Goal: Task Accomplishment & Management: Complete application form

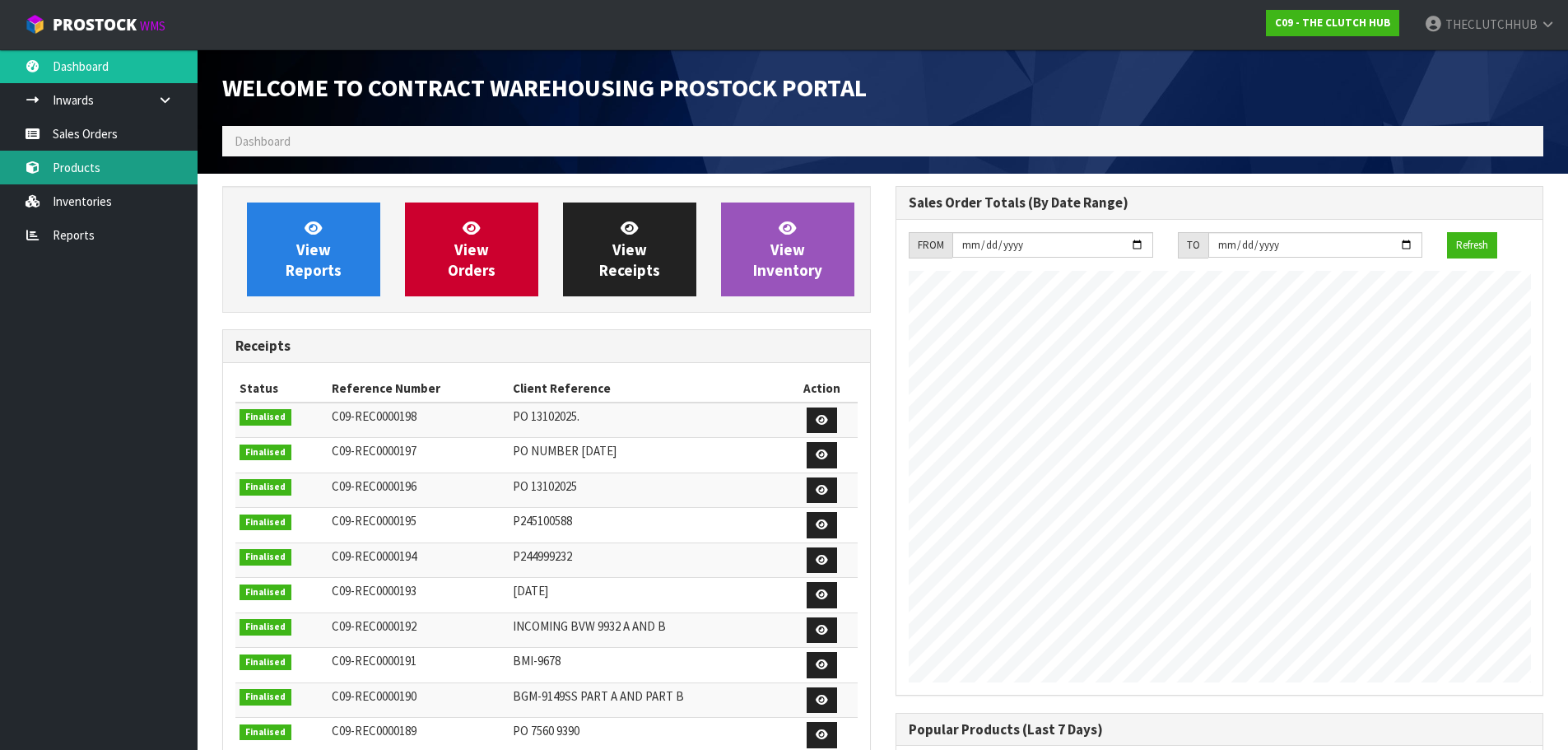
scroll to position [834, 672]
click at [117, 181] on link "Products" at bounding box center [98, 167] width 197 height 34
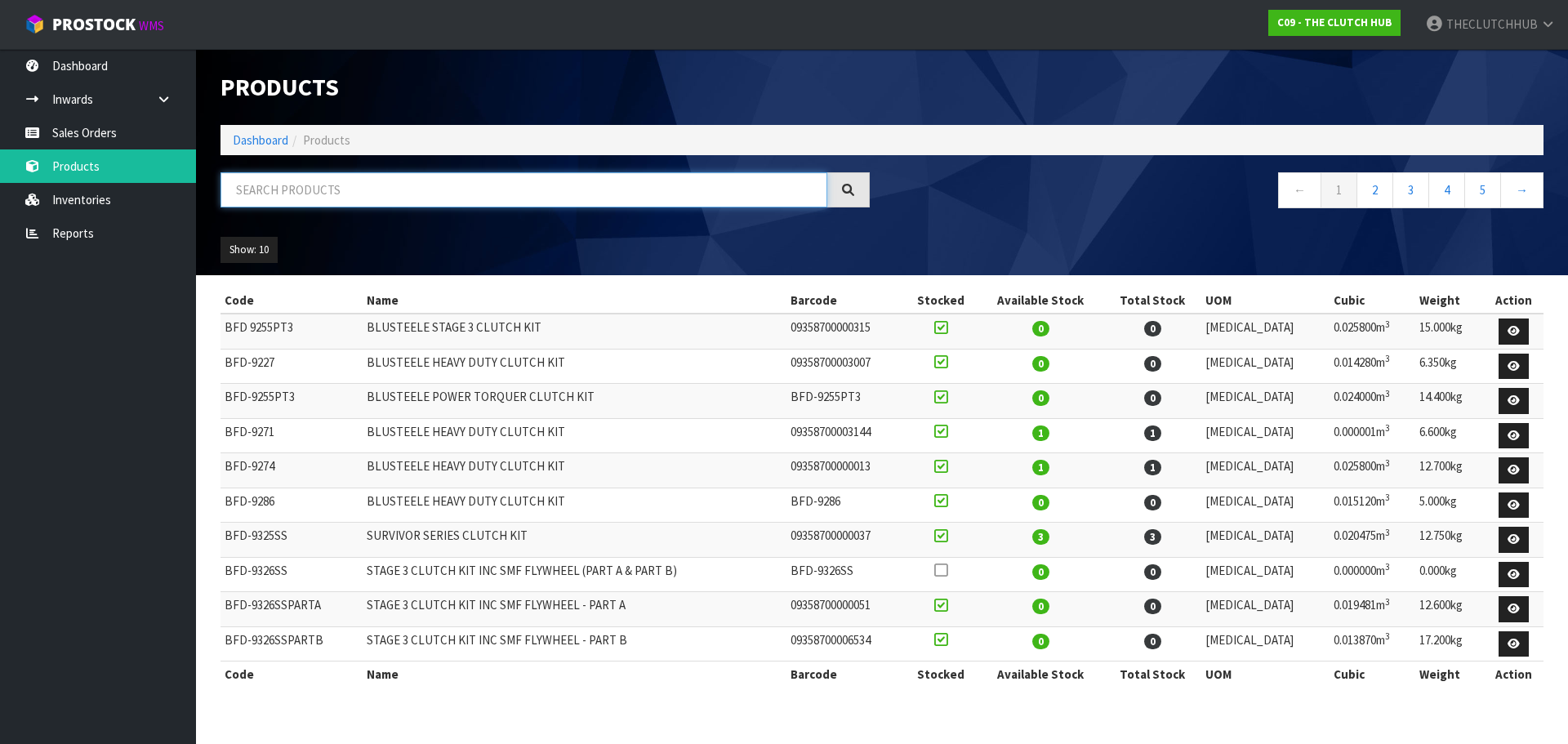
click at [263, 186] on input "text" at bounding box center [523, 190] width 607 height 36
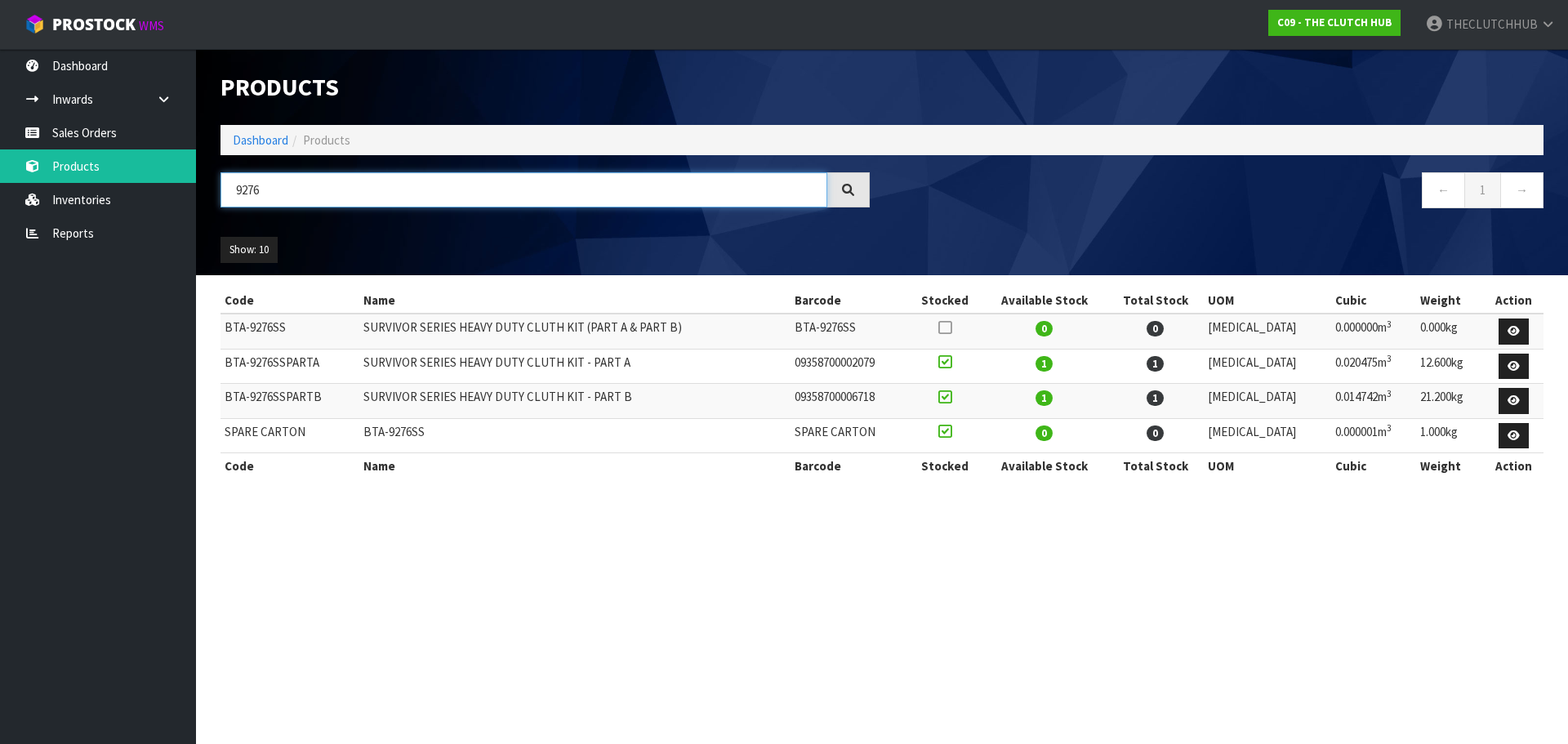
drag, startPoint x: 277, startPoint y: 187, endPoint x: 196, endPoint y: 185, distance: 81.0
click at [187, 184] on body "Toggle navigation ProStock WMS C09 - THE CLUTCH HUB THECLUTCHHUB Logout Dashboa…" at bounding box center [784, 372] width 1568 height 744
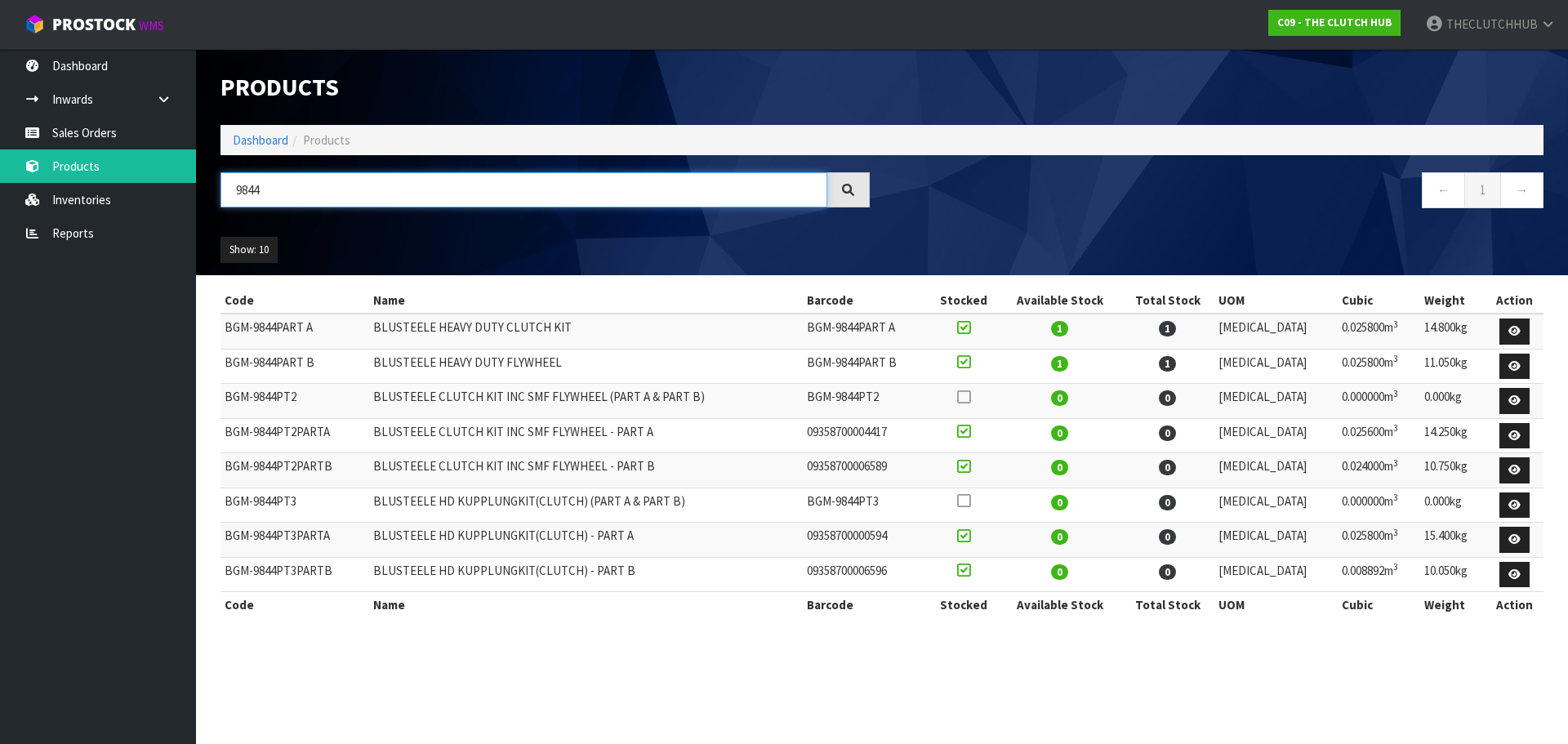
drag, startPoint x: 294, startPoint y: 197, endPoint x: 232, endPoint y: 197, distance: 62.0
click at [232, 197] on input "9844" at bounding box center [523, 190] width 607 height 36
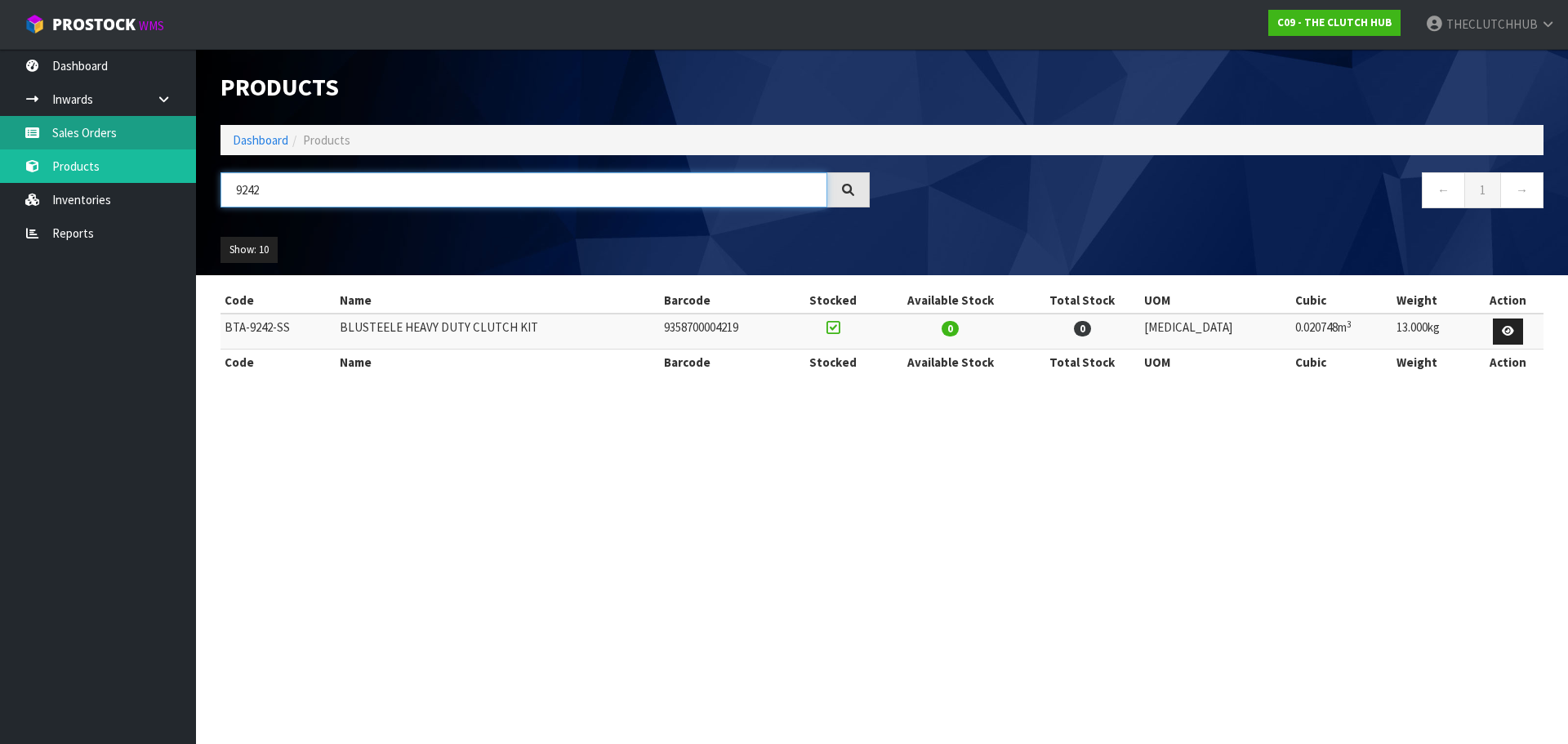
type input "9242"
click at [122, 130] on link "Sales Orders" at bounding box center [97, 132] width 196 height 34
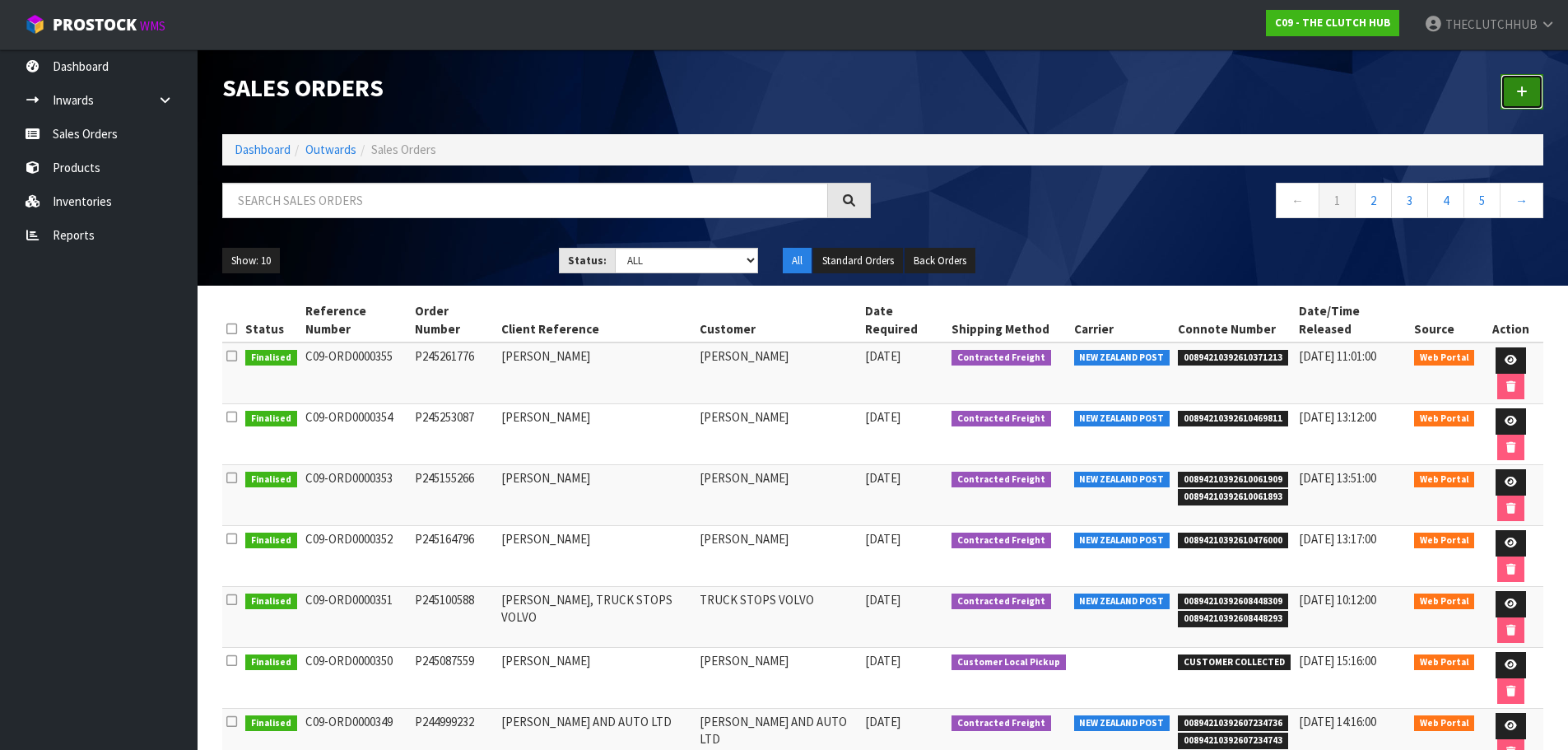
click at [1528, 100] on link at bounding box center [1521, 92] width 42 height 36
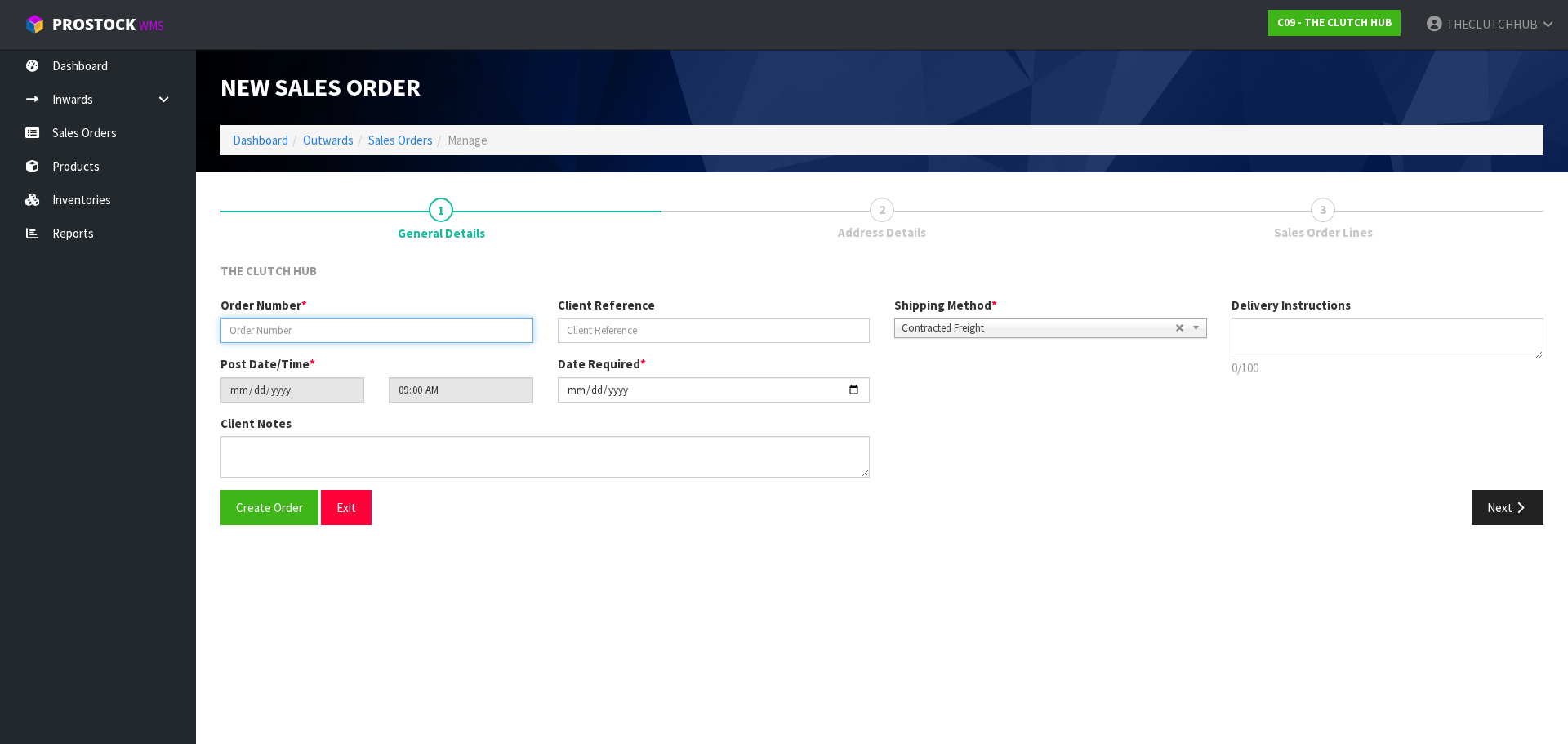
click at [253, 328] on input "text" at bounding box center [377, 330] width 313 height 26
type input "N72"
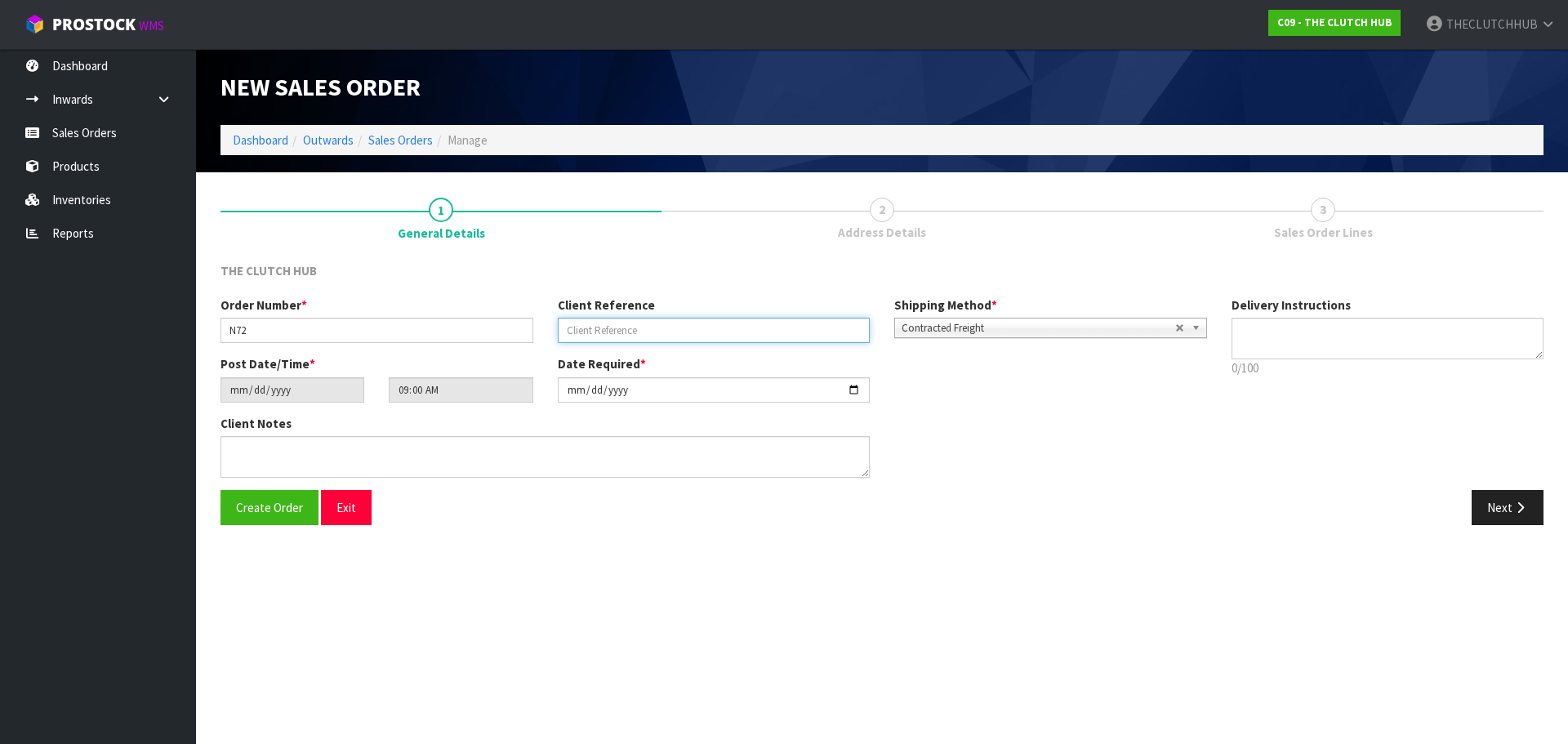
paste input "[PERSON_NAME]"
type input "[PERSON_NAME]"
click at [267, 517] on button "Create Order" at bounding box center [269, 508] width 98 height 36
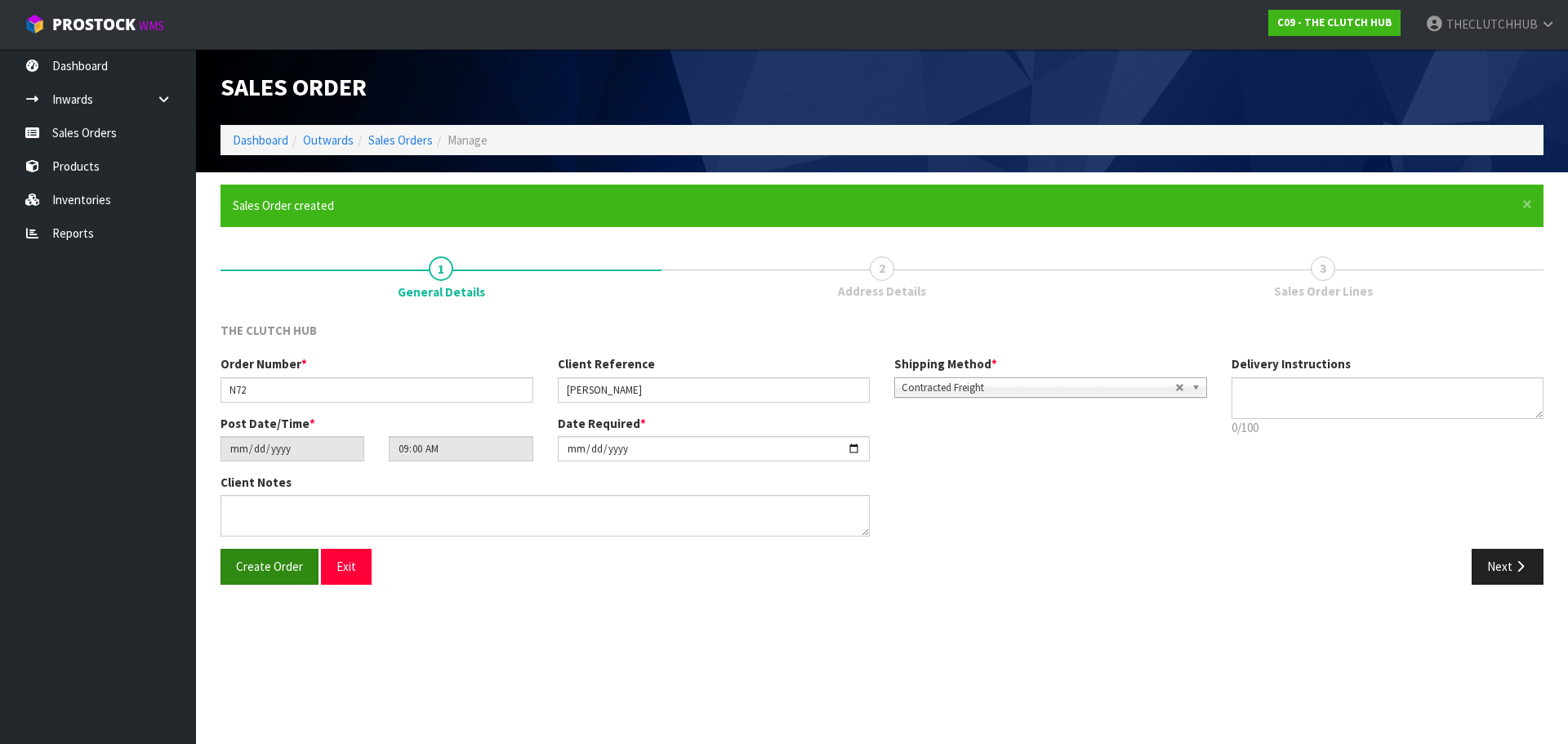
type input "11:00:00.000"
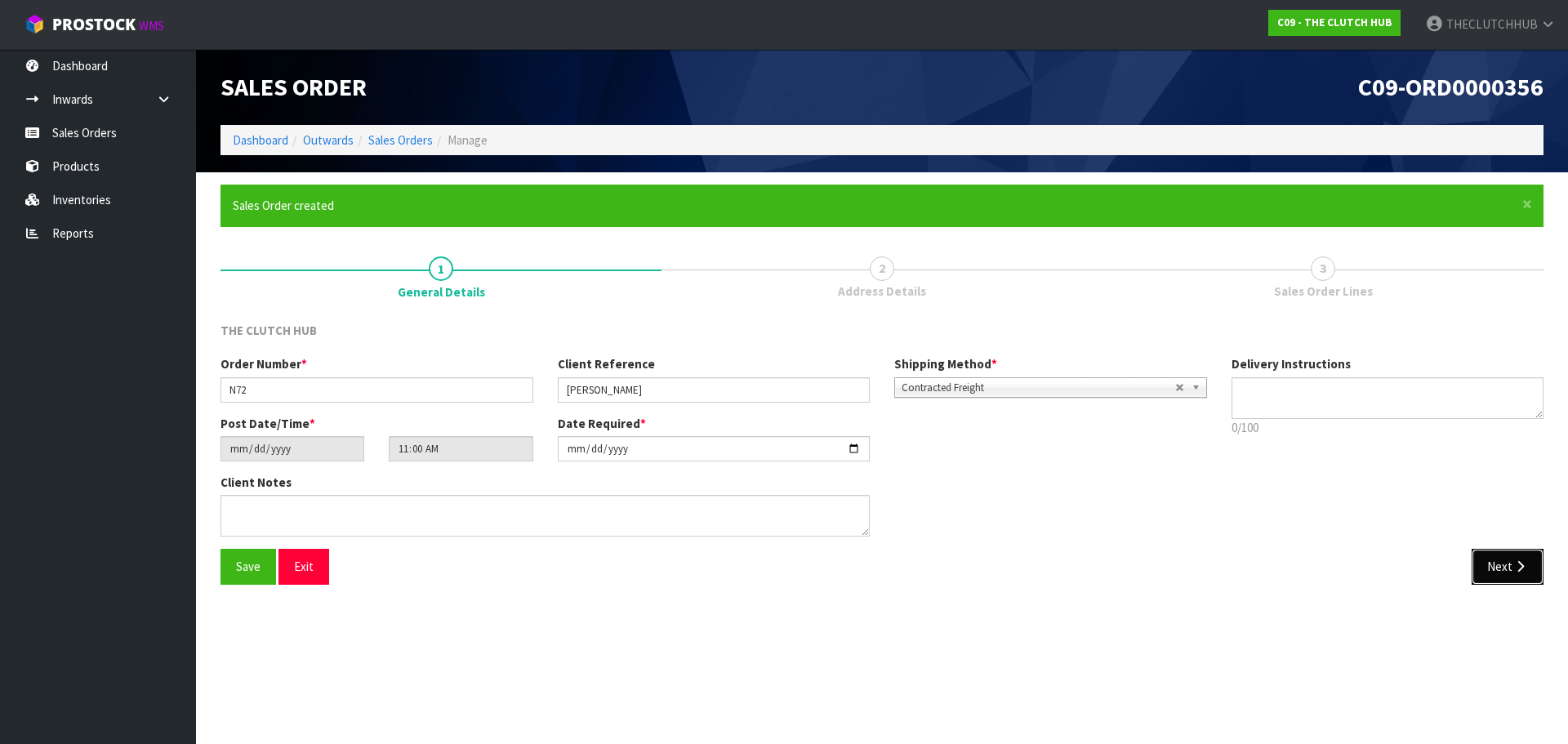
click at [1504, 566] on button "Next" at bounding box center [1508, 566] width 72 height 36
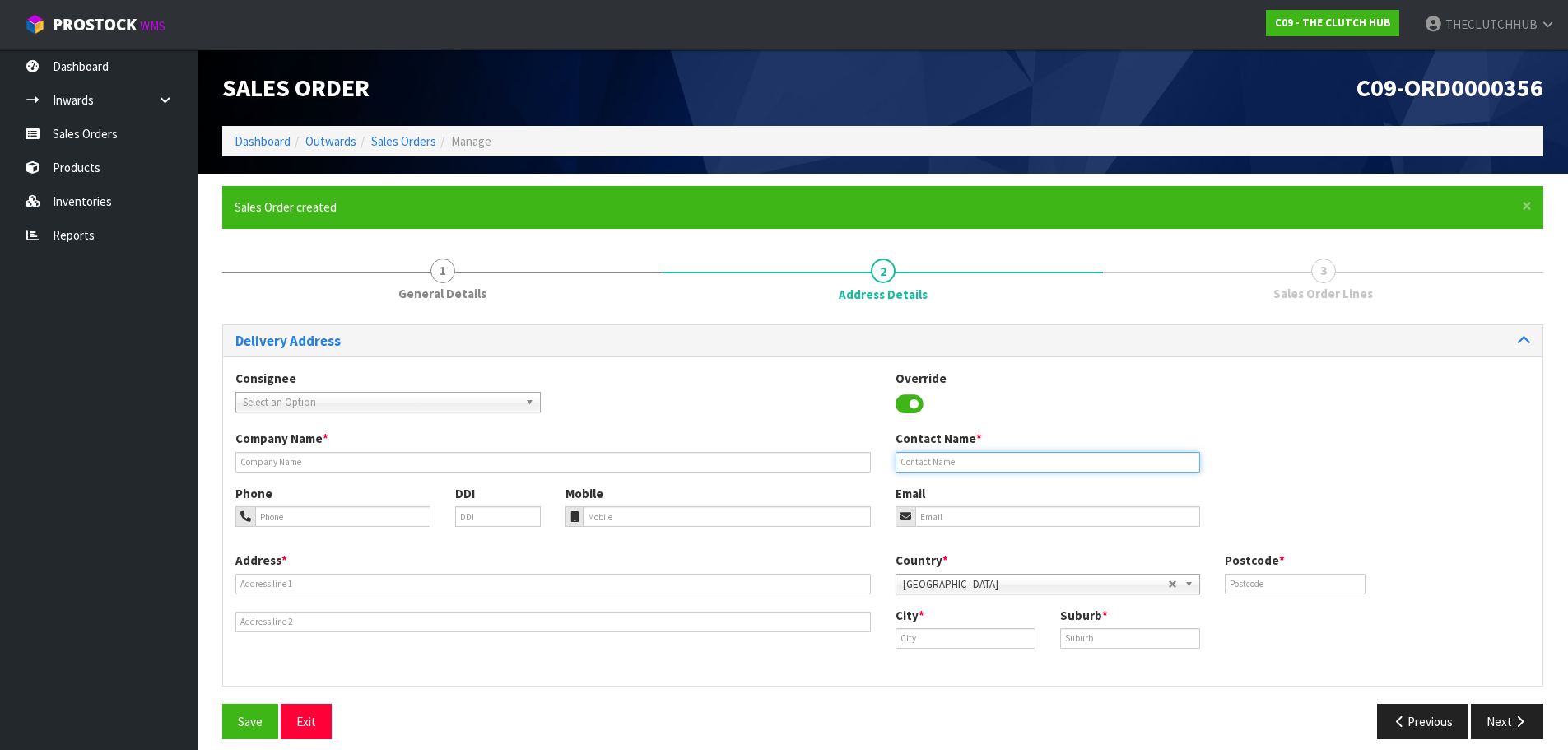
drag, startPoint x: 246, startPoint y: 455, endPoint x: 926, endPoint y: 455, distance: 680.0
paste input "[PERSON_NAME]"
type input "[PERSON_NAME]"
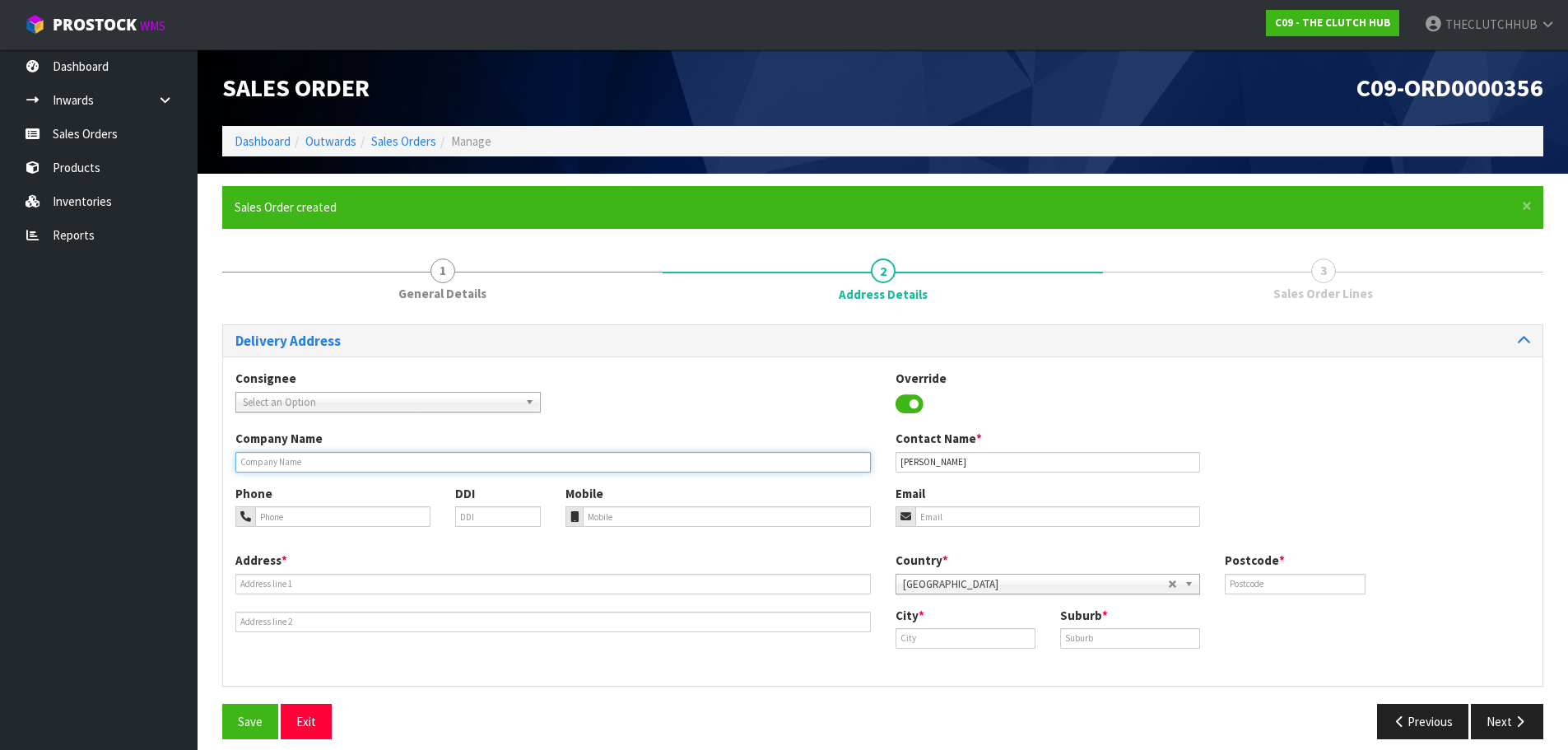
paste input "PW ENGINEERING LTD"
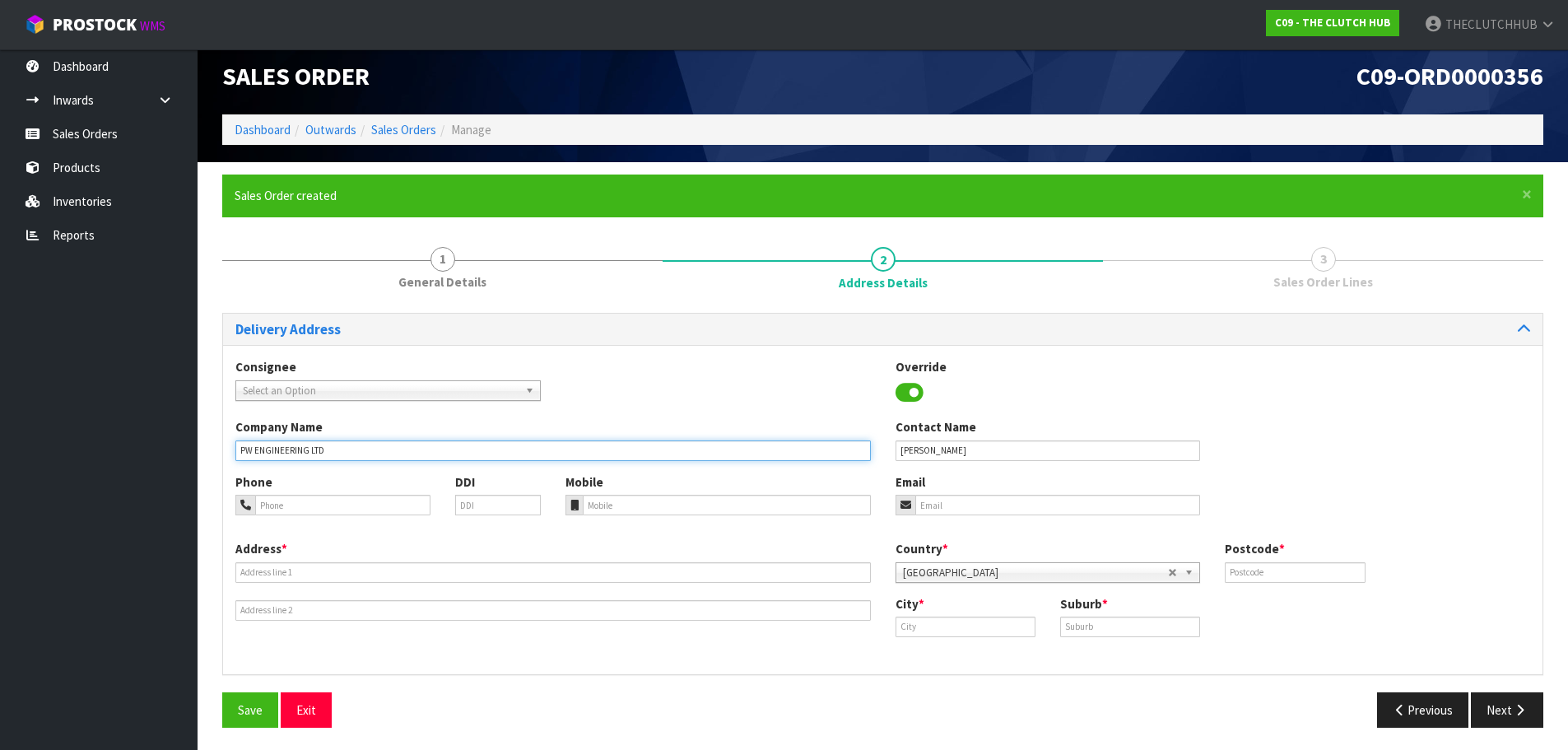
scroll to position [14, 0]
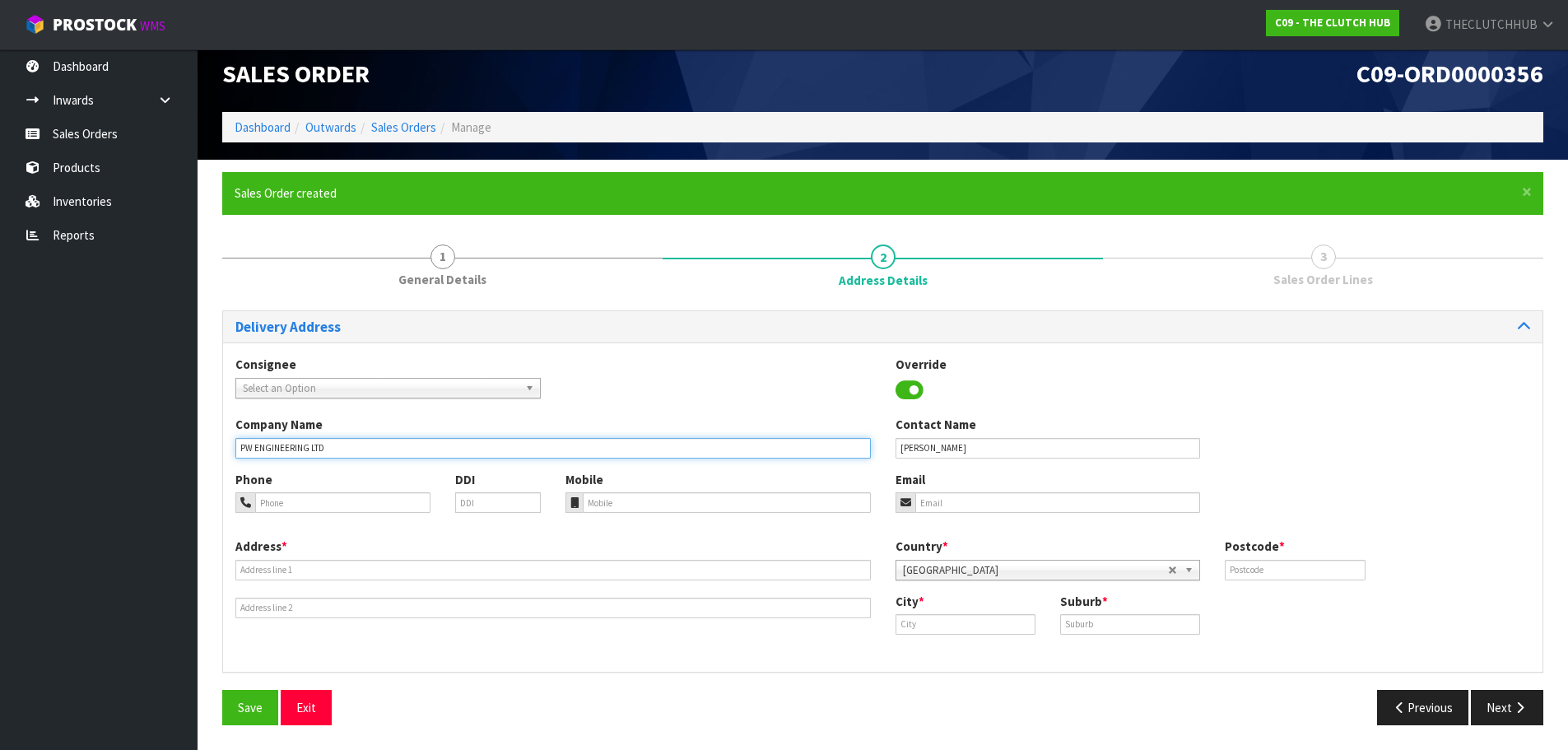
type input "PW ENGINEERING LTD"
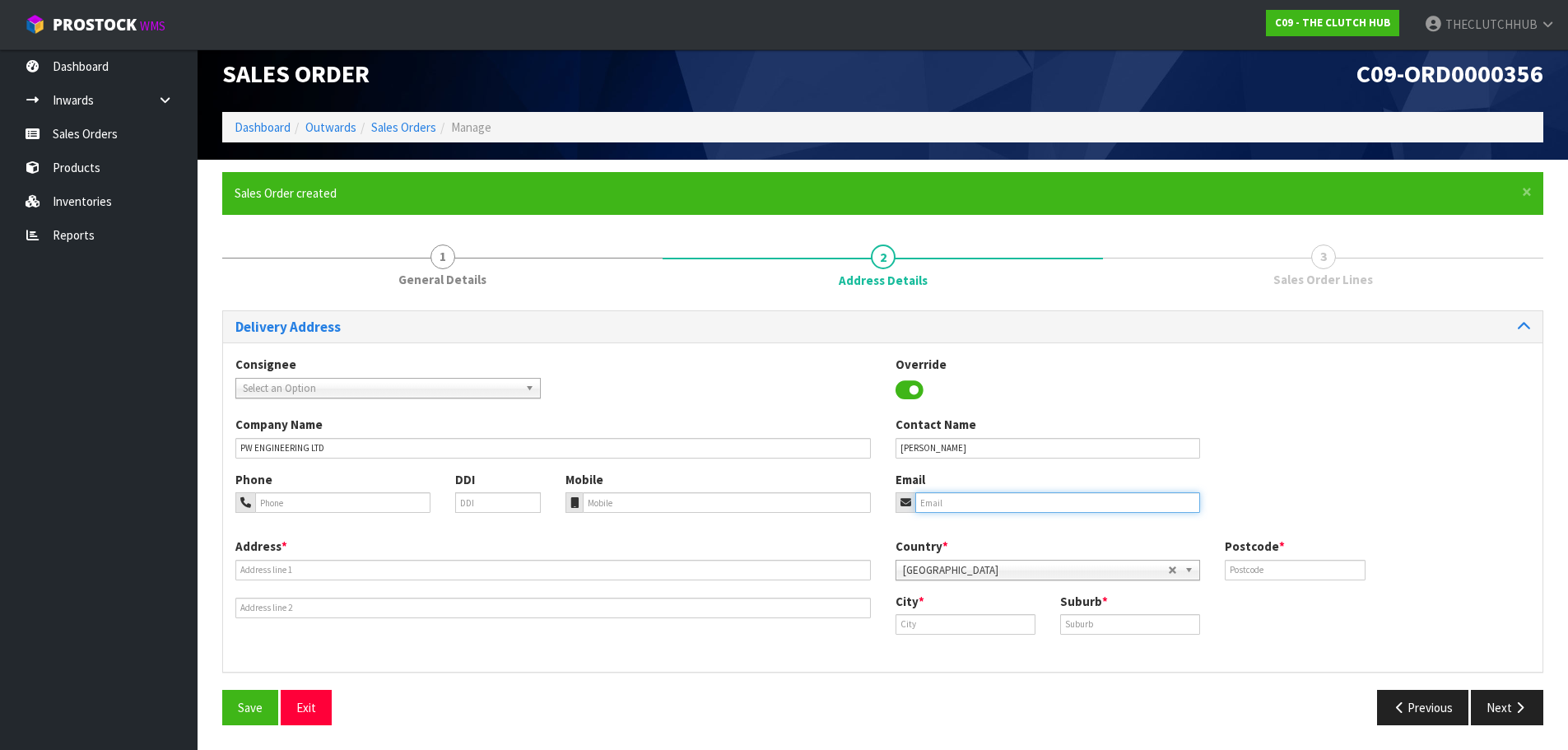
paste input "[EMAIL_ADDRESS][DOMAIN_NAME]"
type input "[EMAIL_ADDRESS][DOMAIN_NAME]"
paste input "0284084174"
type input "0284084174"
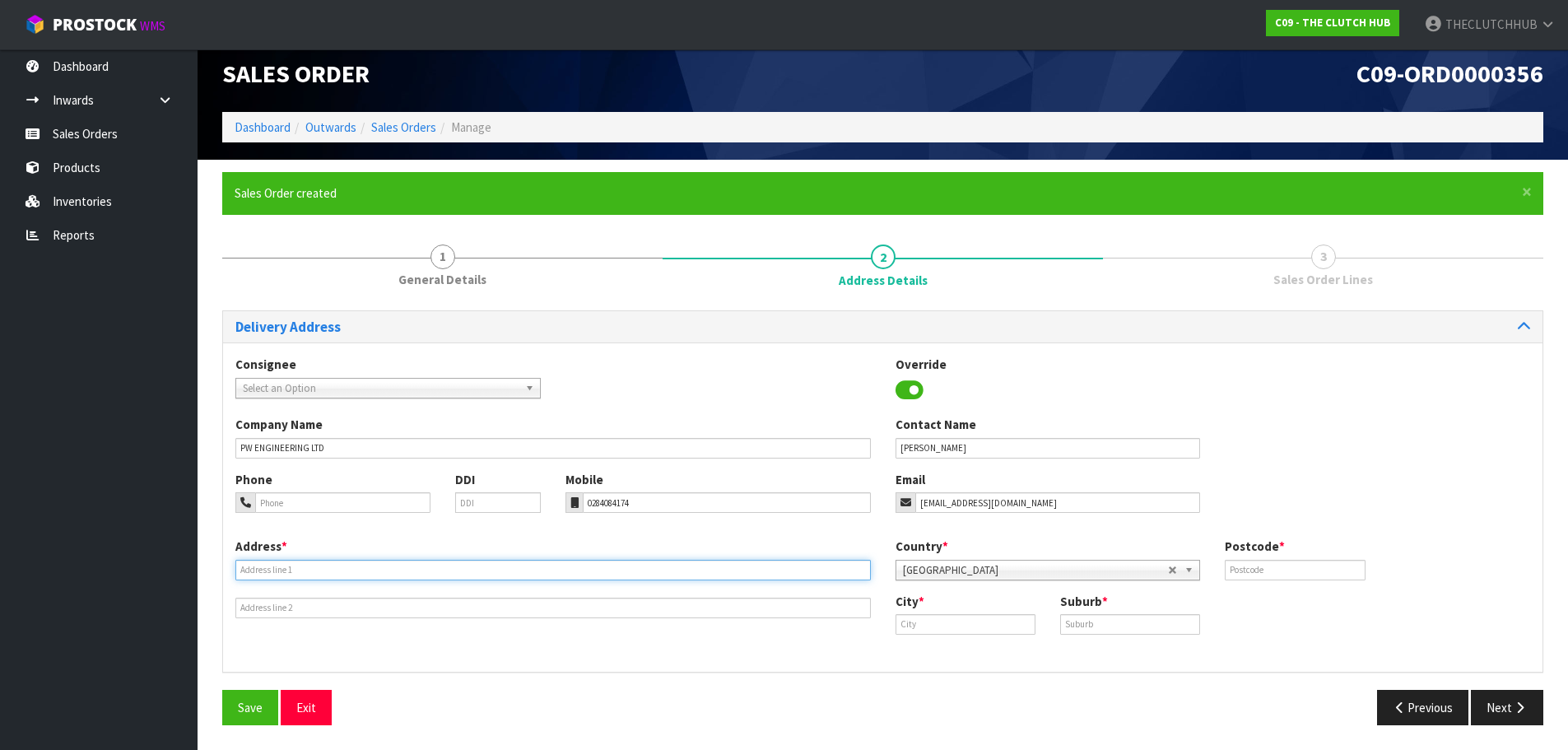
paste input "[STREET_ADDRESS]"
type input "[STREET_ADDRESS]"
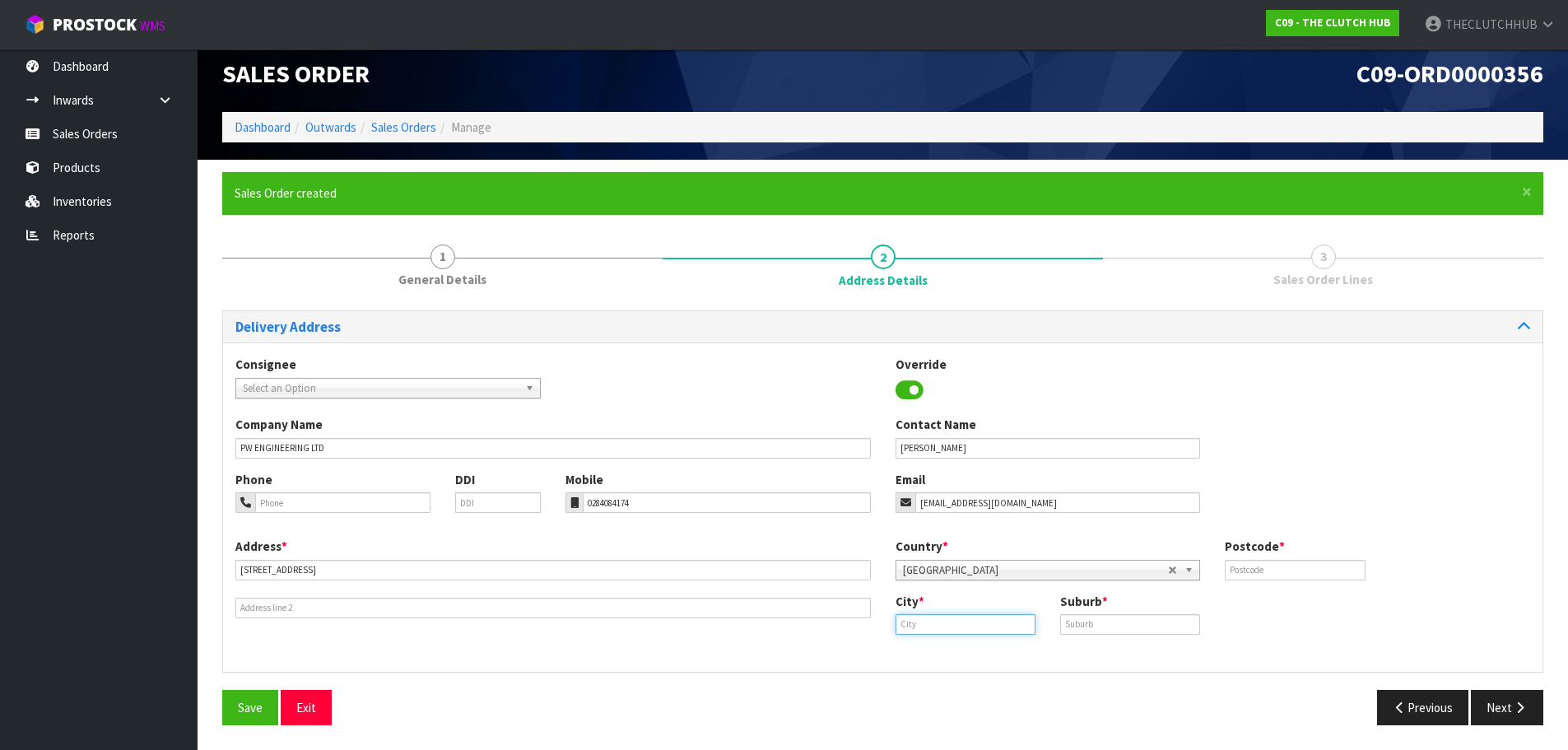
click at [906, 618] on input "text" at bounding box center [965, 624] width 140 height 21
paste input "(MOSGIEL"
click at [945, 657] on strong "Mosgiel" at bounding box center [935, 653] width 43 height 16
type input "Mosgiel"
click at [1084, 620] on input "text" at bounding box center [1130, 624] width 140 height 21
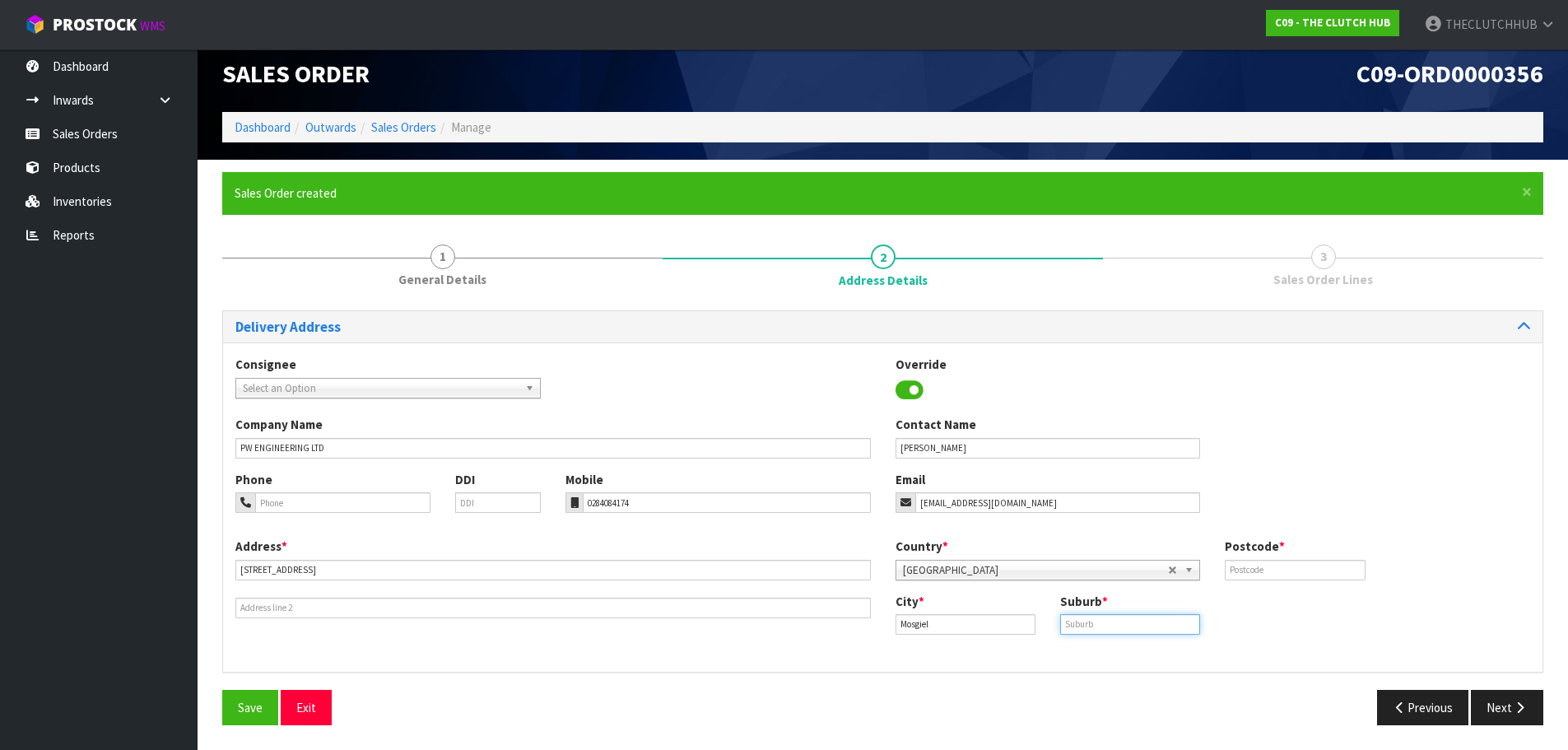
paste input "(MOSGIEL"
type input "MOSGIEL"
click at [1243, 570] on input "text" at bounding box center [1295, 570] width 140 height 21
type input "9024"
click at [252, 703] on span "Save" at bounding box center [251, 708] width 25 height 16
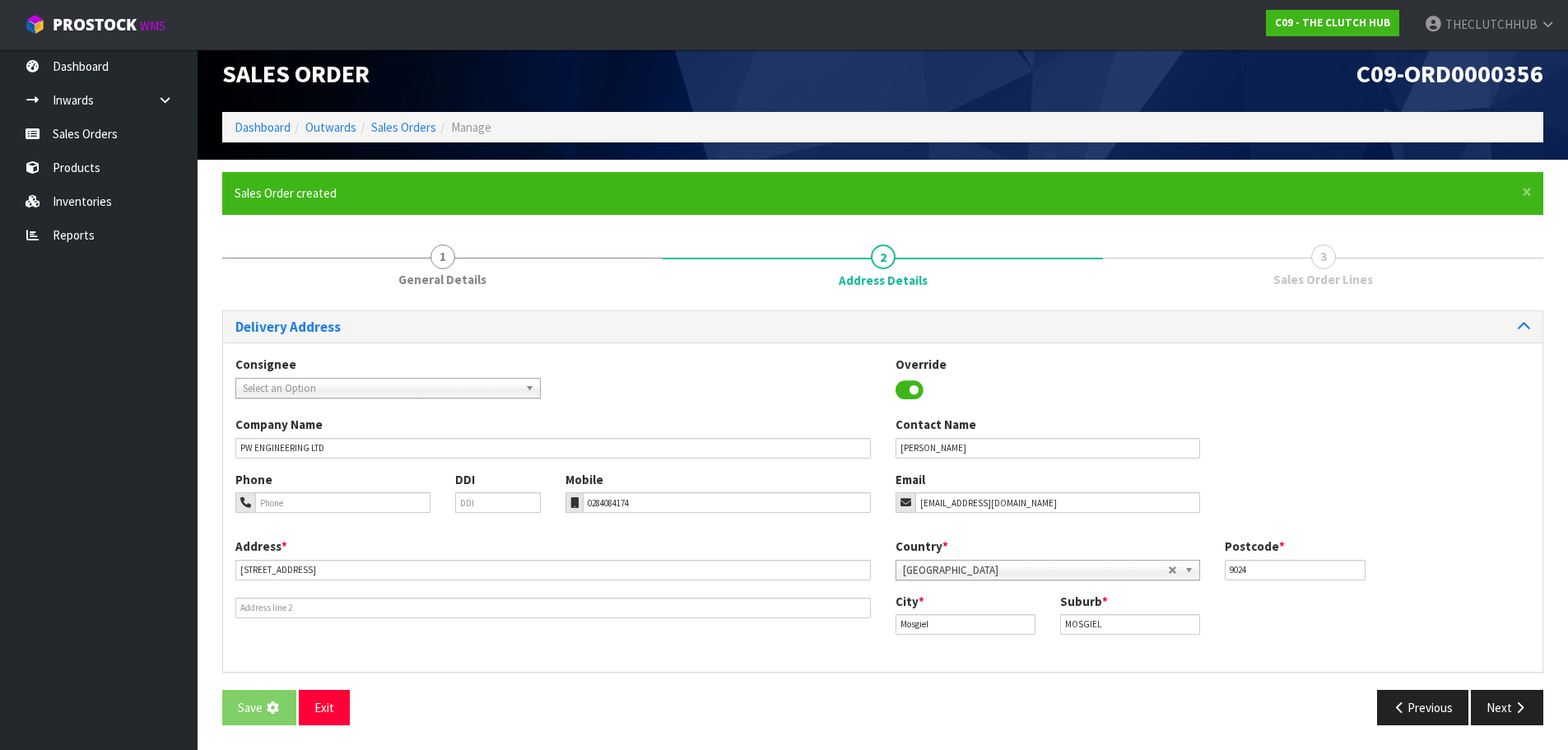
scroll to position [0, 0]
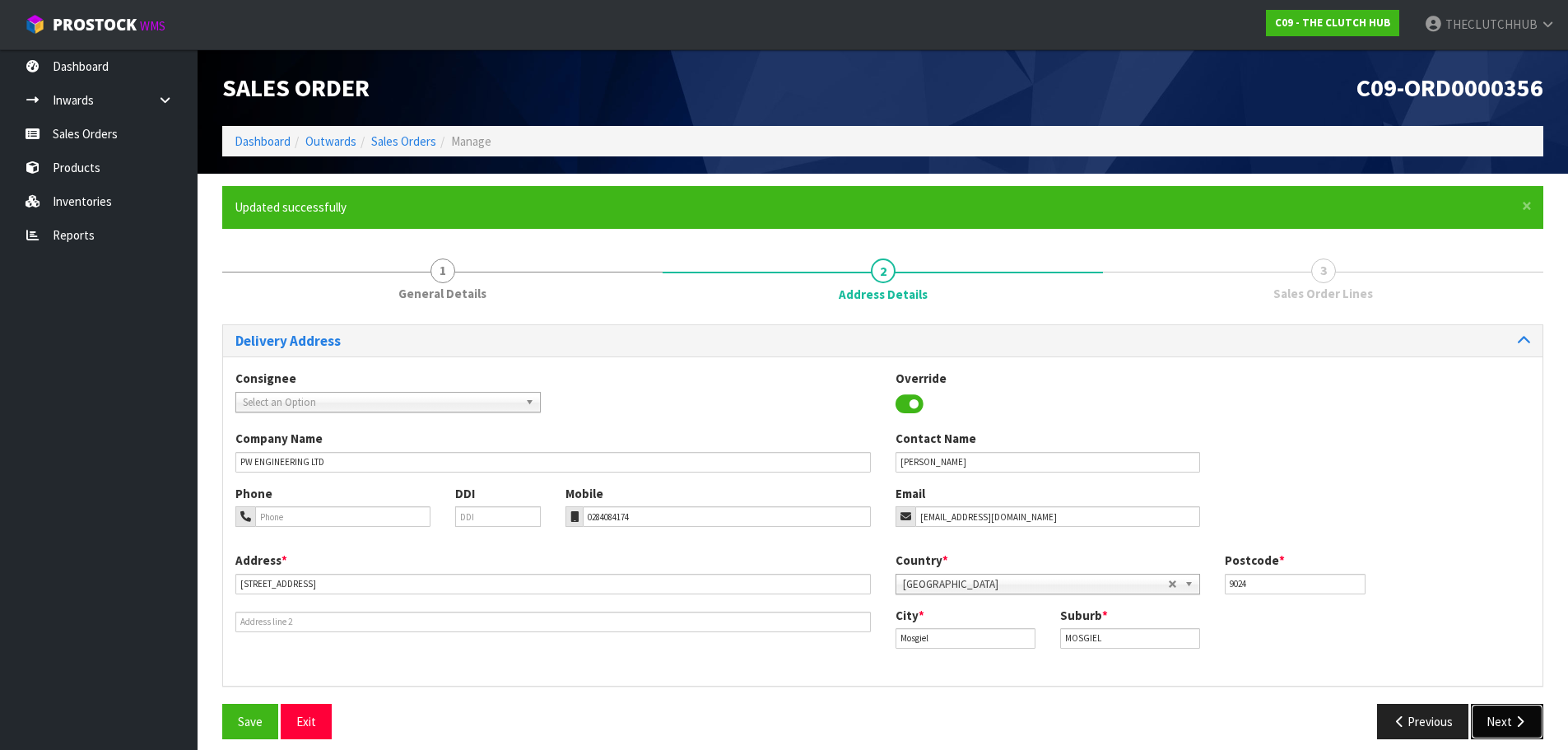
click at [1495, 718] on button "Next" at bounding box center [1507, 722] width 72 height 36
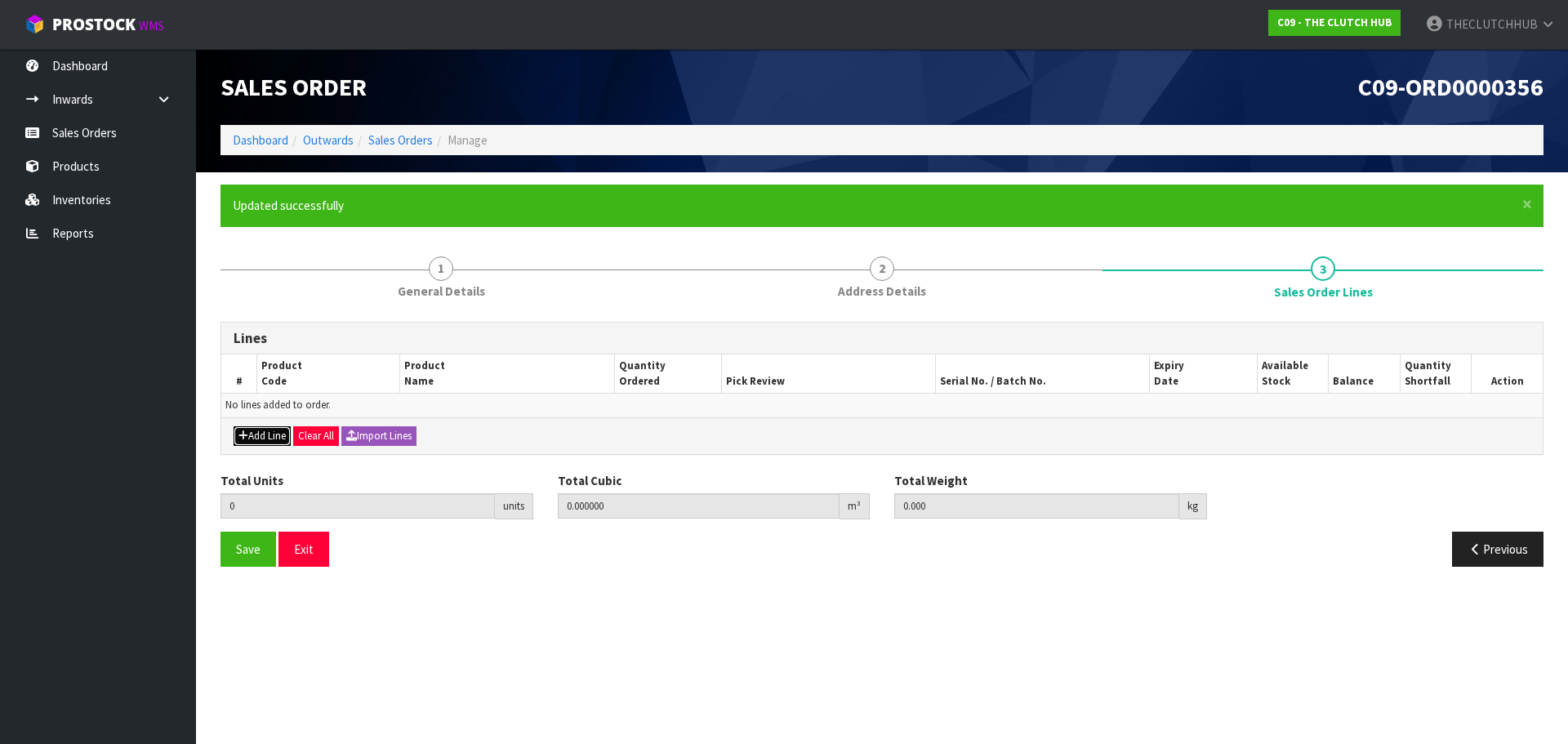
click at [273, 436] on button "Add Line" at bounding box center [262, 436] width 57 height 20
type input "0"
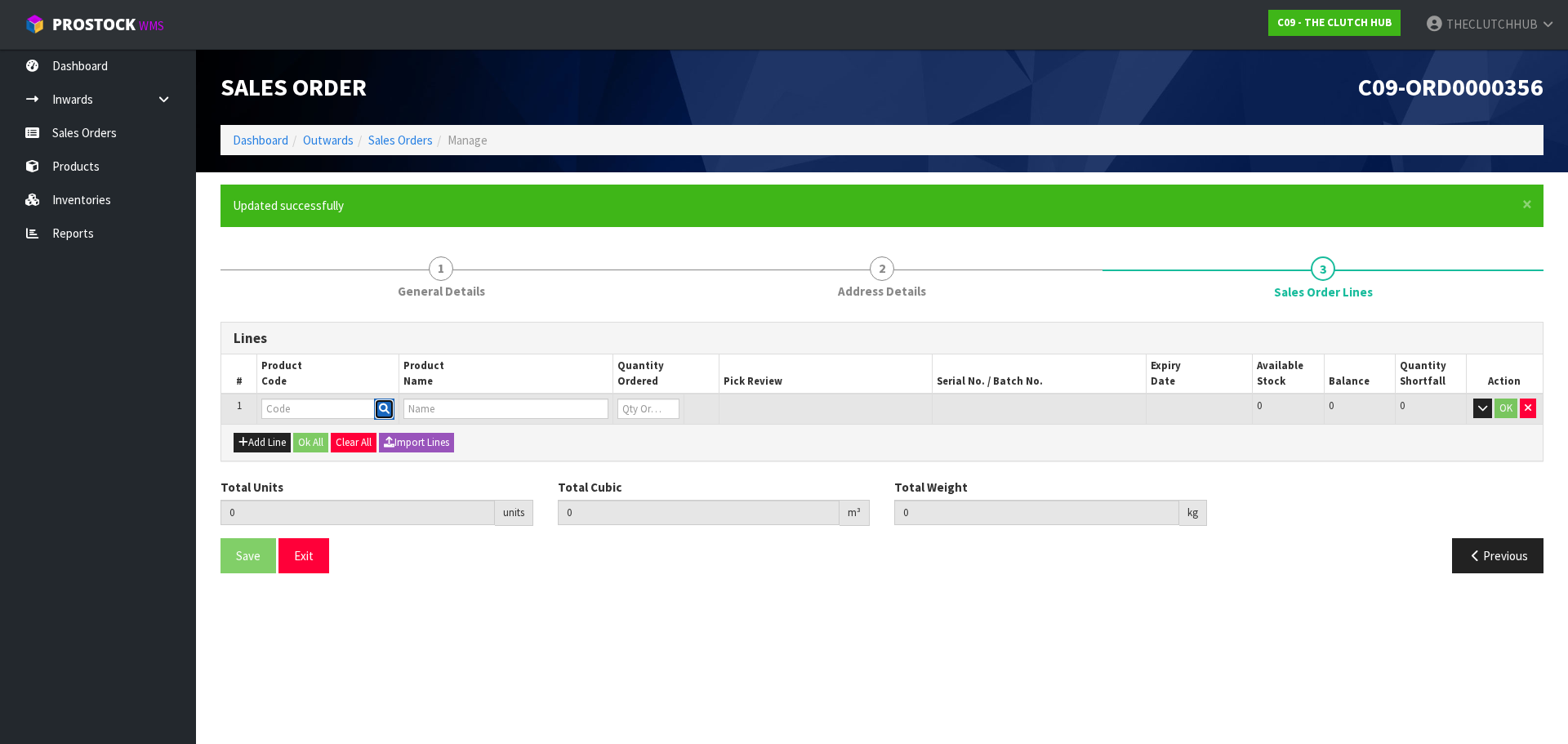
click at [384, 413] on icon "button" at bounding box center [384, 409] width 11 height 11
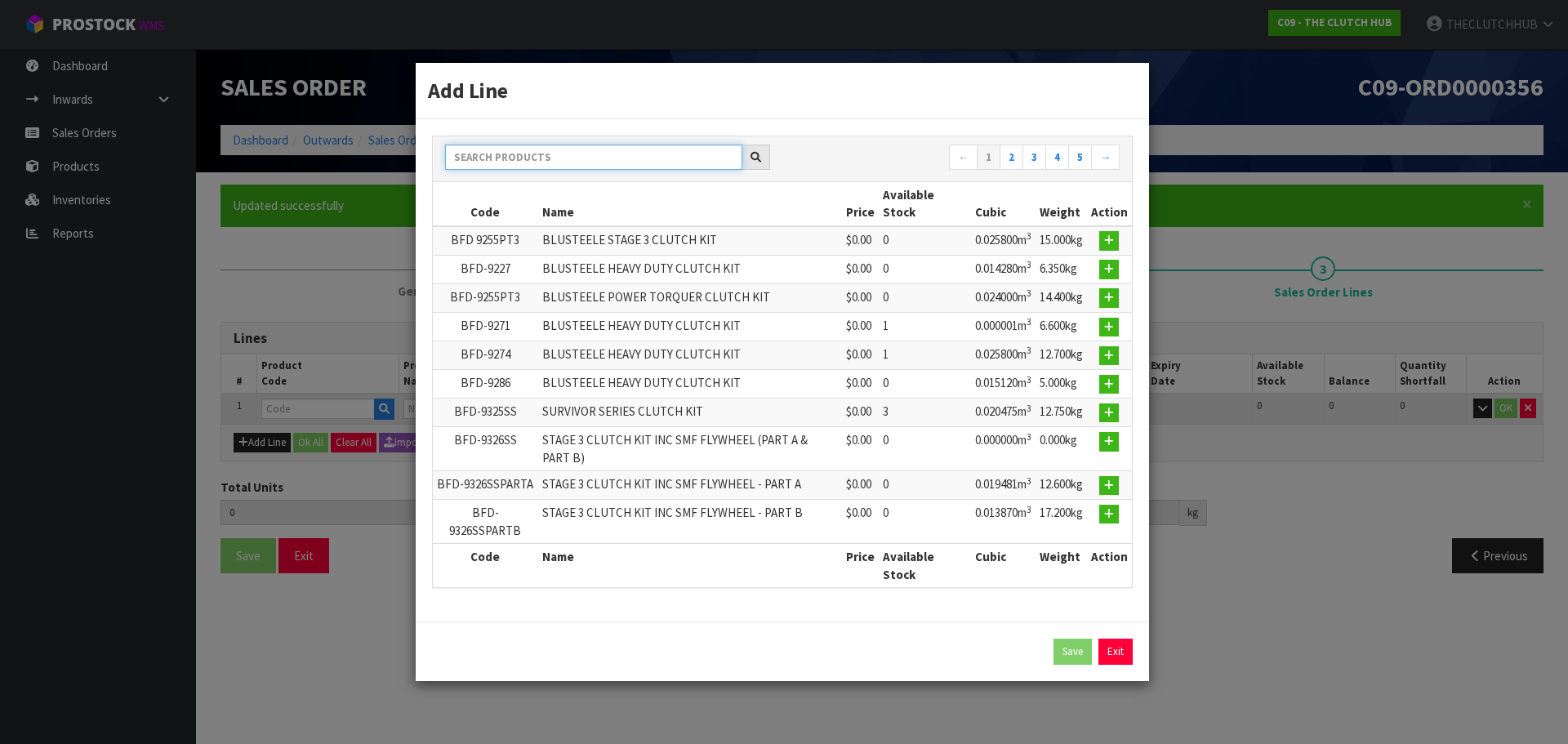
click at [510, 156] on input "text" at bounding box center [594, 157] width 297 height 26
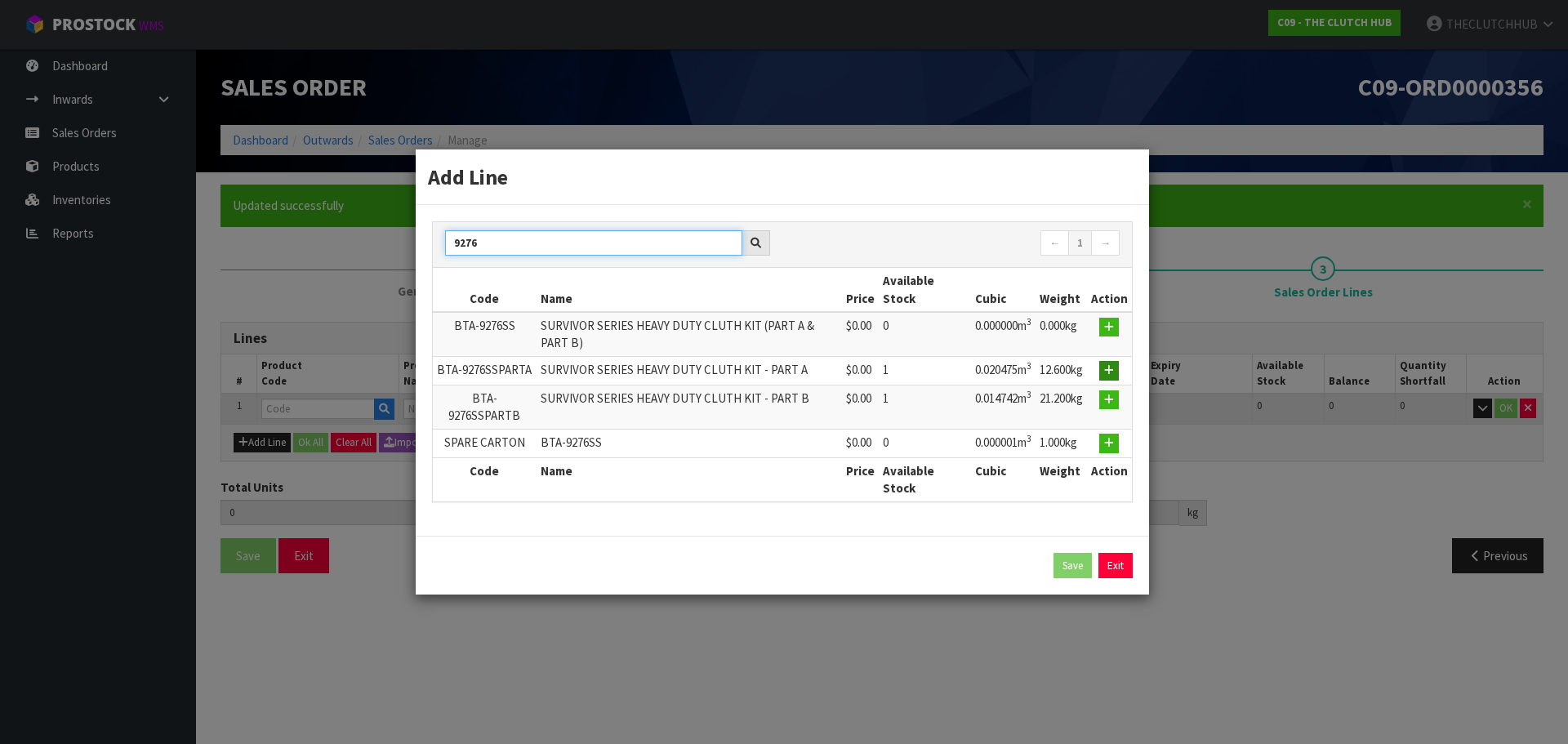
type input "9276"
click at [1109, 372] on icon "button" at bounding box center [1109, 370] width 10 height 11
type input "0.000000"
type input "0.000"
type input "BTA-9276SSPARTA"
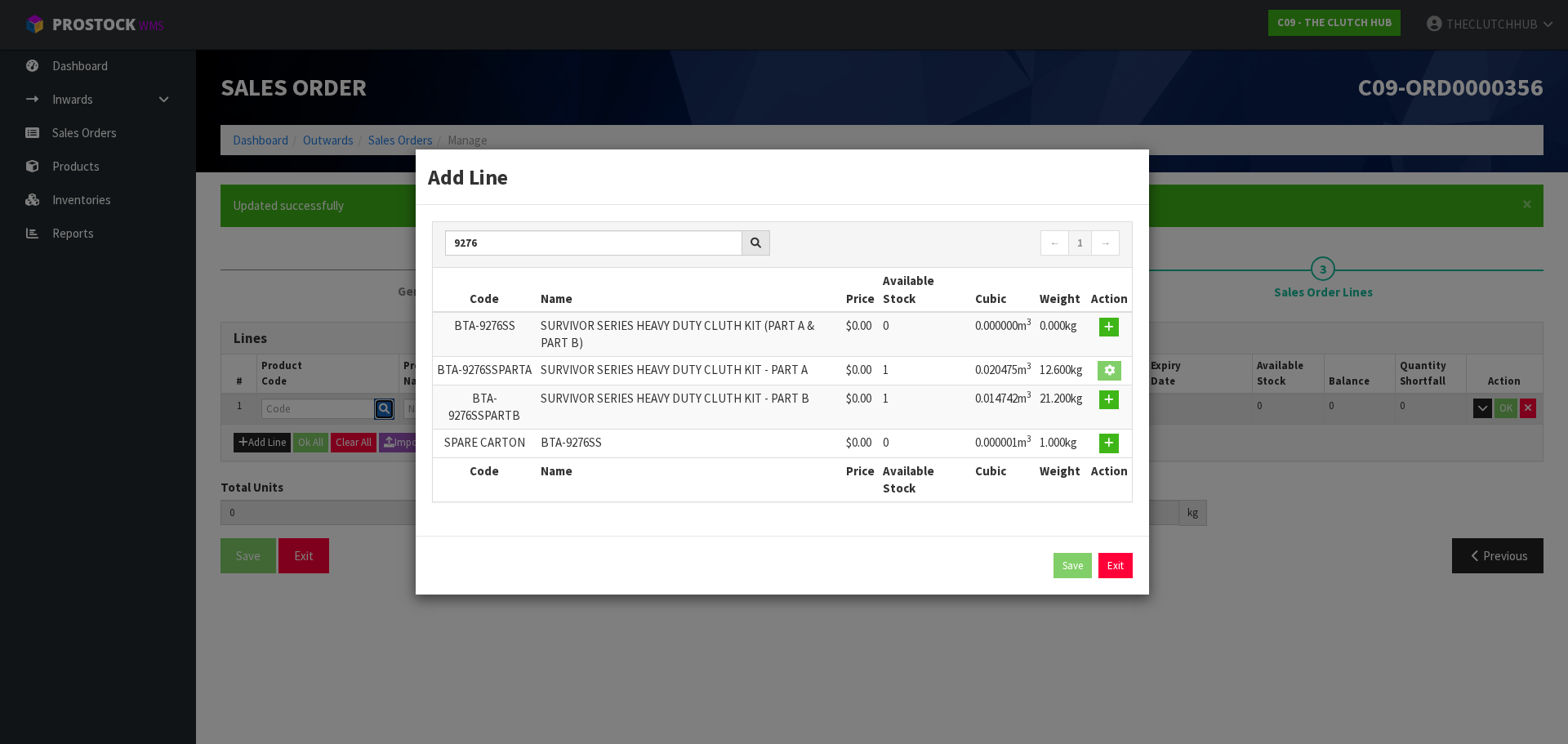
type input "SURVIVOR SERIES HEAVY DUTY CLUTH KIT - PART A"
type input "0"
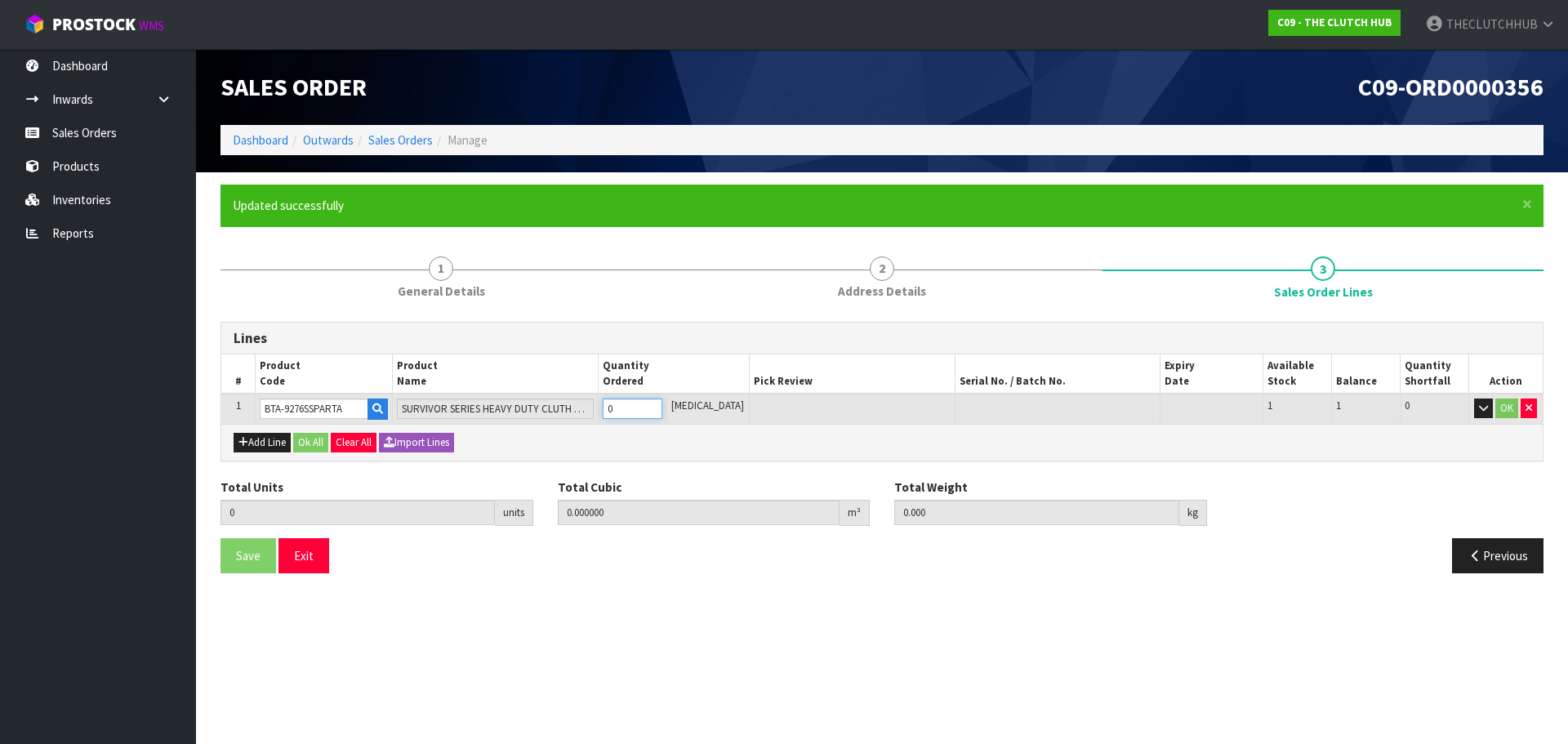
drag, startPoint x: 647, startPoint y: 410, endPoint x: 630, endPoint y: 407, distance: 17.3
click at [630, 407] on input "0" at bounding box center [632, 409] width 59 height 21
type input "0"
type input "1"
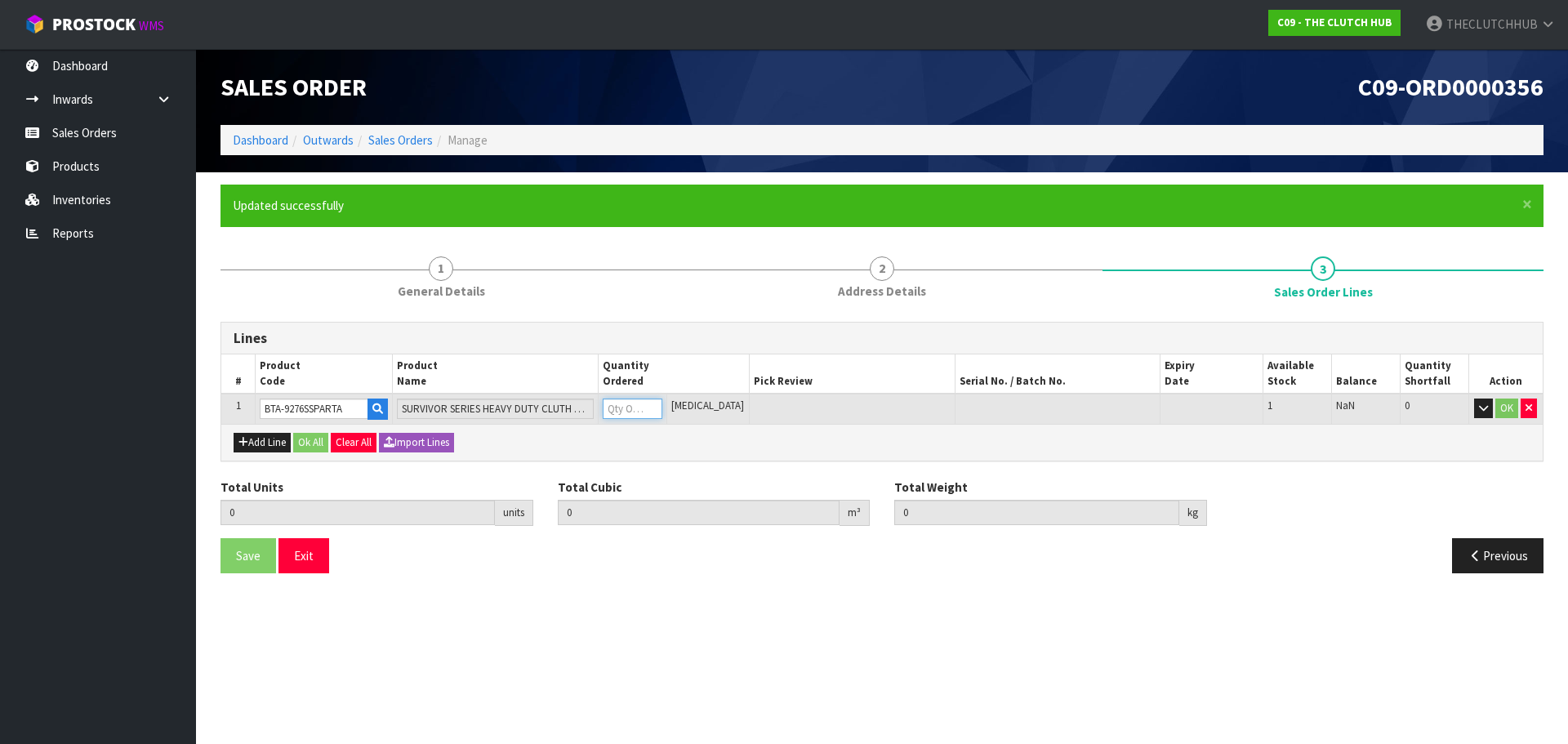
type input "0.020475"
type input "12.6"
type input "1"
click at [1509, 411] on button "OK" at bounding box center [1507, 409] width 23 height 20
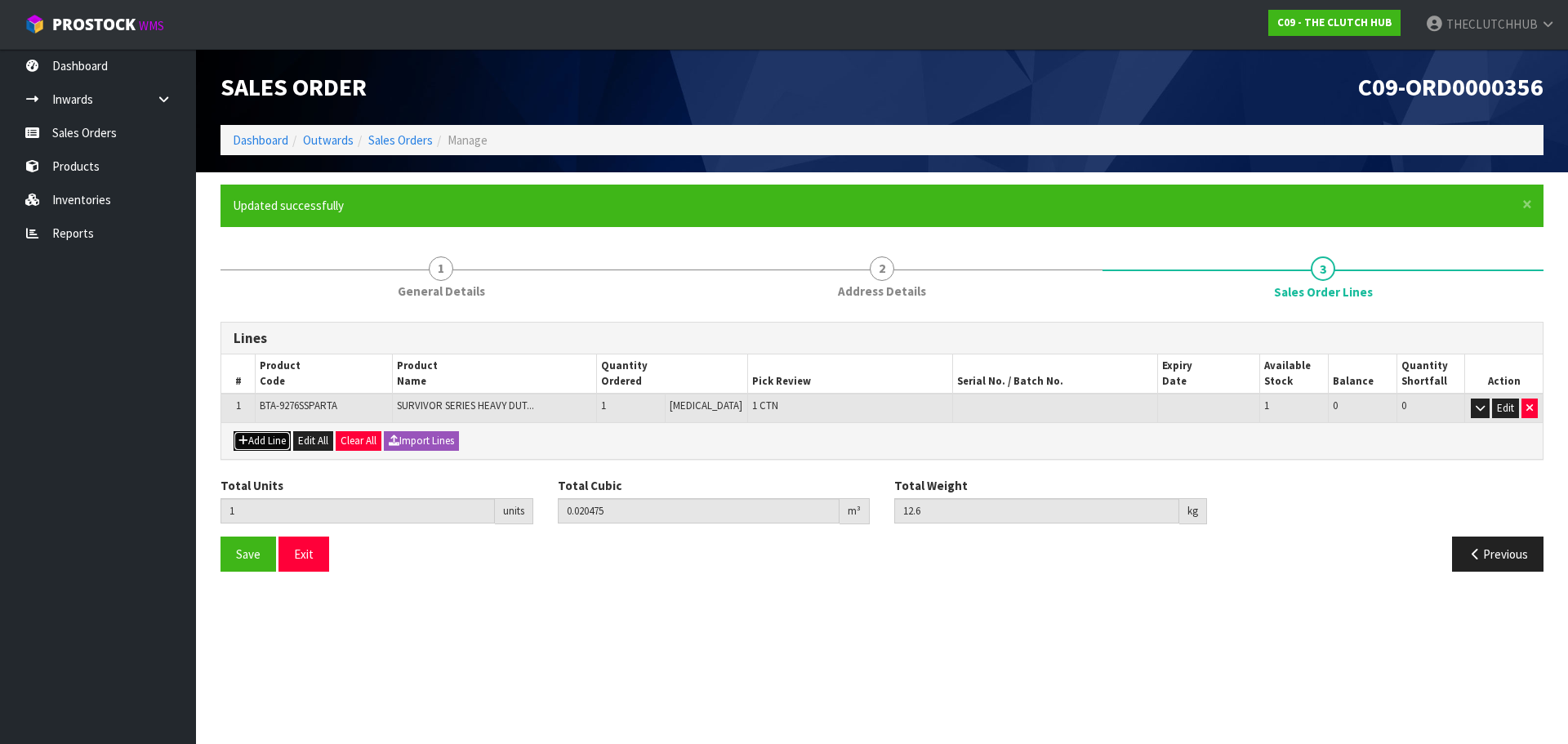
click at [269, 443] on button "Add Line" at bounding box center [262, 441] width 57 height 20
type input "0"
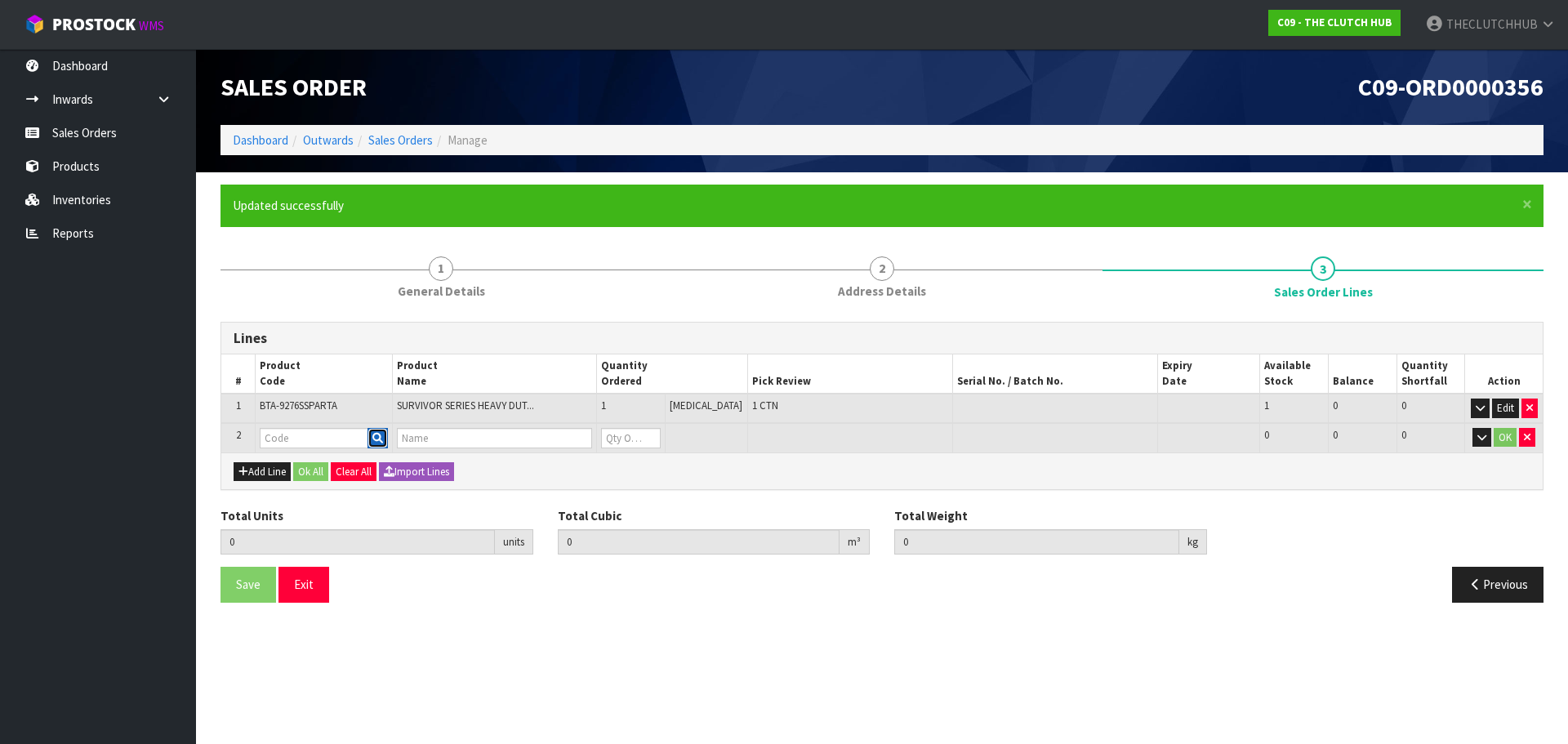
click at [383, 436] on icon "button" at bounding box center [377, 438] width 11 height 11
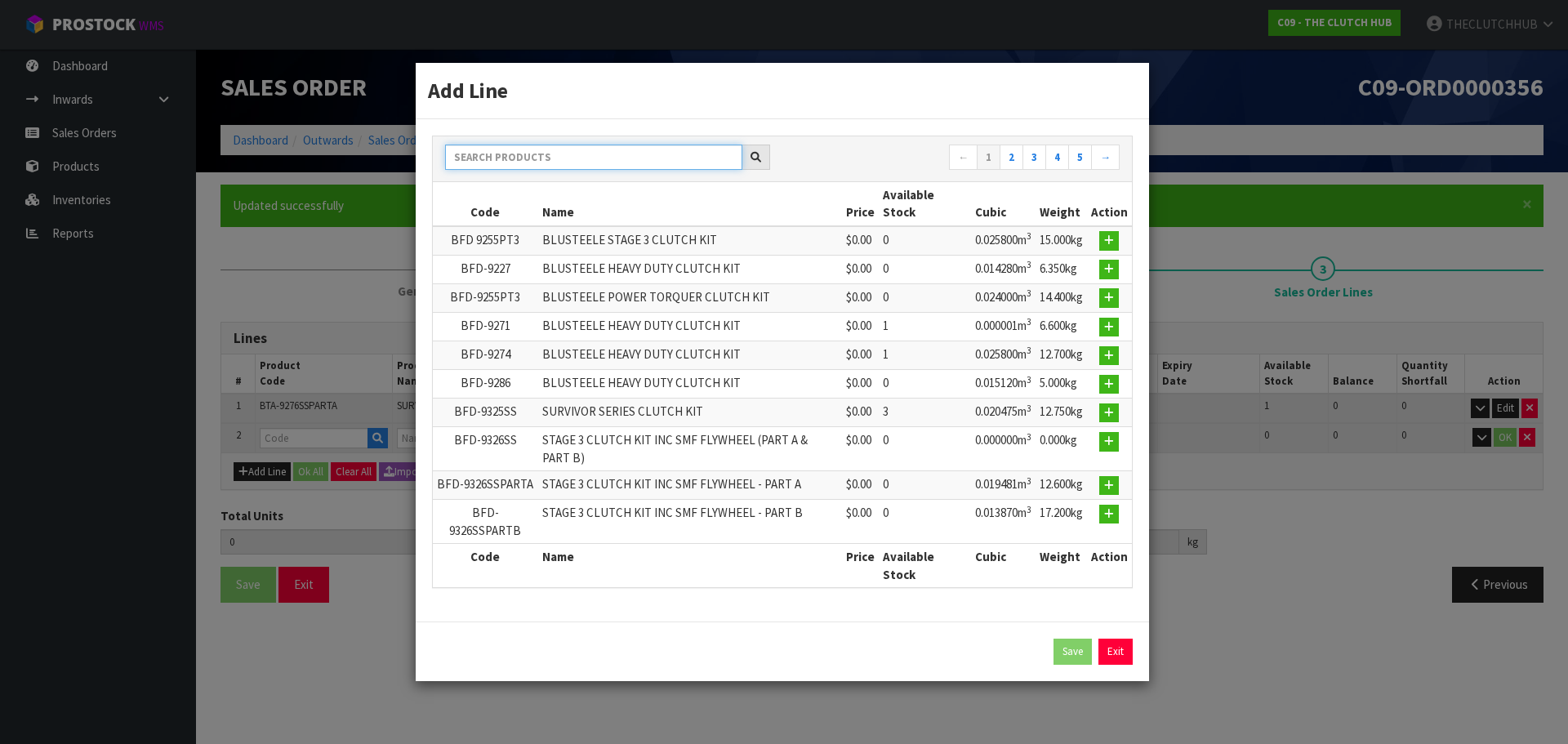
click at [523, 154] on input "text" at bounding box center [594, 157] width 297 height 26
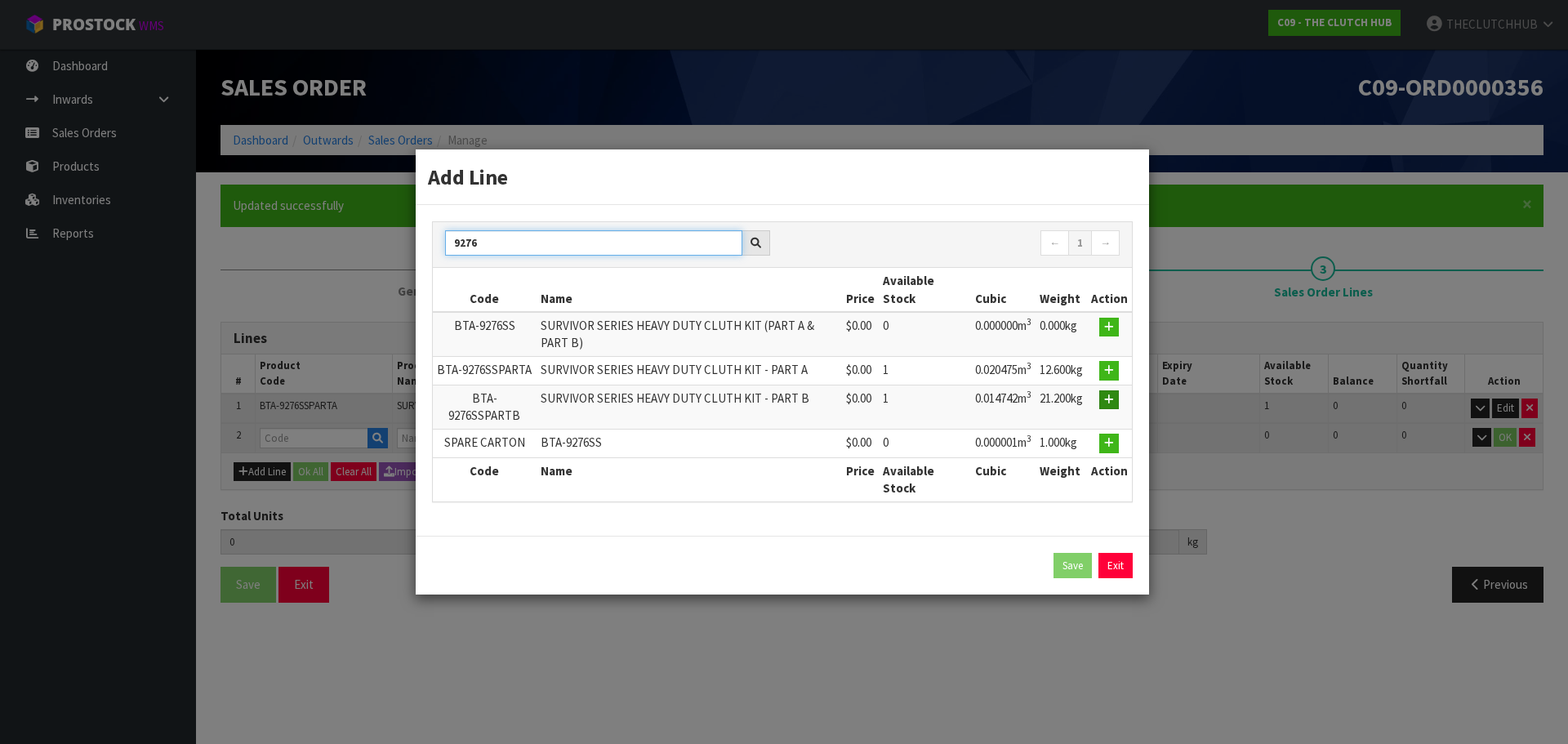
type input "9276"
click at [1115, 405] on button "button" at bounding box center [1109, 400] width 20 height 20
type input "1"
type input "0.020475"
type input "12.6"
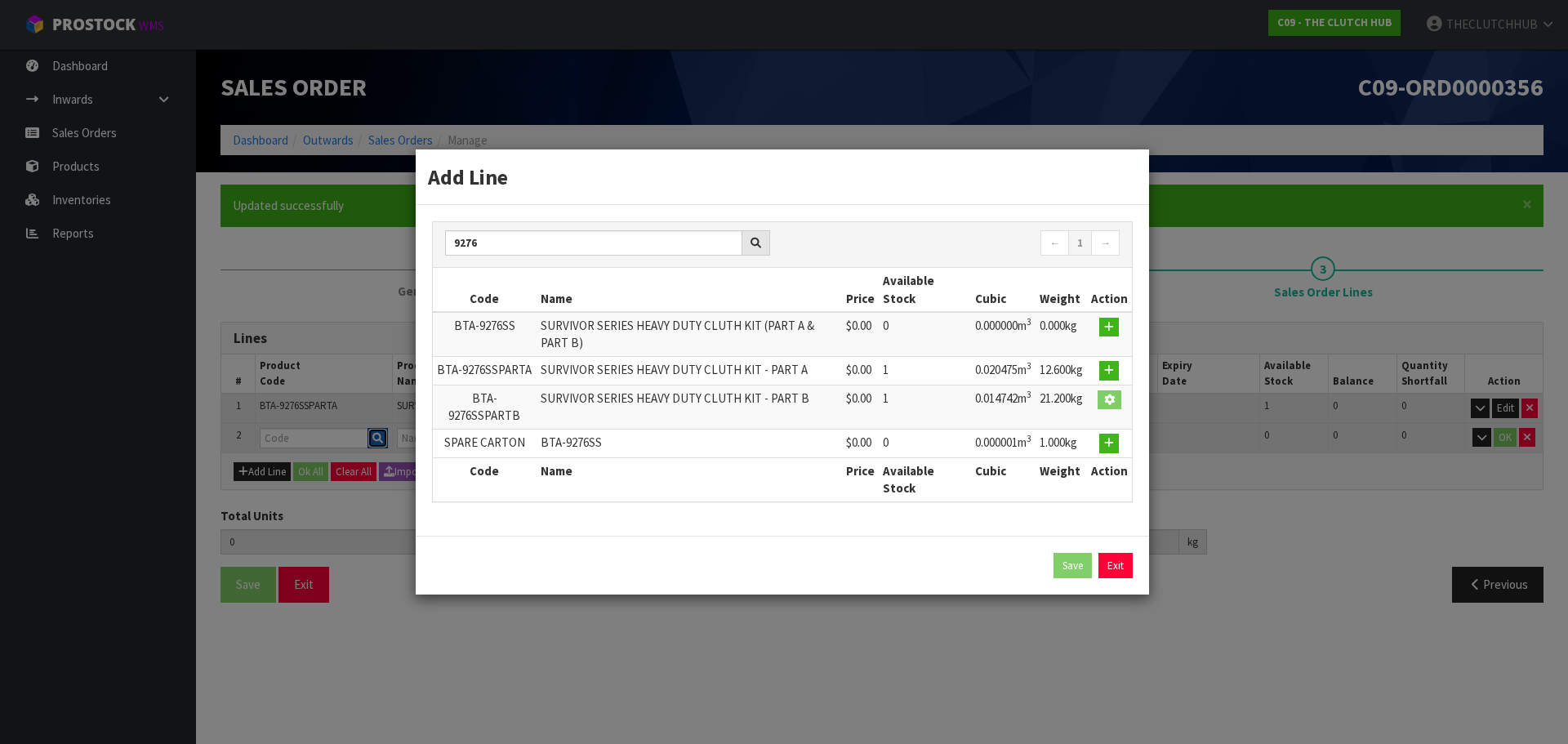
type input "BTA-9276SSPARTB"
type input "SURVIVOR SERIES HEAVY DUTY CLUTH KIT - PART B"
type input "0"
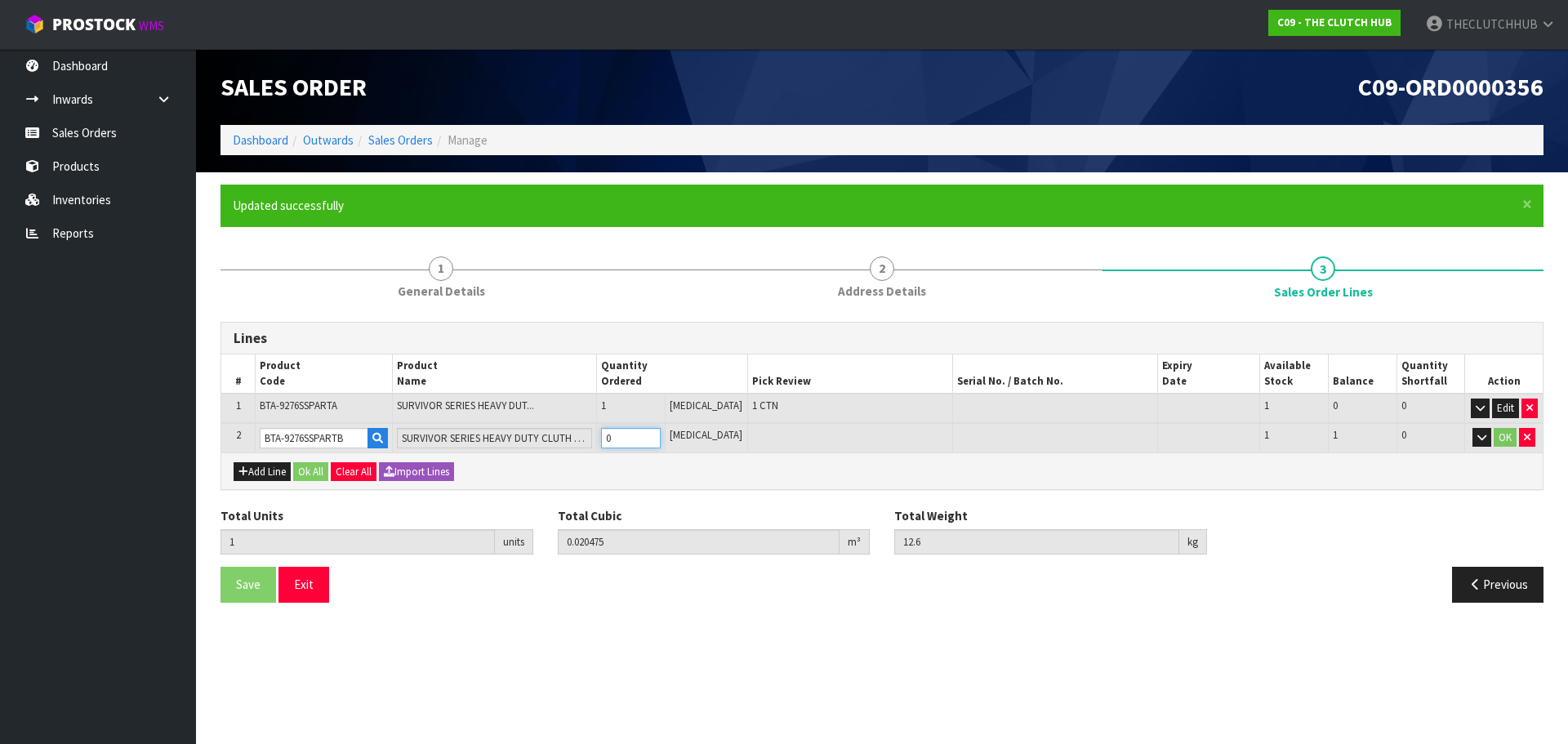
click at [603, 438] on tr "2 BTA-9276SSPARTB SURVIVOR SERIES HEAVY DUTY CLUTH KIT - PART B 0 [MEDICAL_DATA…" at bounding box center [882, 438] width 1321 height 31
type input "2"
type input "0.035217"
type input "33.8"
type input "1"
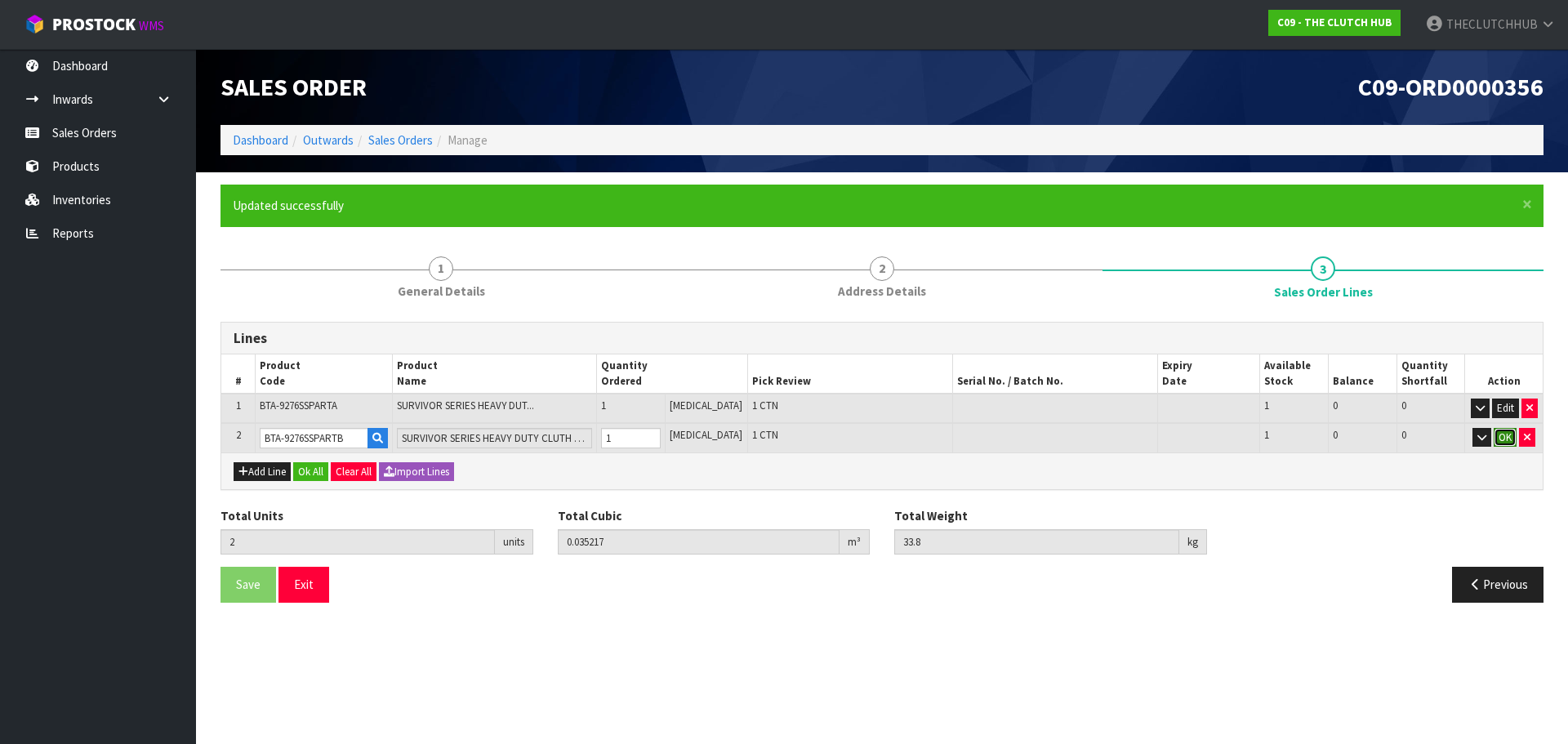
click at [1500, 438] on button "OK" at bounding box center [1505, 438] width 23 height 20
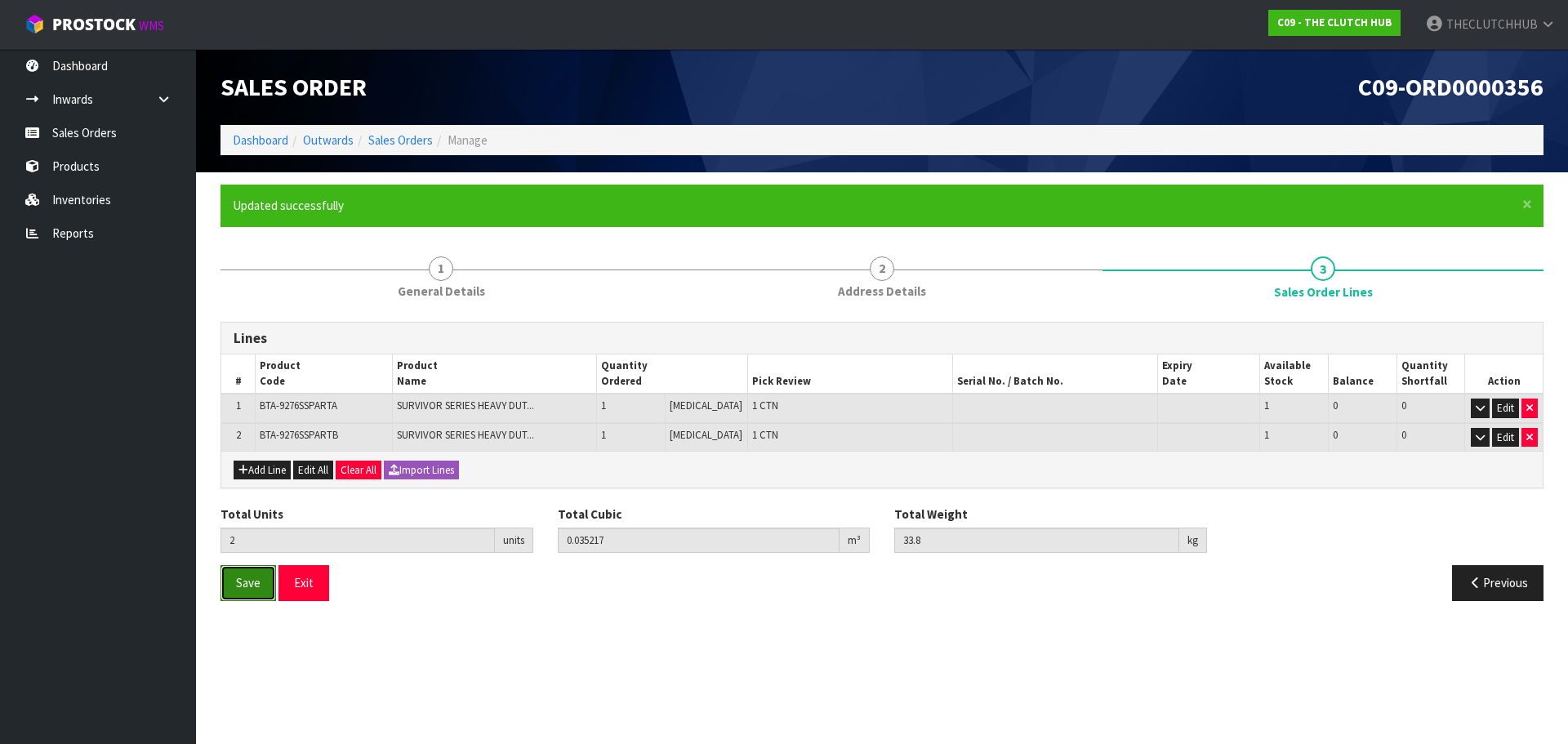
click at [247, 588] on span "Save" at bounding box center [249, 582] width 25 height 16
click at [253, 576] on span "Save" at bounding box center [249, 582] width 25 height 16
click at [126, 141] on link "Sales Orders" at bounding box center [97, 132] width 196 height 34
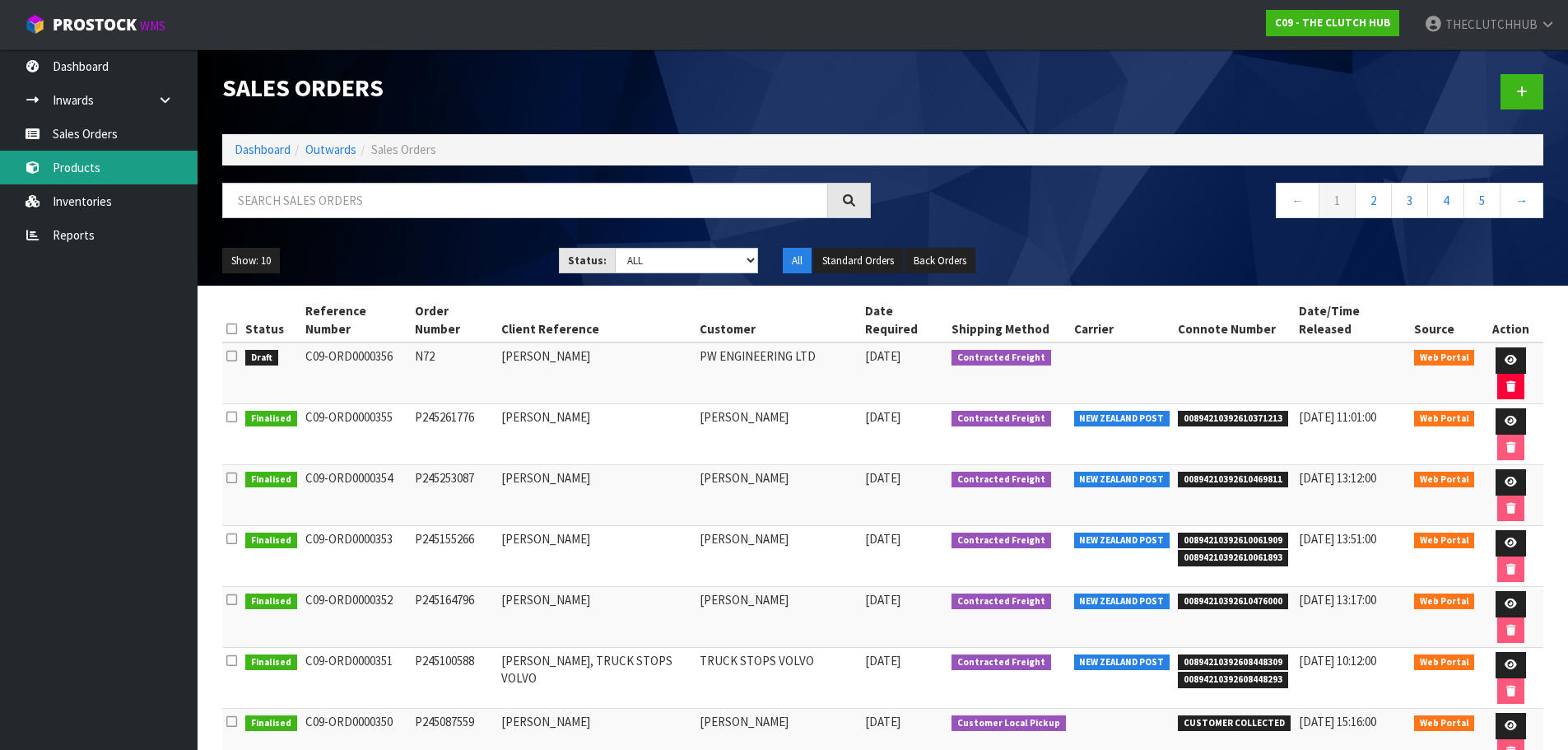
click at [104, 169] on link "Products" at bounding box center [98, 167] width 197 height 34
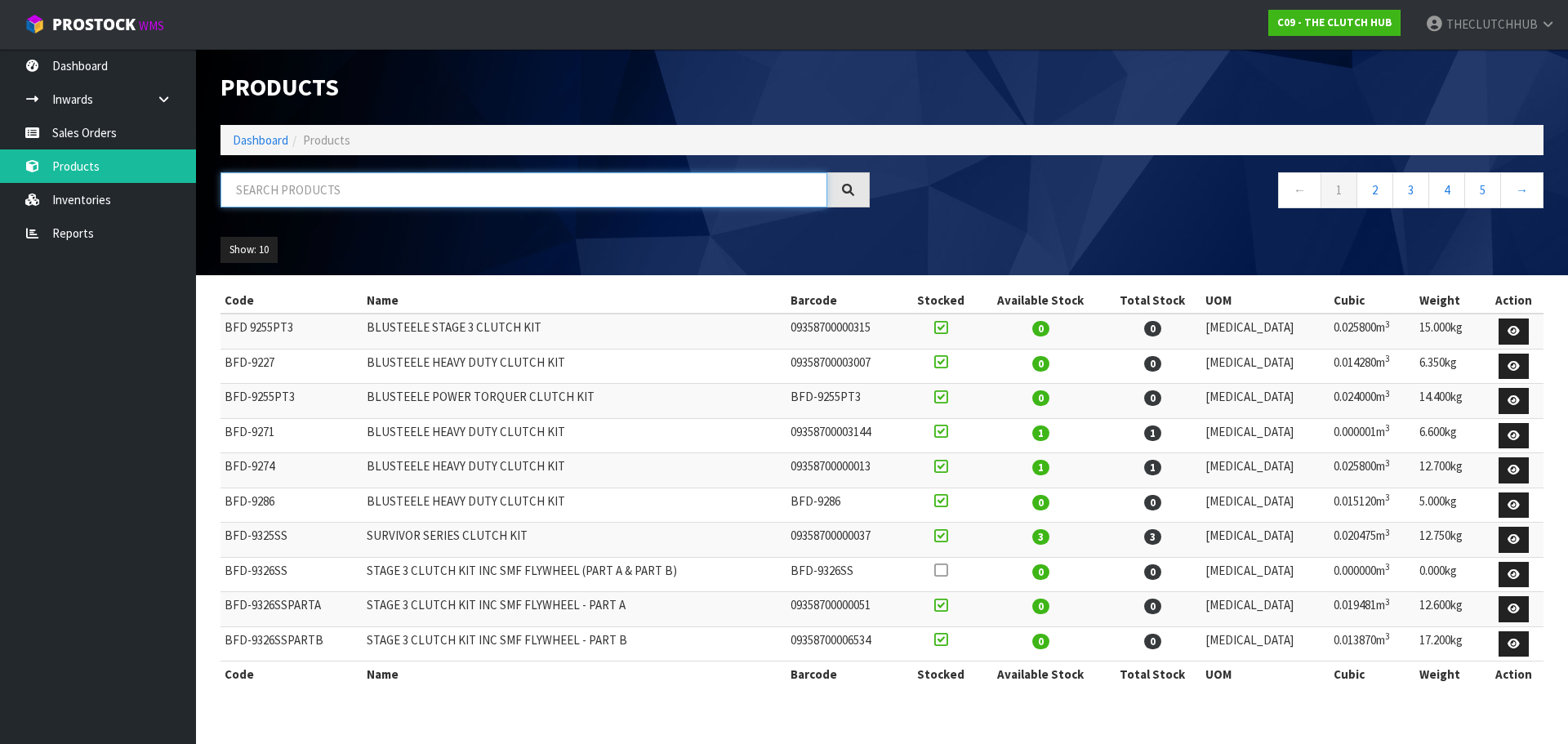
click at [251, 180] on input "text" at bounding box center [523, 190] width 607 height 36
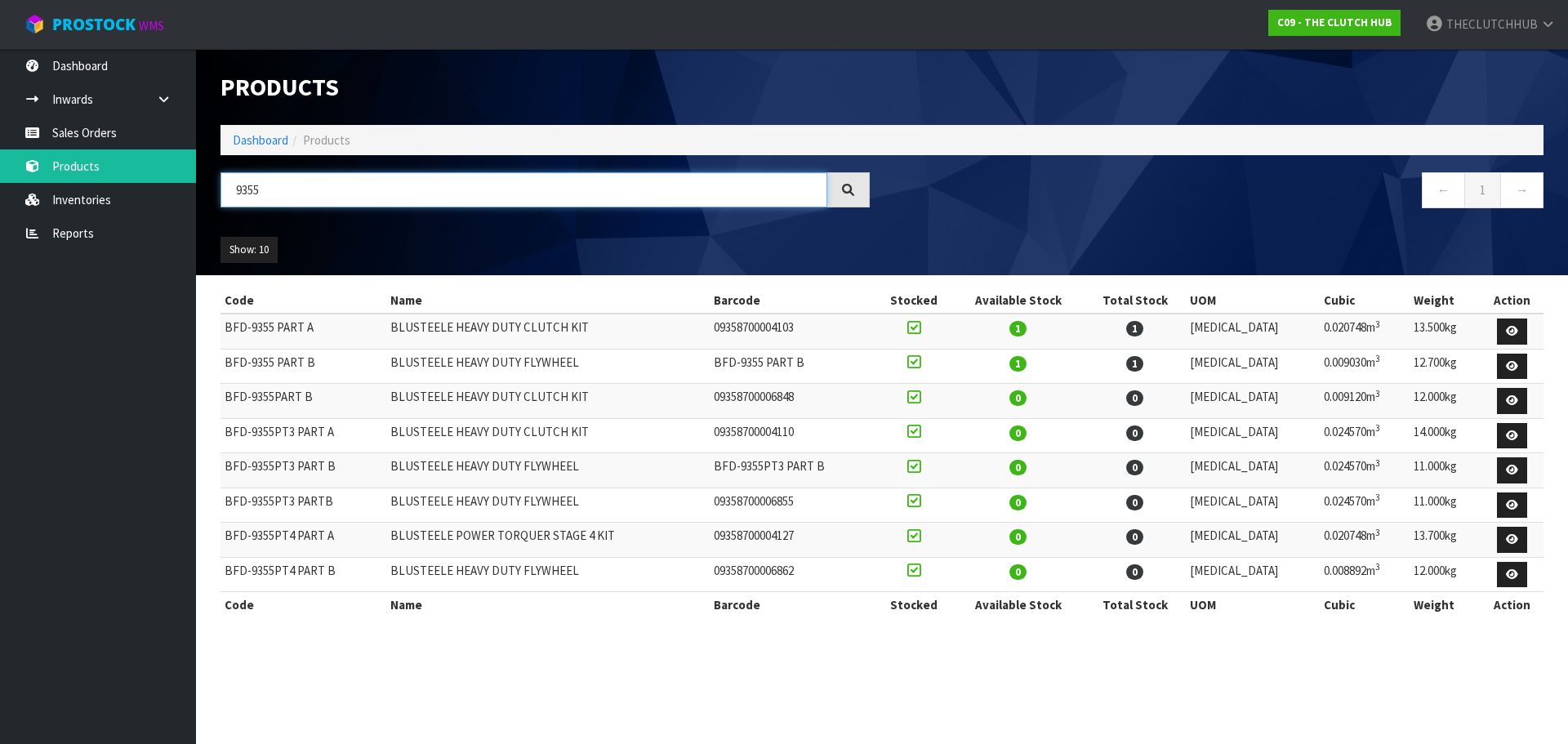
type input "9355"
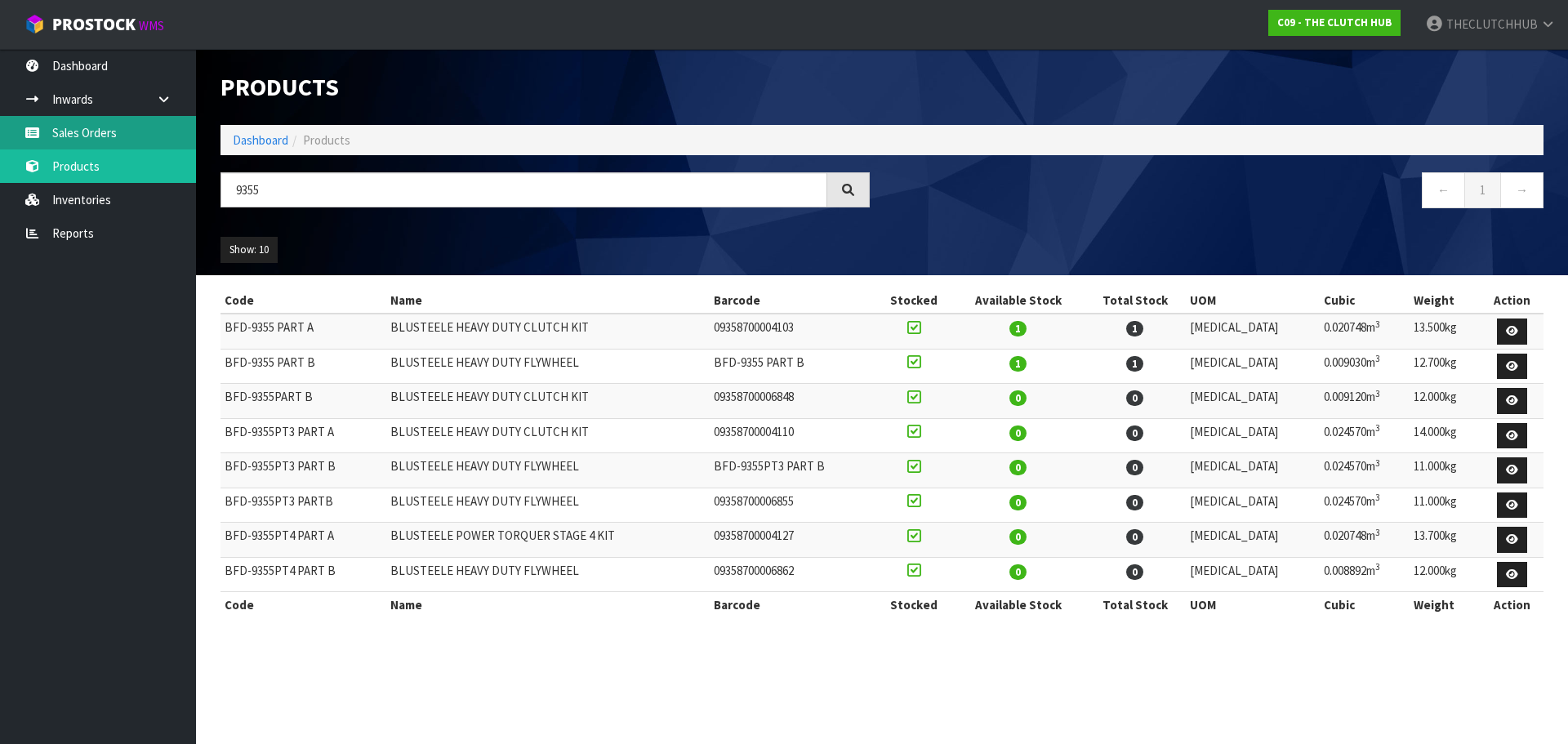
click at [84, 140] on link "Sales Orders" at bounding box center [97, 132] width 196 height 34
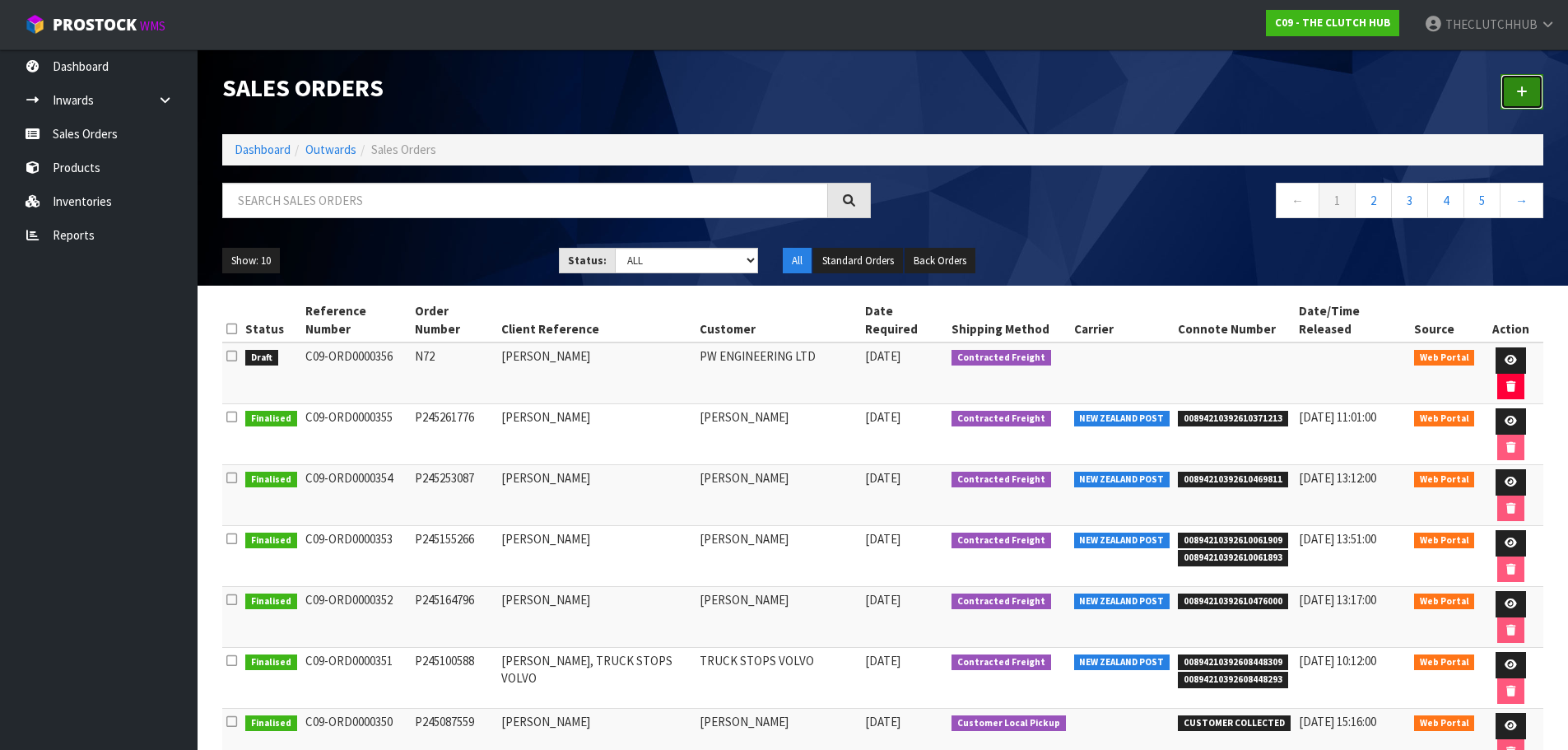
click at [1526, 89] on icon at bounding box center [1522, 92] width 12 height 12
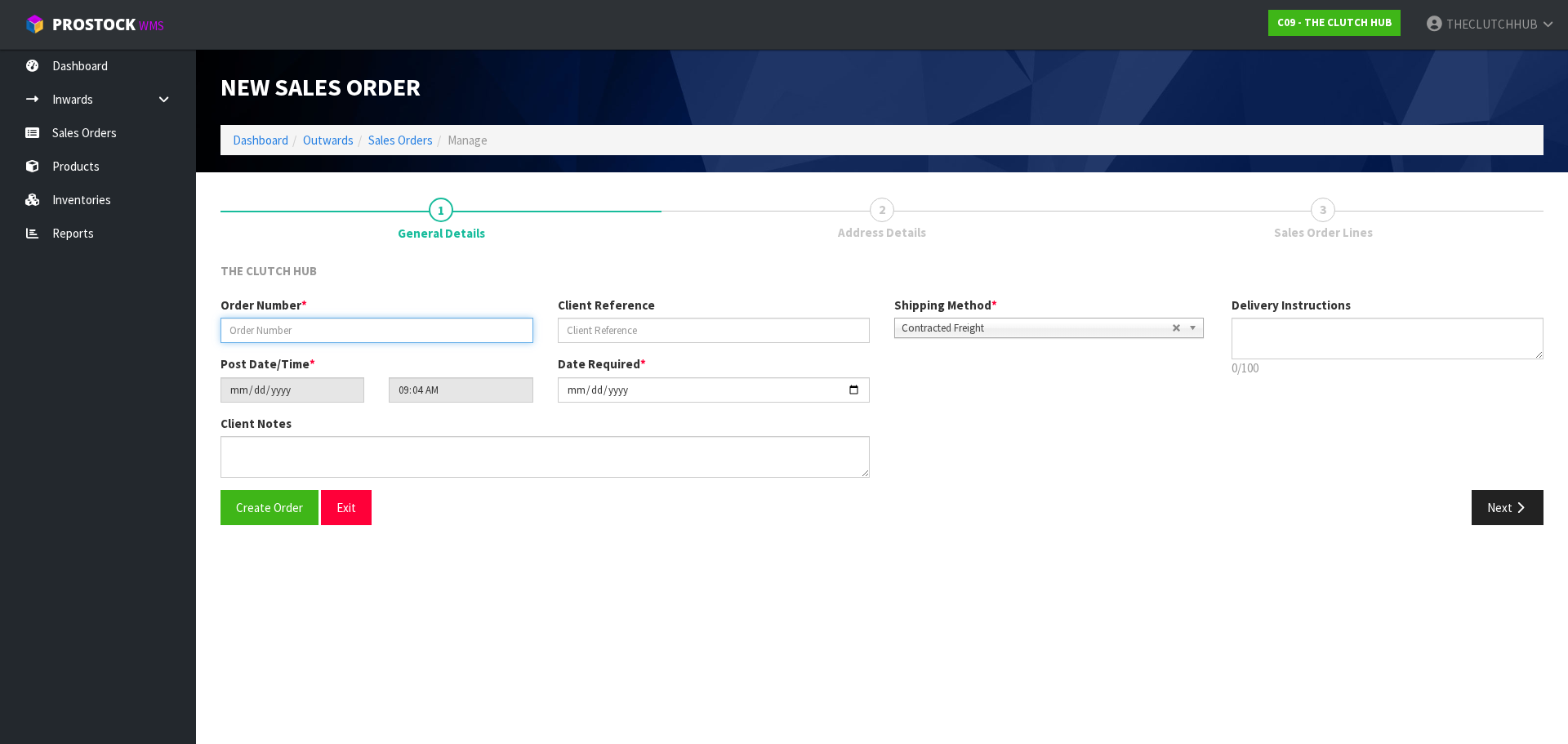
paste input "P245279235"
type input "P245279235"
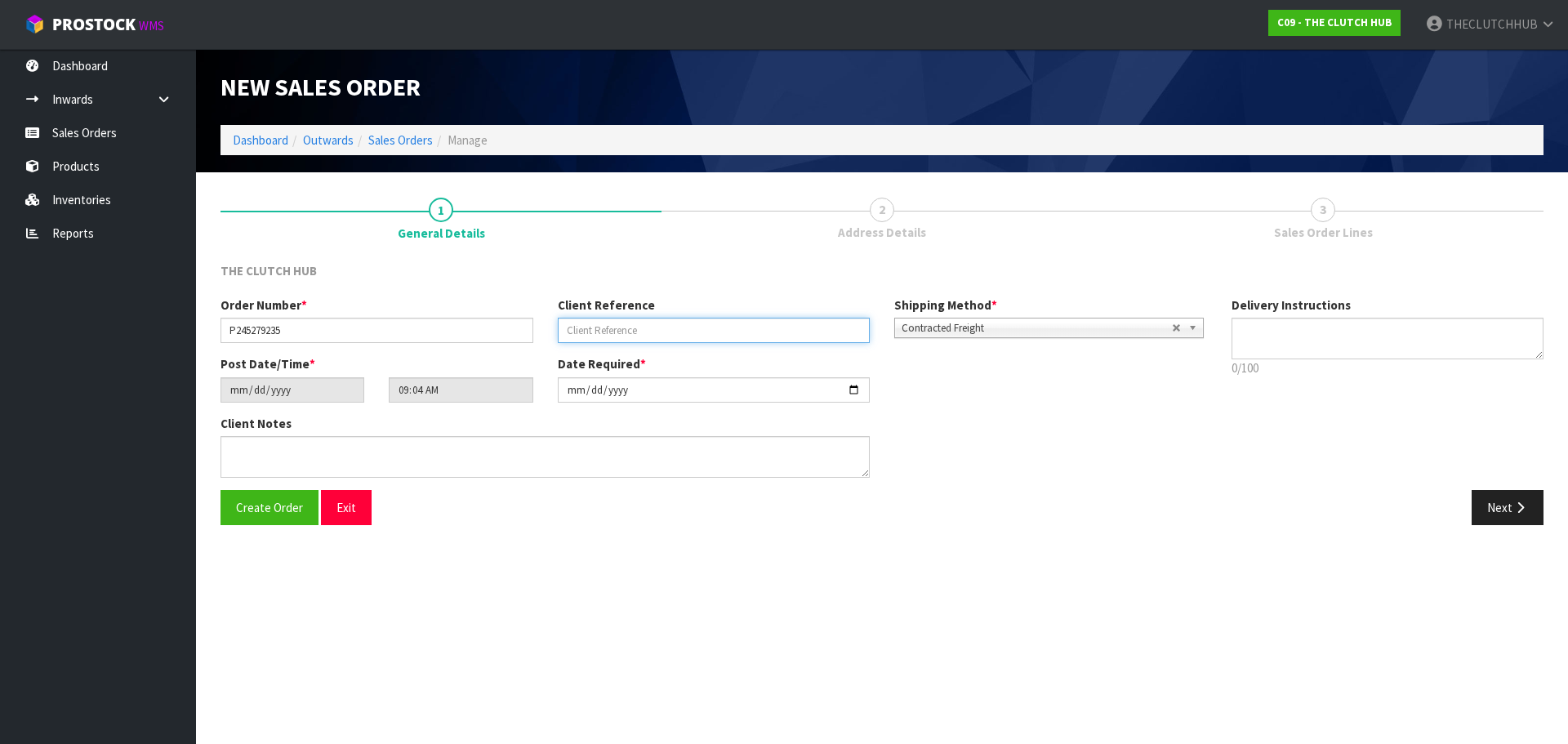
paste input "[PERSON_NAME]"
type input "[PERSON_NAME]"
click at [254, 515] on span "Create Order" at bounding box center [269, 507] width 67 height 16
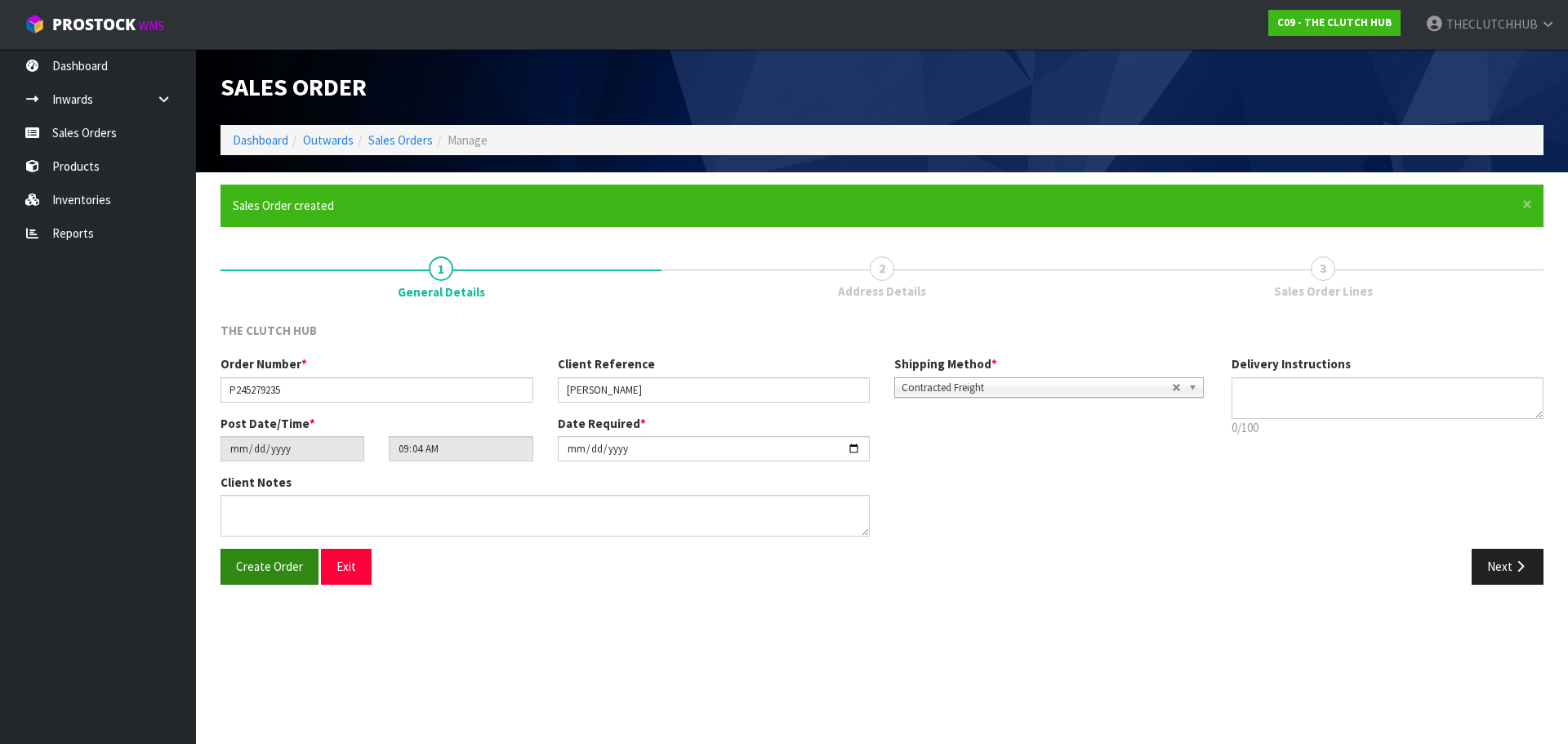
type input "11:04:00.000"
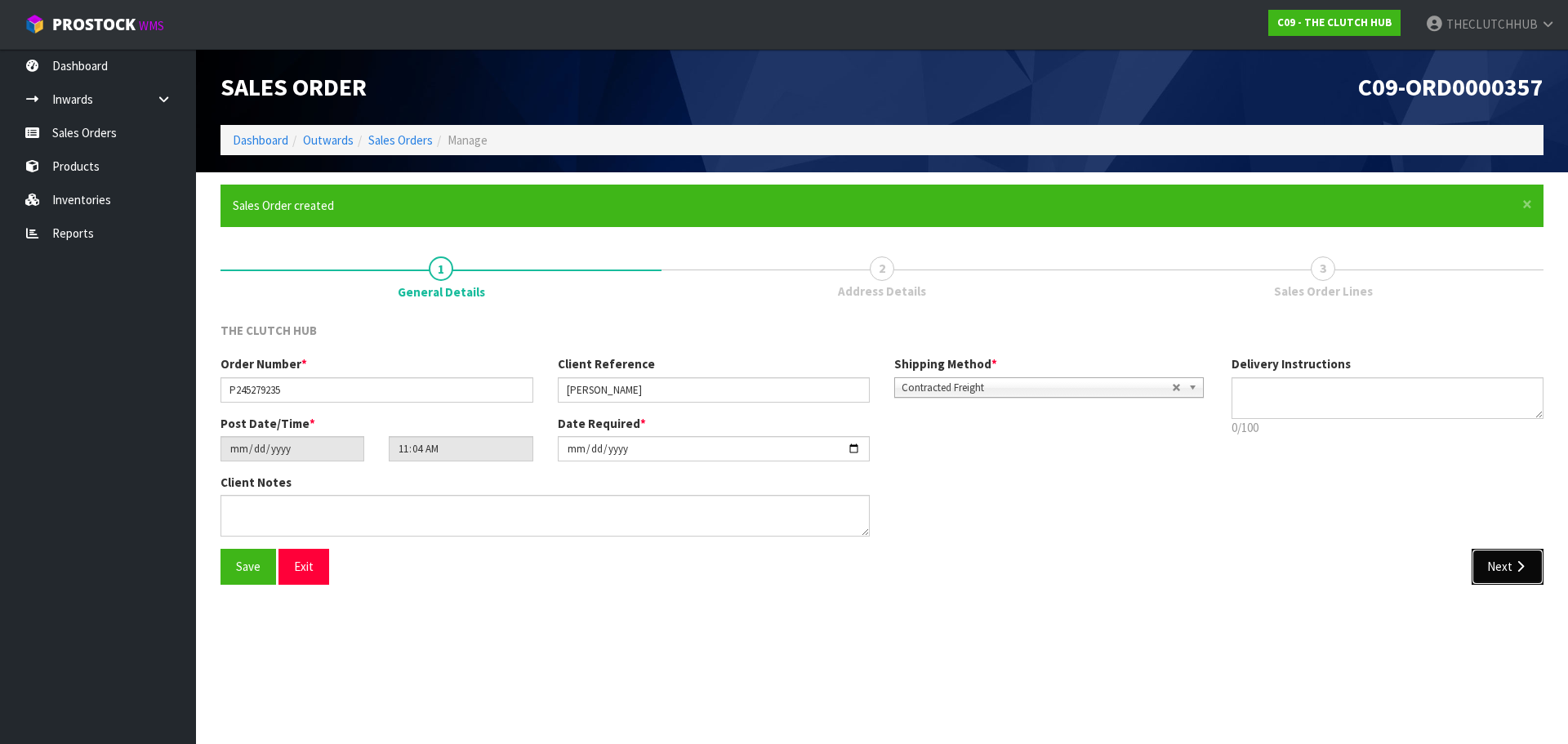
click at [1503, 556] on button "Next" at bounding box center [1508, 566] width 72 height 36
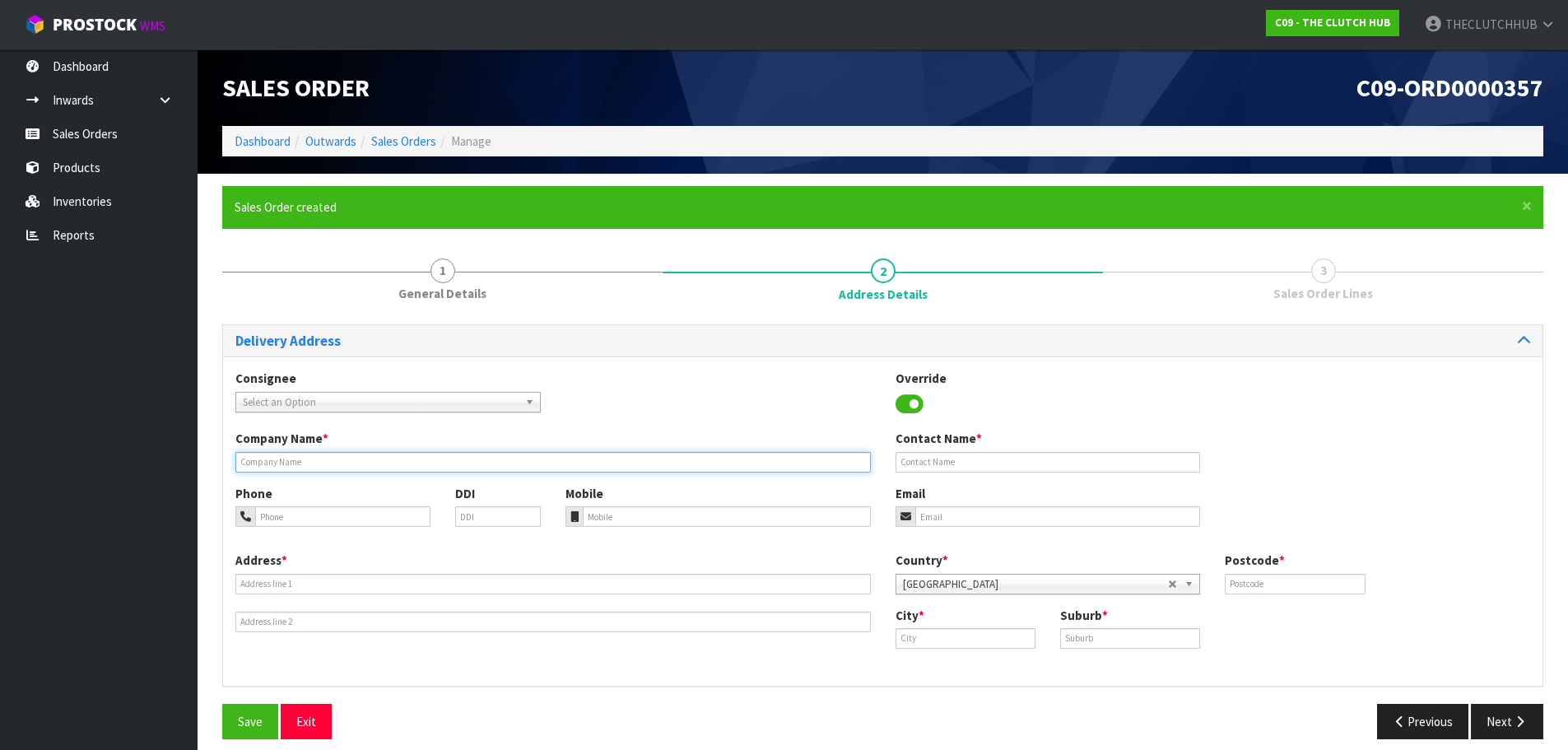
paste input "[PERSON_NAME]"
type input "[PERSON_NAME]"
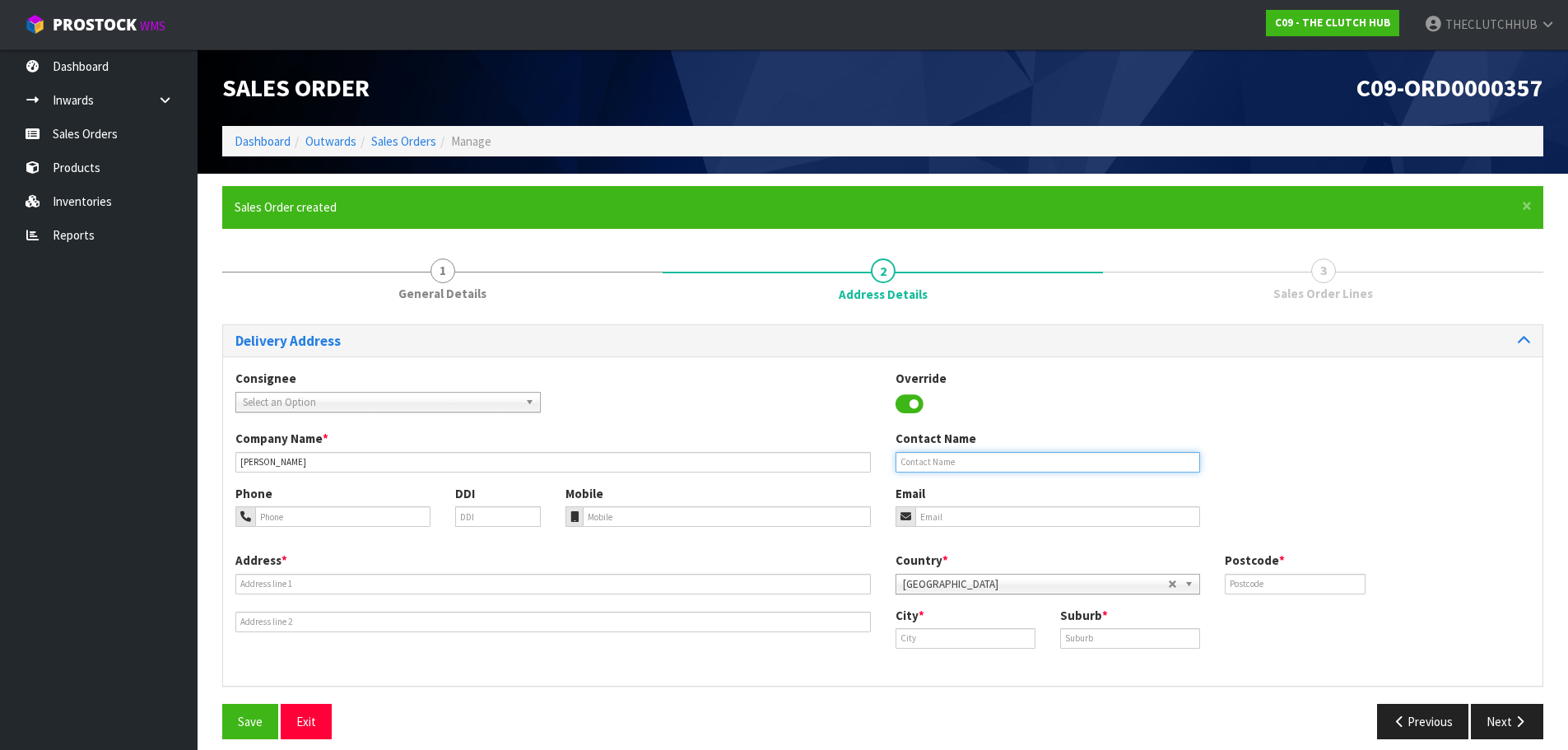
paste input "[PERSON_NAME]"
type input "[PERSON_NAME]"
paste input "027 4861720"
type input "027 4861720"
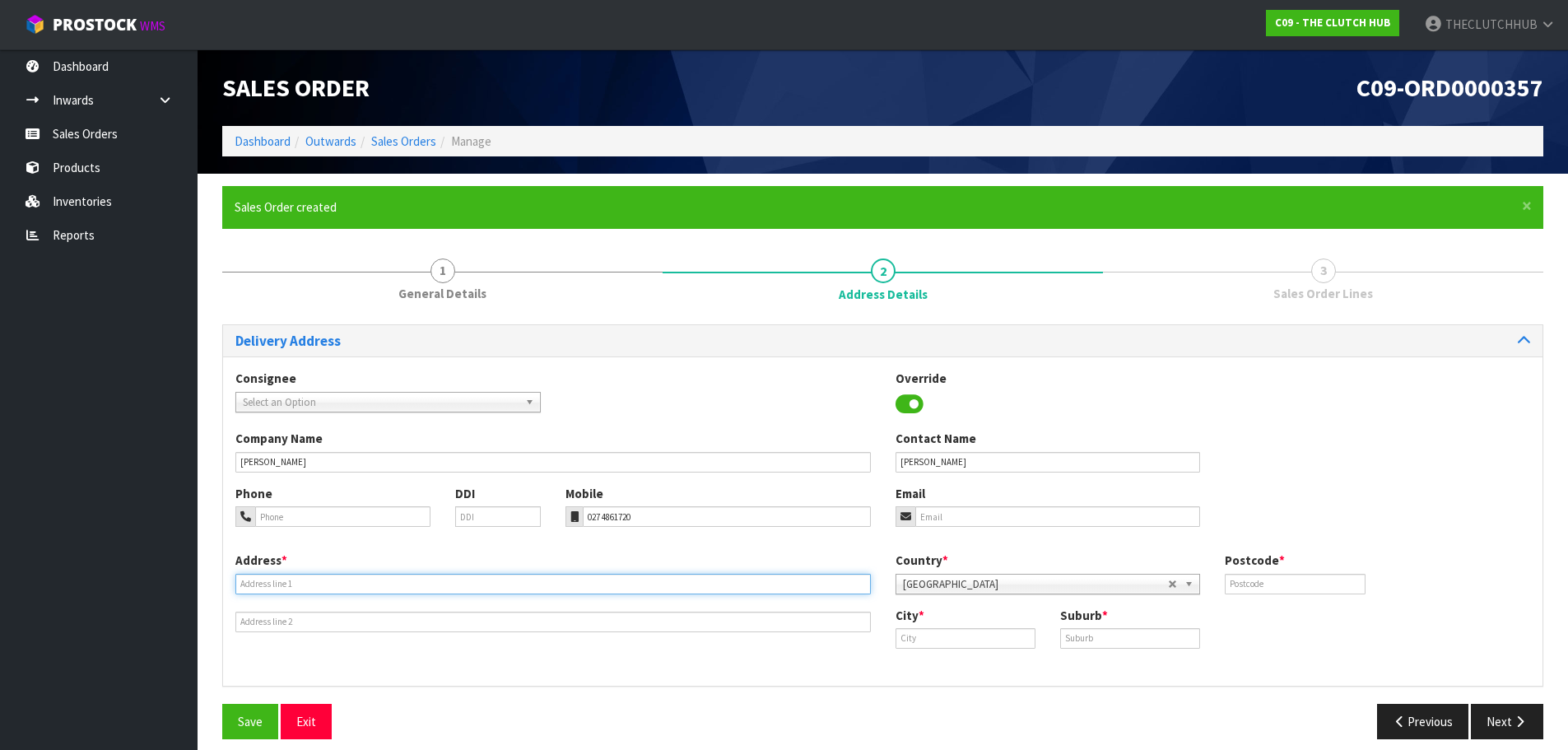
paste input "[STREET_ADDRESS]"
type input "[STREET_ADDRESS]"
click at [945, 514] on input "email" at bounding box center [1058, 516] width 285 height 21
paste input "[PERSON_NAME][EMAIL_ADDRESS][DOMAIN_NAME]"
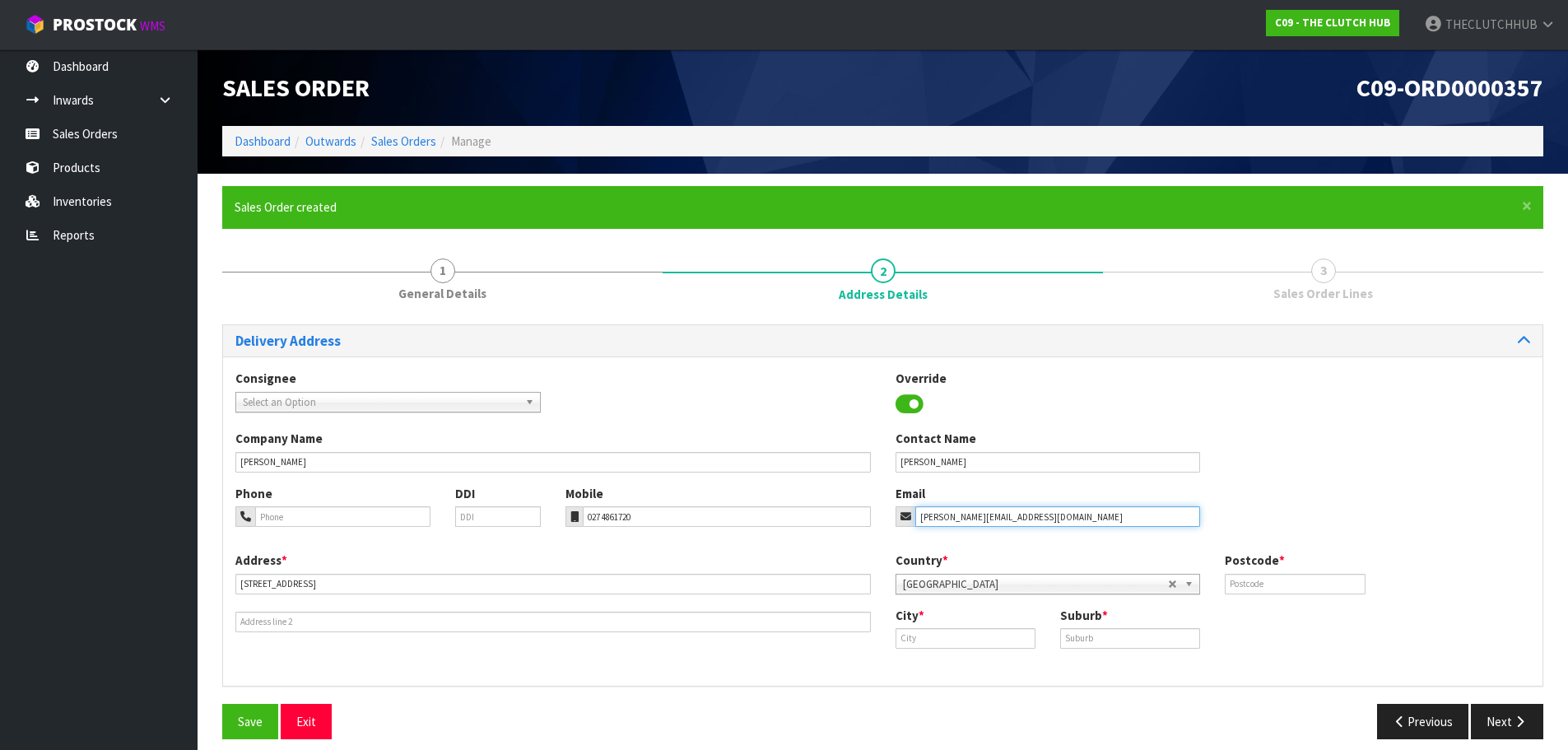
type input "[PERSON_NAME][EMAIL_ADDRESS][DOMAIN_NAME]"
click at [1271, 576] on input "text" at bounding box center [1295, 584] width 140 height 21
type input "3077"
paste input "Rotorua"
type input "Rotorua"
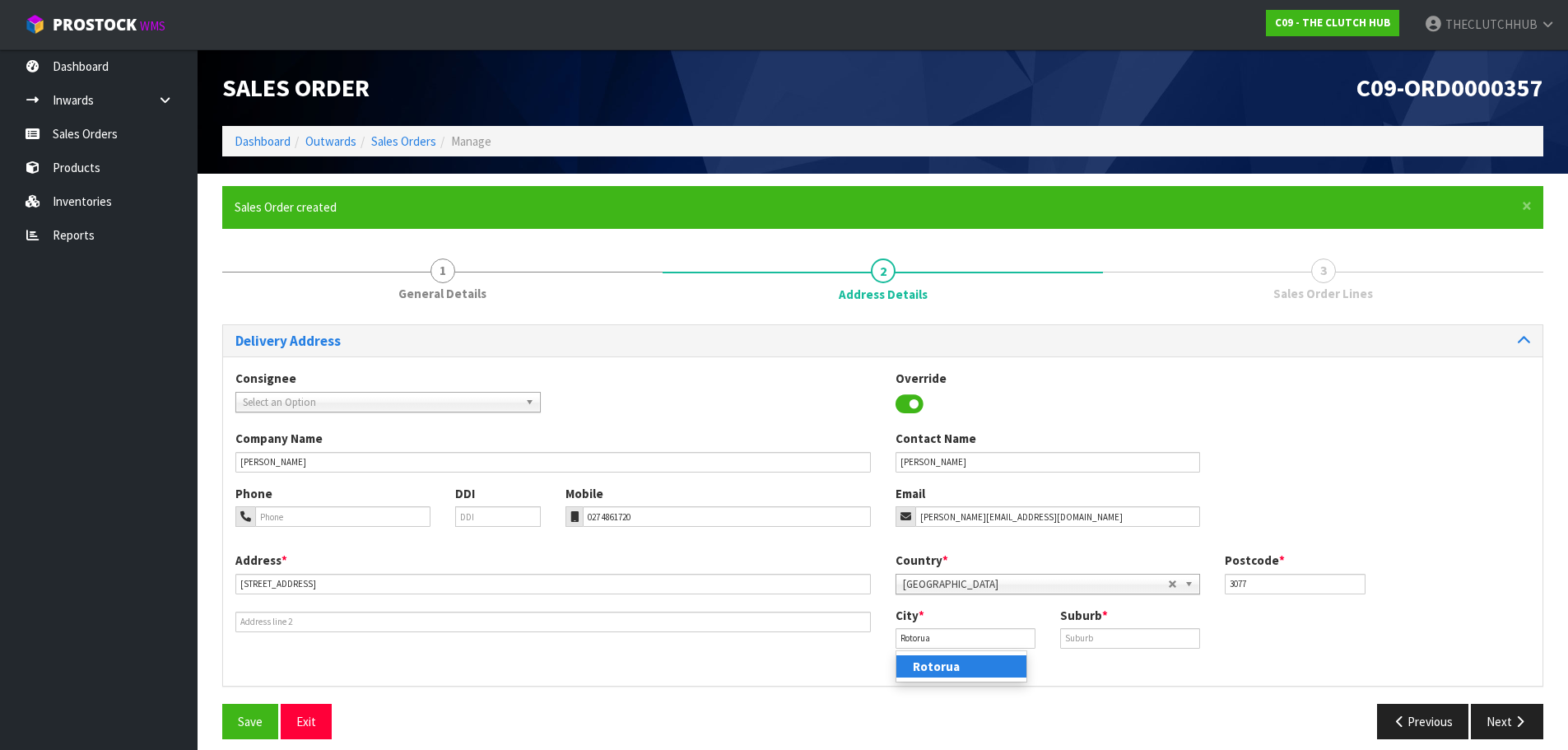
click at [937, 667] on strong "Rotorua" at bounding box center [936, 666] width 47 height 16
paste input "NGAKURU"
type input "NGAKURU"
click at [236, 723] on button "Save" at bounding box center [250, 722] width 56 height 36
click at [1502, 715] on button "Next" at bounding box center [1507, 722] width 72 height 36
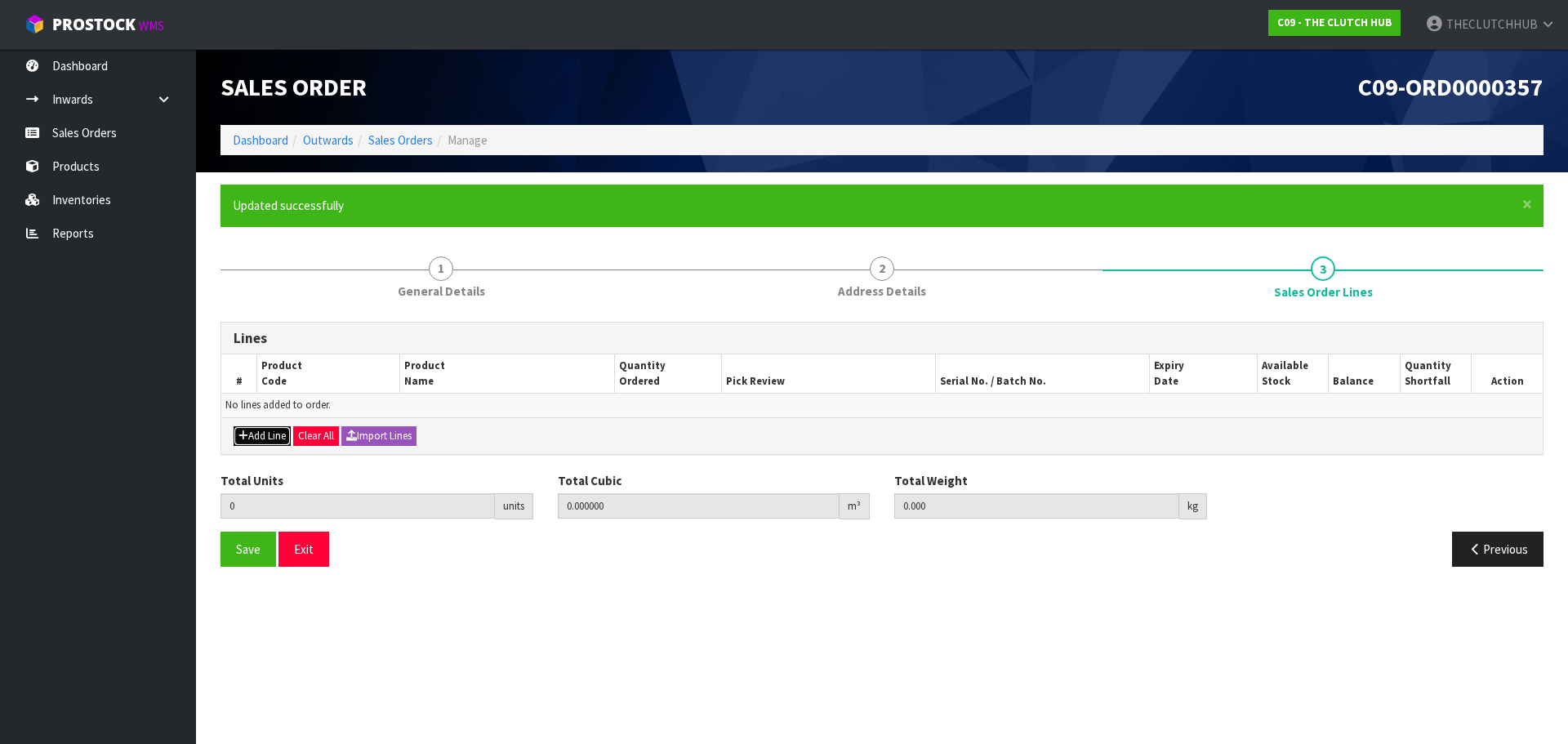
click at [264, 438] on button "Add Line" at bounding box center [262, 436] width 57 height 20
type input "0"
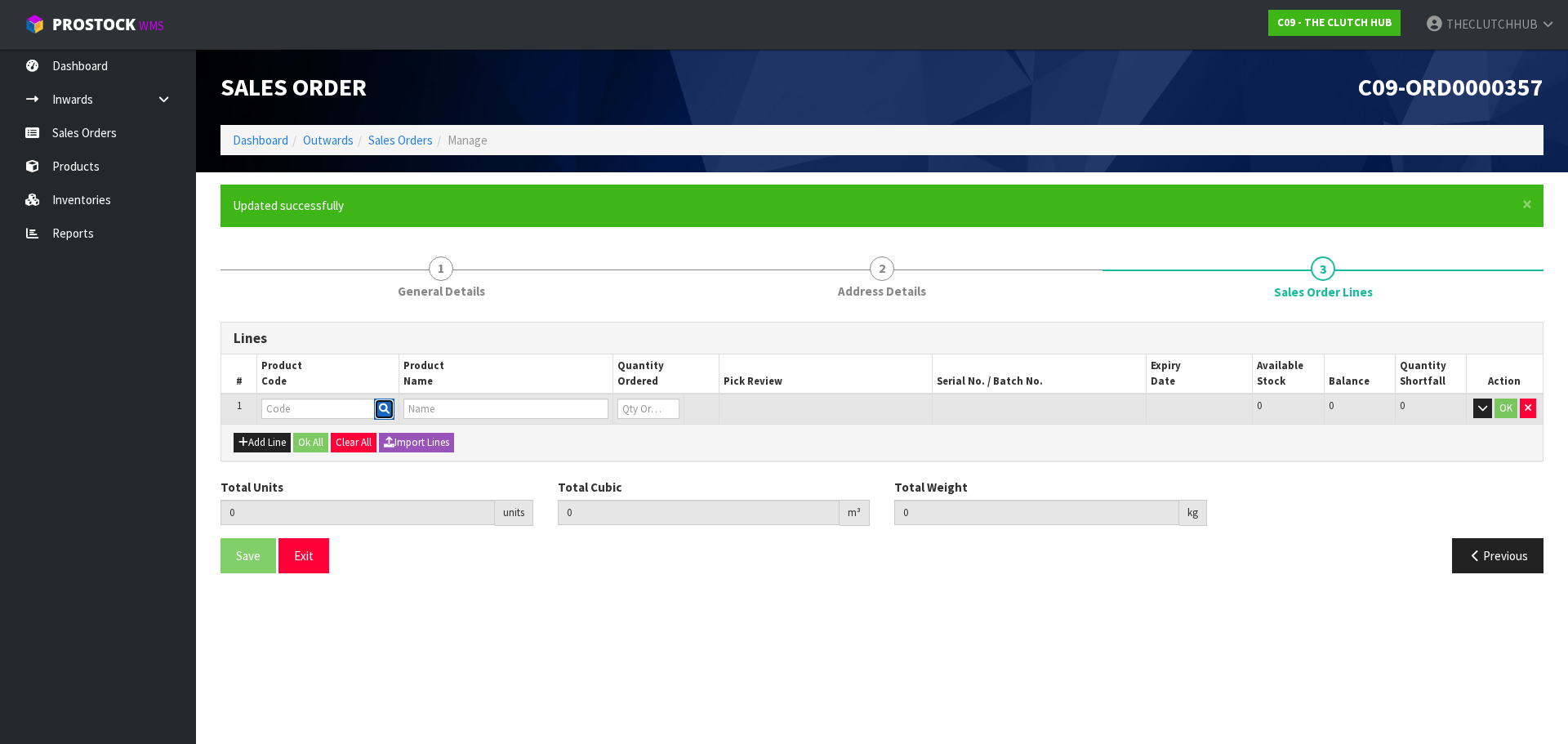
click at [381, 408] on icon "button" at bounding box center [384, 409] width 11 height 11
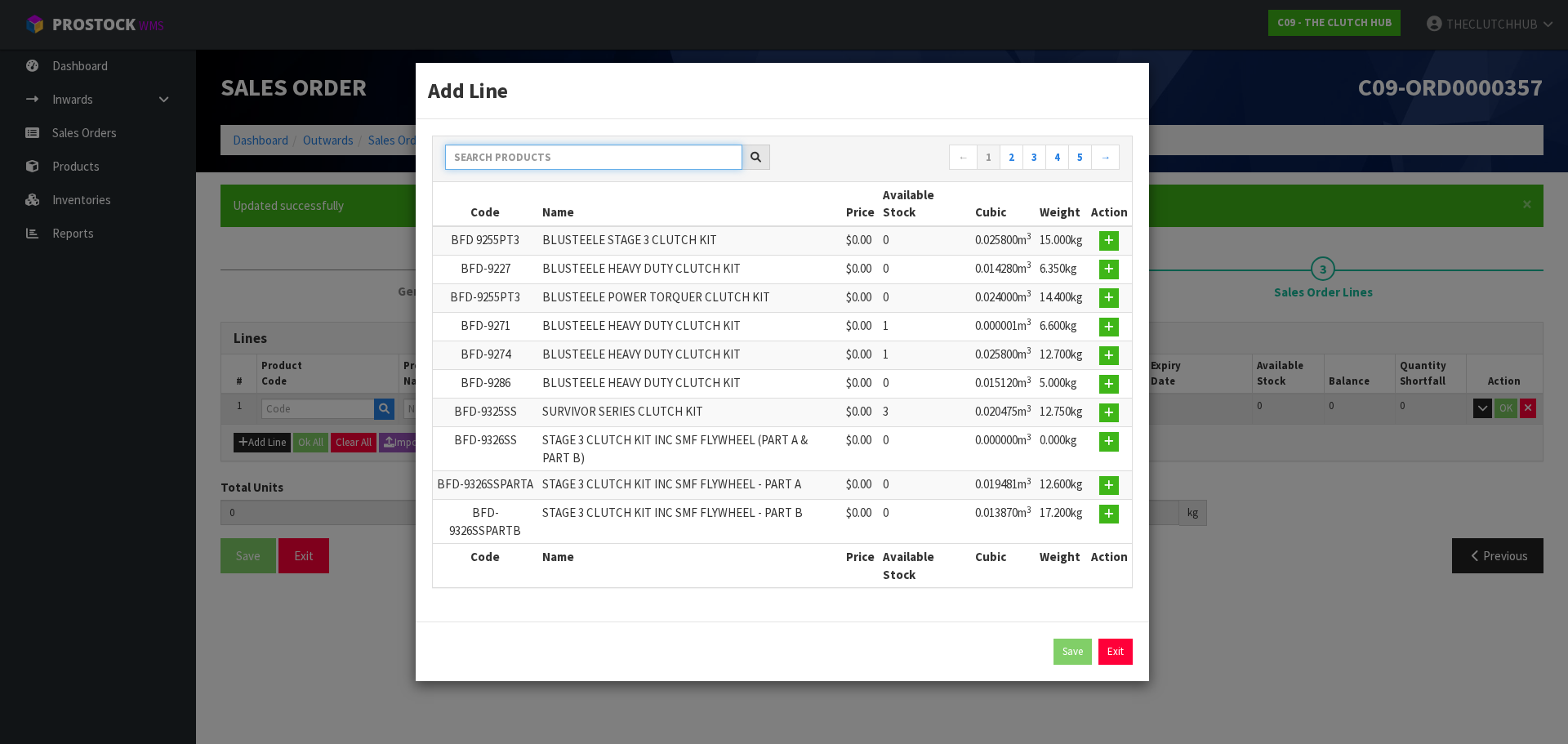
click at [465, 155] on input "text" at bounding box center [594, 157] width 297 height 26
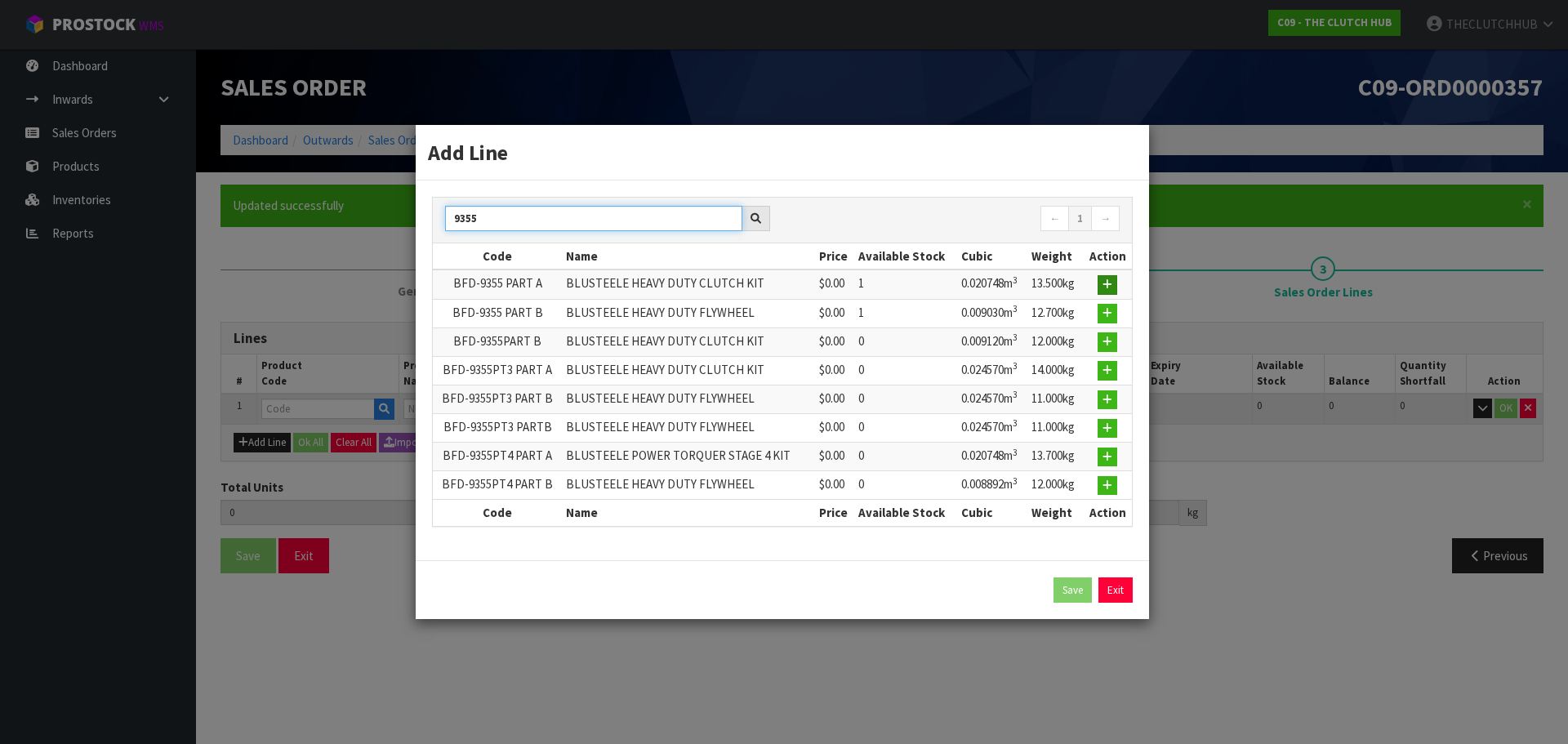
type input "9355"
click at [1110, 285] on icon "button" at bounding box center [1107, 284] width 10 height 11
type input "0.000000"
type input "0.000"
type input "BFD-9355 PART A"
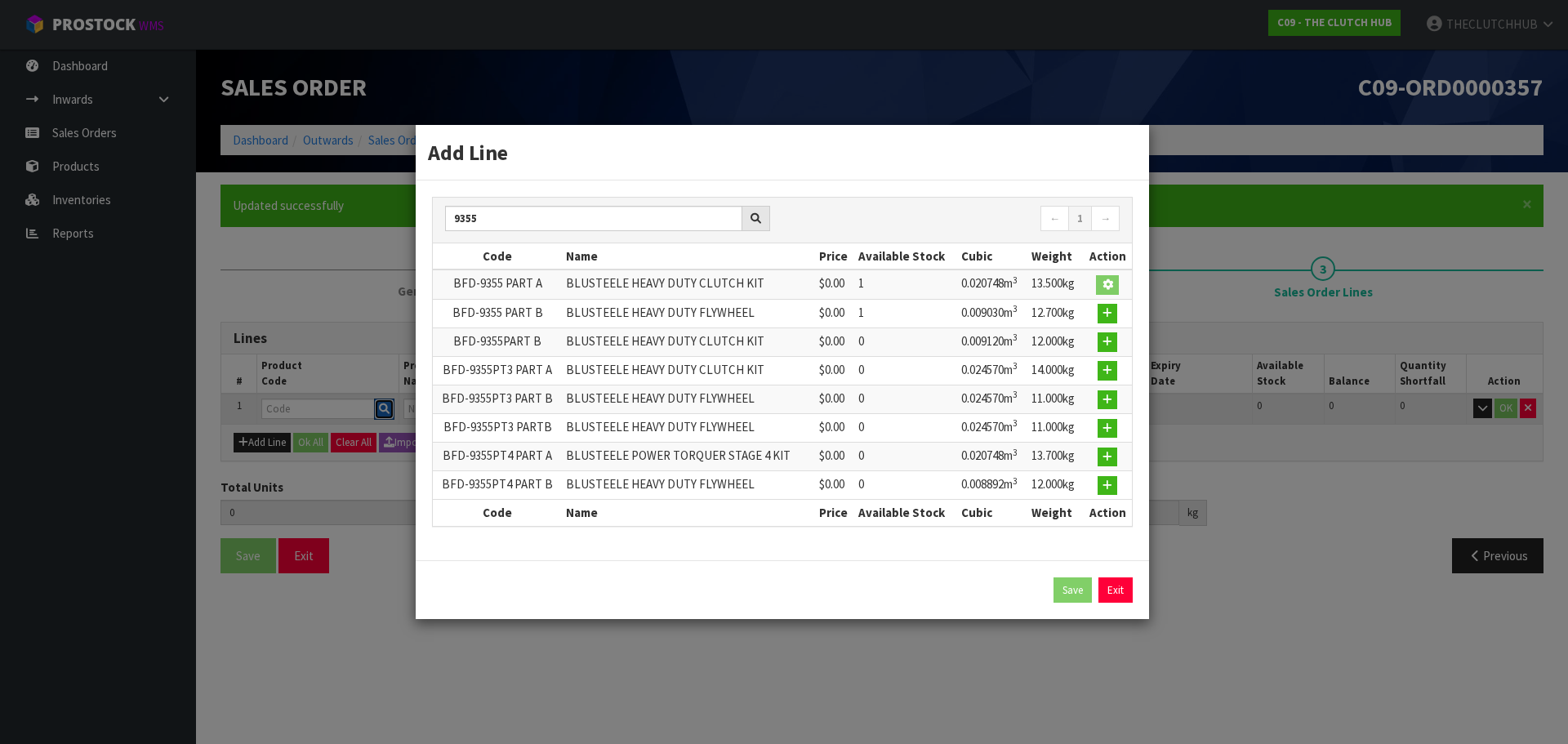
type input "BLUSTEELE HEAVY DUTY CLUTCH KIT"
type input "0"
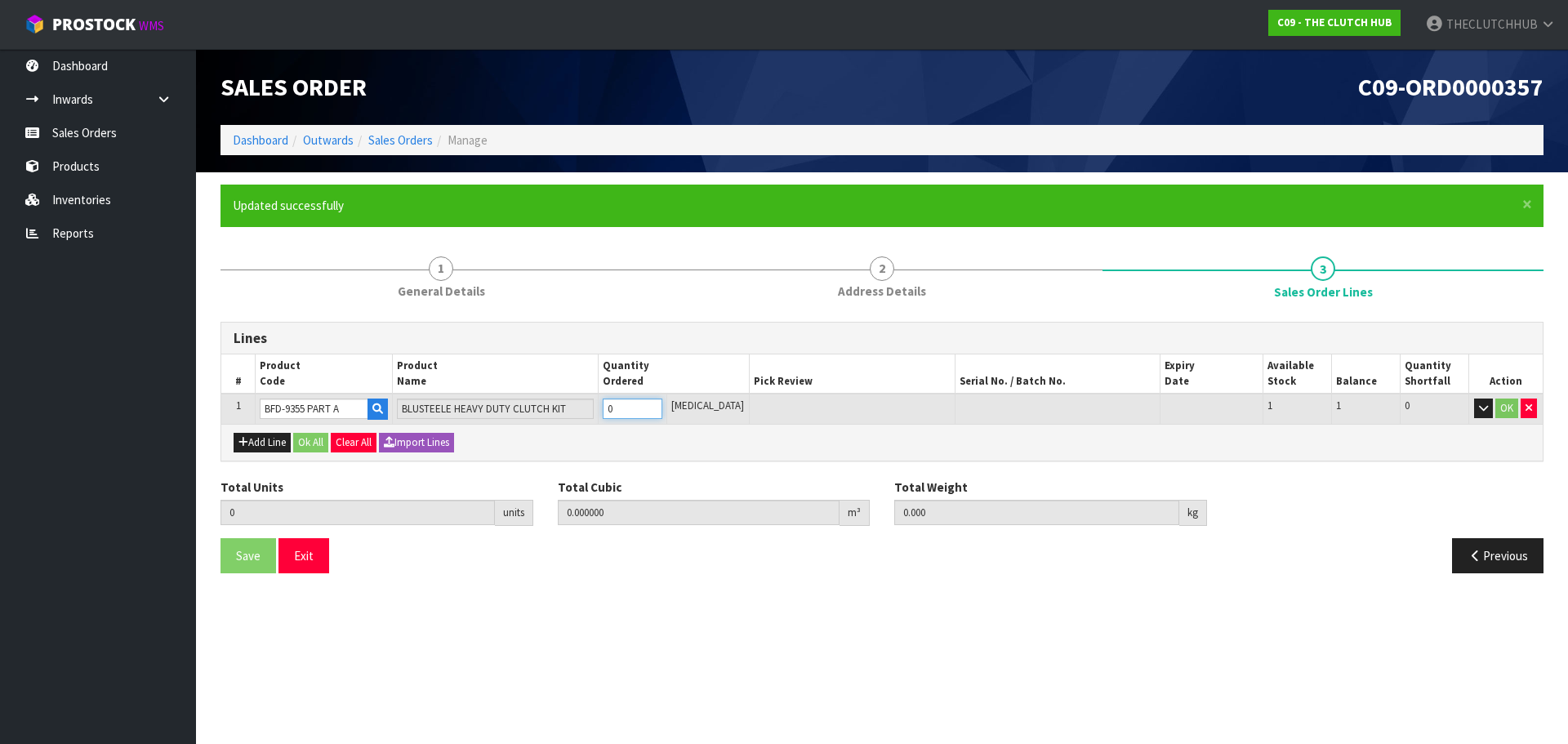
click at [604, 408] on tr "1 BFD-9355 PART A BLUSTEELE HEAVY DUTY CLUTCH KIT 0 [MEDICAL_DATA] 1 1 0 OK" at bounding box center [882, 409] width 1321 height 31
type input "1"
type input "0.020748"
type input "13.5"
type input "1"
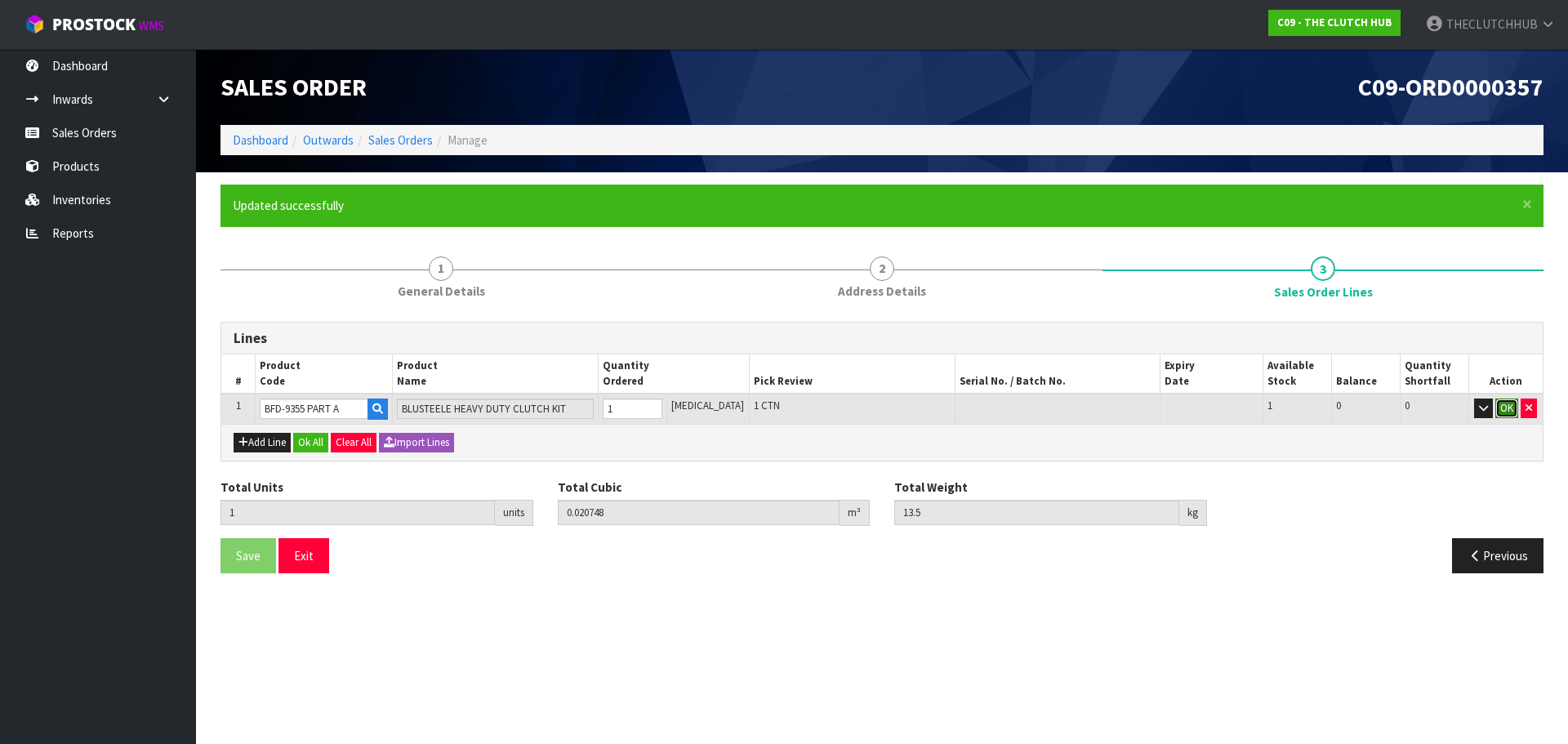
click at [1498, 410] on button "OK" at bounding box center [1507, 409] width 23 height 20
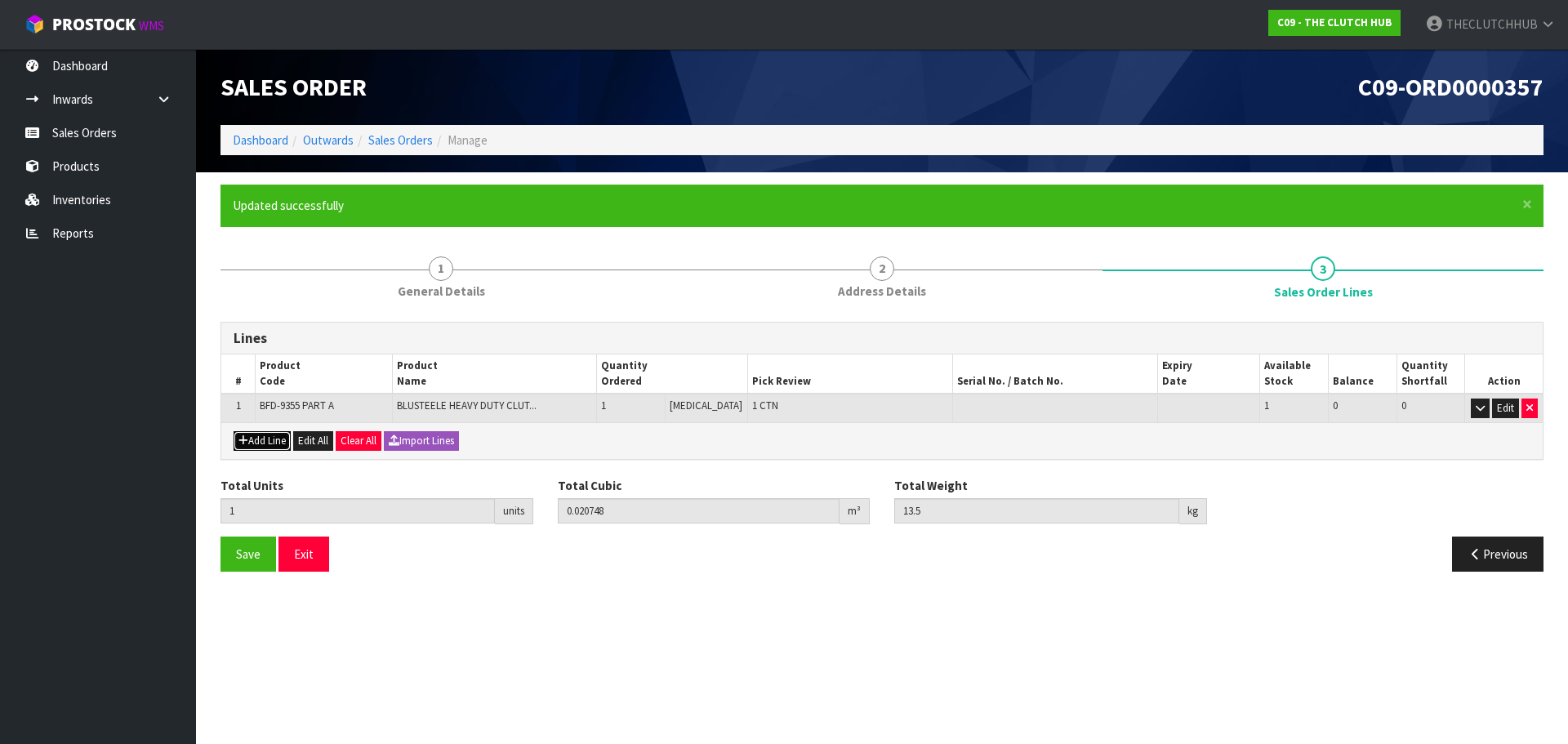
click at [253, 442] on button "Add Line" at bounding box center [262, 441] width 57 height 20
type input "0"
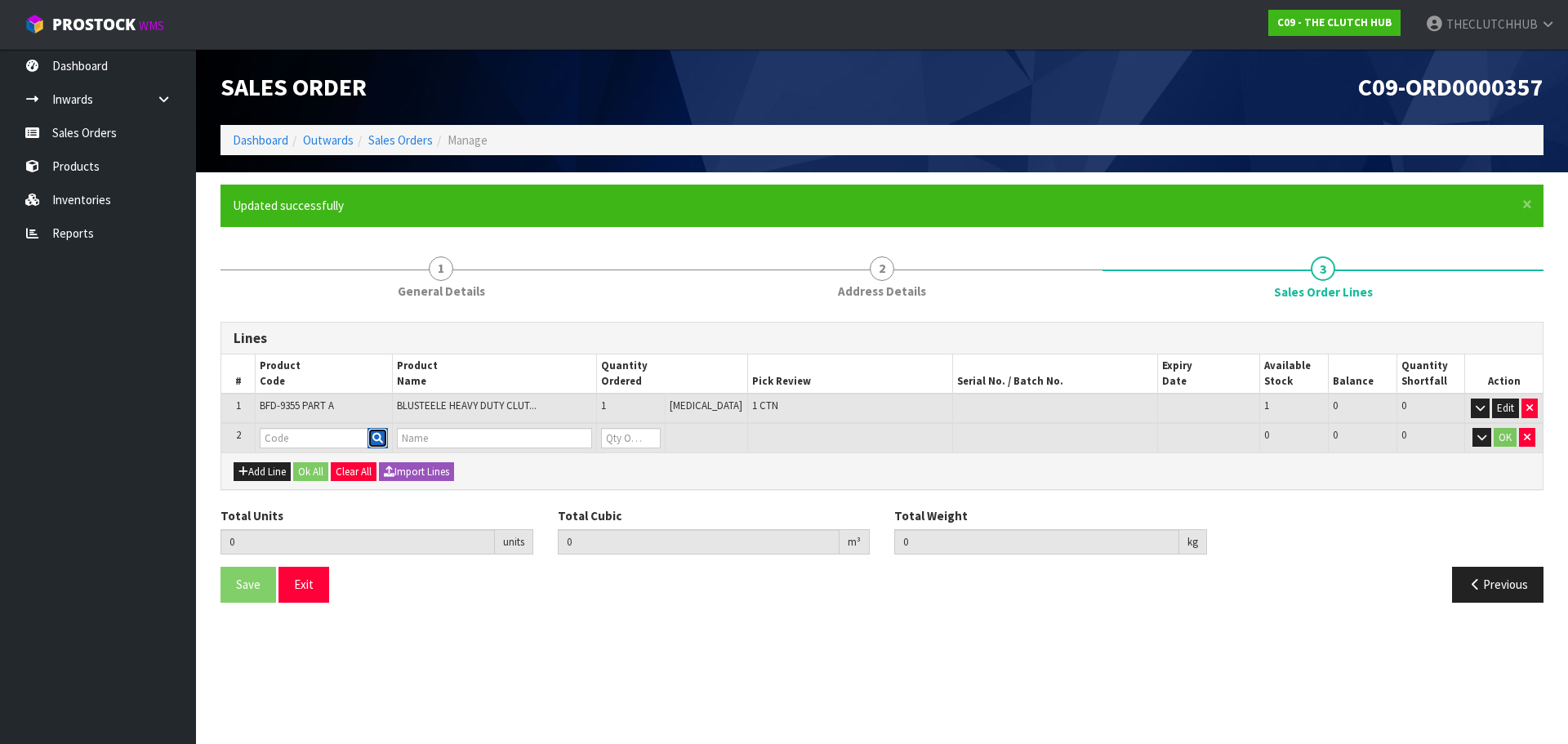
click at [381, 438] on icon "button" at bounding box center [377, 438] width 11 height 11
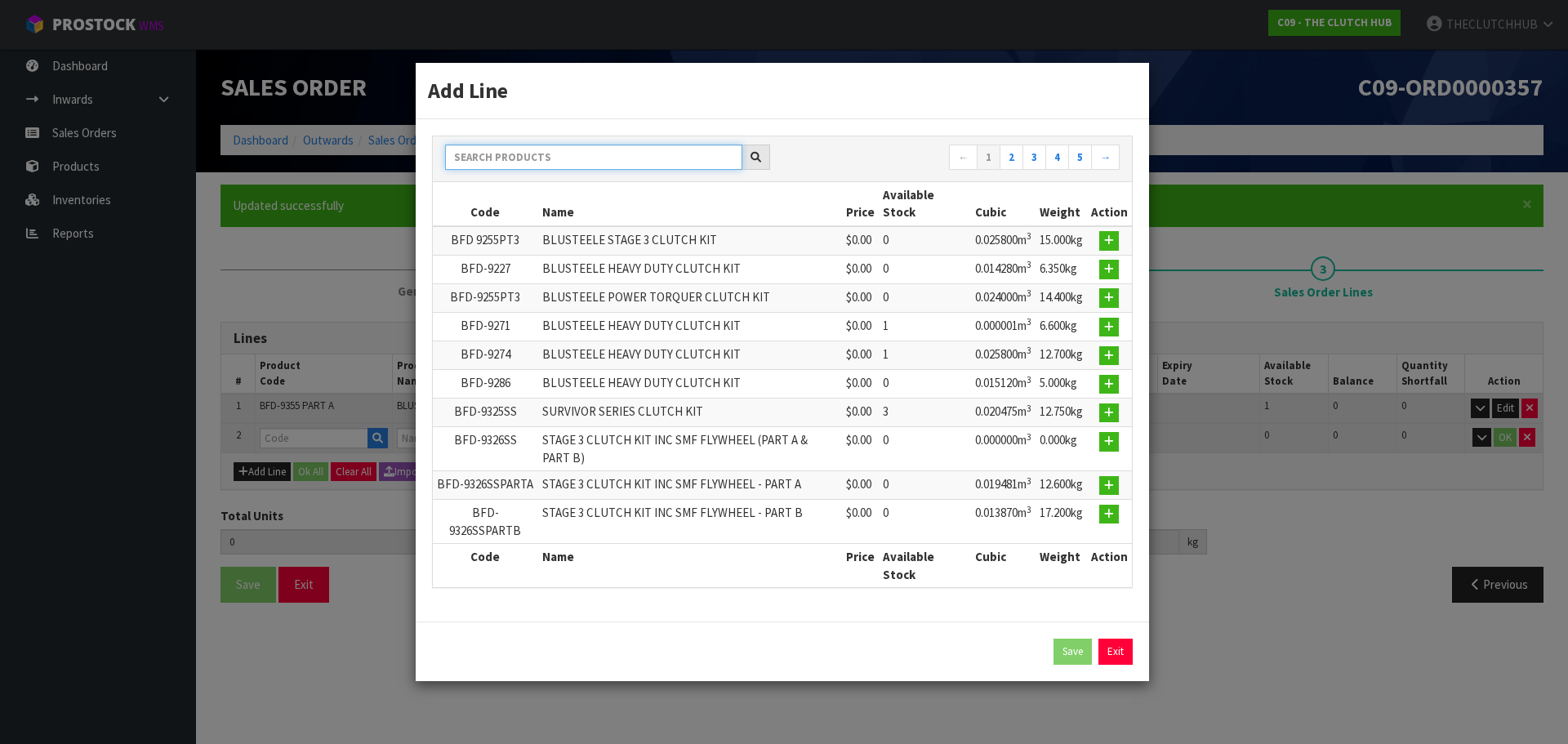
click at [508, 168] on input "text" at bounding box center [594, 157] width 297 height 26
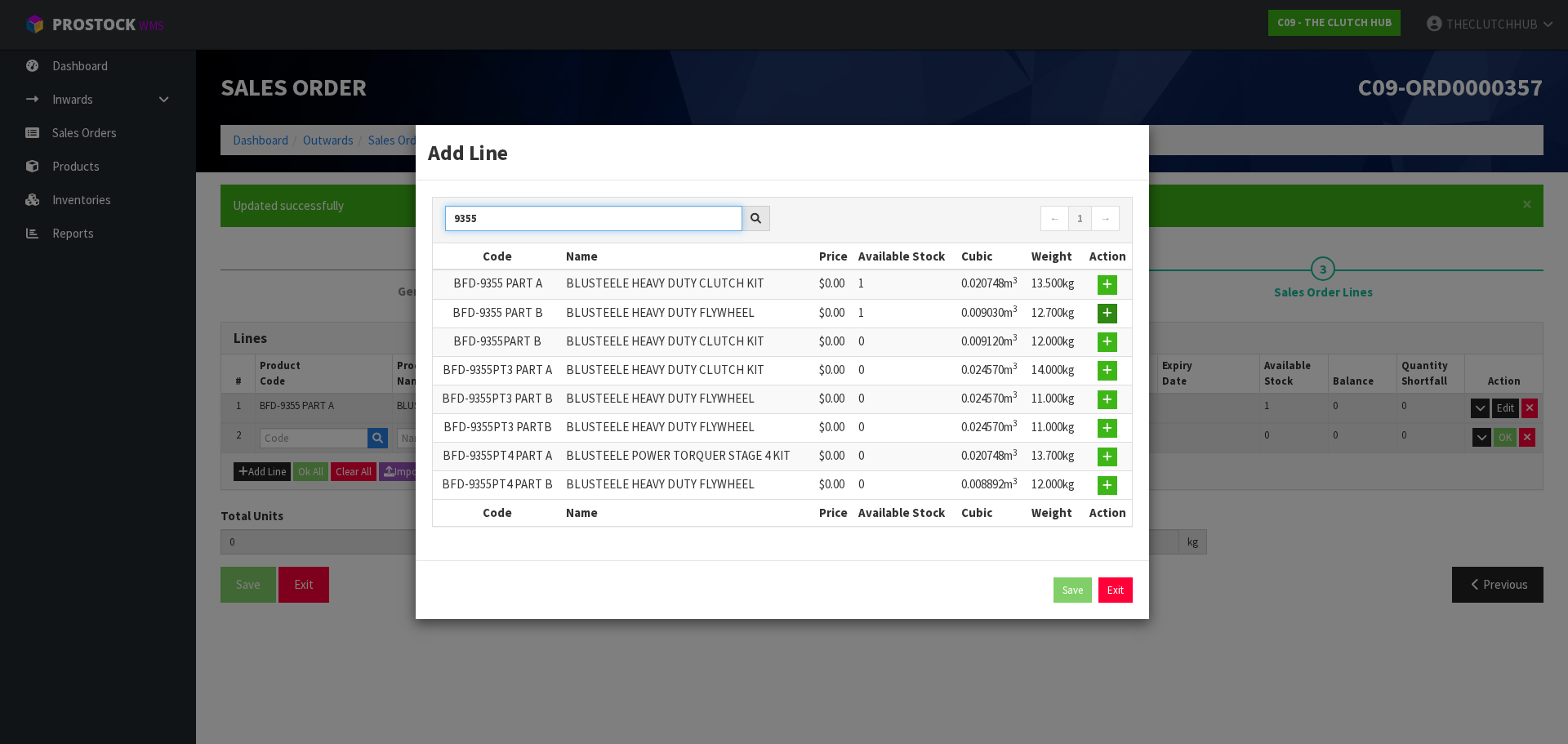
type input "9355"
click at [1103, 315] on icon "button" at bounding box center [1107, 313] width 10 height 11
type input "1"
type input "0.020748"
type input "13.5"
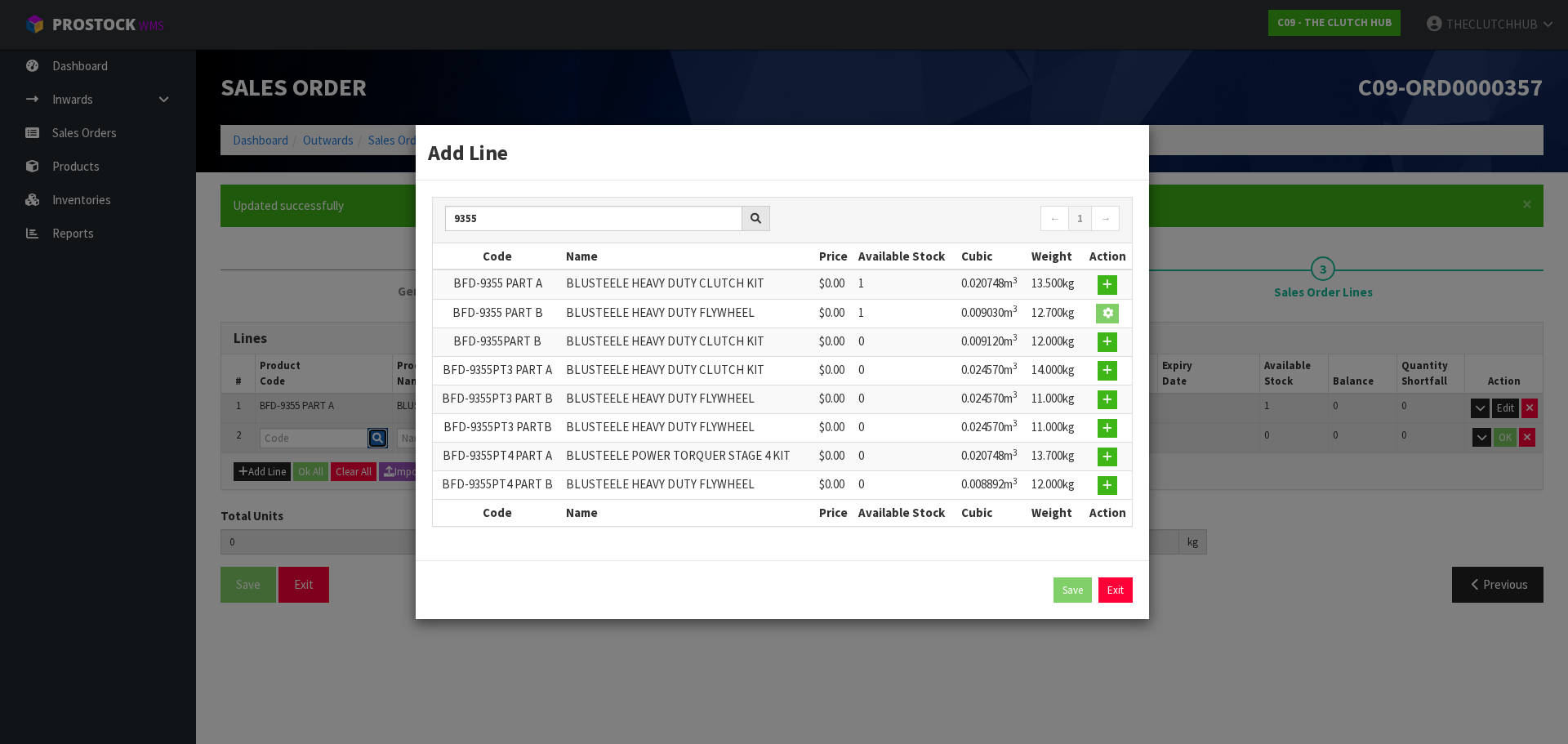
type input "BFD-9355 PART B"
type input "BLUSTEELE HEAVY DUTY FLYWHEEL"
type input "0"
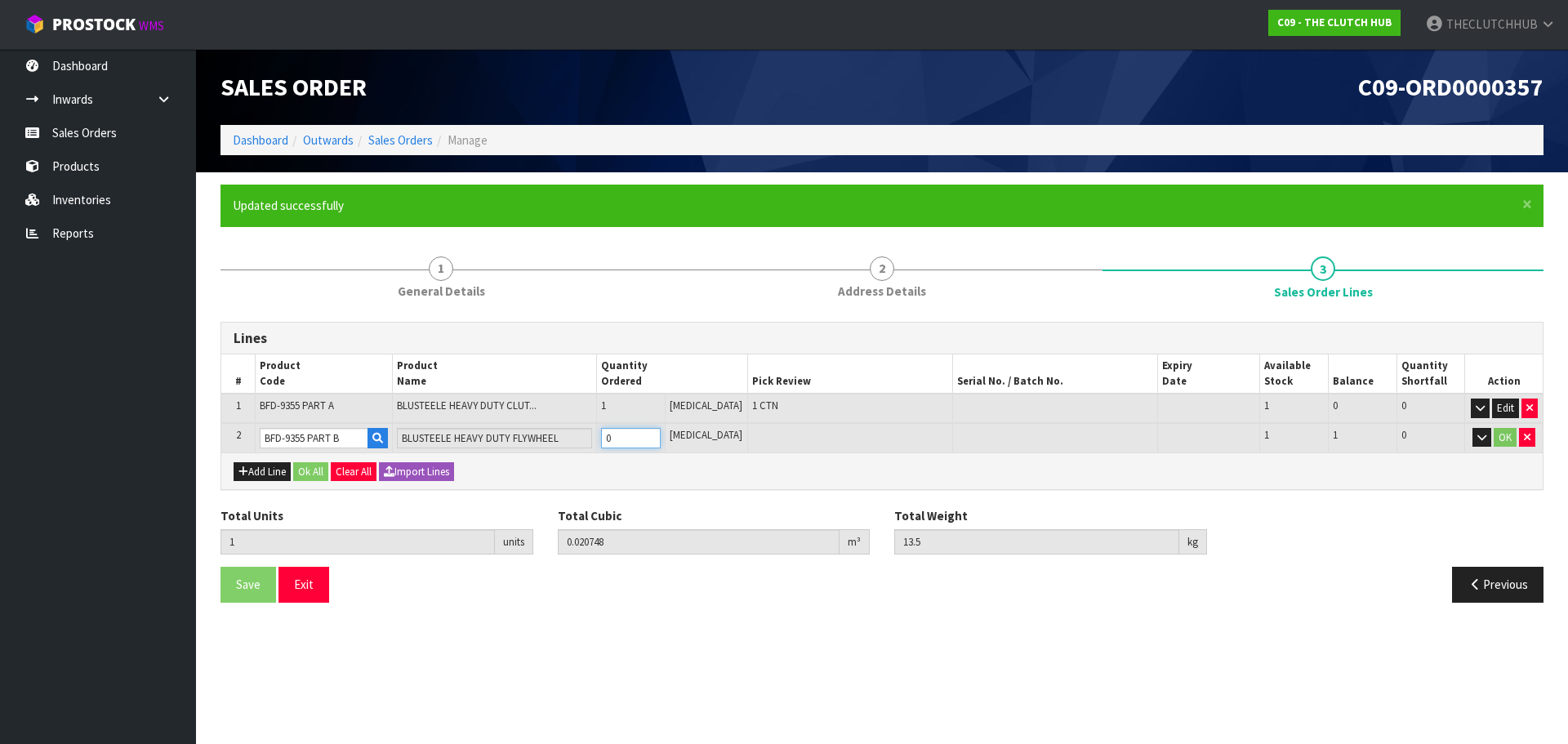
drag, startPoint x: 635, startPoint y: 441, endPoint x: 615, endPoint y: 442, distance: 20.0
click at [615, 442] on input "0" at bounding box center [631, 438] width 59 height 21
type input "2"
type input "0.029778"
type input "26.2"
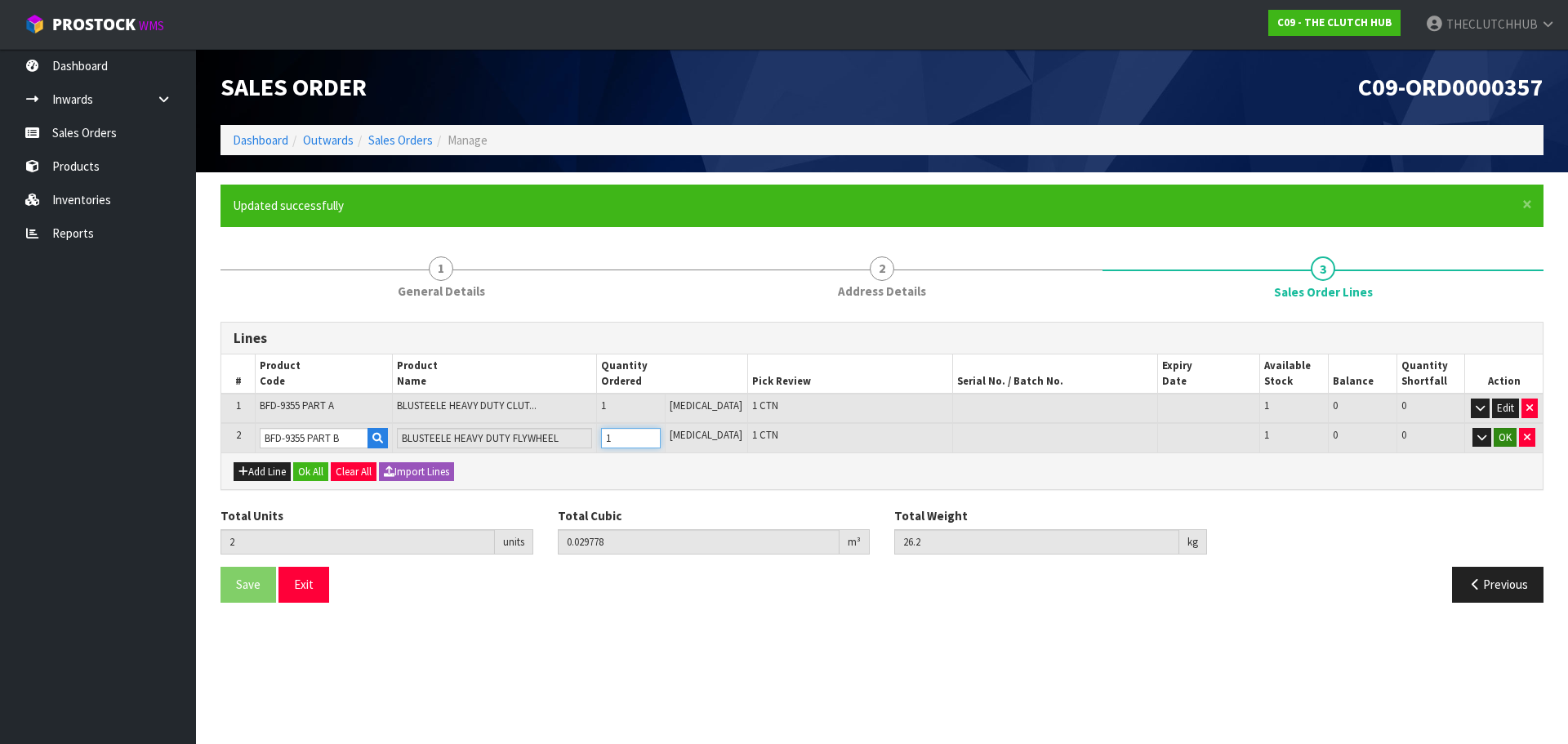
type input "1"
click at [1502, 434] on button "OK" at bounding box center [1505, 438] width 23 height 20
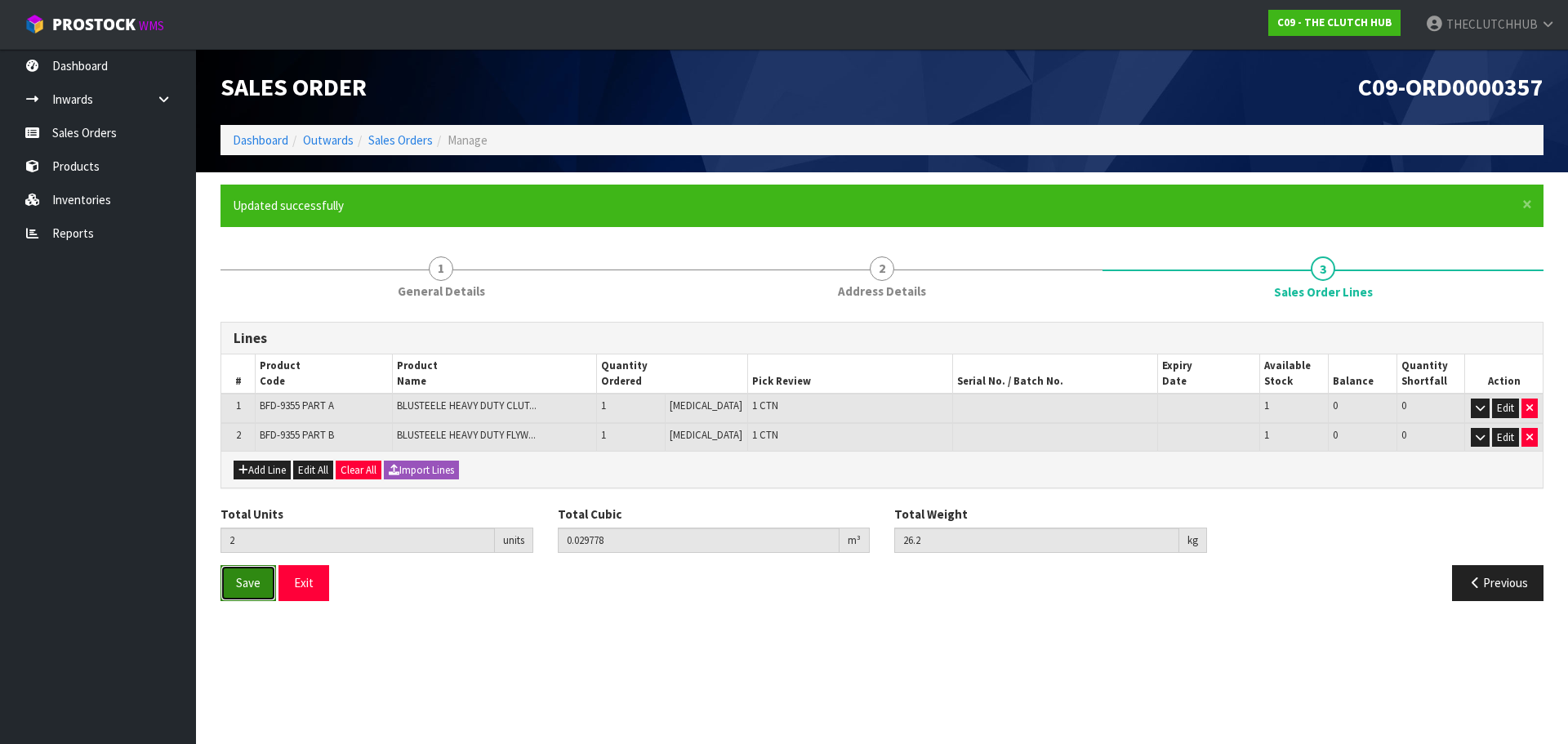
click at [232, 586] on button "Save" at bounding box center [248, 583] width 55 height 36
click at [254, 586] on span "Save" at bounding box center [249, 582] width 25 height 16
click at [312, 585] on button "Exit" at bounding box center [303, 583] width 50 height 36
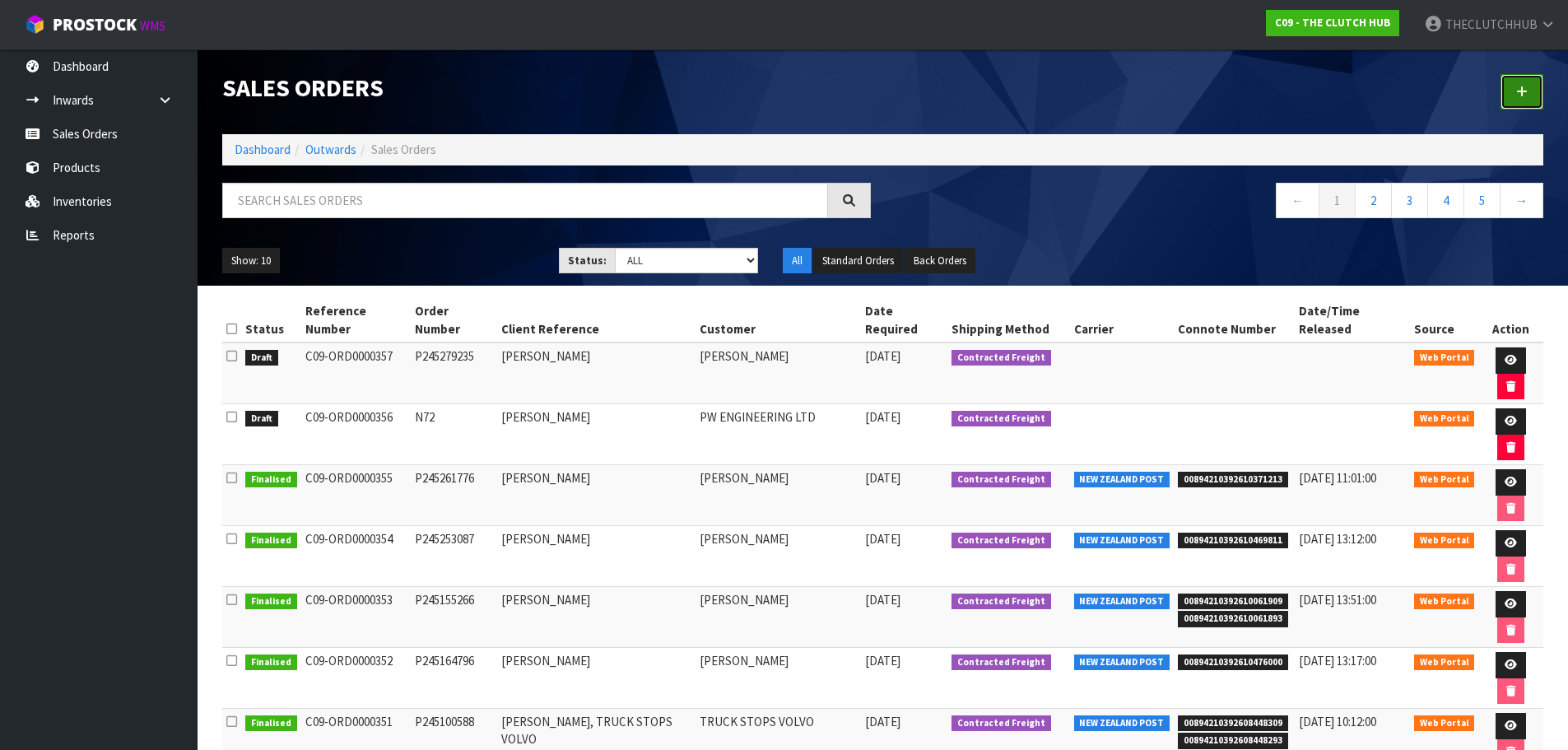
click at [1522, 88] on icon at bounding box center [1522, 92] width 12 height 12
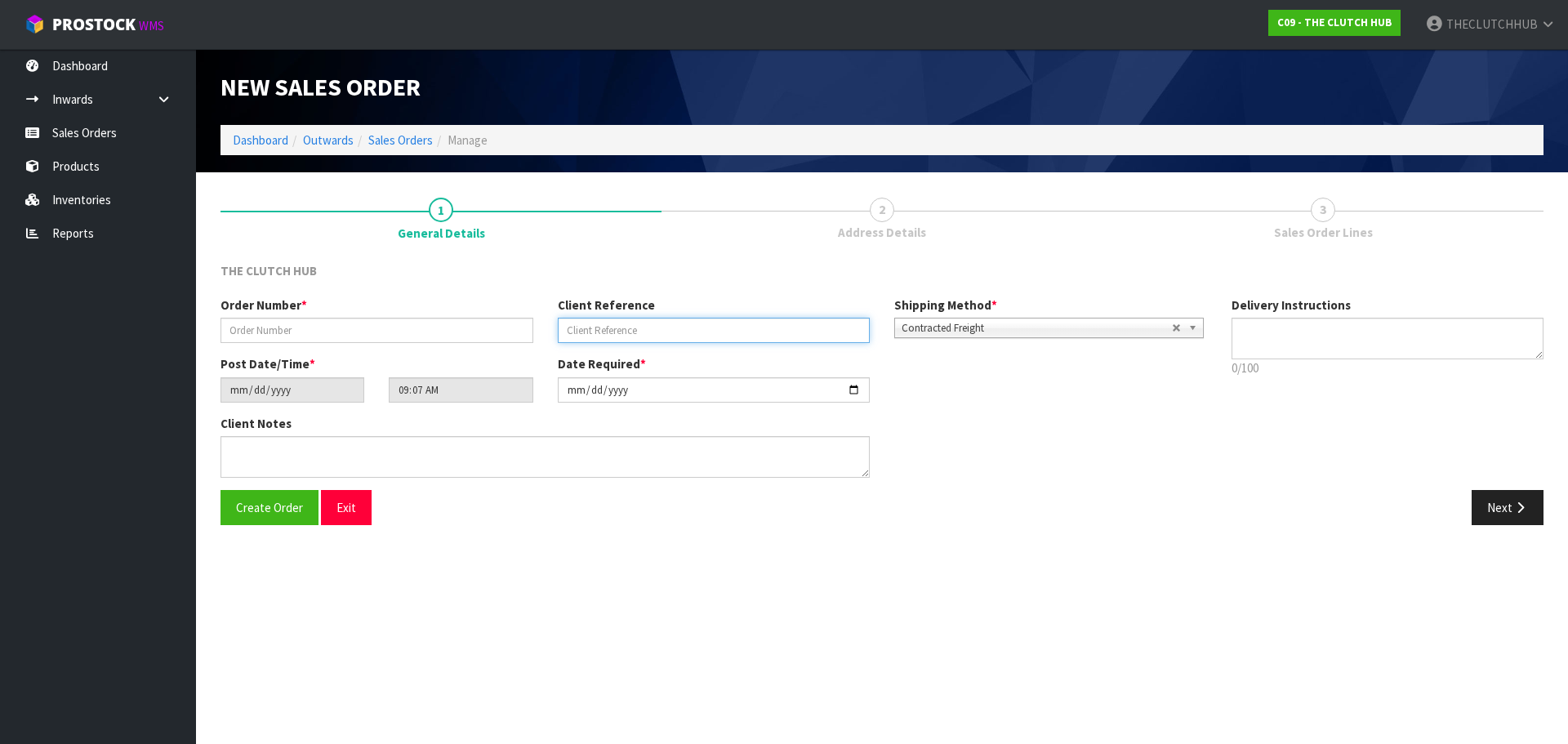
paste input "[PERSON_NAME]"
click at [661, 331] on input "[PERSON_NAME]" at bounding box center [714, 330] width 313 height 26
paste input "CRAW BROKEN HOLDENS"
type input "[PERSON_NAME] BROKEN HOLDENS"
click at [261, 517] on button "Create Order" at bounding box center [269, 508] width 98 height 36
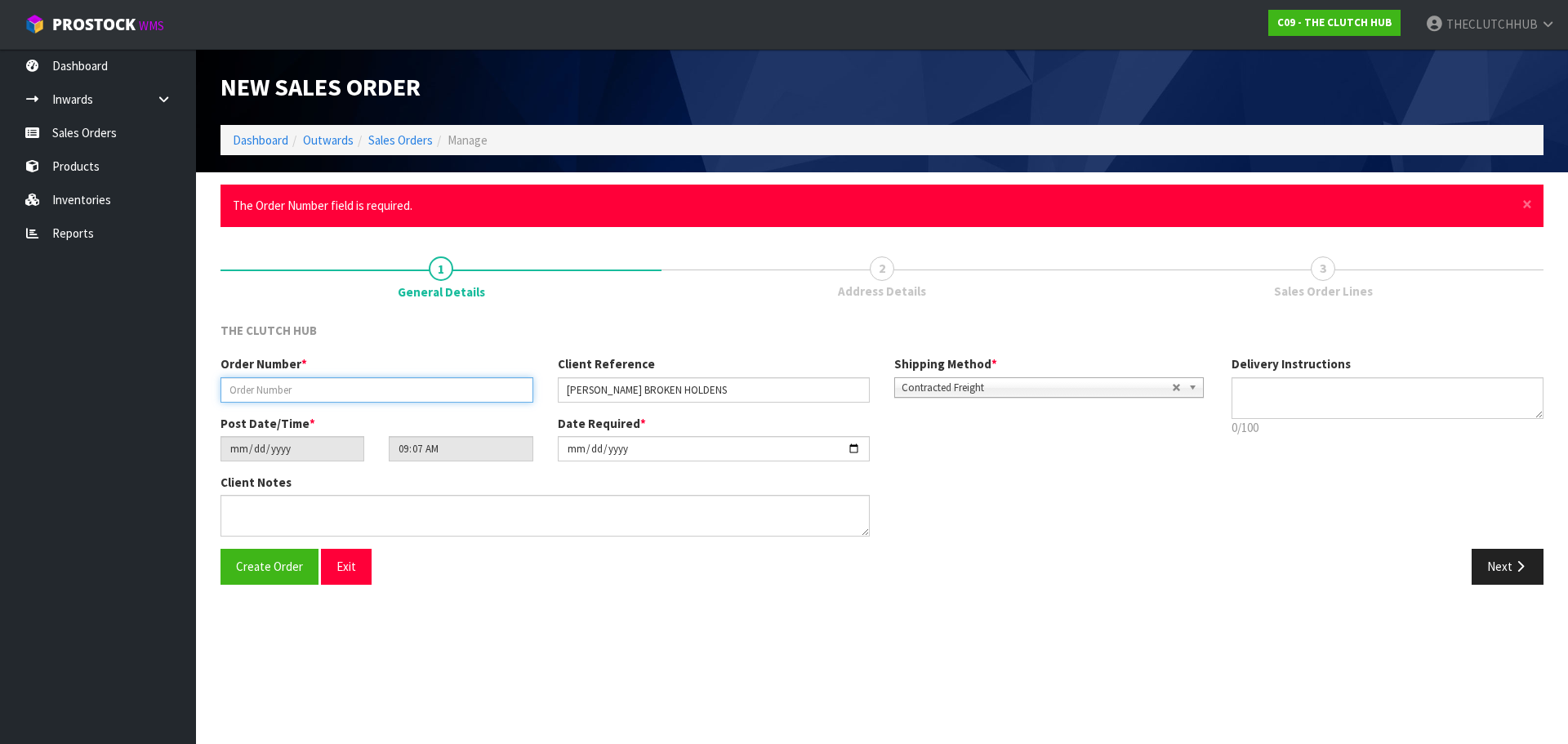
drag, startPoint x: 244, startPoint y: 391, endPoint x: 232, endPoint y: 391, distance: 12.0
click at [244, 391] on input "text" at bounding box center [377, 390] width 313 height 26
paste input "P245279608"
type input "P245279608"
click at [240, 558] on button "Create Order" at bounding box center [269, 566] width 98 height 36
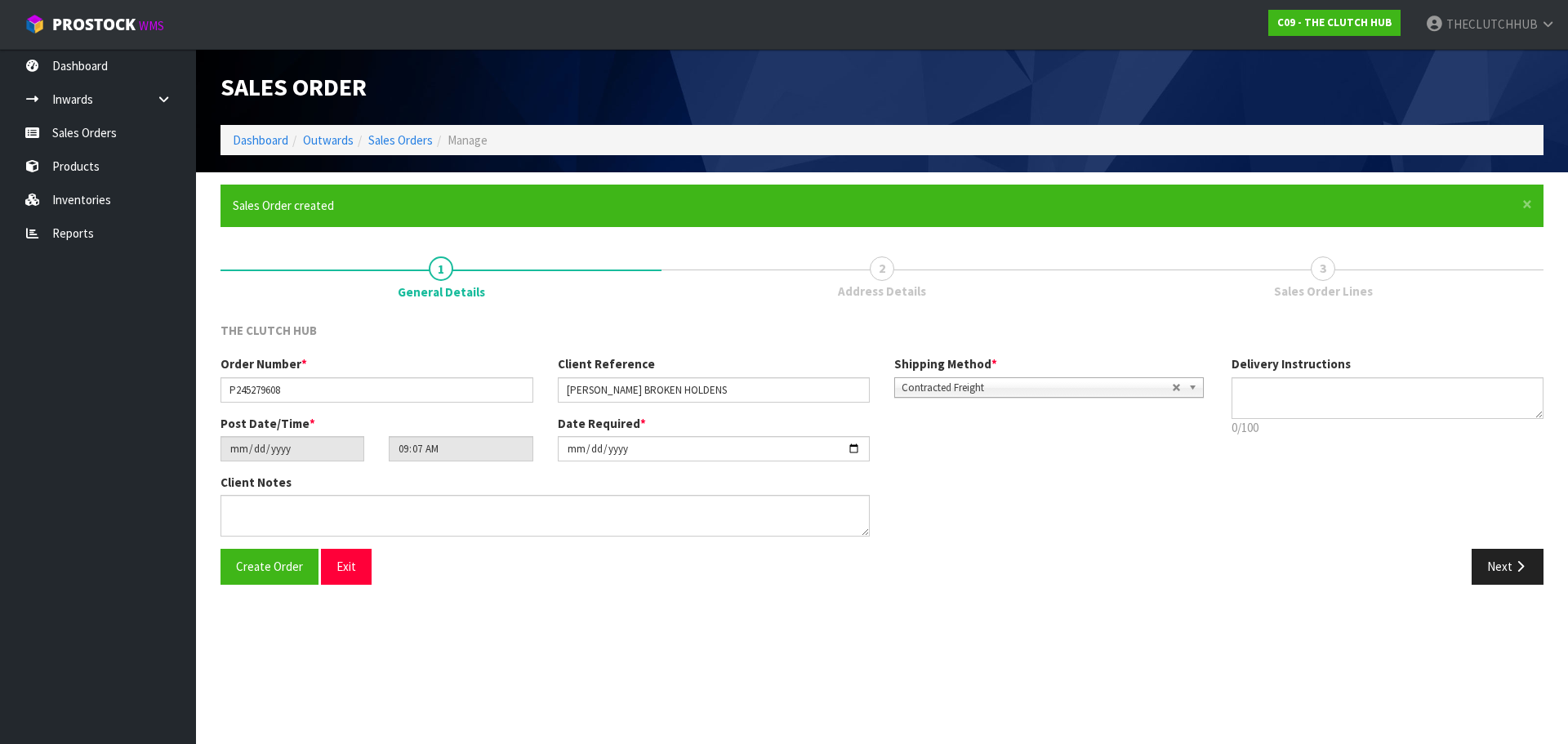
type input "11:07:00.000"
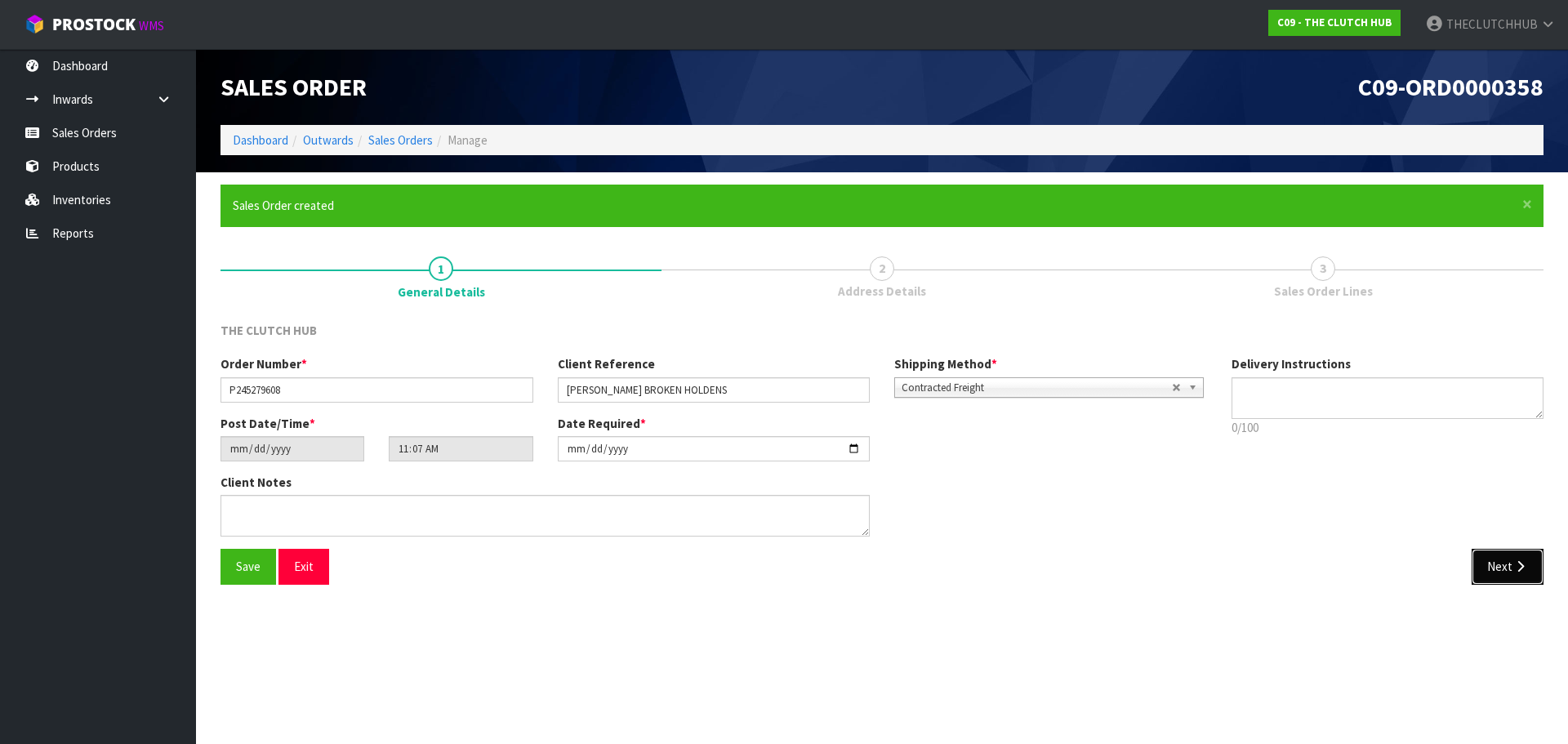
click at [1510, 563] on button "Next" at bounding box center [1508, 566] width 72 height 36
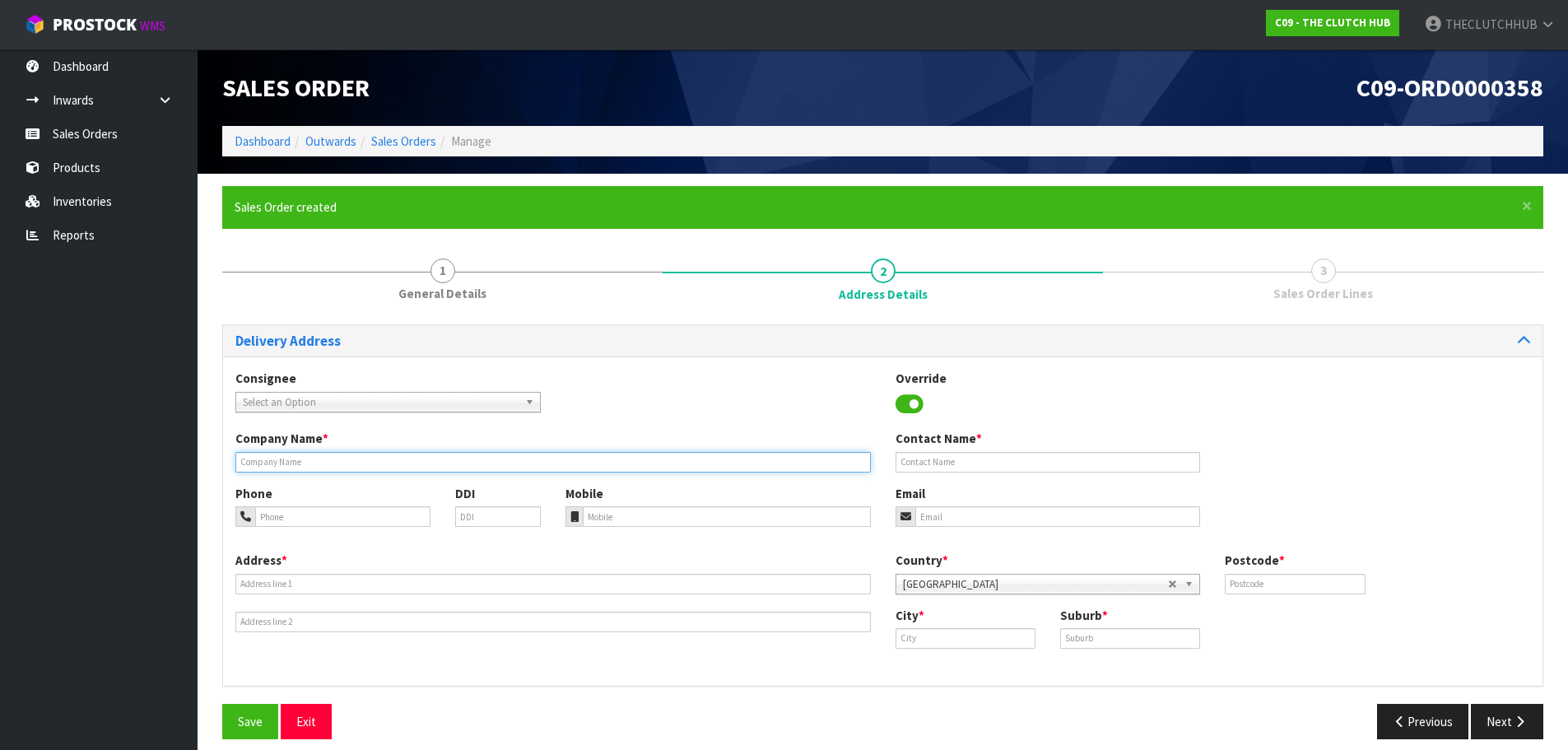
paste input "[PERSON_NAME] BROKEN HOLDENS"
type input "[PERSON_NAME] BROKEN HOLDENS"
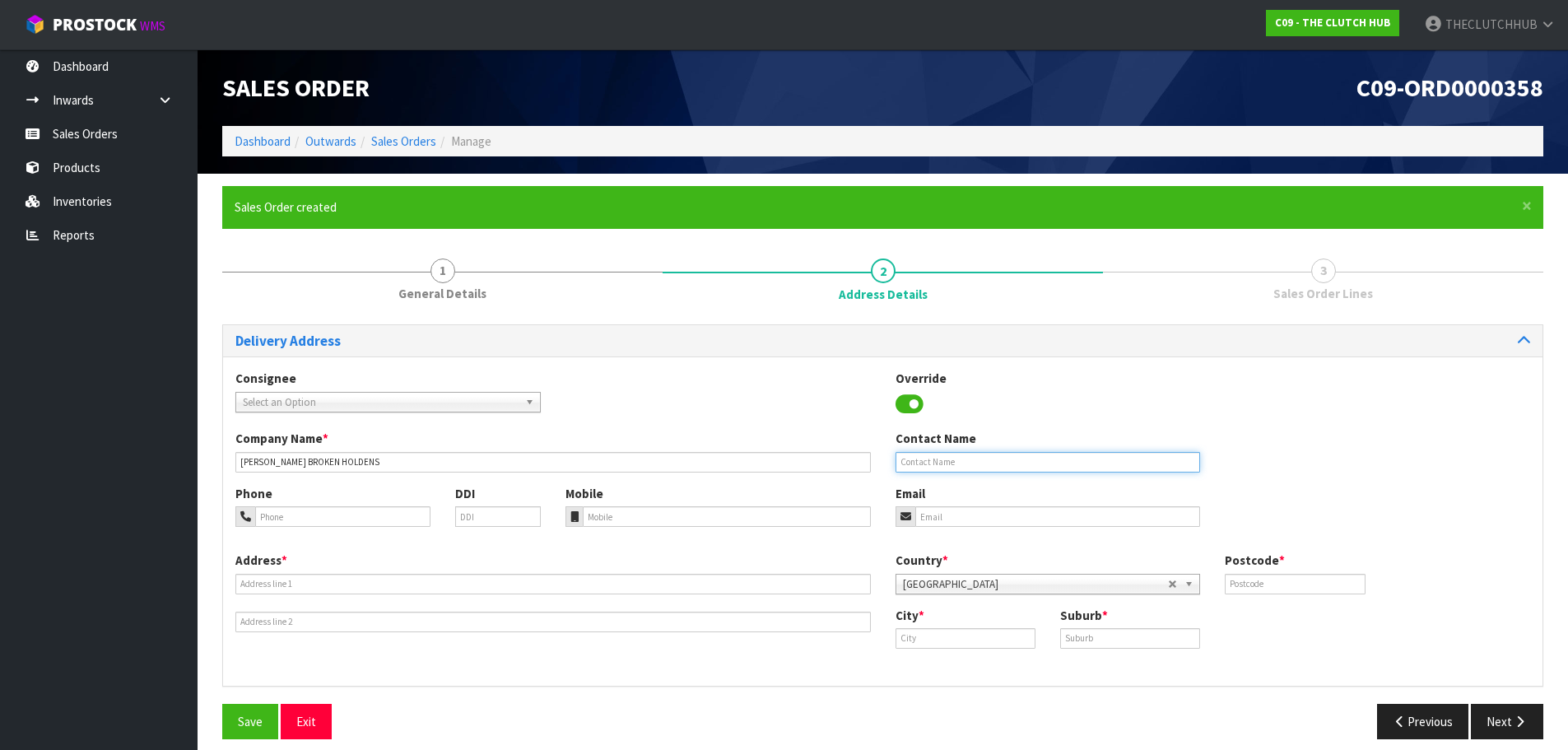
click at [919, 457] on input "text" at bounding box center [1048, 462] width 305 height 21
type input "[PERSON_NAME]"
paste input "027 4536646"
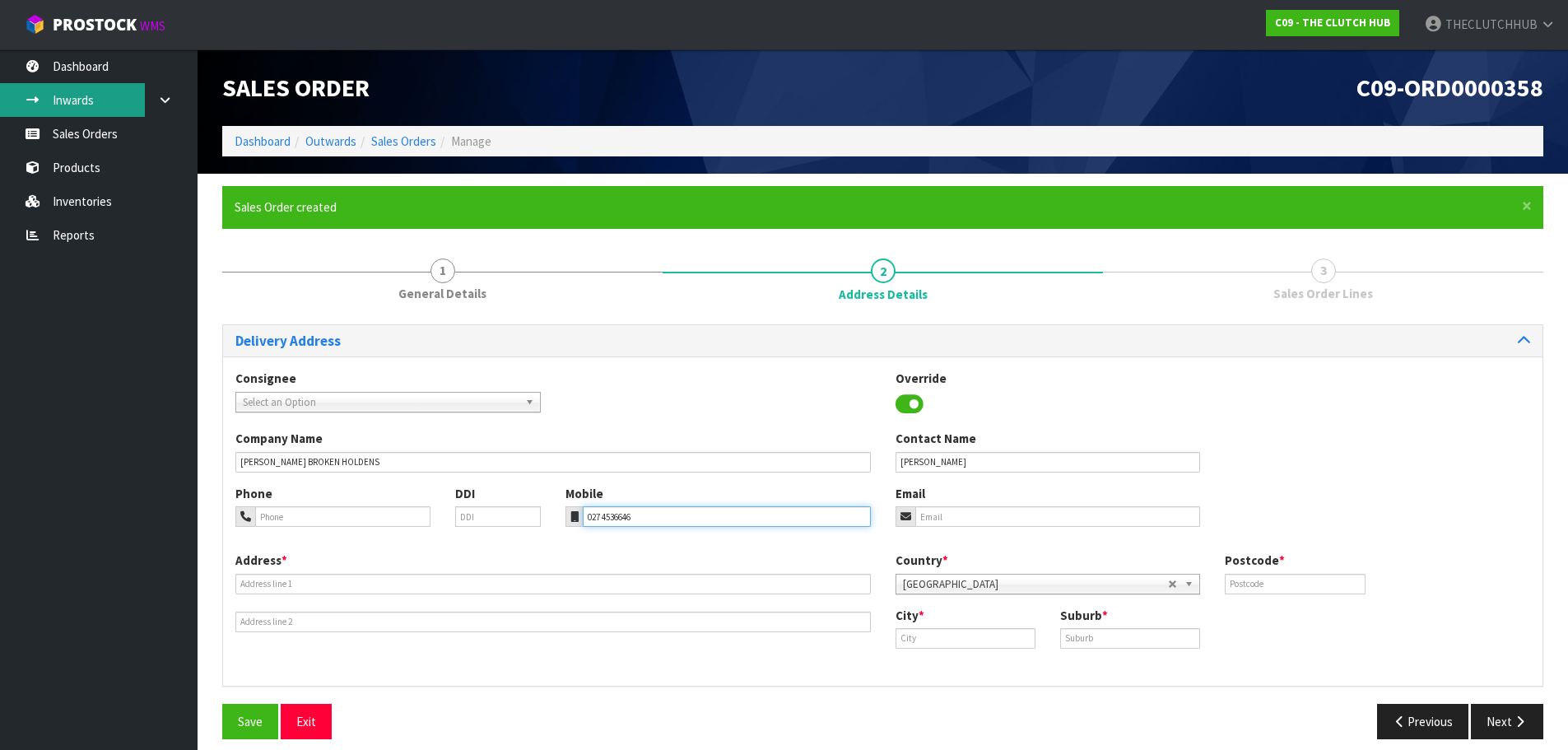
type input "027 4536646"
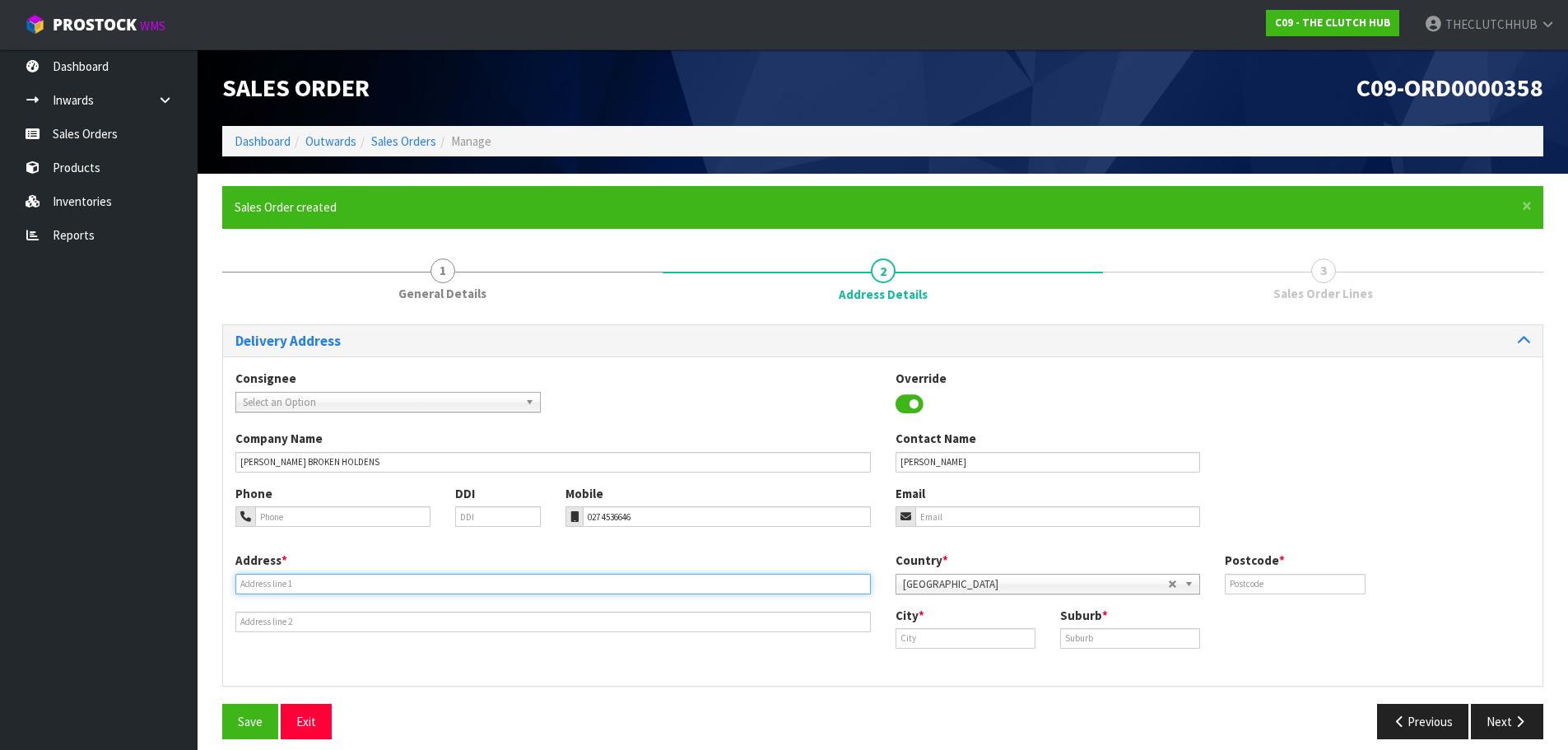
paste input "[STREET_ADDRESS]"
type input "[STREET_ADDRESS]"
paste input "Taihape"
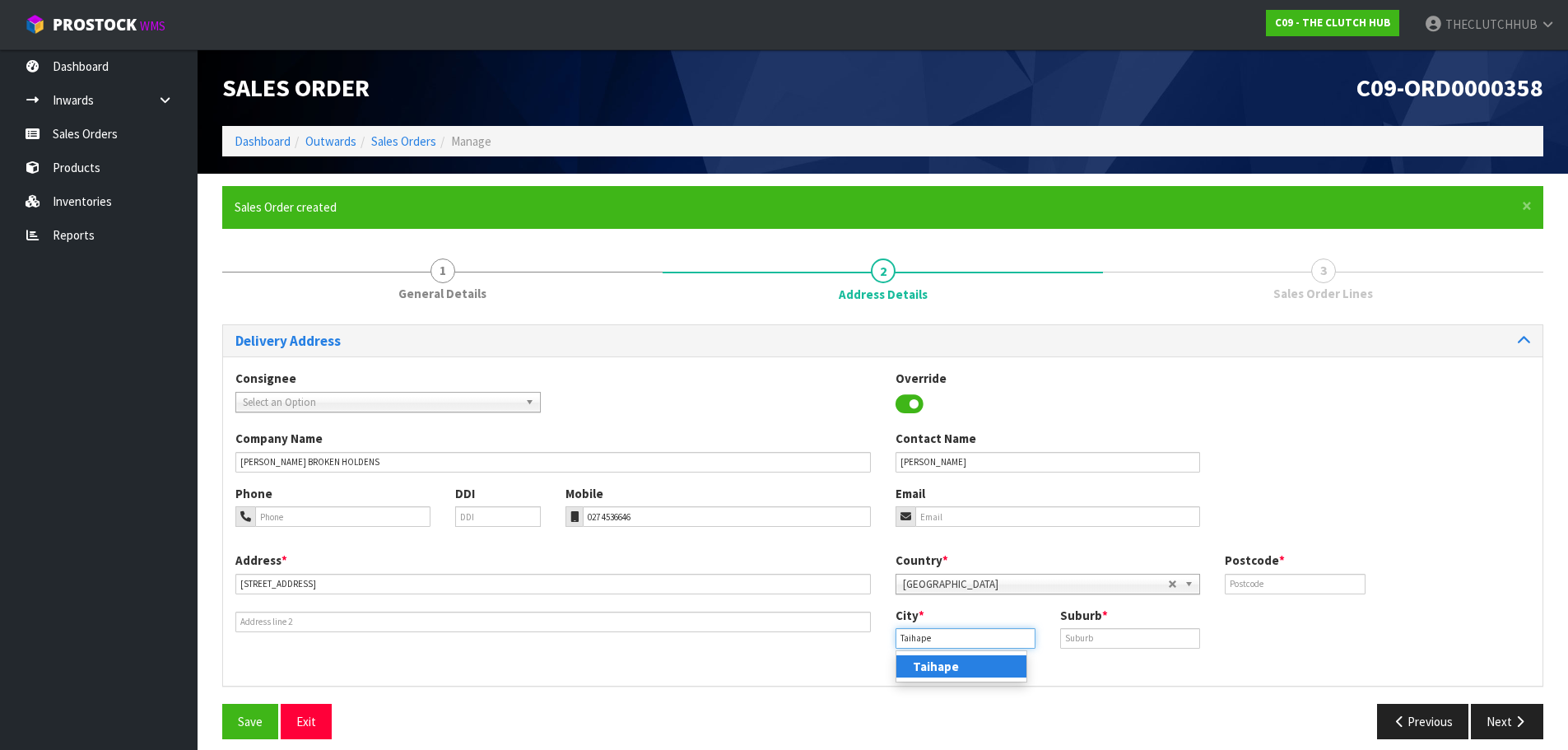
type input "Taihape"
click at [955, 666] on strong "Taihape" at bounding box center [935, 666] width 46 height 16
paste input "TAIHAPE"
type input "TAIHAPE"
click at [1245, 586] on input "text" at bounding box center [1295, 584] width 140 height 21
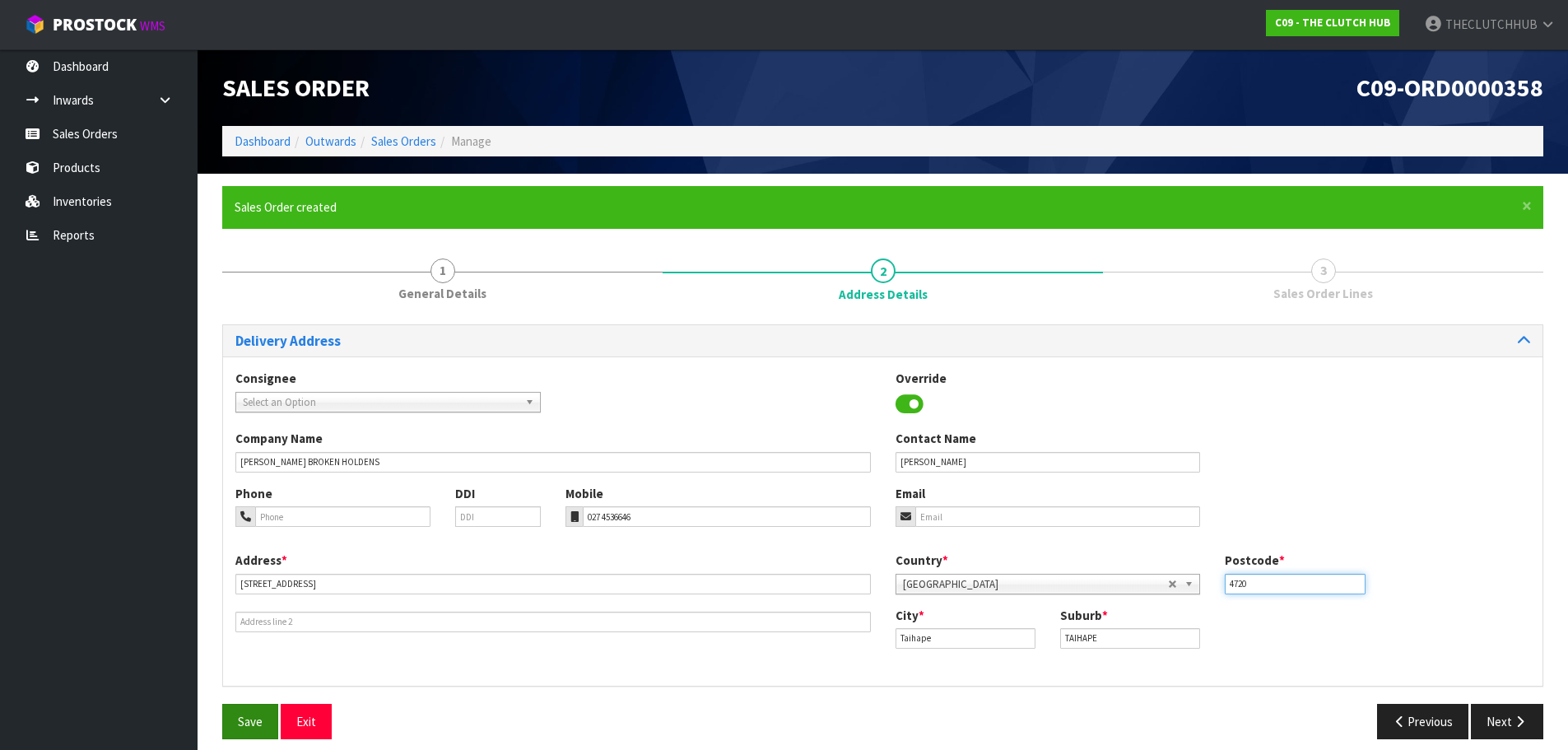
type input "4720"
click at [243, 720] on span "Save" at bounding box center [251, 722] width 25 height 16
click at [945, 517] on input "email" at bounding box center [1058, 516] width 285 height 21
paste input "[EMAIL_ADDRESS][DOMAIN_NAME]"
type input "[EMAIL_ADDRESS][DOMAIN_NAME]"
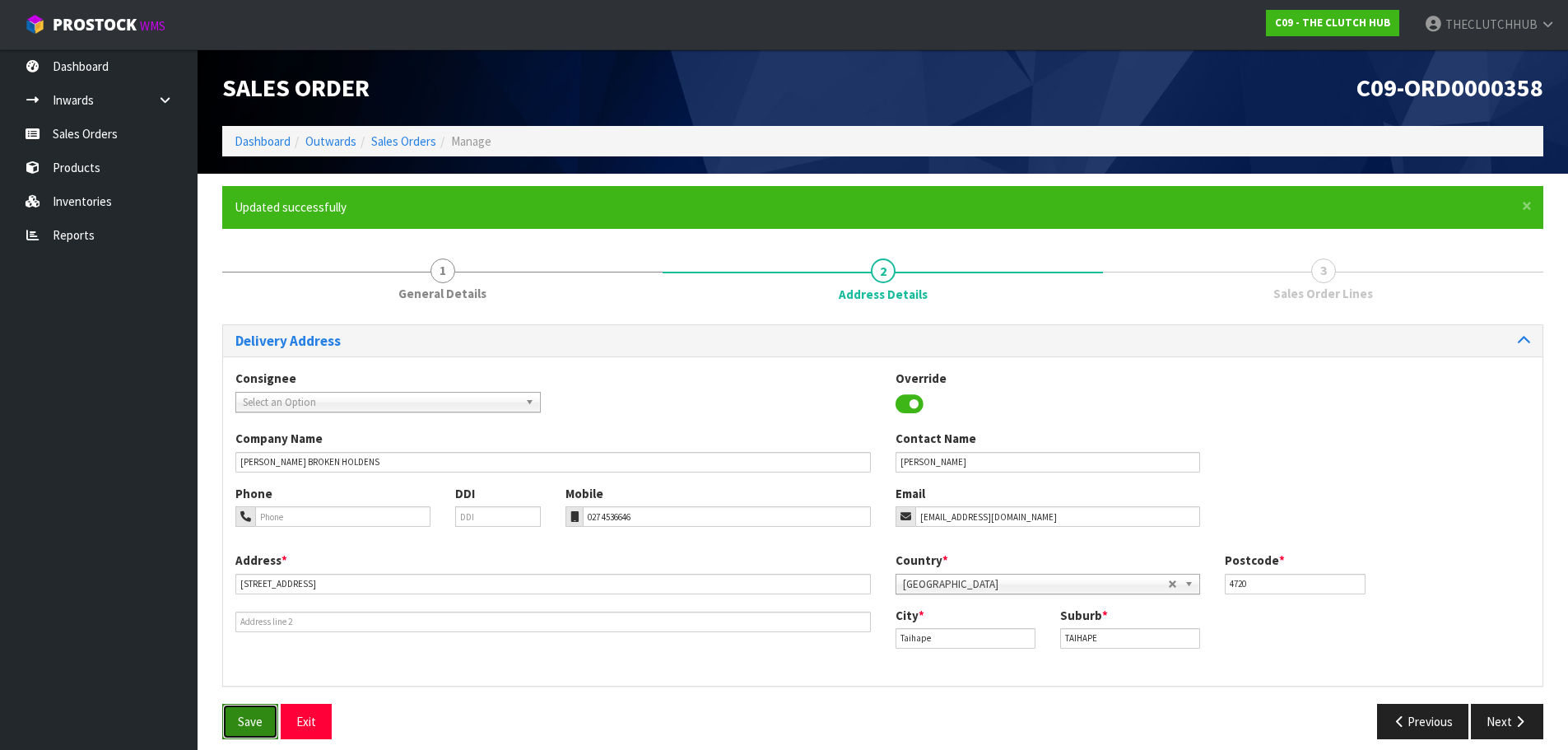
click at [242, 714] on span "Save" at bounding box center [251, 722] width 25 height 16
click at [1498, 711] on button "Next" at bounding box center [1507, 722] width 72 height 36
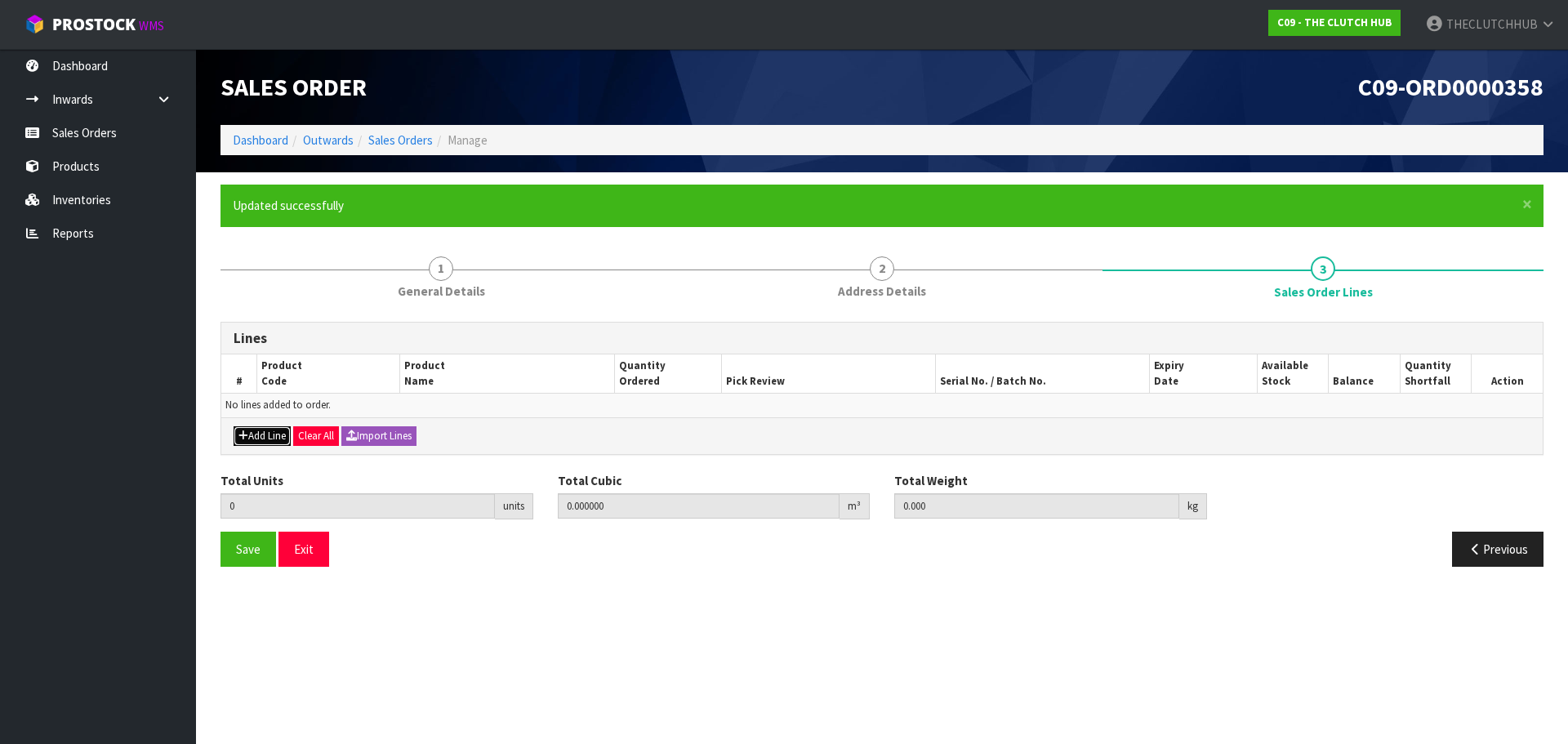
click at [270, 440] on button "Add Line" at bounding box center [262, 436] width 57 height 20
type input "0"
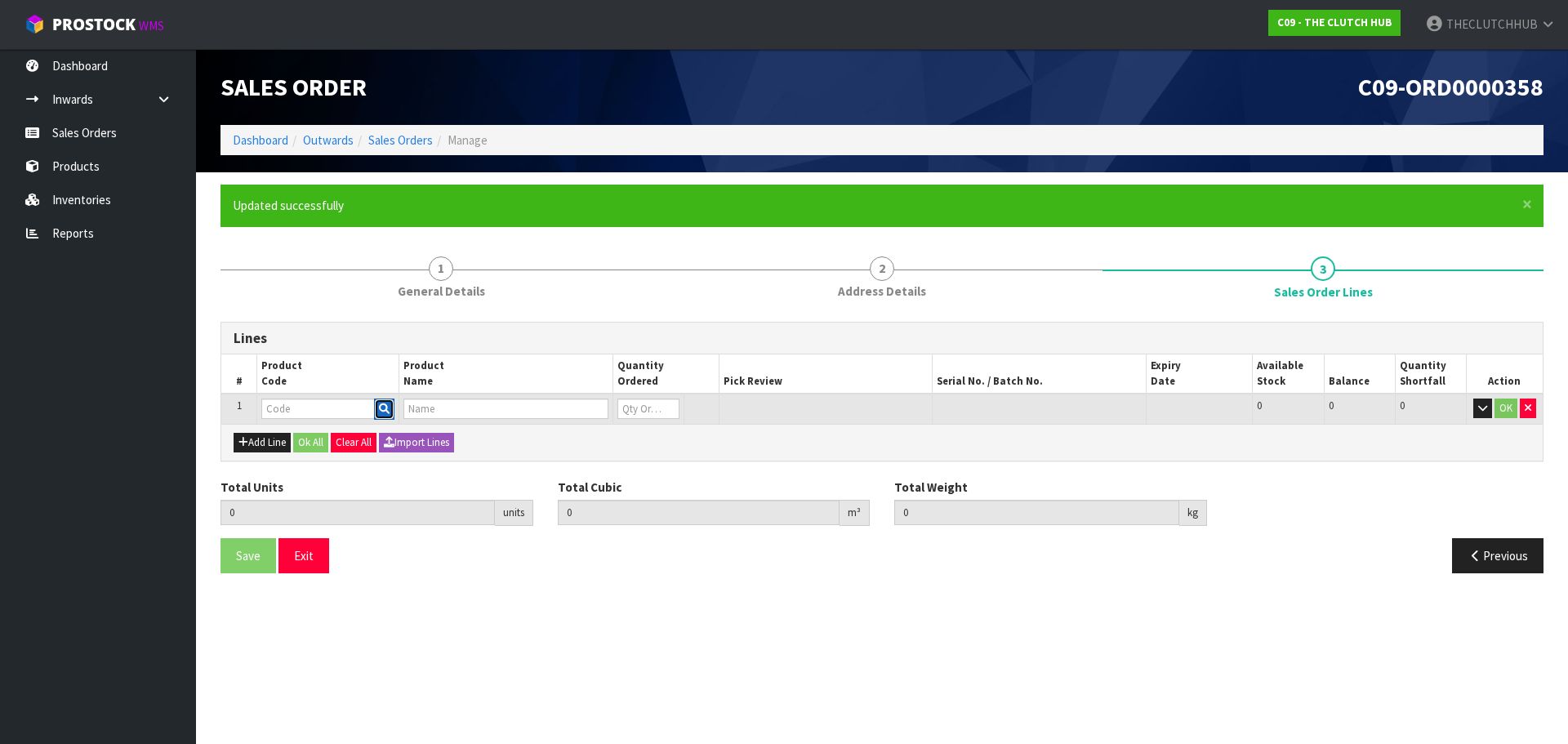
click at [387, 410] on icon "button" at bounding box center [384, 409] width 11 height 11
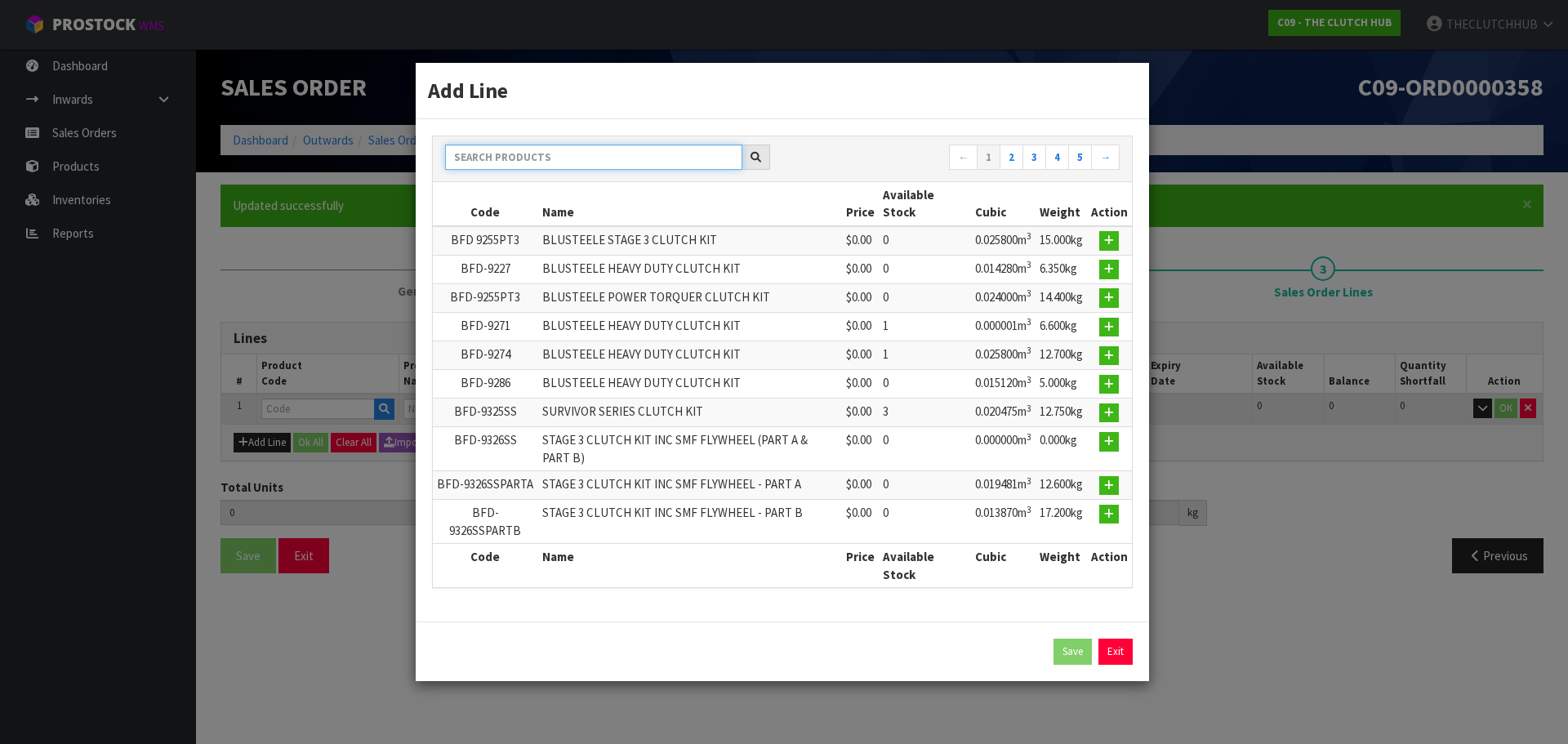
click at [524, 163] on input "text" at bounding box center [594, 157] width 297 height 26
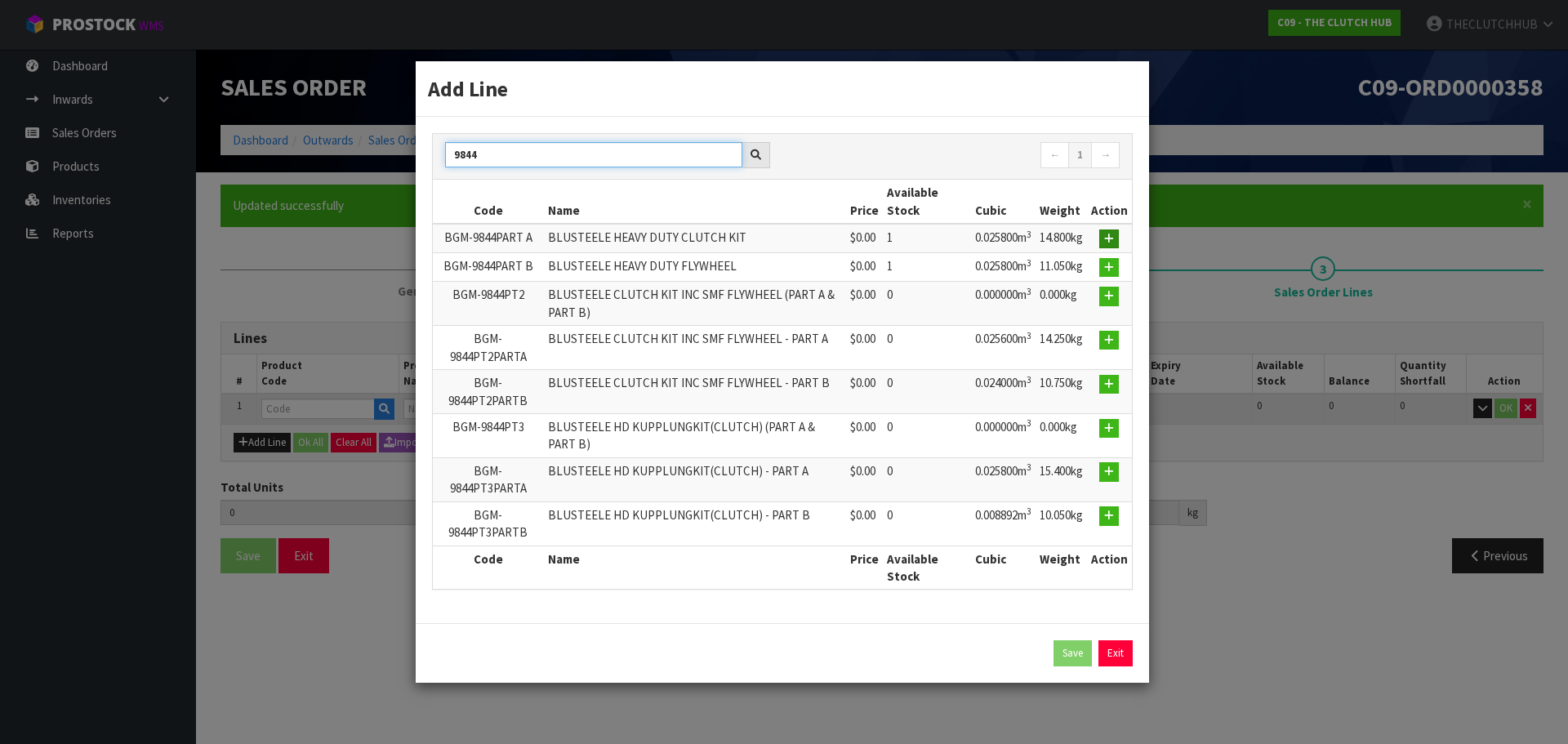
type input "9844"
click at [1114, 242] on icon "button" at bounding box center [1109, 239] width 10 height 11
type input "0.000000"
type input "0.000"
type input "BGM-9844PART A"
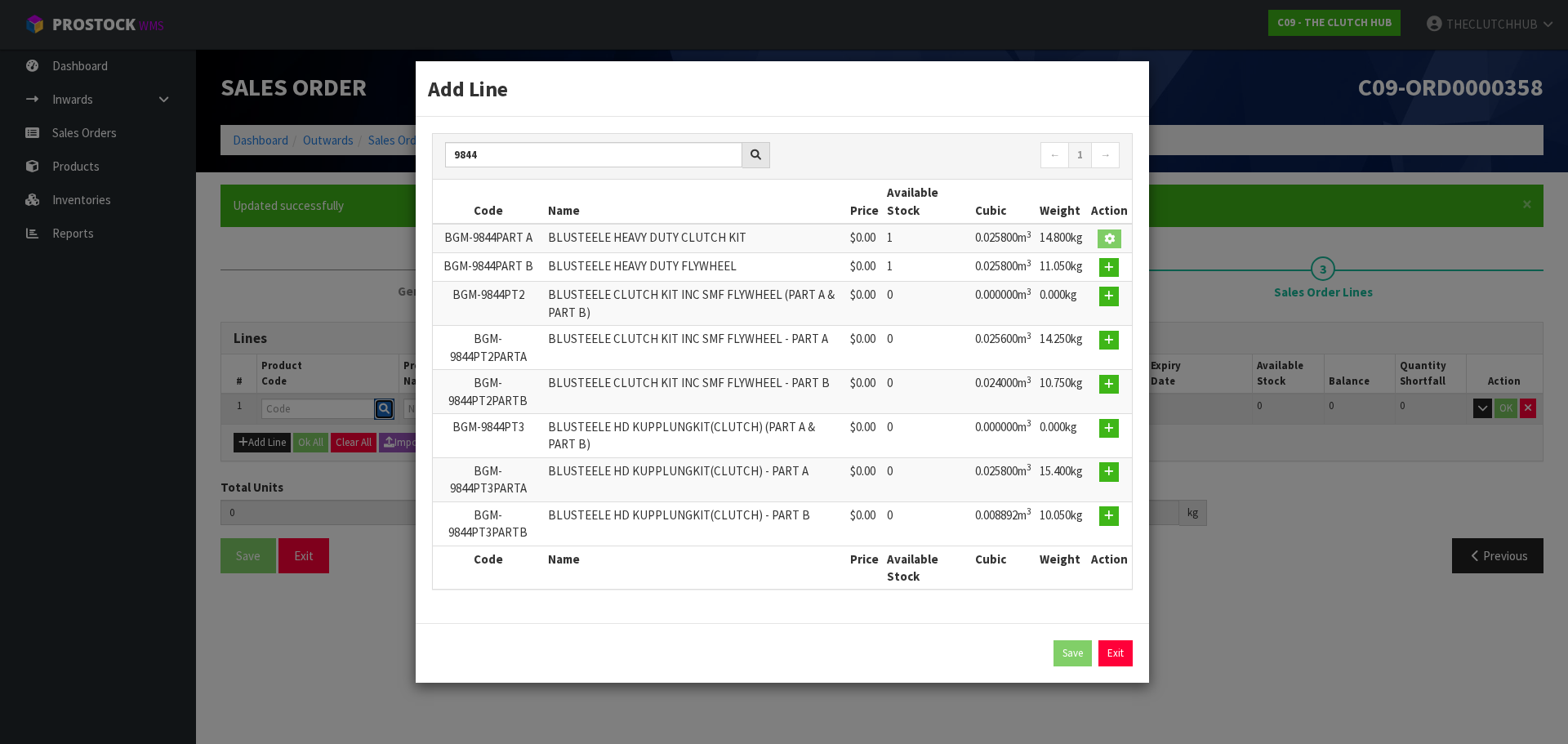
type input "BLUSTEELE HEAVY DUTY CLUTCH KIT"
type input "0"
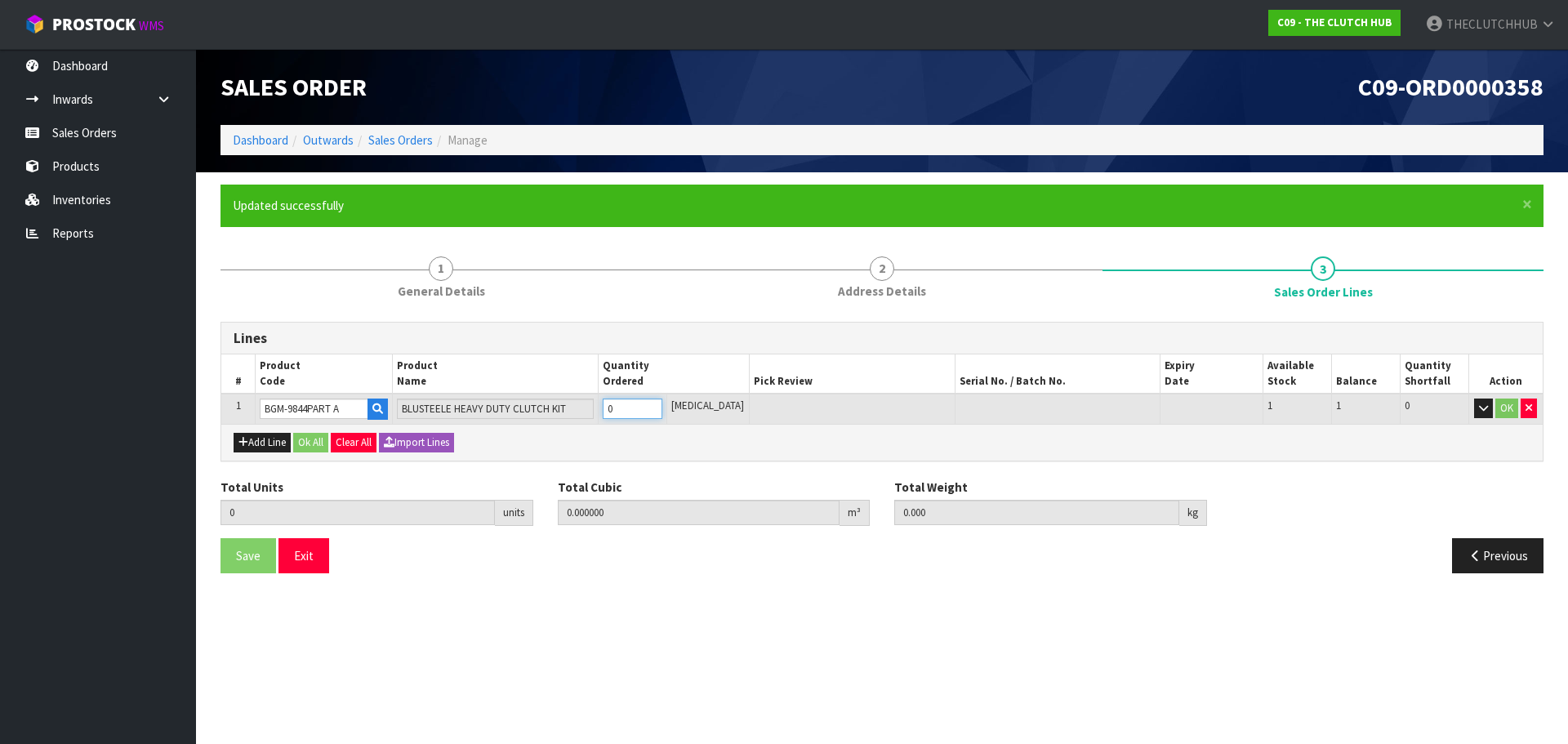
click at [607, 403] on tr "1 BGM-9844PART A BLUSTEELE HEAVY DUTY CLUTCH KIT 0 [MEDICAL_DATA] 1 1 0 OK" at bounding box center [882, 409] width 1321 height 31
type input "1"
type input "0.0258"
type input "14.8"
type input "1"
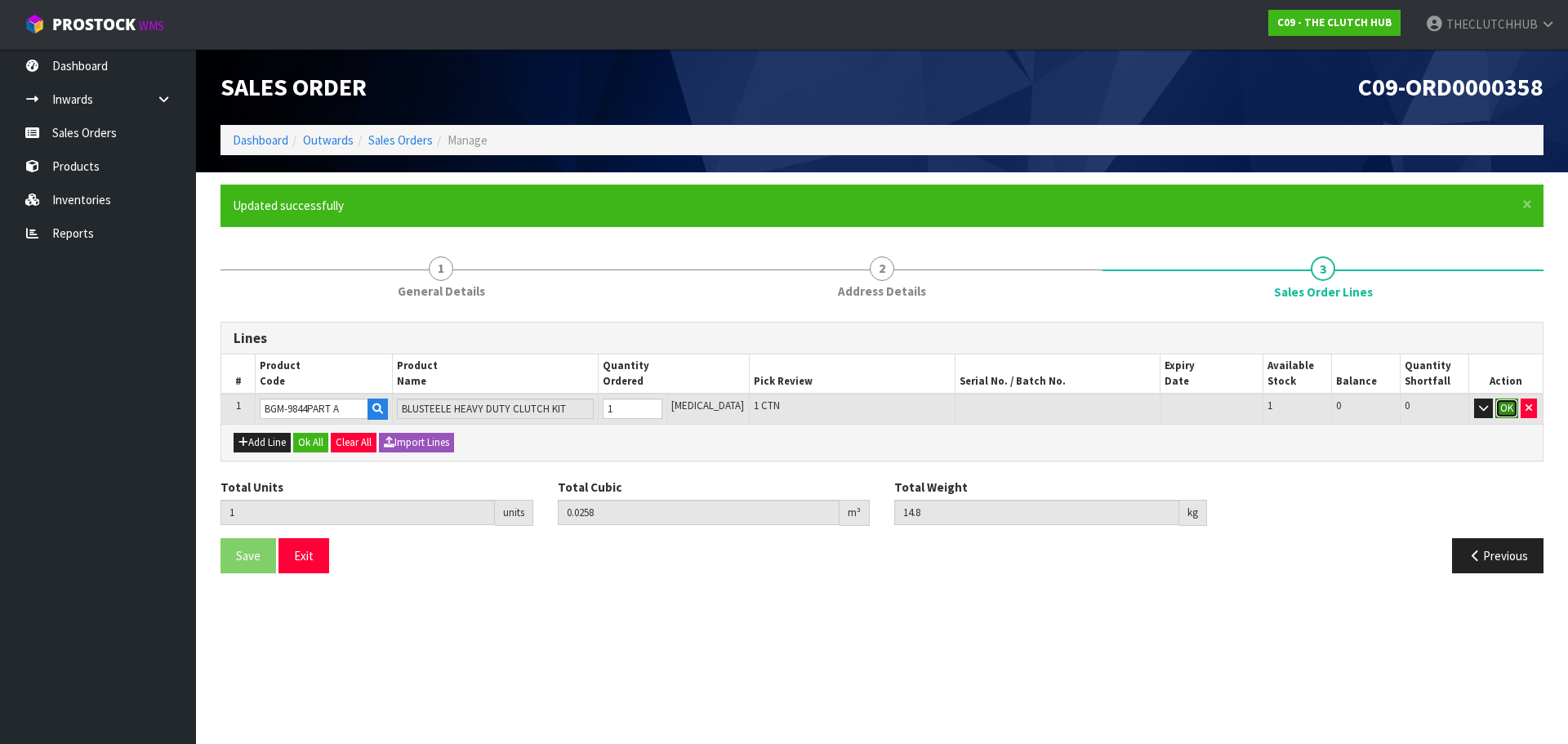
click at [1509, 404] on button "OK" at bounding box center [1507, 409] width 23 height 20
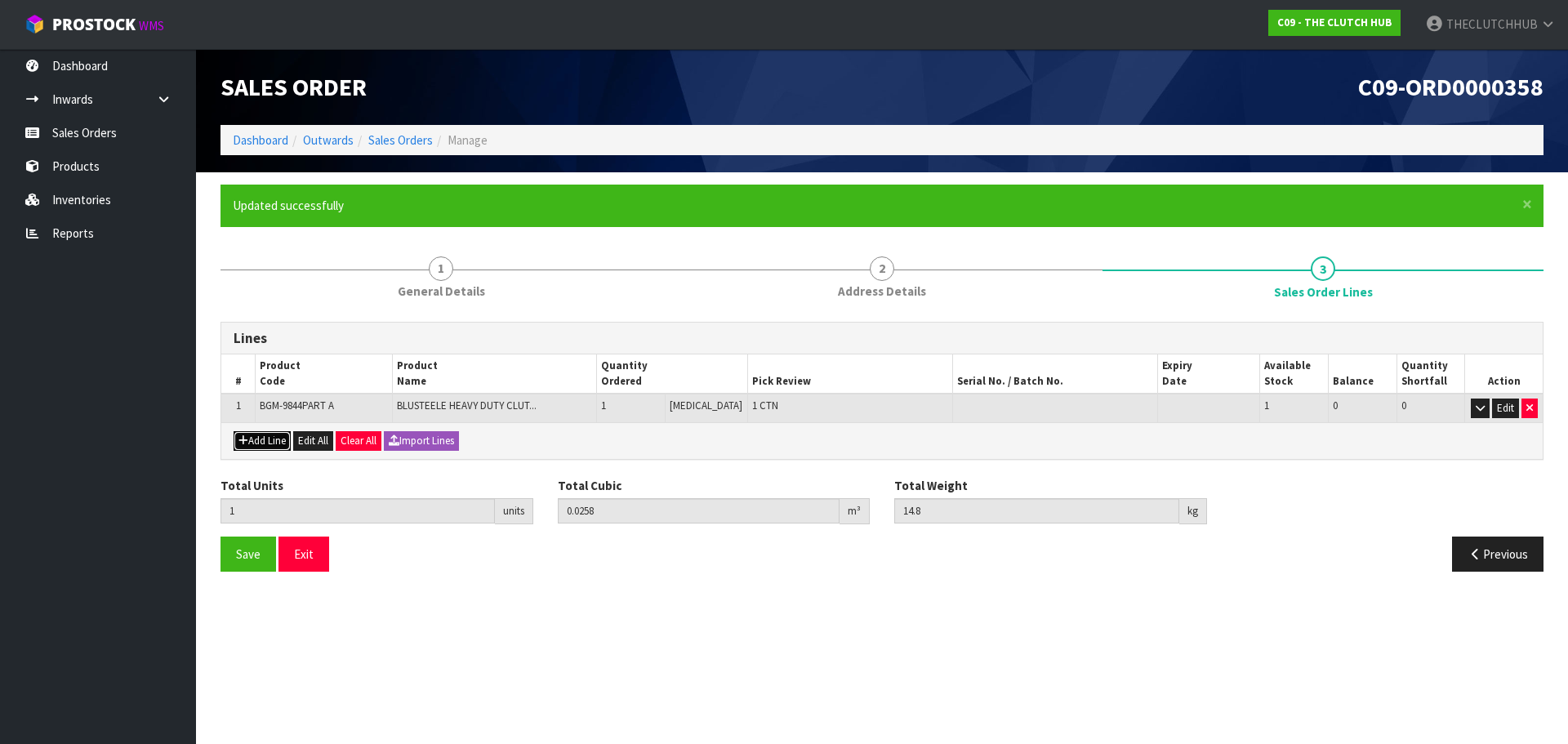
click at [260, 438] on button "Add Line" at bounding box center [262, 441] width 57 height 20
type input "0"
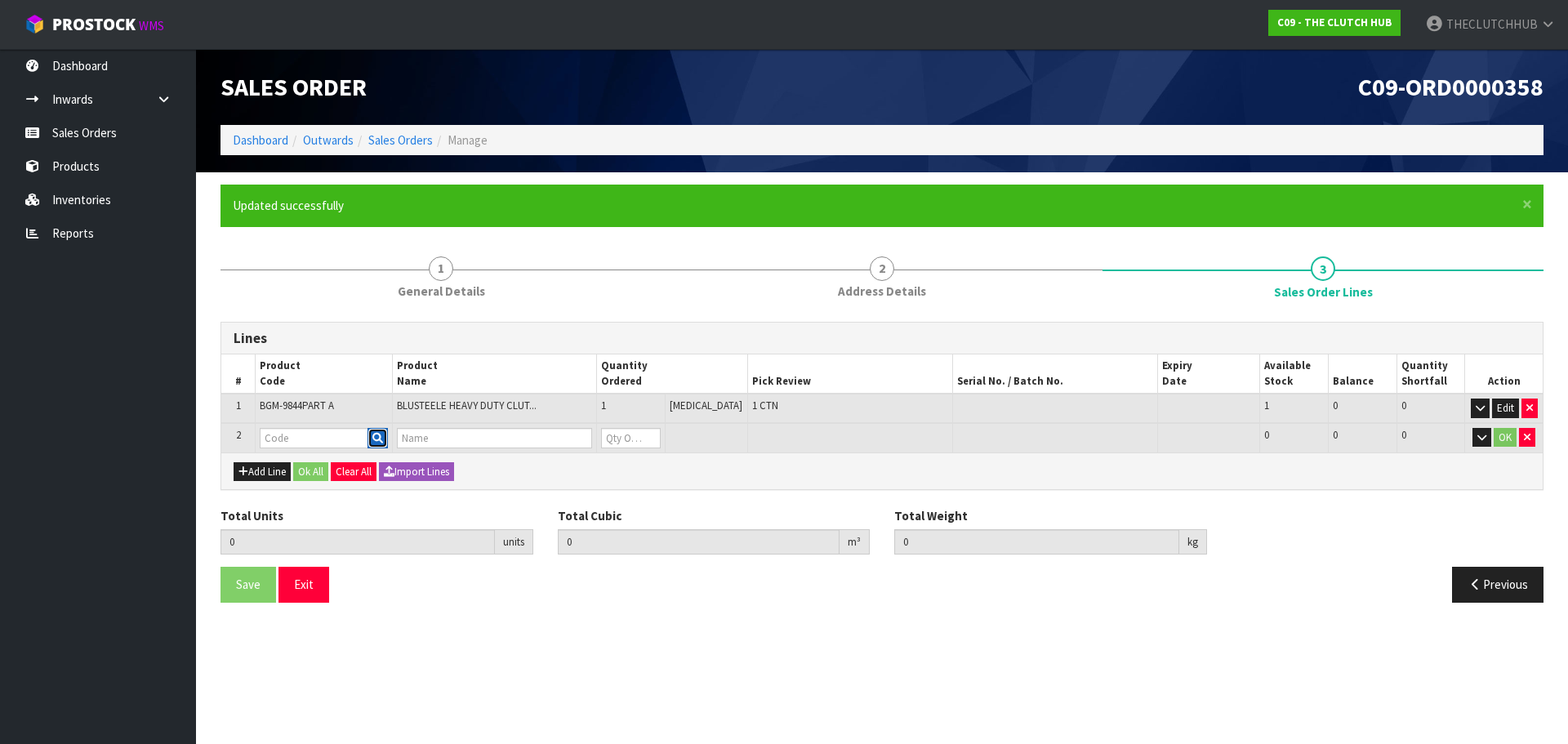
click at [383, 436] on icon "button" at bounding box center [377, 438] width 11 height 11
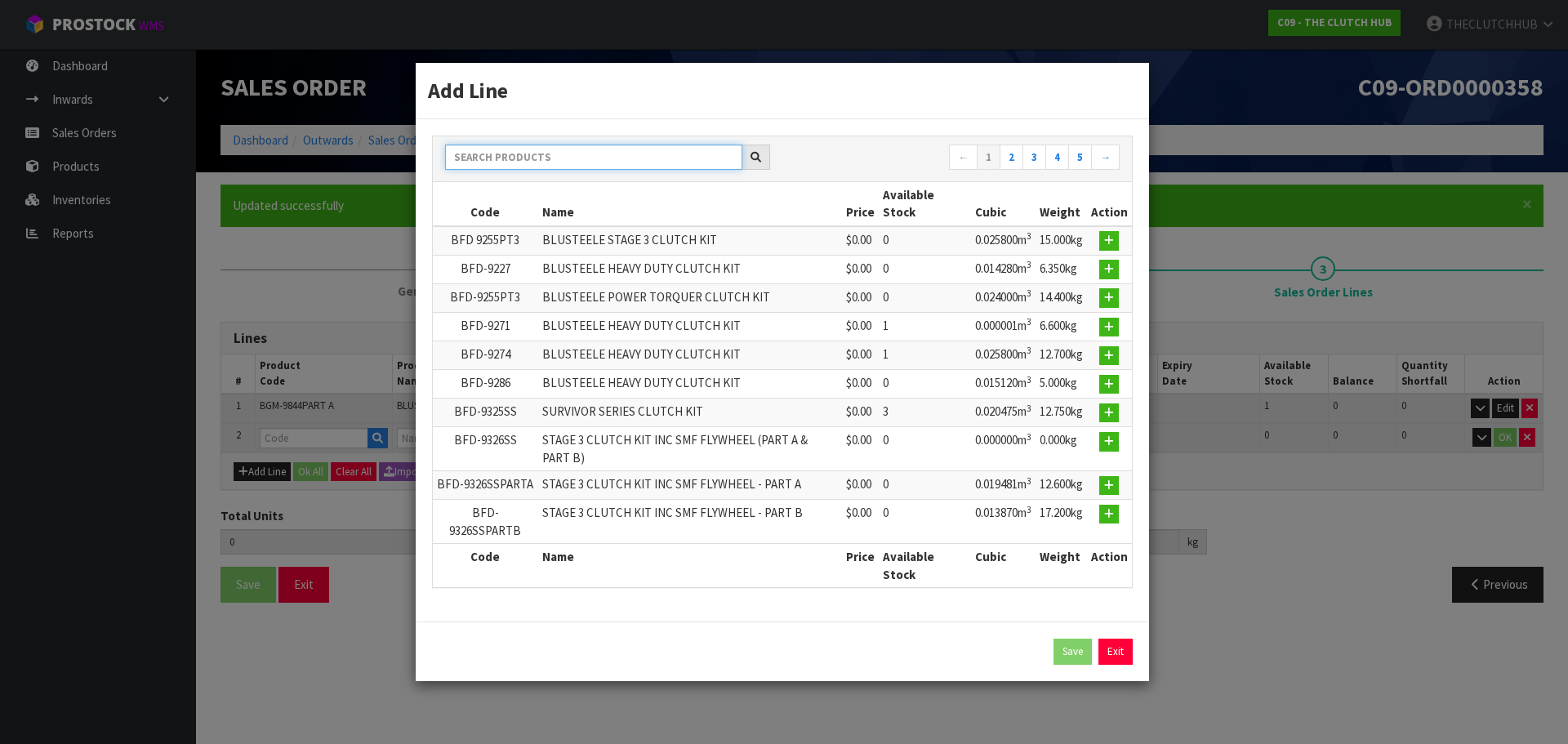
click at [573, 162] on input "text" at bounding box center [594, 157] width 297 height 26
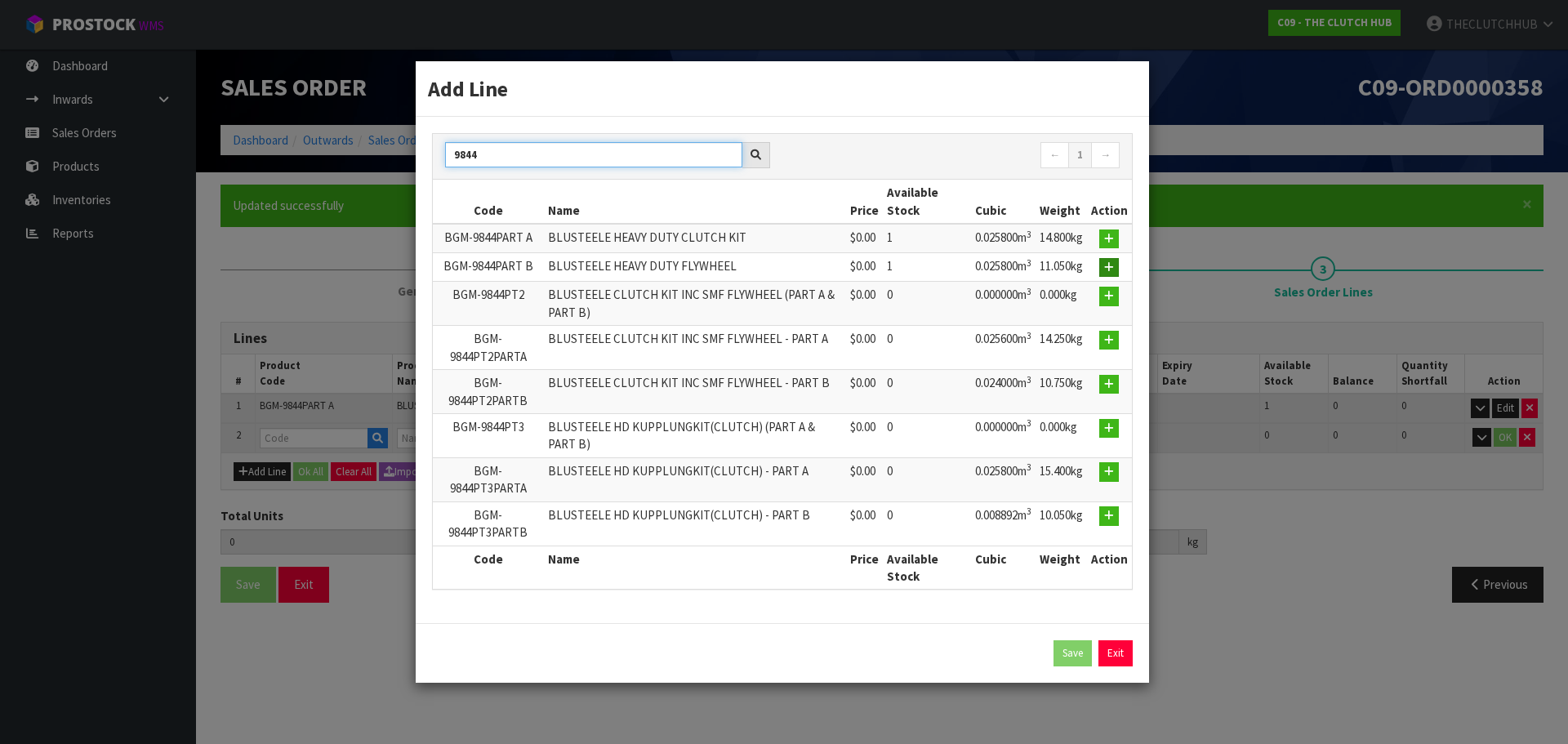
type input "9844"
click at [1110, 264] on icon "button" at bounding box center [1109, 268] width 10 height 11
type input "1"
type input "0.0258"
type input "14.8"
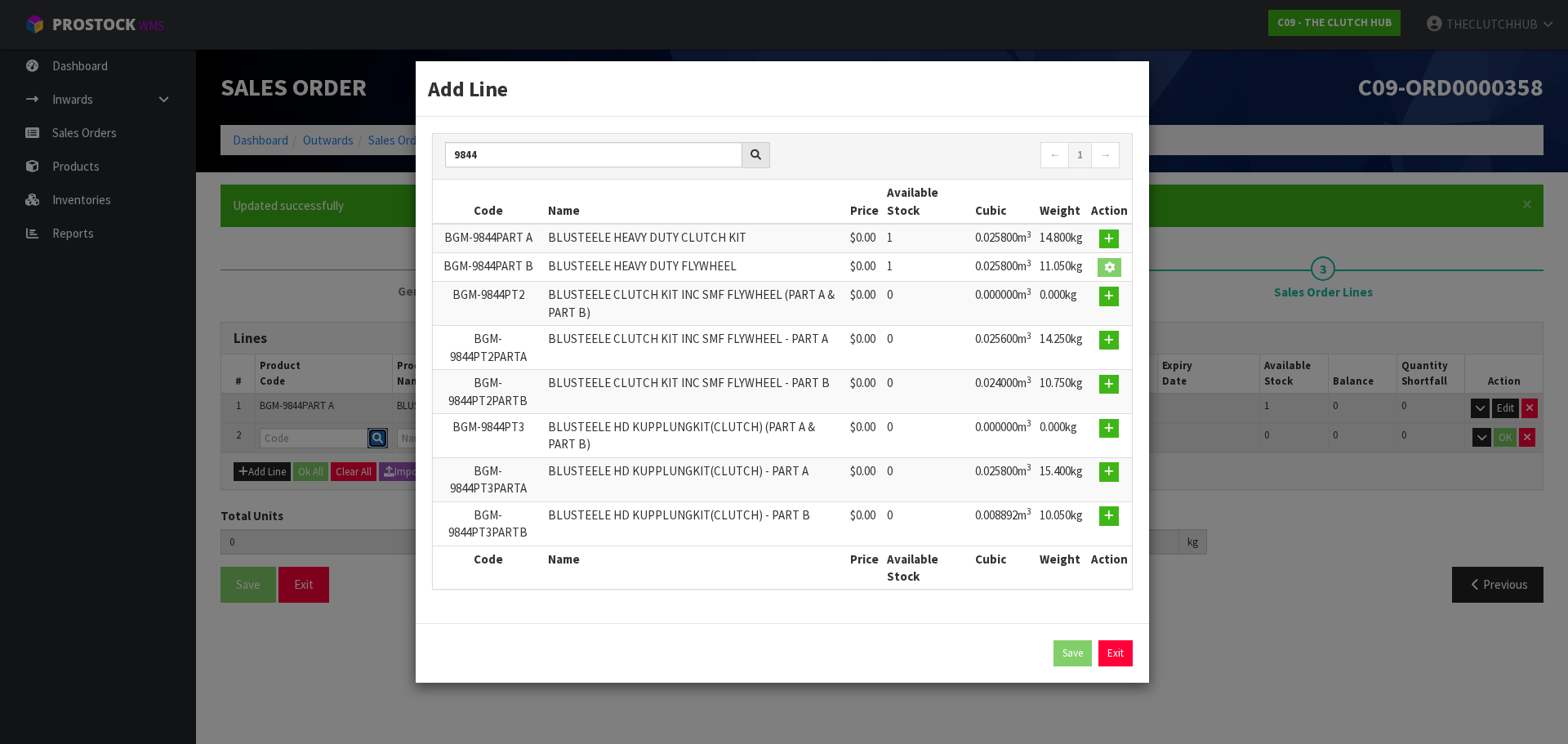
type input "BGM-9844PART B"
type input "BLUSTEELE HEAVY DUTY FLYWHEEL"
type input "0"
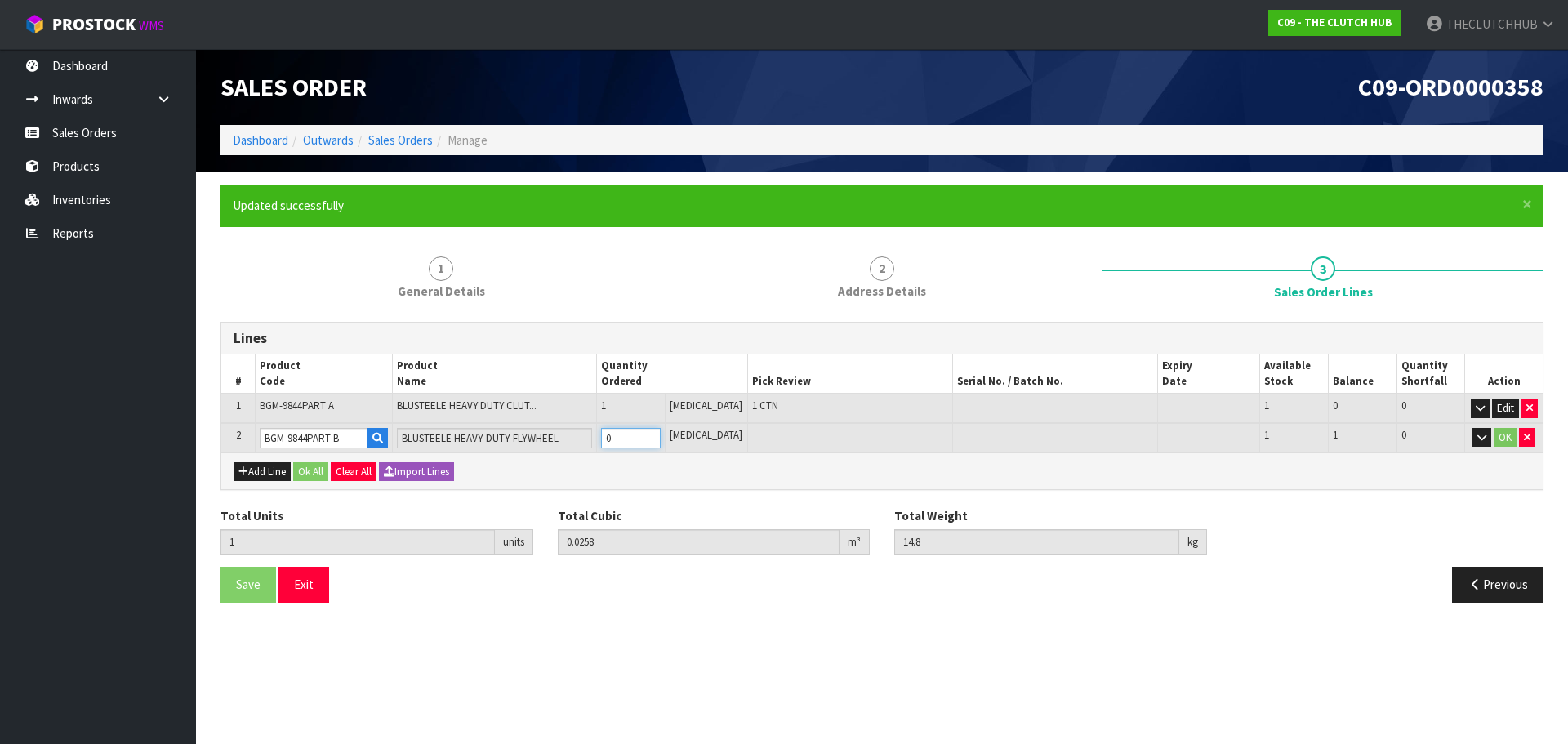
drag, startPoint x: 628, startPoint y: 437, endPoint x: 613, endPoint y: 437, distance: 15.0
click at [613, 437] on td "0" at bounding box center [631, 438] width 69 height 31
type input "2"
type input "0.0516"
type input "25.85"
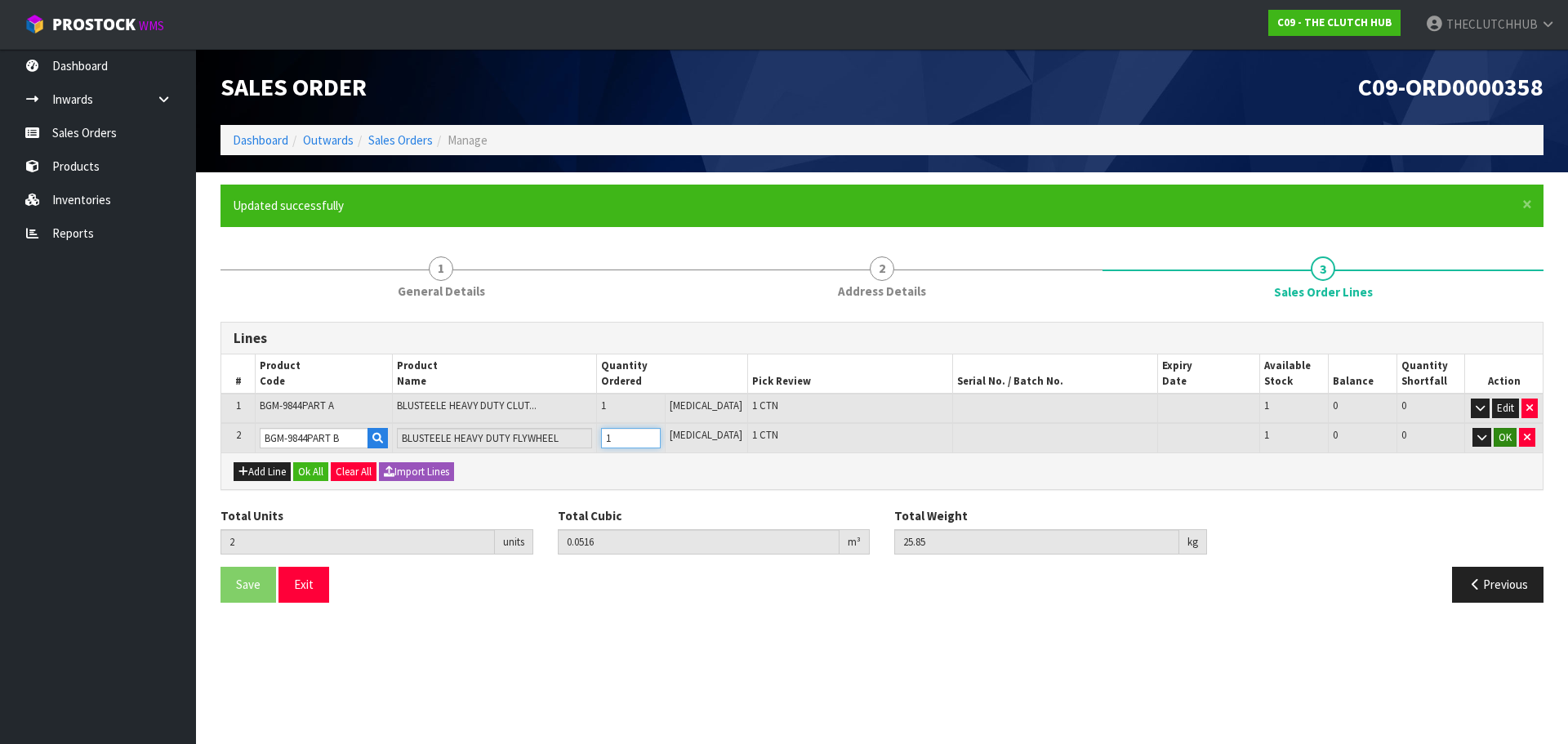
type input "1"
click at [1509, 432] on button "OK" at bounding box center [1505, 438] width 23 height 20
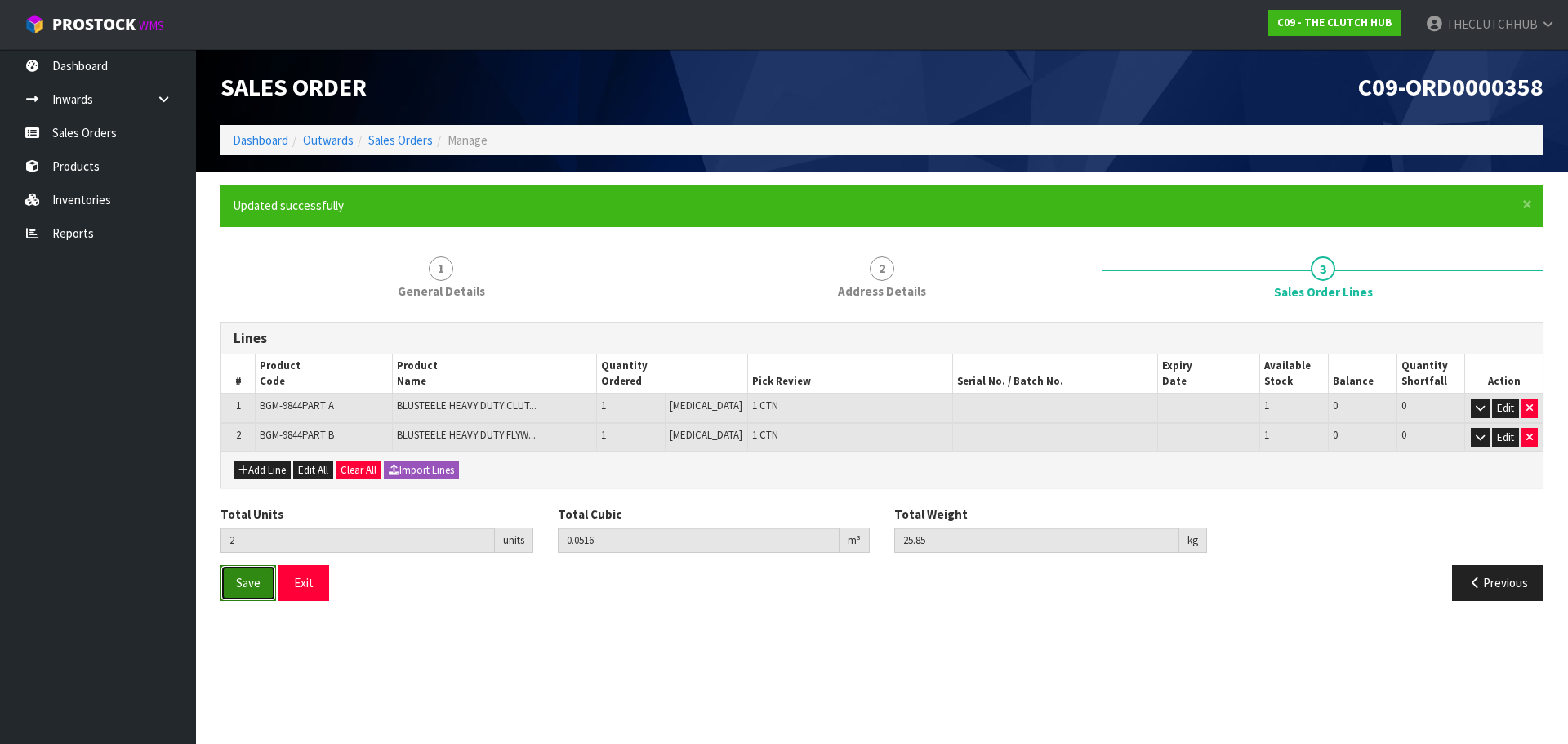
click at [240, 583] on span "Save" at bounding box center [249, 582] width 25 height 16
click at [263, 588] on button "Save" at bounding box center [248, 583] width 55 height 36
click at [313, 587] on button "Exit" at bounding box center [303, 583] width 50 height 36
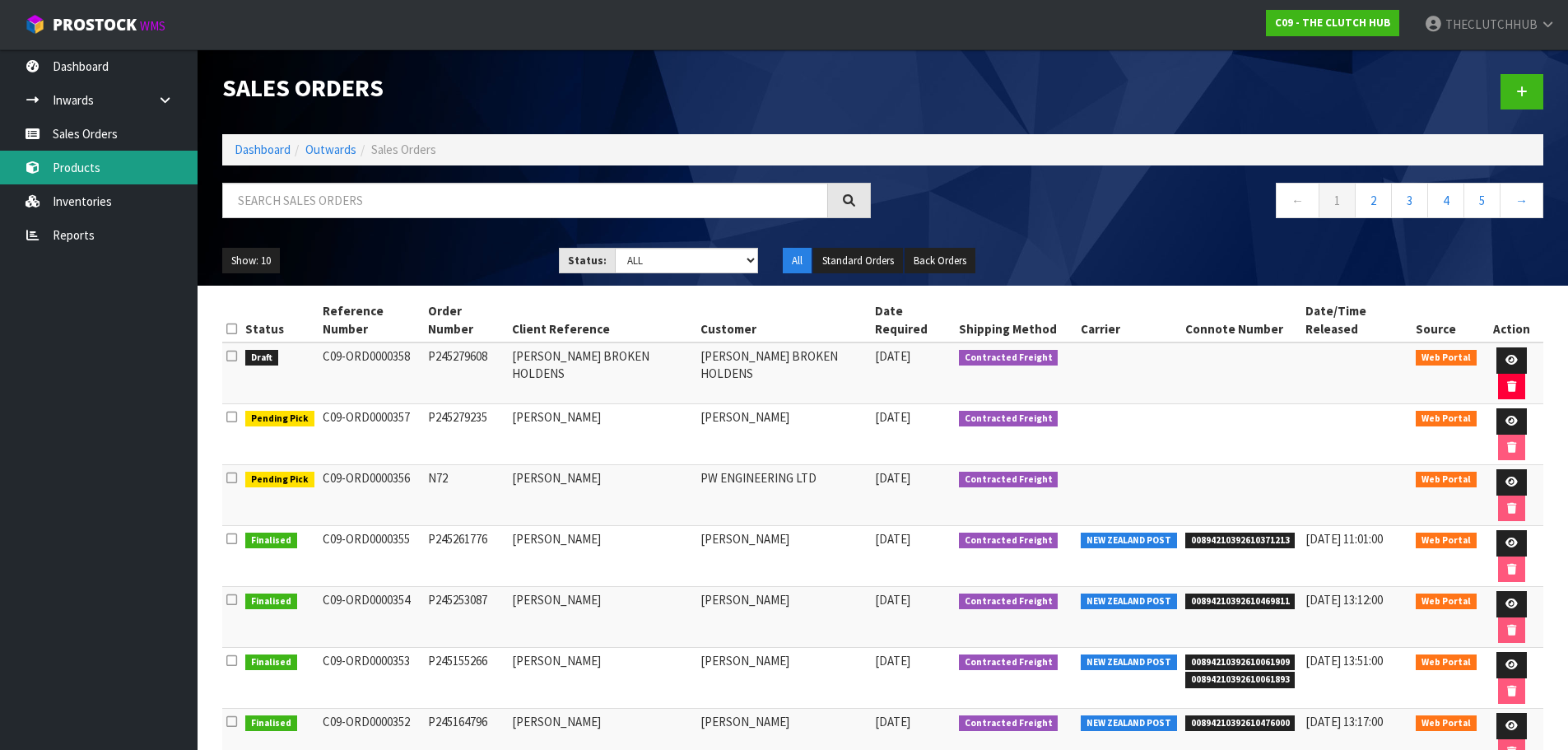
click at [84, 171] on link "Products" at bounding box center [98, 167] width 197 height 34
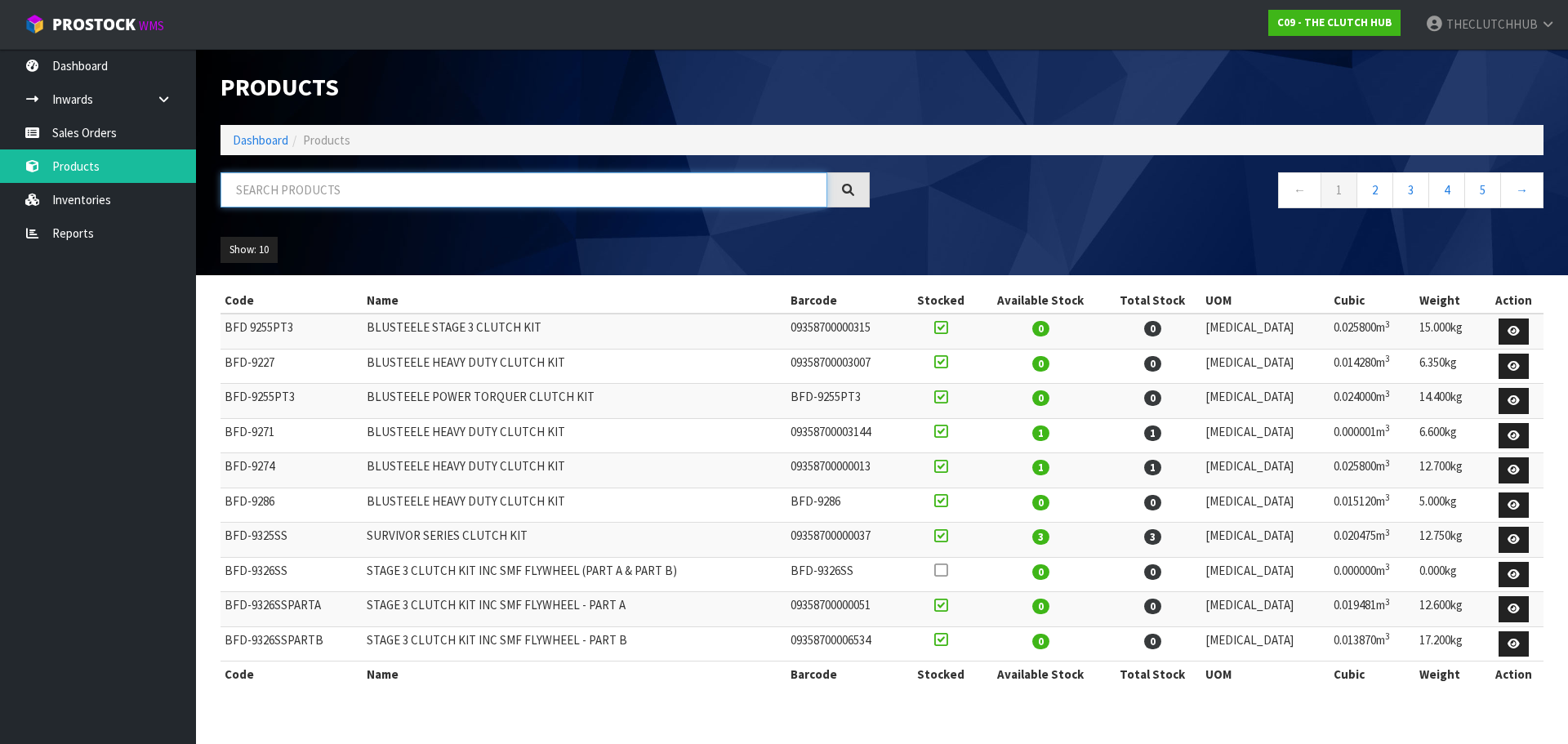
click at [287, 198] on input "text" at bounding box center [523, 190] width 607 height 36
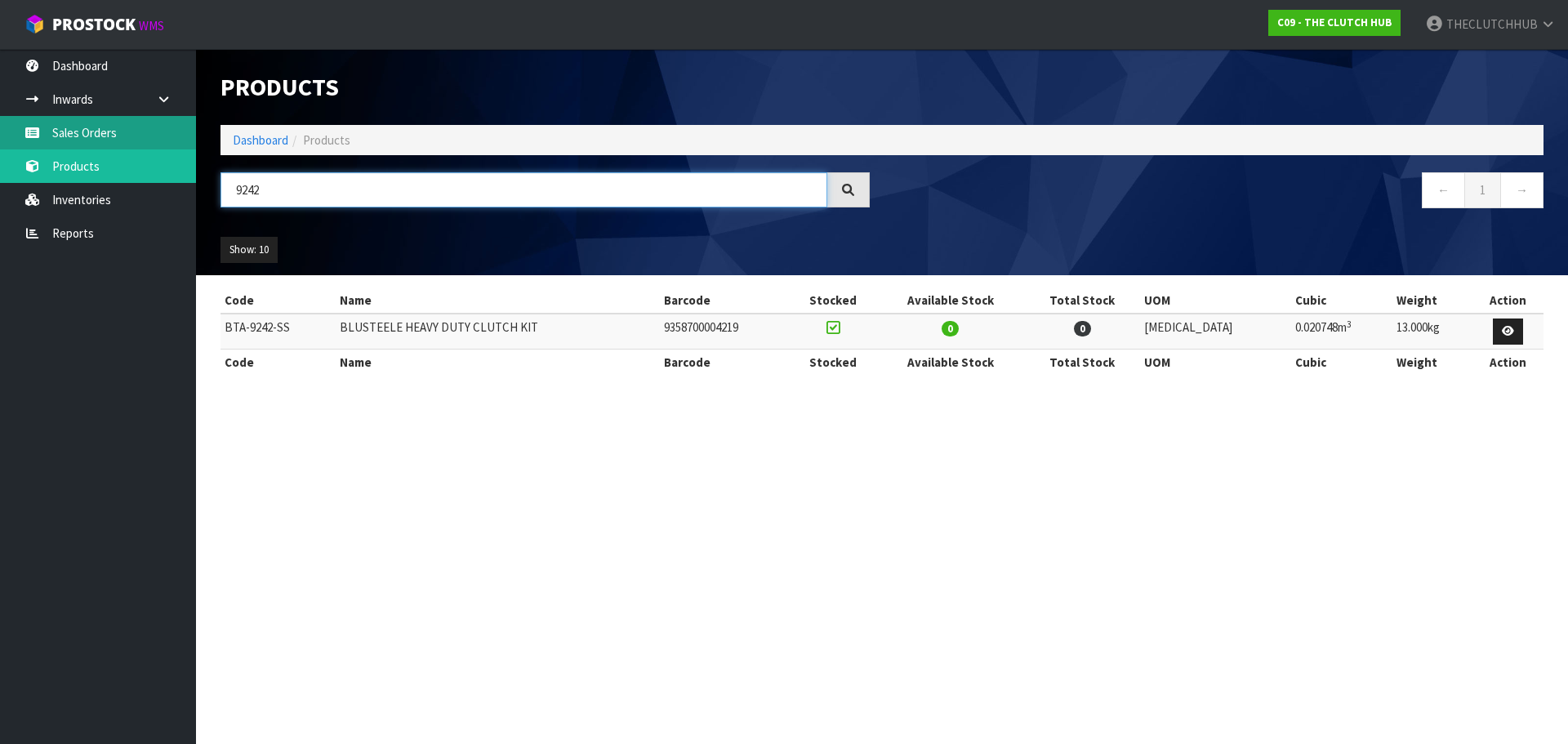
type input "9242"
click at [104, 131] on link "Sales Orders" at bounding box center [97, 132] width 196 height 34
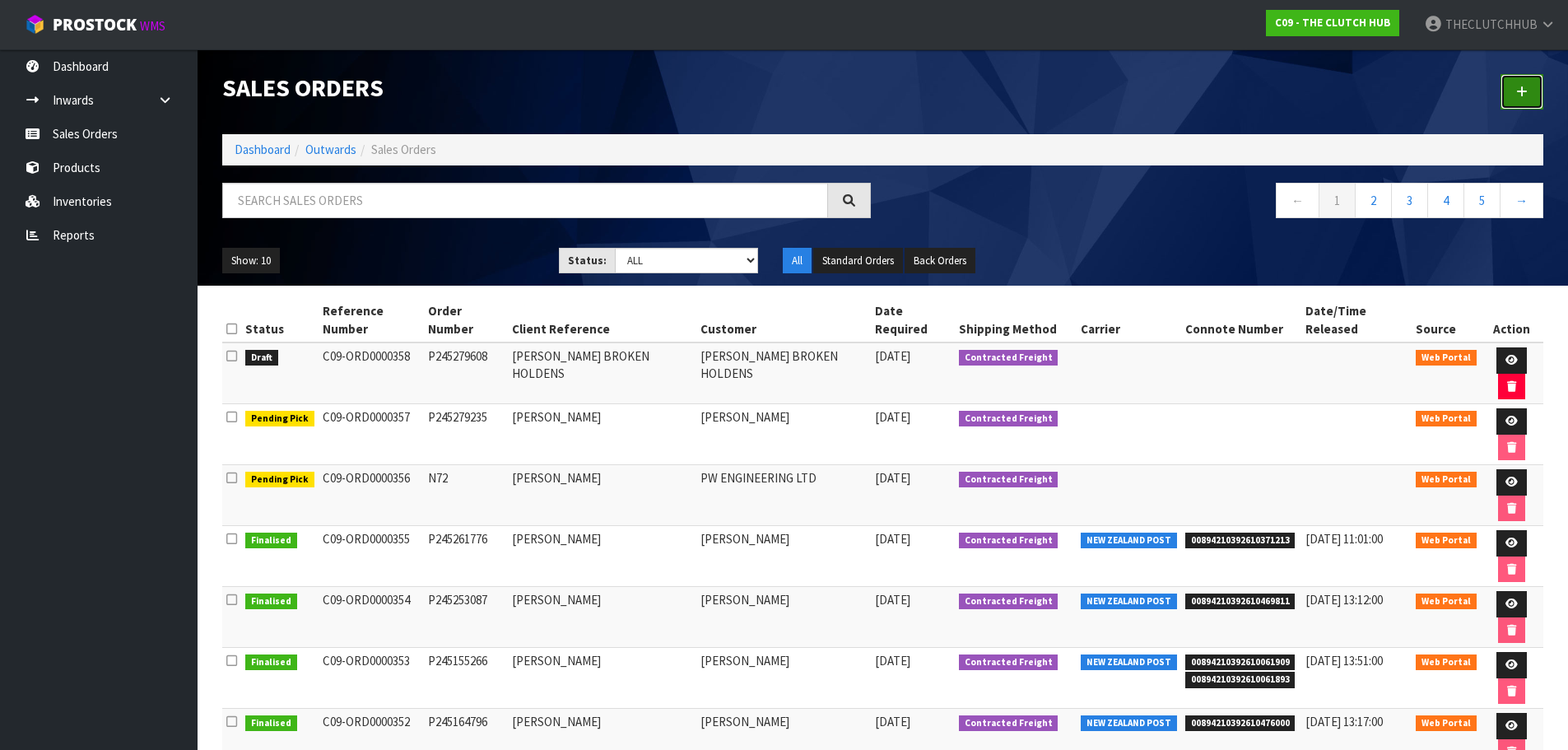
click at [1518, 102] on link at bounding box center [1521, 92] width 42 height 36
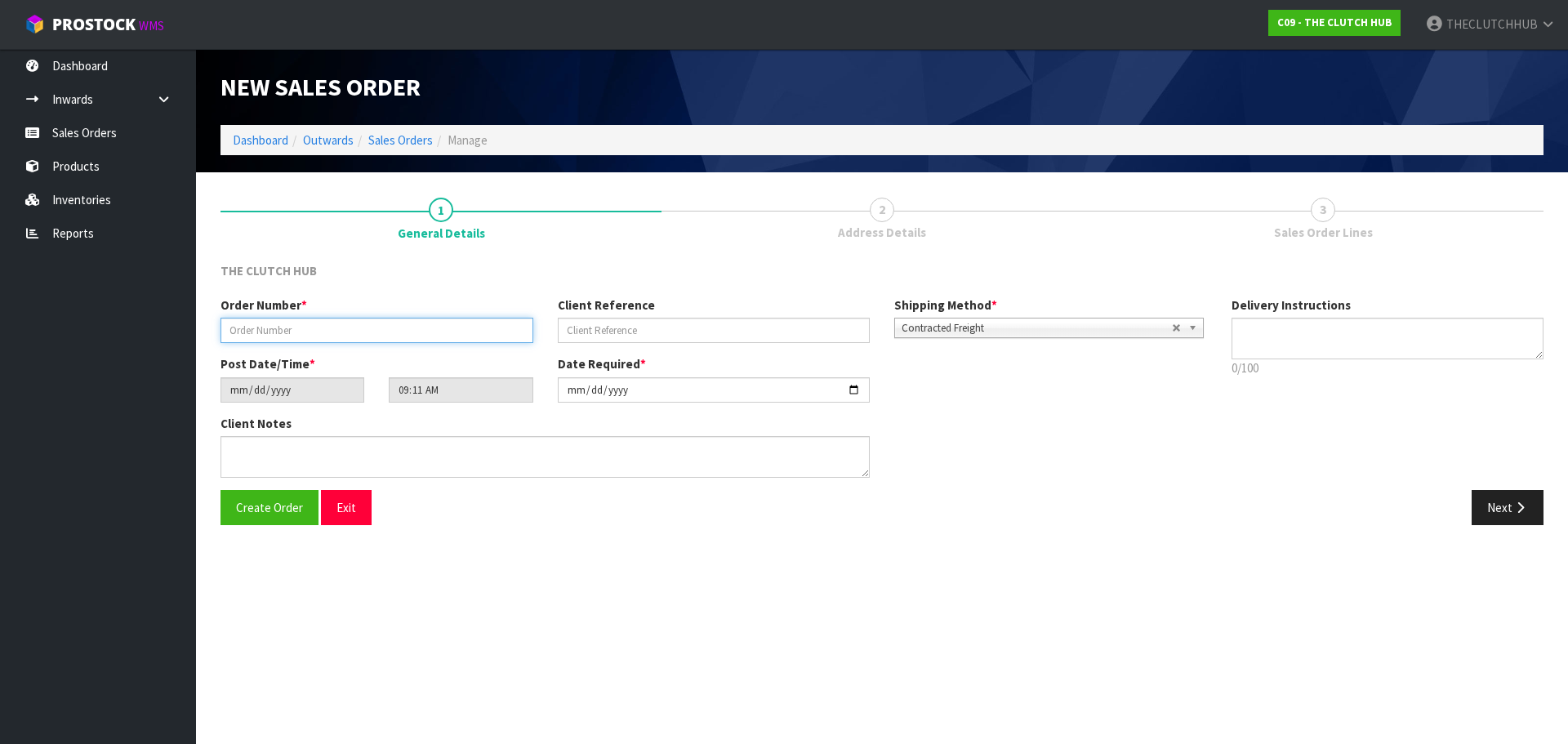
paste input "P245278556"
type input "P245278556"
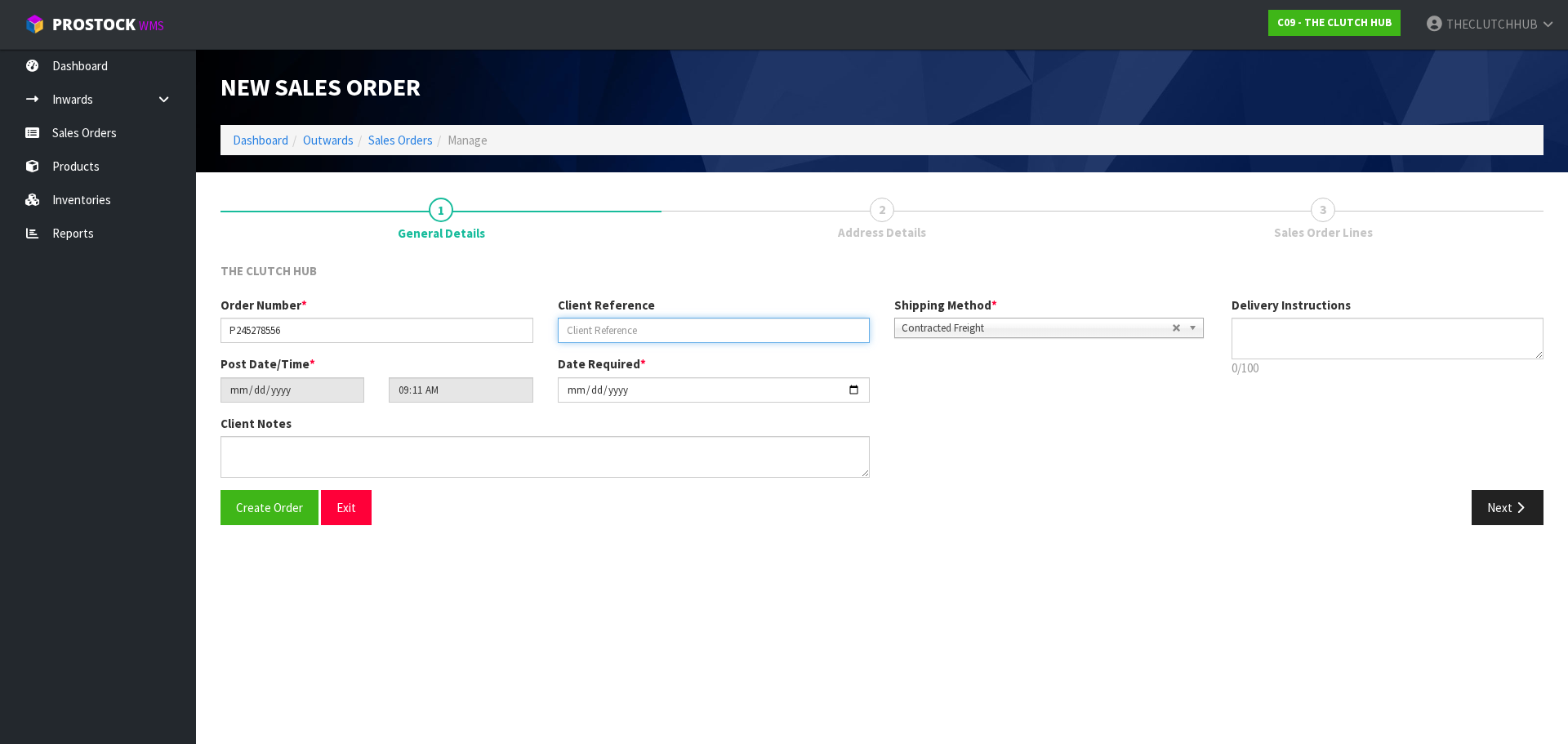
paste input "[PERSON_NAME]"
type input "[PERSON_NAME]"
click at [251, 502] on span "Create Order" at bounding box center [269, 507] width 67 height 16
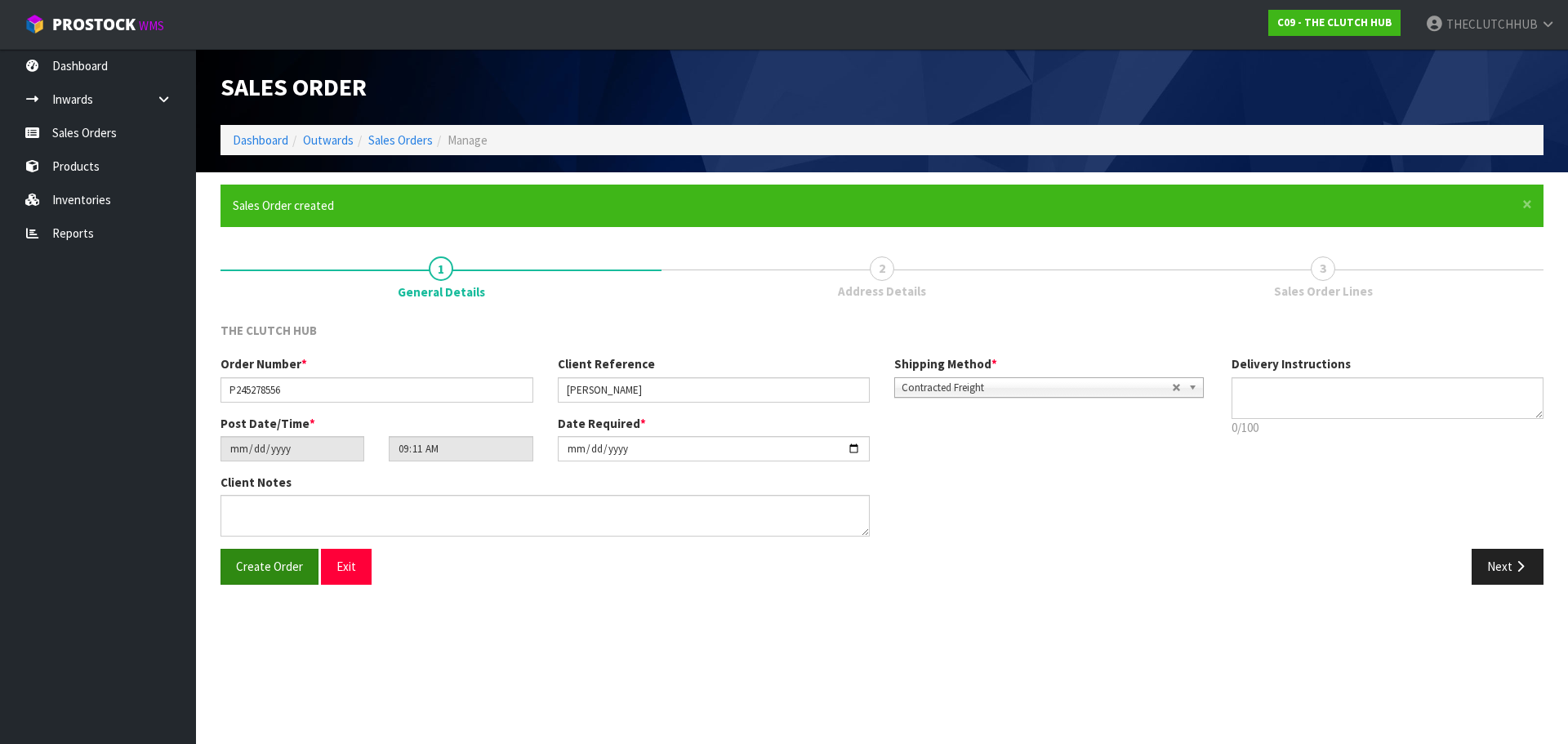
type input "11:11:00.000"
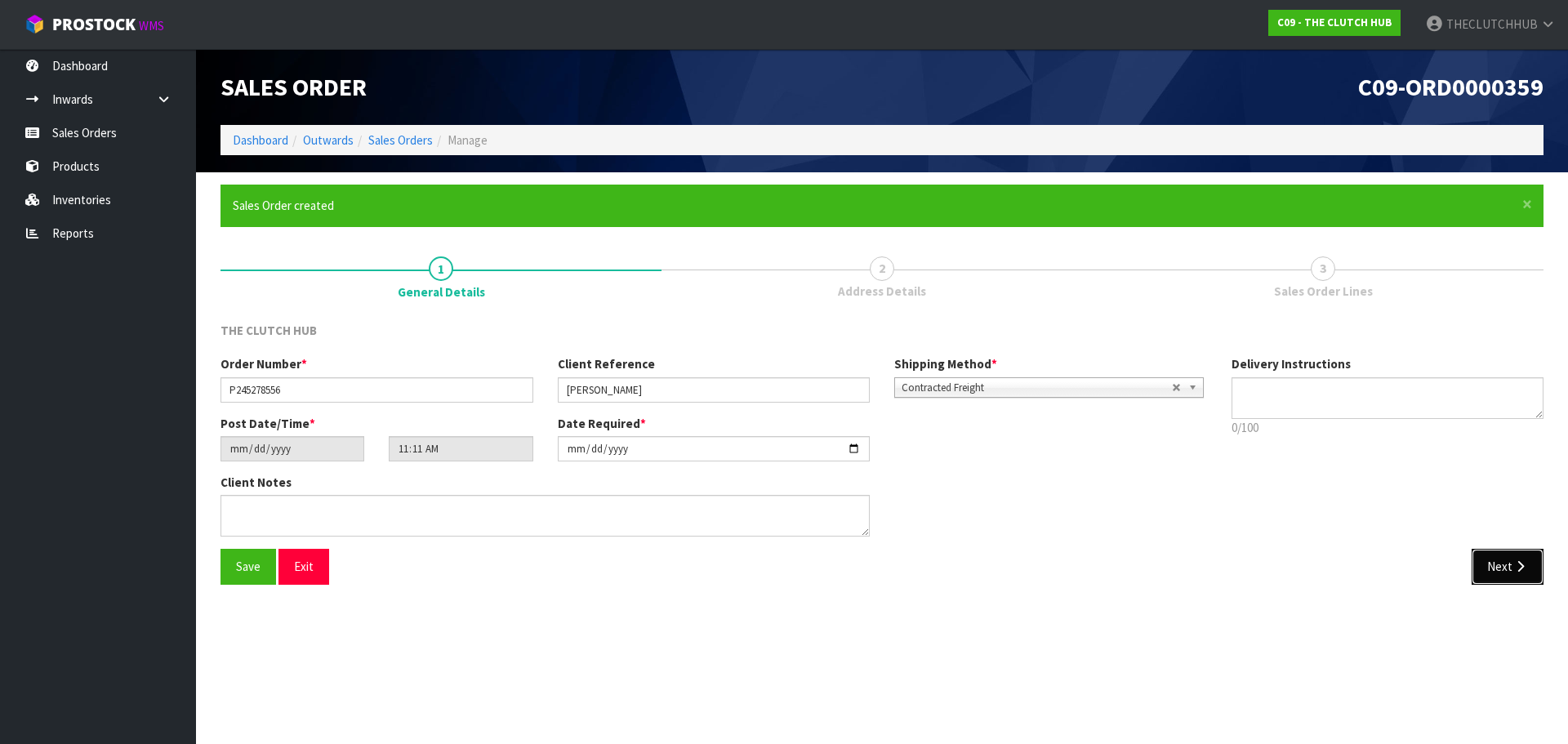
click at [1515, 567] on icon "button" at bounding box center [1520, 566] width 16 height 12
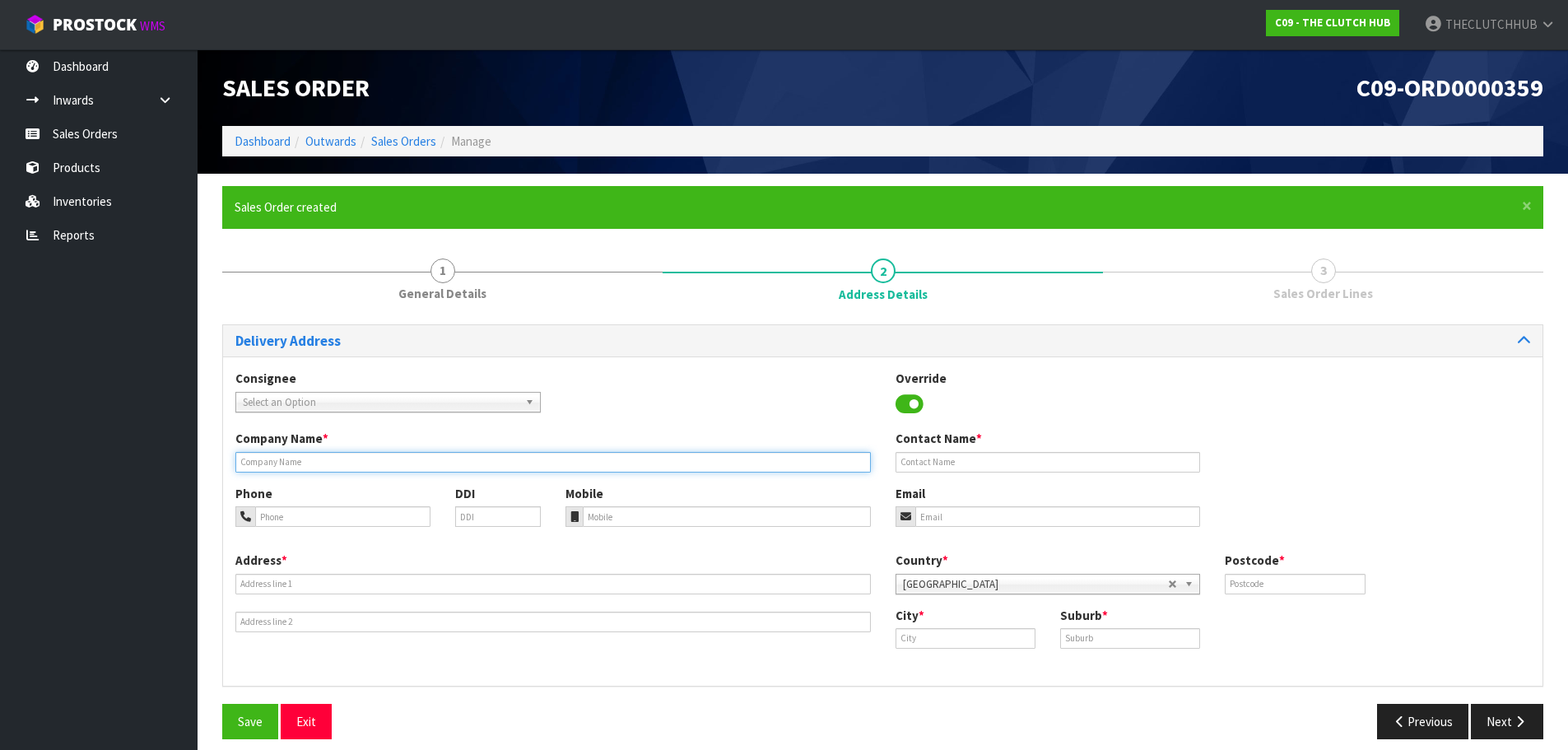
paste input "[PERSON_NAME]"
type input "[PERSON_NAME]"
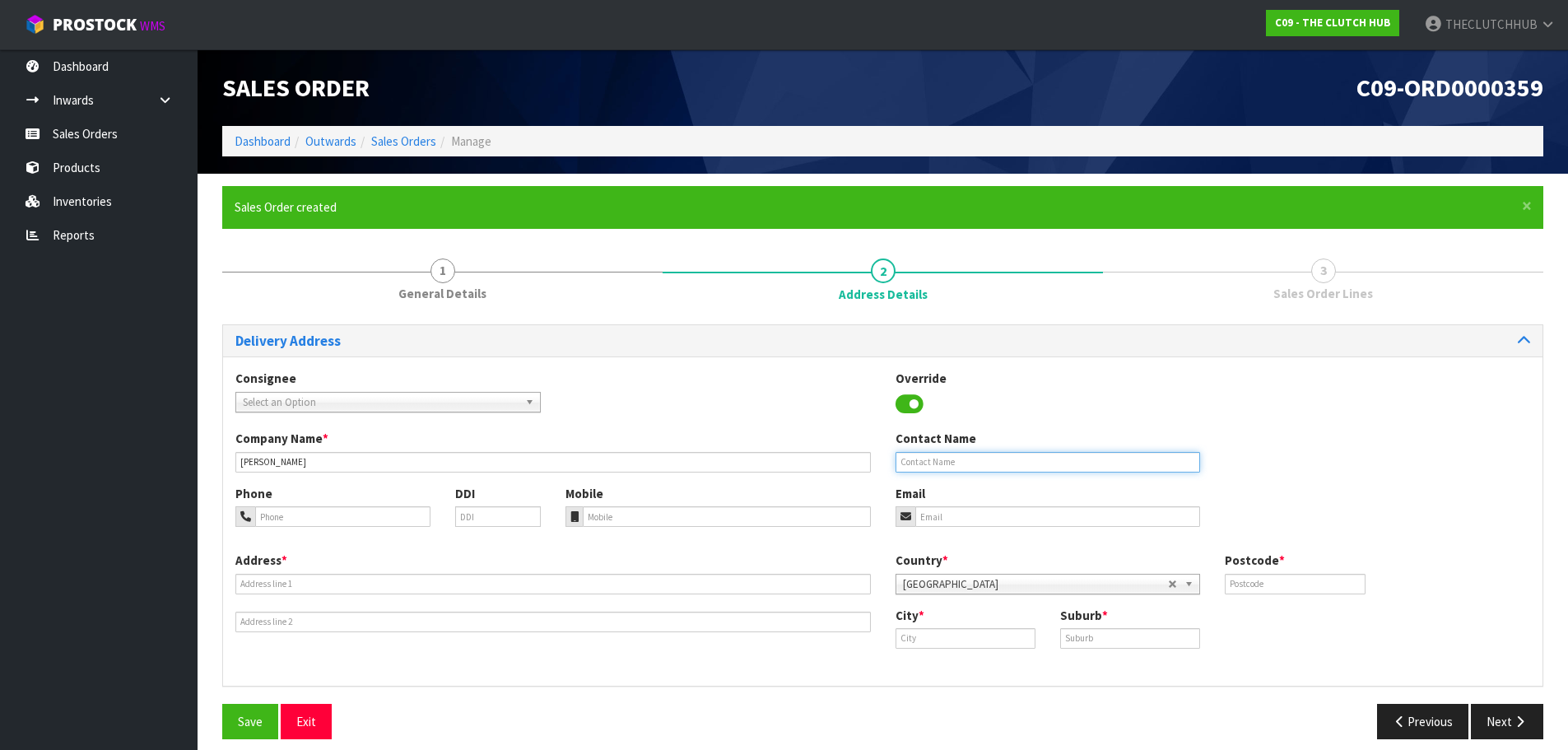
click at [911, 461] on input "text" at bounding box center [1048, 462] width 305 height 21
paste input "[PERSON_NAME]"
type input "[PERSON_NAME]"
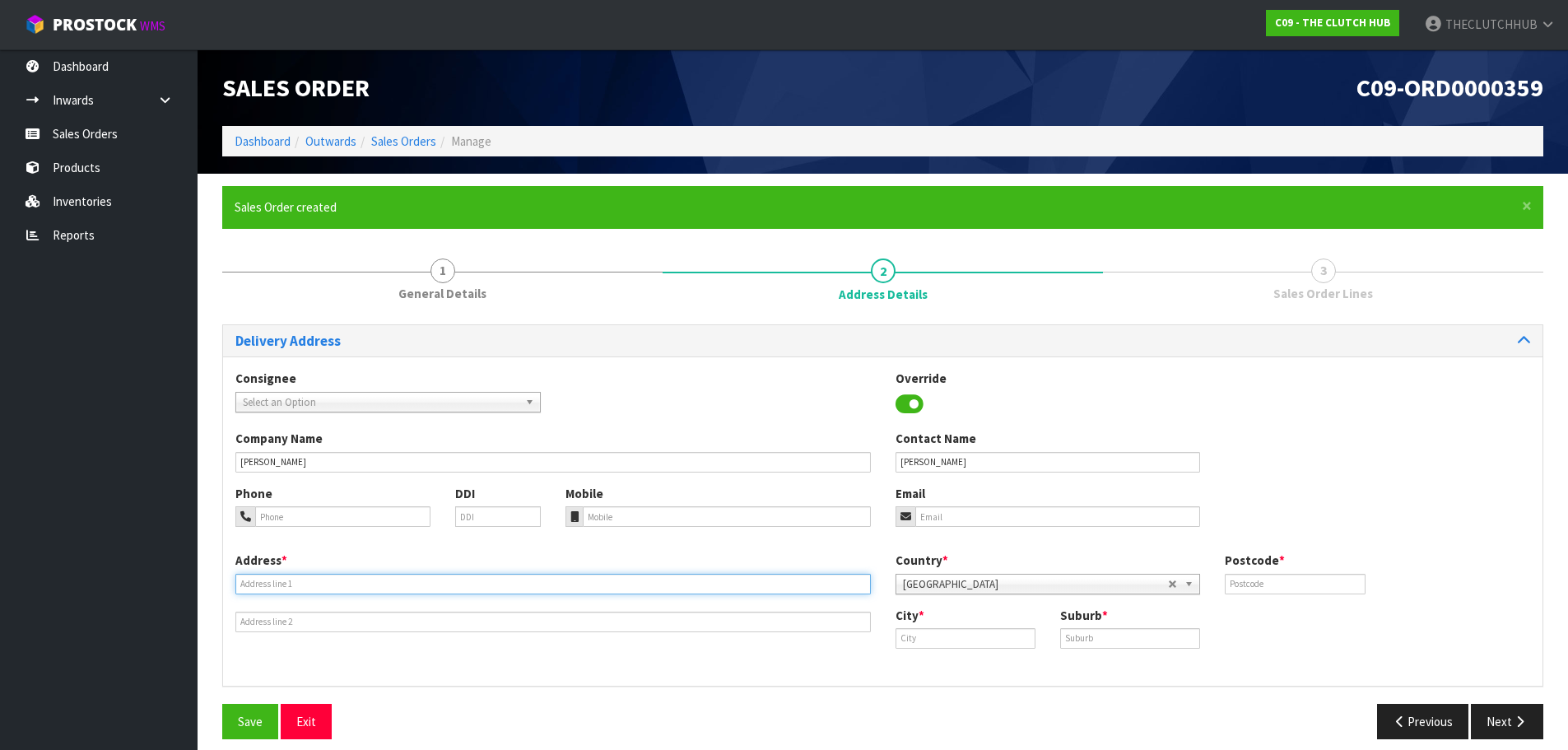
click at [255, 579] on input "text" at bounding box center [553, 584] width 636 height 21
paste input "[STREET_ADDRESS]"
type input "[STREET_ADDRESS]"
paste input "Okaihau"
drag, startPoint x: 955, startPoint y: 642, endPoint x: 866, endPoint y: 641, distance: 89.0
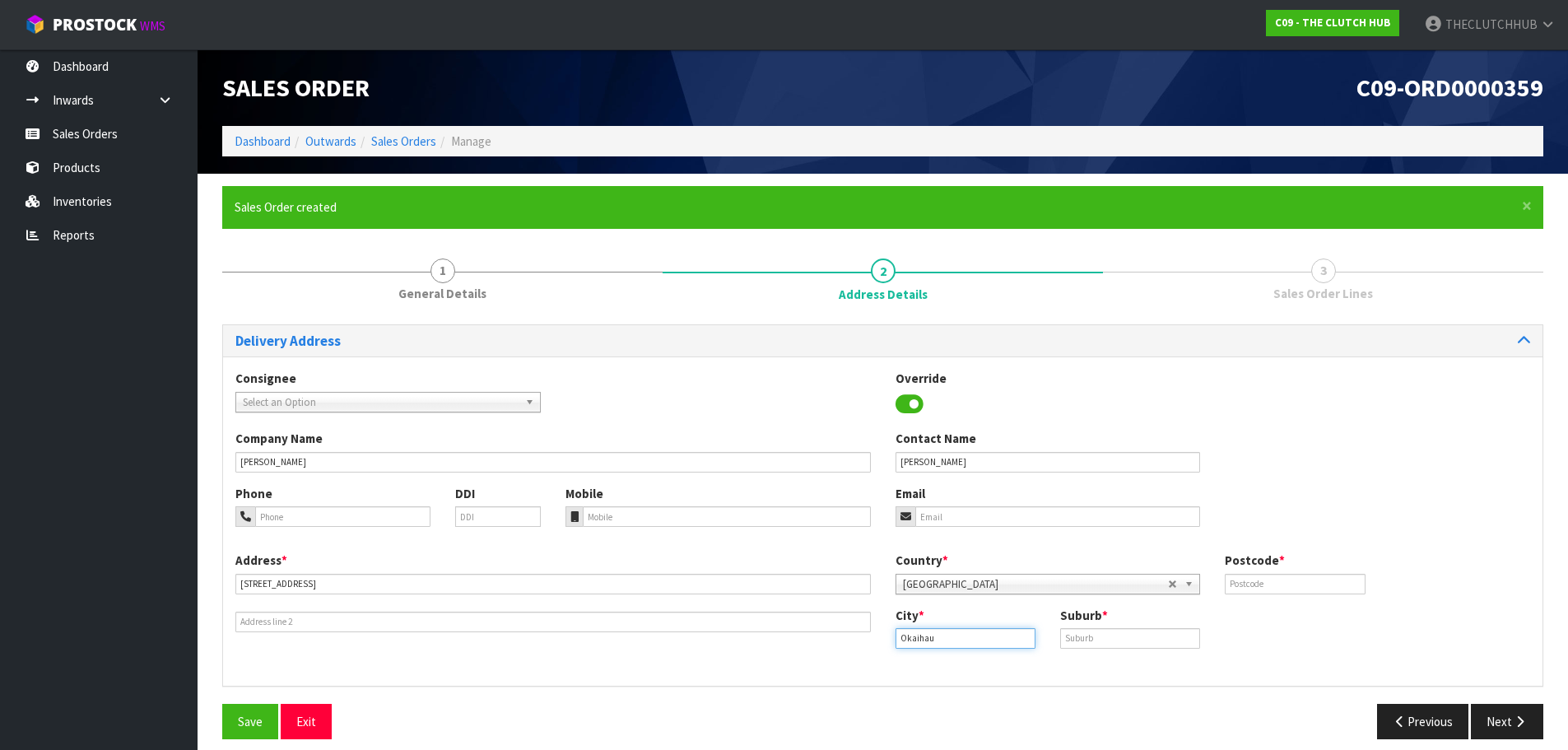
click at [866, 641] on div "Address * [STREET_ADDRESS] Country * [GEOGRAPHIC_DATA] [GEOGRAPHIC_DATA] [GEOGR…" at bounding box center [883, 613] width 1320 height 122
paste input "Mangamuka"
type input "Mangamuka"
click at [1107, 641] on input "text" at bounding box center [1130, 638] width 140 height 21
paste input "OKAIHAU"
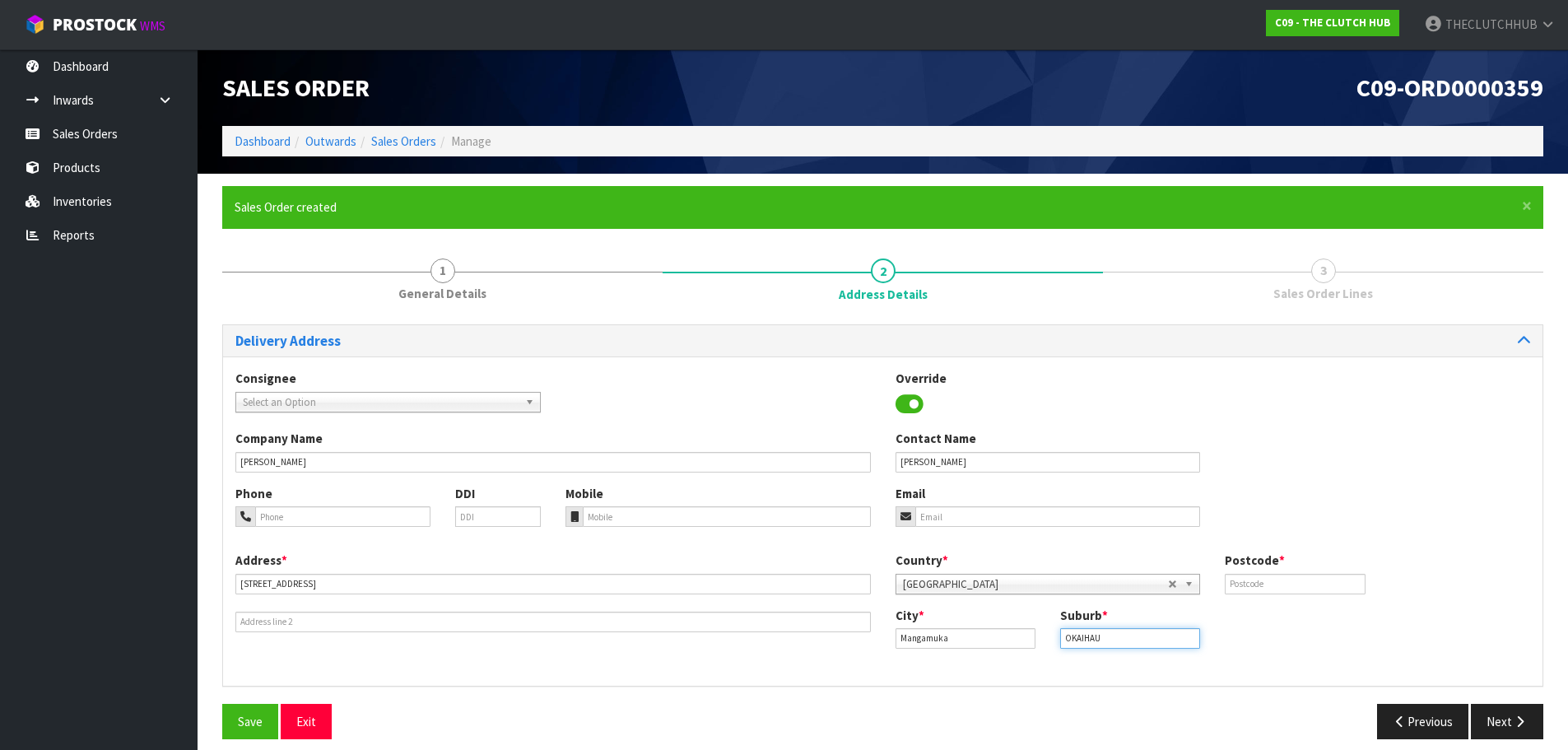
type input "OKAIHAU"
click at [1243, 577] on input "text" at bounding box center [1295, 584] width 140 height 21
type input "0476"
paste input "[EMAIL_ADDRESS][DOMAIN_NAME]"
type input "[EMAIL_ADDRESS][DOMAIN_NAME]"
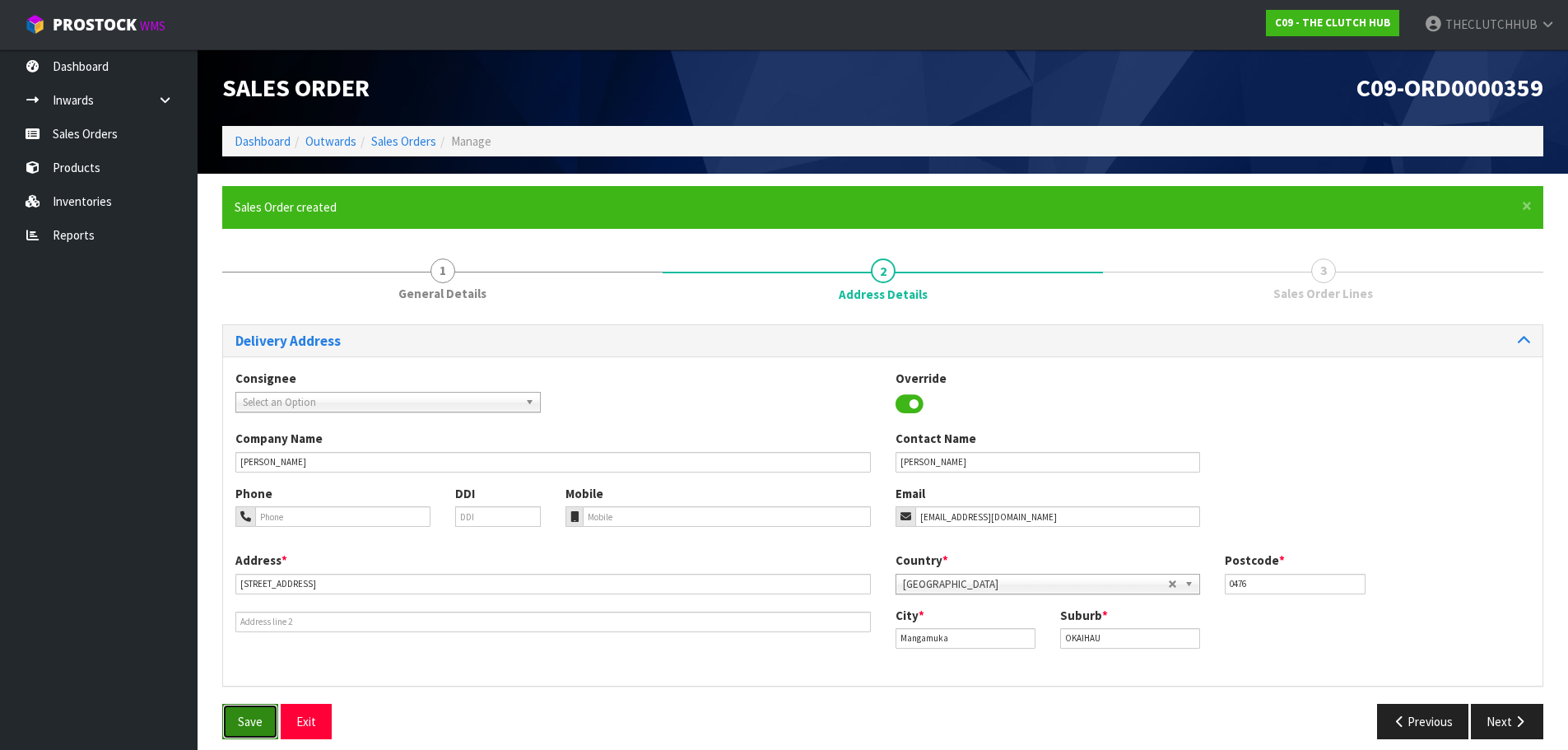
click at [253, 713] on button "Save" at bounding box center [250, 722] width 56 height 36
click at [1508, 718] on button "Next" at bounding box center [1507, 722] width 72 height 36
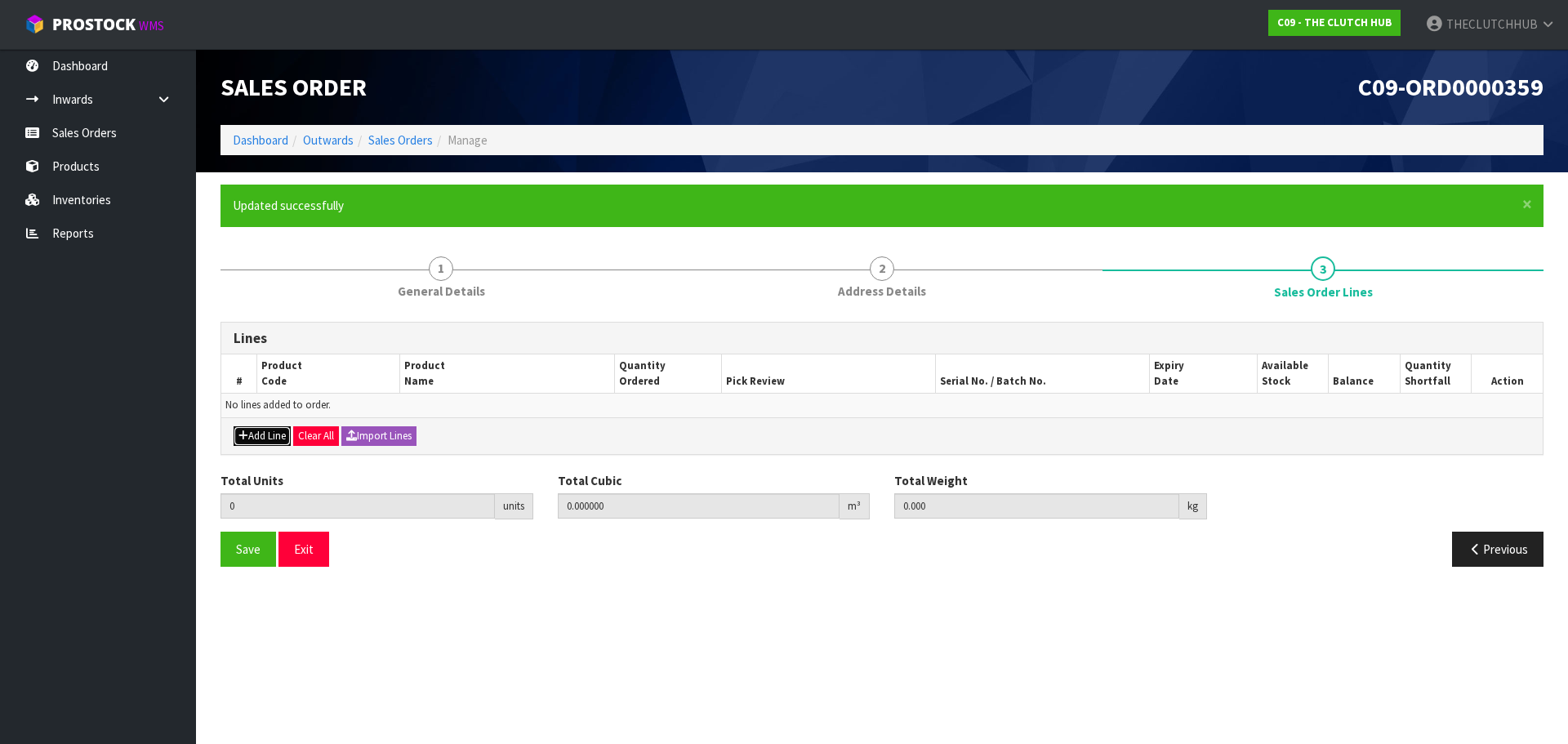
click at [245, 437] on icon "button" at bounding box center [244, 435] width 10 height 11
type input "0"
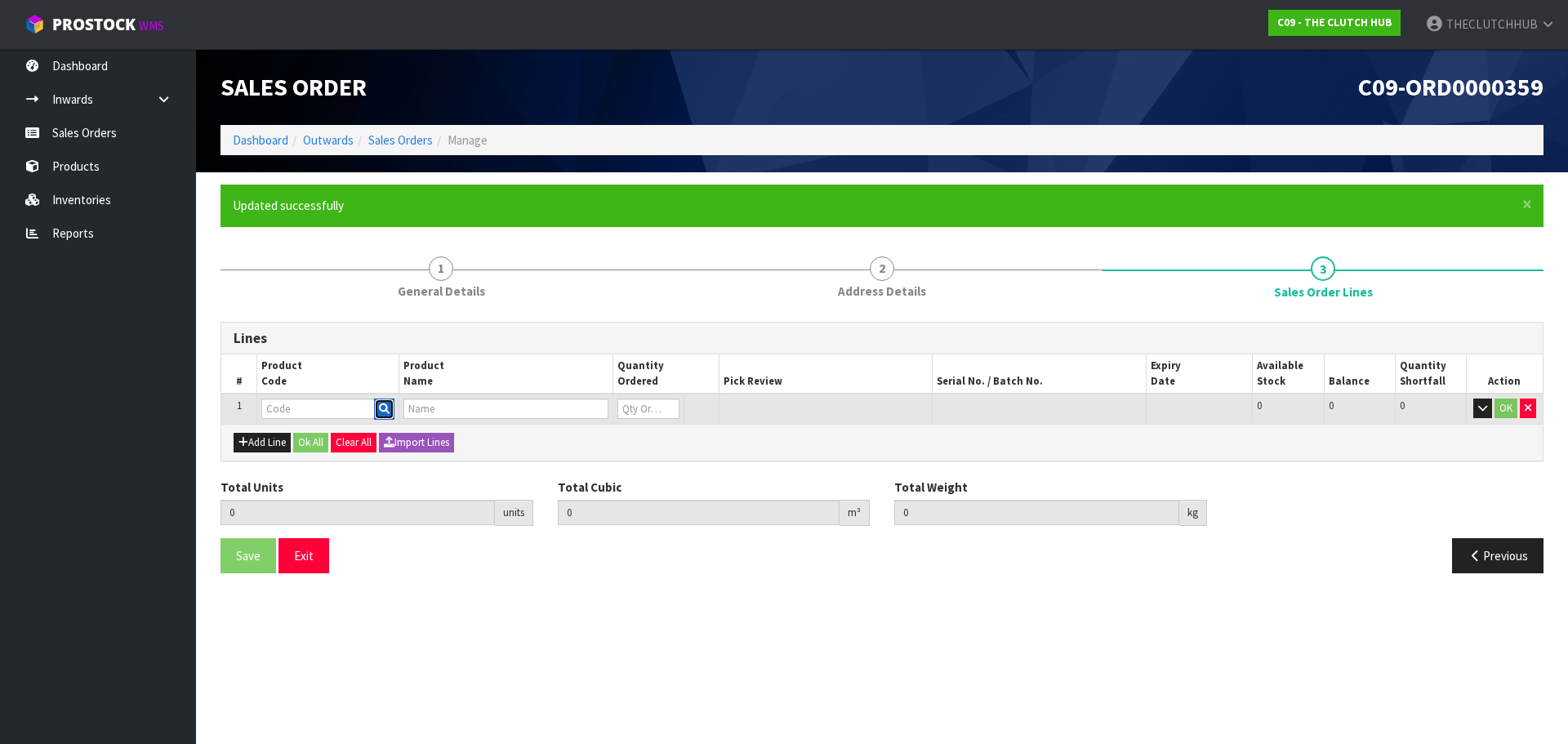
click at [383, 410] on icon "button" at bounding box center [384, 409] width 11 height 11
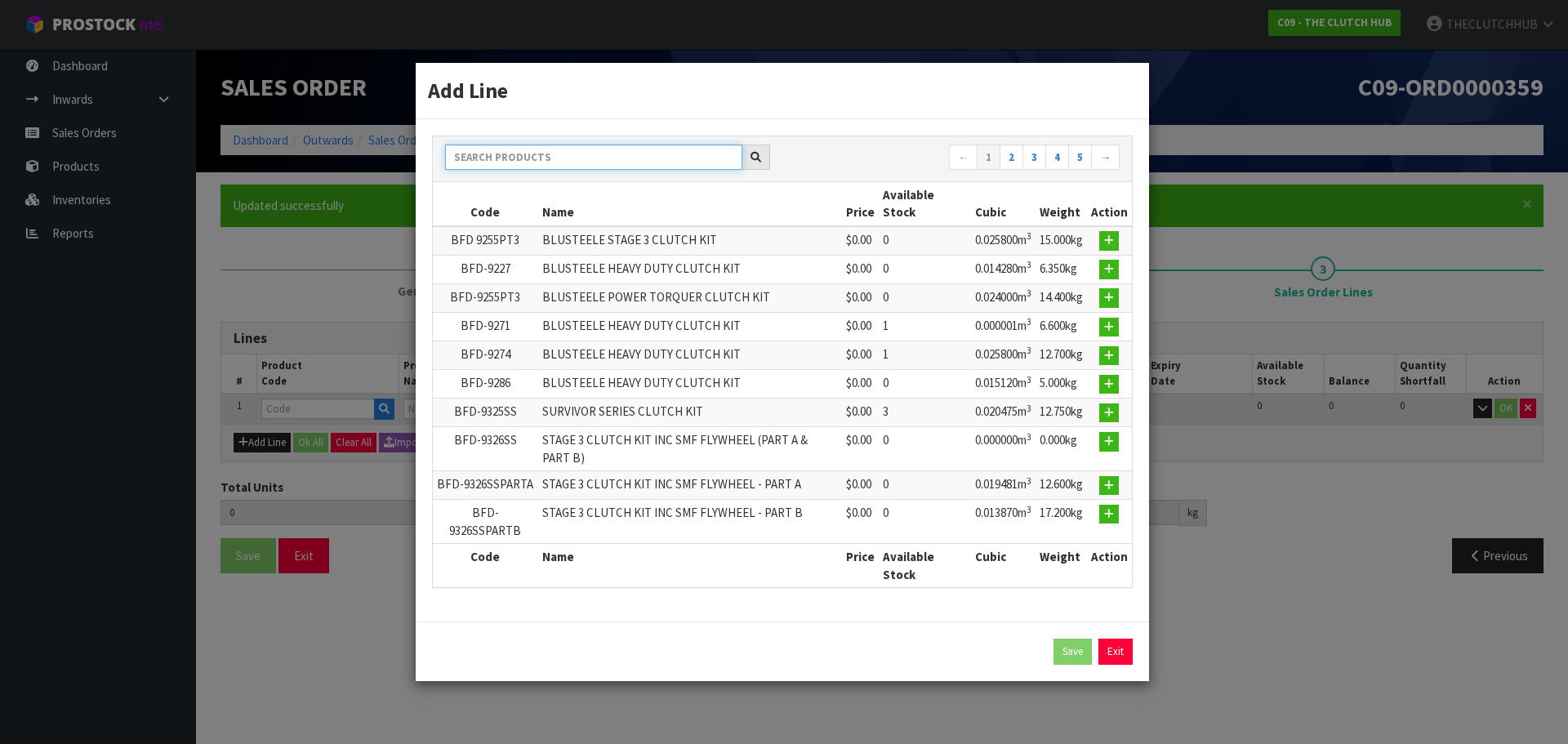
click at [490, 162] on input "text" at bounding box center [594, 157] width 297 height 26
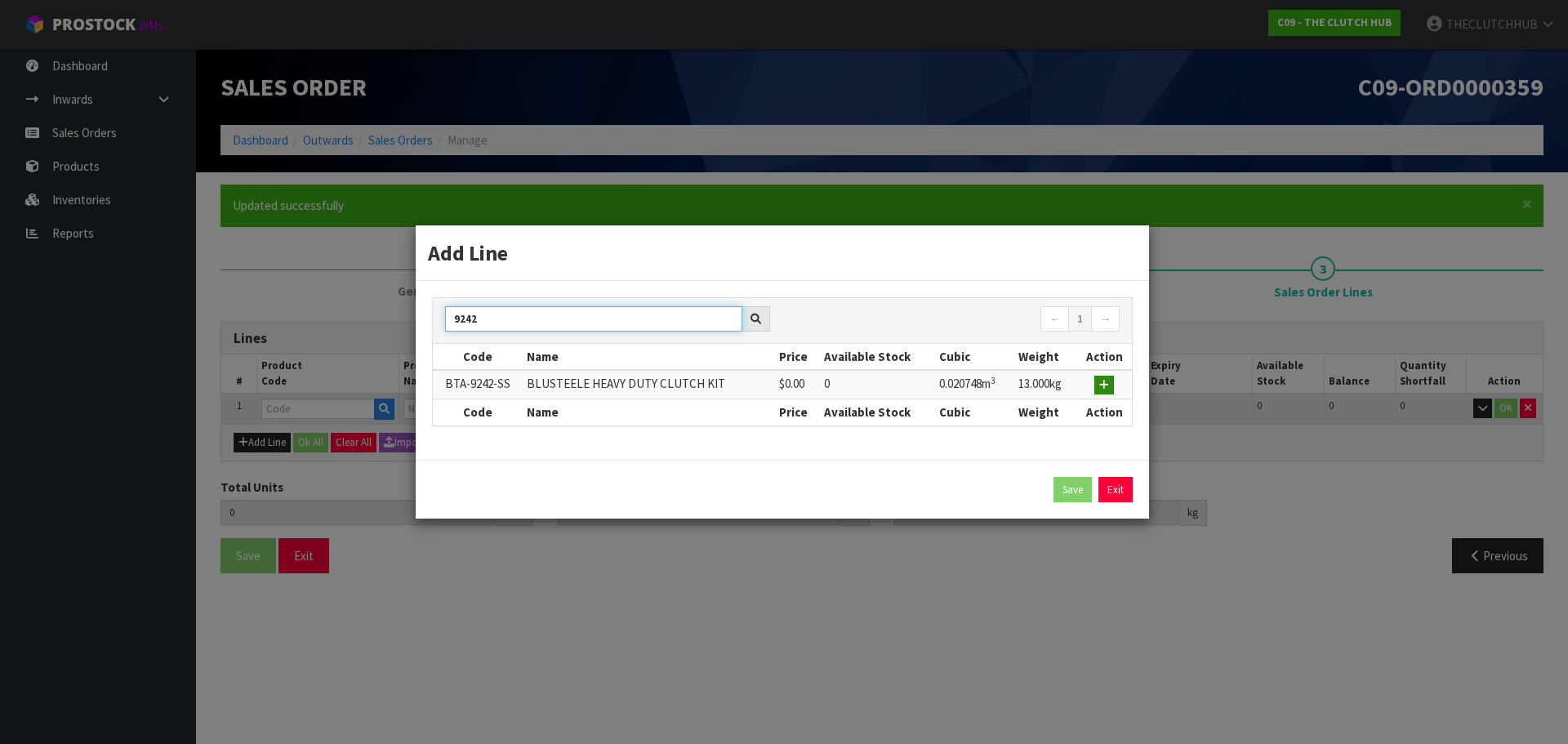
type input "9242"
click at [1101, 385] on icon "button" at bounding box center [1104, 385] width 10 height 11
type input "0.000000"
type input "0.000"
type input "BTA-9242-SS"
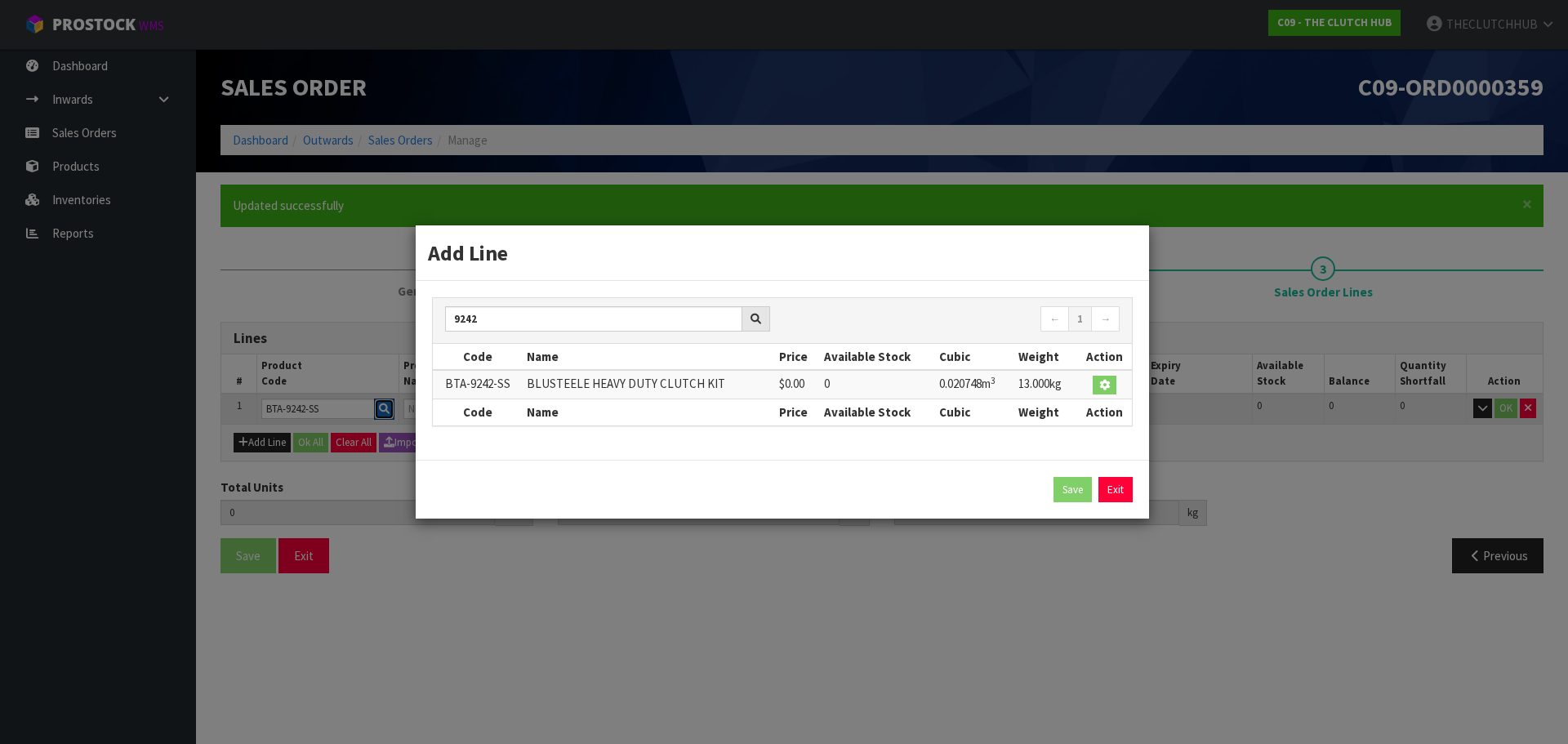
type input "BLUSTEELE HEAVY DUTY CLUTCH KIT"
type input "0"
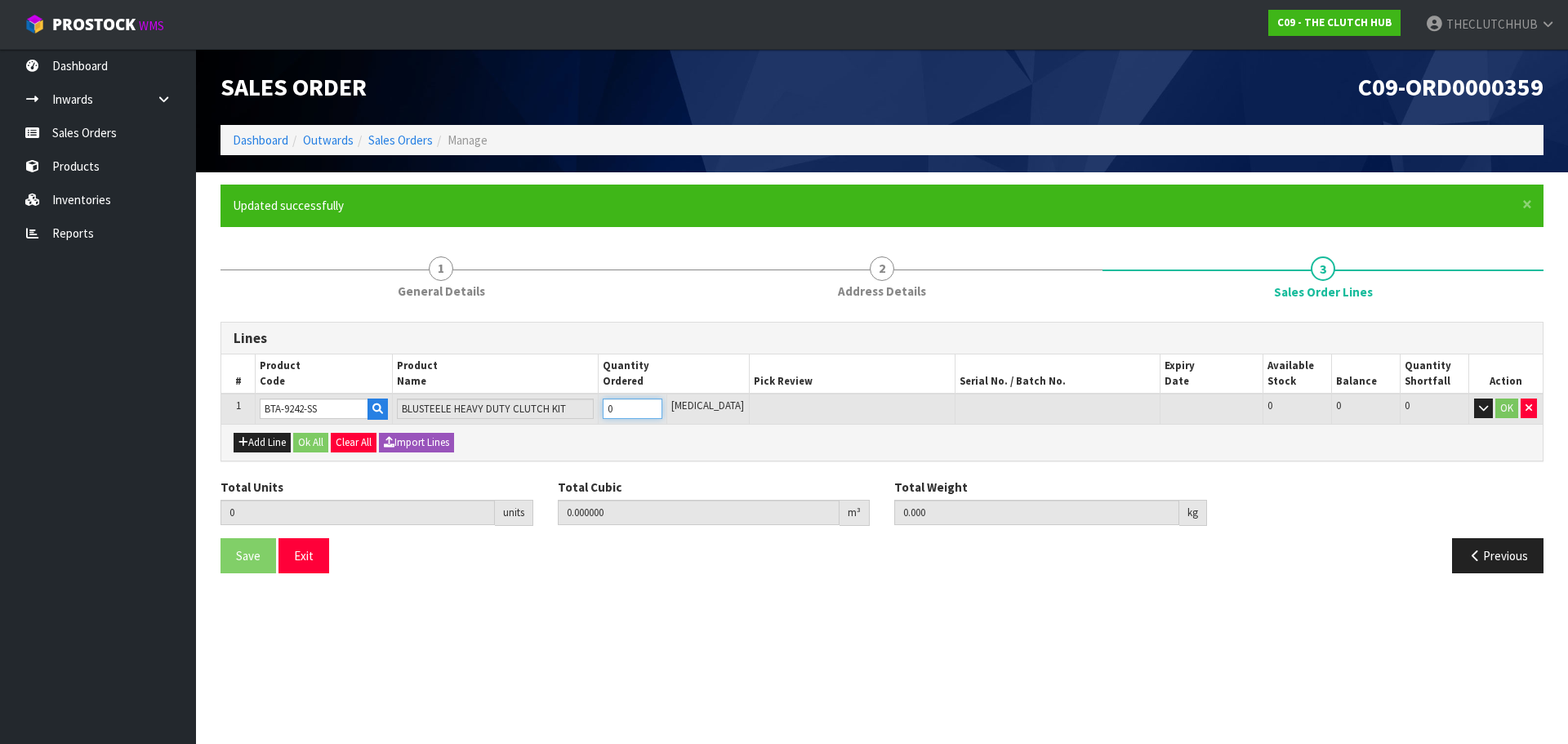
drag, startPoint x: 642, startPoint y: 410, endPoint x: 624, endPoint y: 410, distance: 18.0
click at [624, 410] on input "0" at bounding box center [632, 409] width 59 height 21
type input "1"
type input "0.020748"
type input "13"
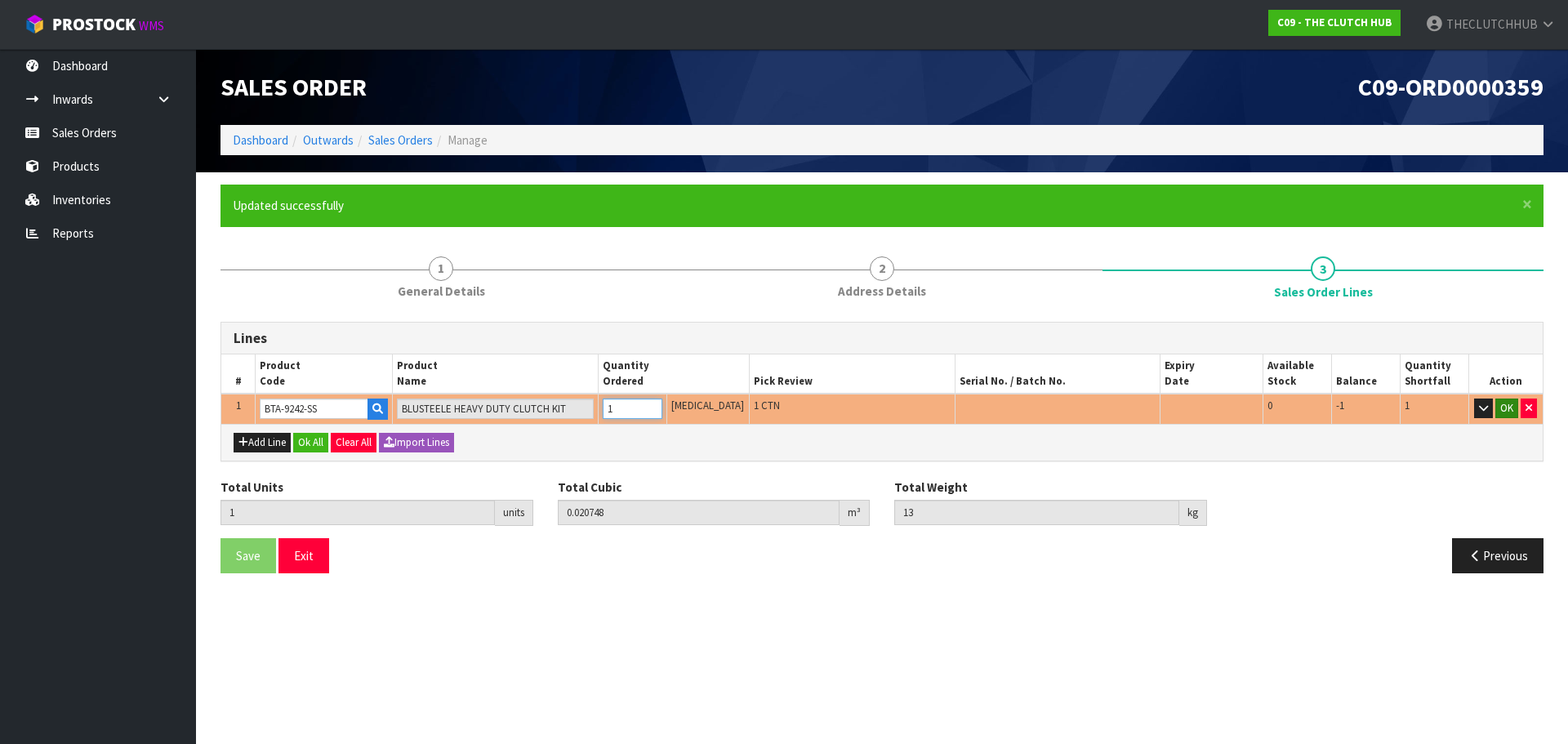
type input "1"
click at [1504, 413] on button "OK" at bounding box center [1507, 409] width 23 height 20
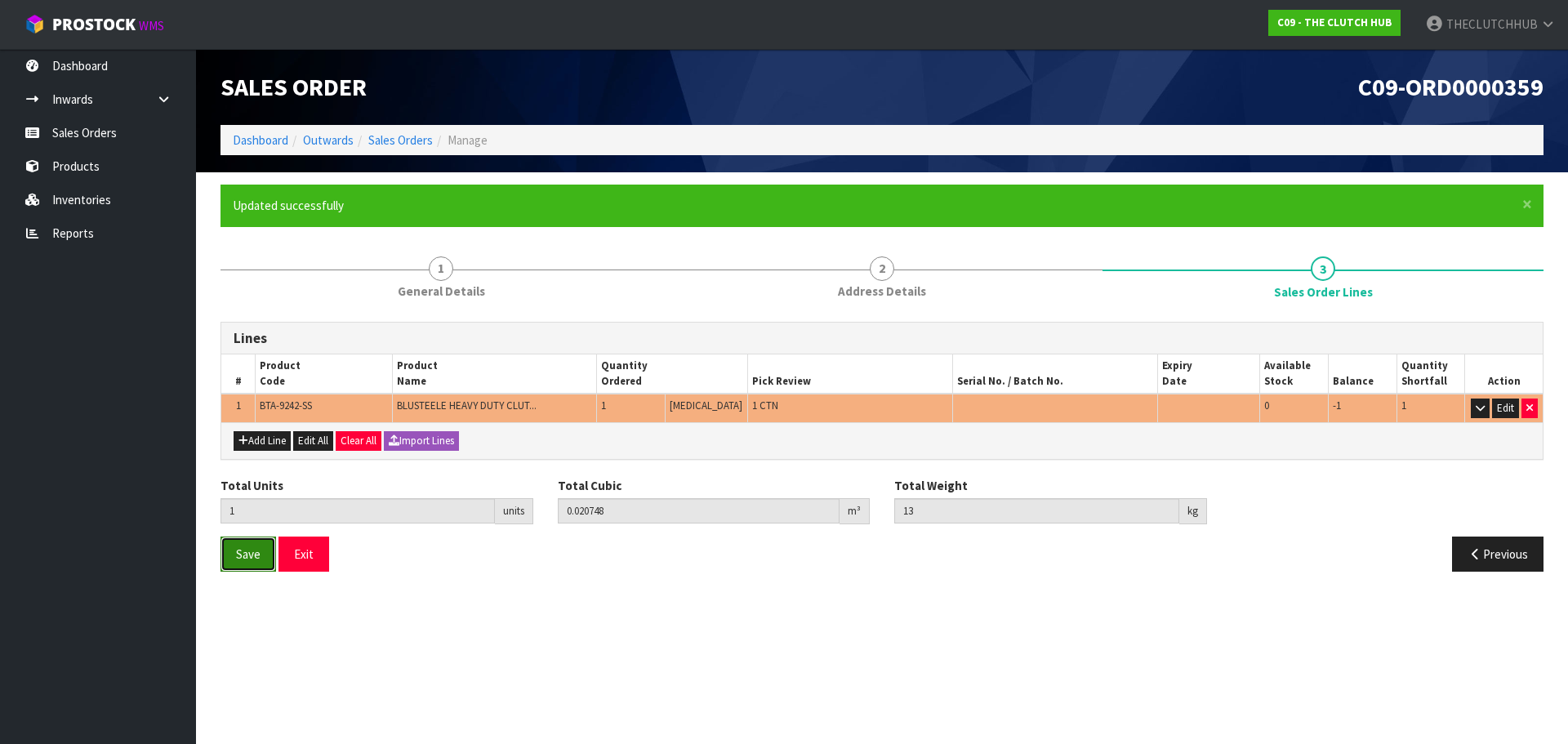
click at [244, 556] on span "Save" at bounding box center [249, 554] width 25 height 16
click at [300, 566] on button "Exit" at bounding box center [303, 554] width 50 height 36
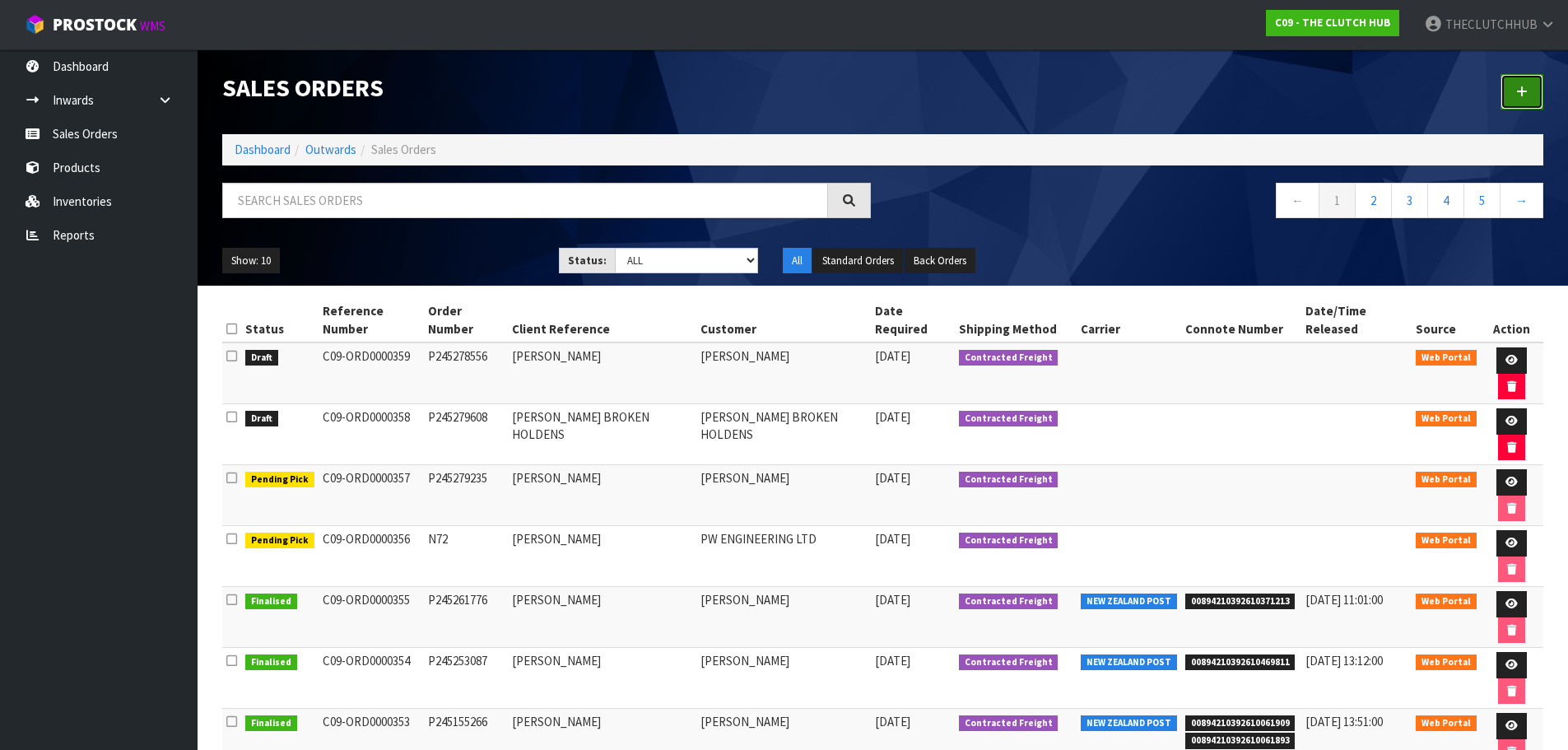
click at [1522, 101] on link at bounding box center [1521, 92] width 42 height 36
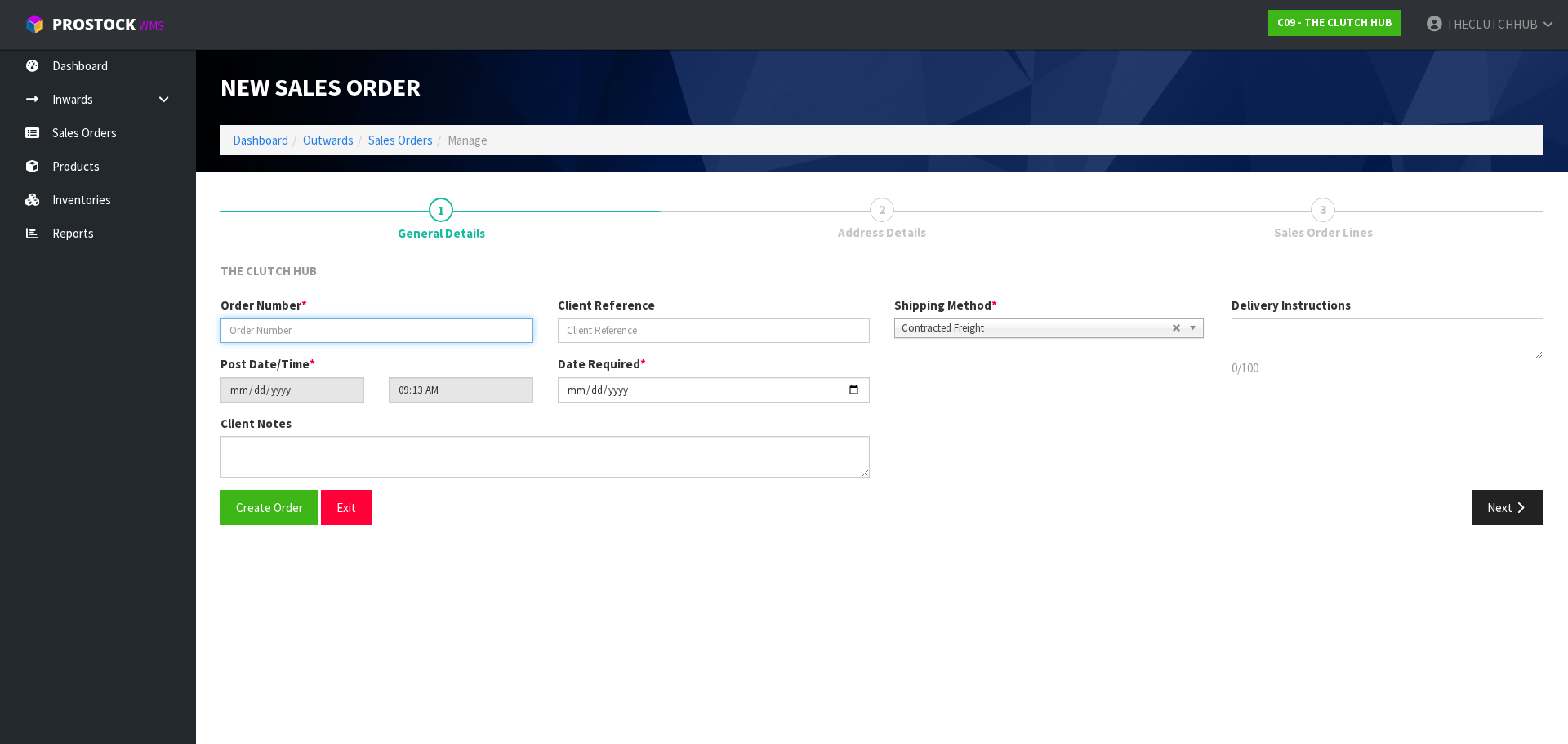
paste input "P245279111"
type input "P245279111"
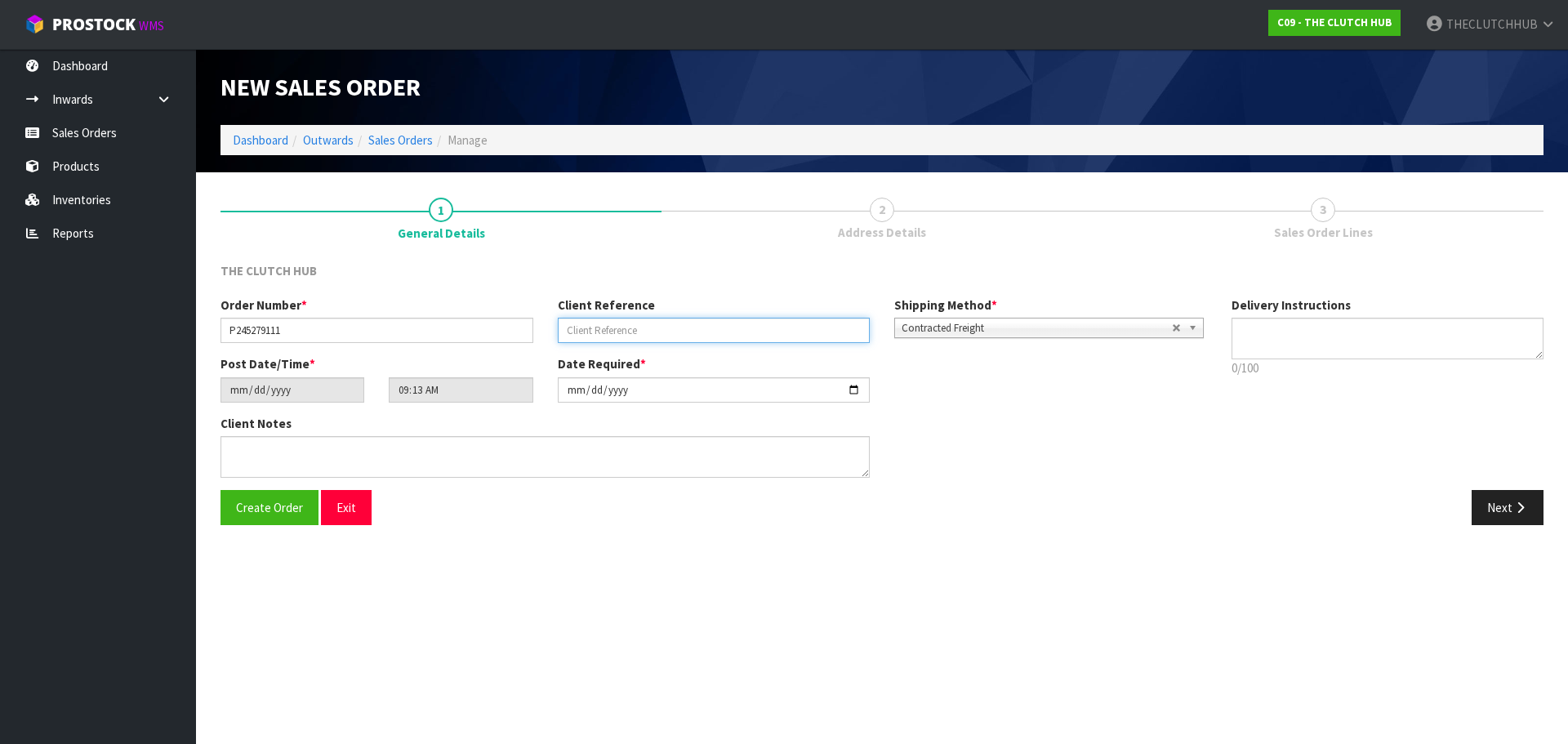
paste input "[PERSON_NAME]"
type input "[PERSON_NAME]"
click at [283, 508] on span "Create Order" at bounding box center [269, 507] width 67 height 16
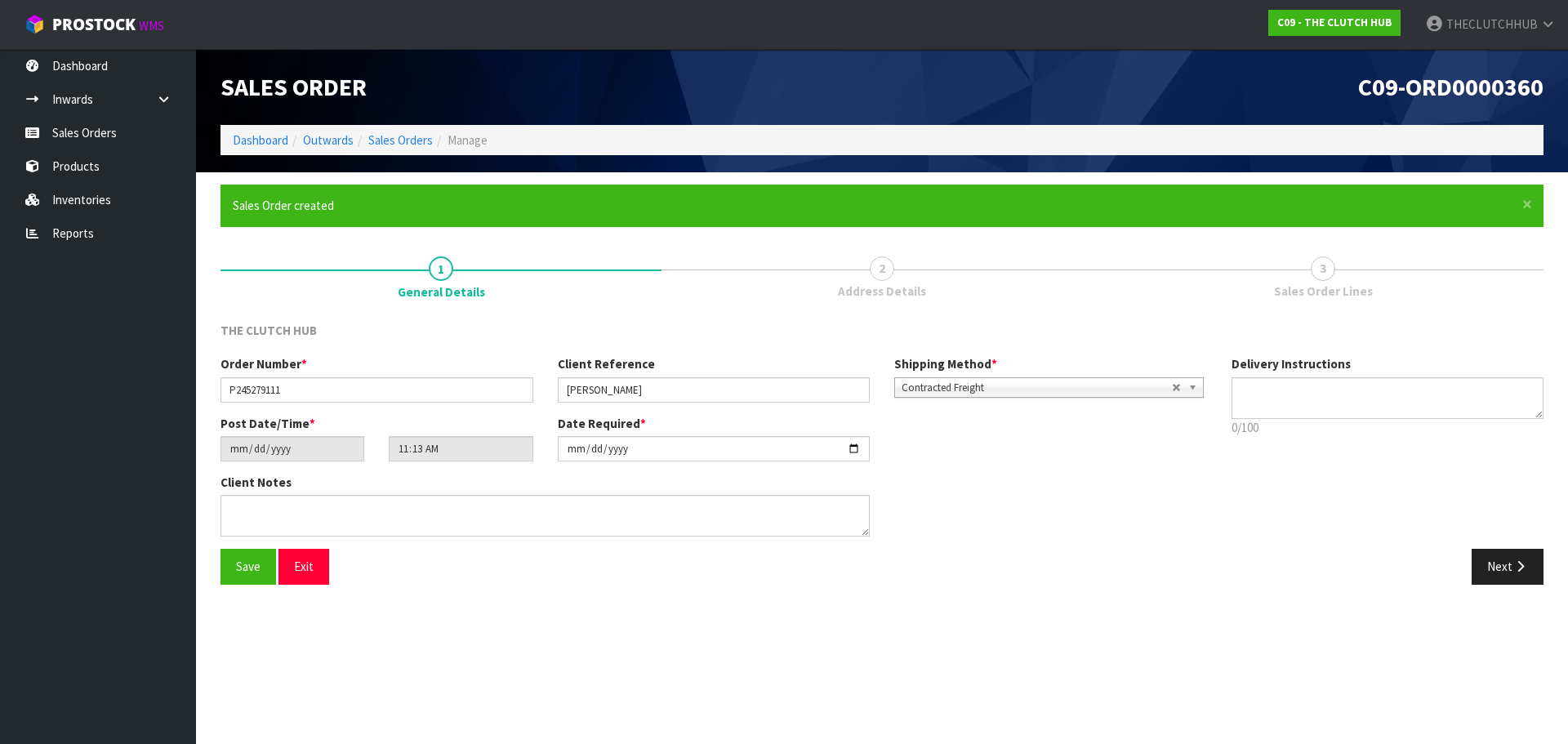
click at [973, 391] on span "Contracted Freight" at bounding box center [1036, 388] width 270 height 20
click at [952, 432] on li "Pickup" at bounding box center [1049, 434] width 301 height 21
click at [260, 566] on span "Save" at bounding box center [249, 566] width 25 height 16
type input "13:13:00.000"
click at [1496, 575] on button "Next" at bounding box center [1508, 566] width 72 height 36
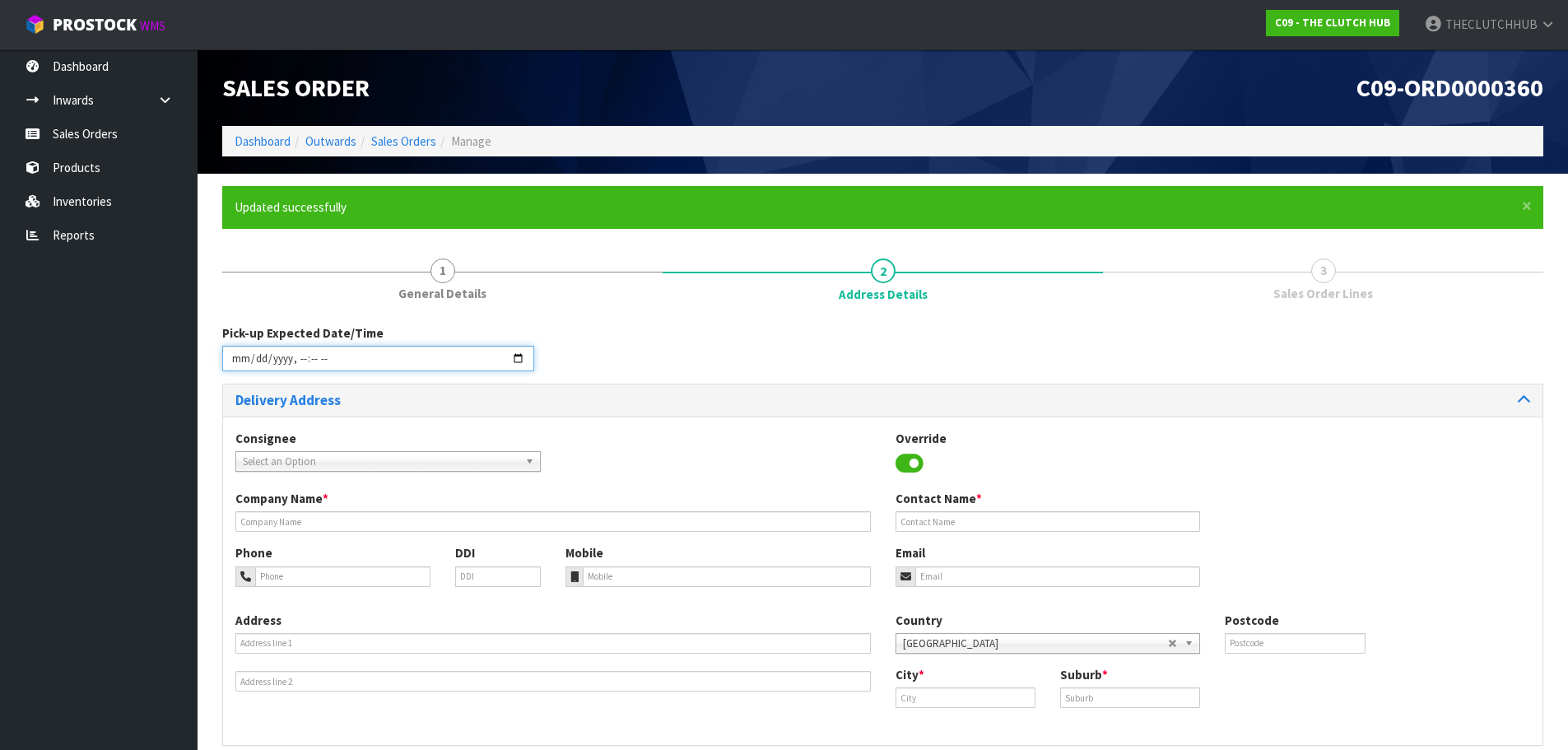
click at [514, 357] on input "datetime-local" at bounding box center [378, 358] width 312 height 26
type input "[DATE]T14:00"
click at [725, 473] on div "Consignee 000001.BAY MECHANICS - BAY MECHANICS 000001A - BRAKE & TRANSMISSION N…" at bounding box center [883, 459] width 1320 height 60
paste input "[EMAIL_ADDRESS][PERSON_NAME][DOMAIN_NAME]"
type input "[EMAIL_ADDRESS][PERSON_NAME][DOMAIN_NAME]"
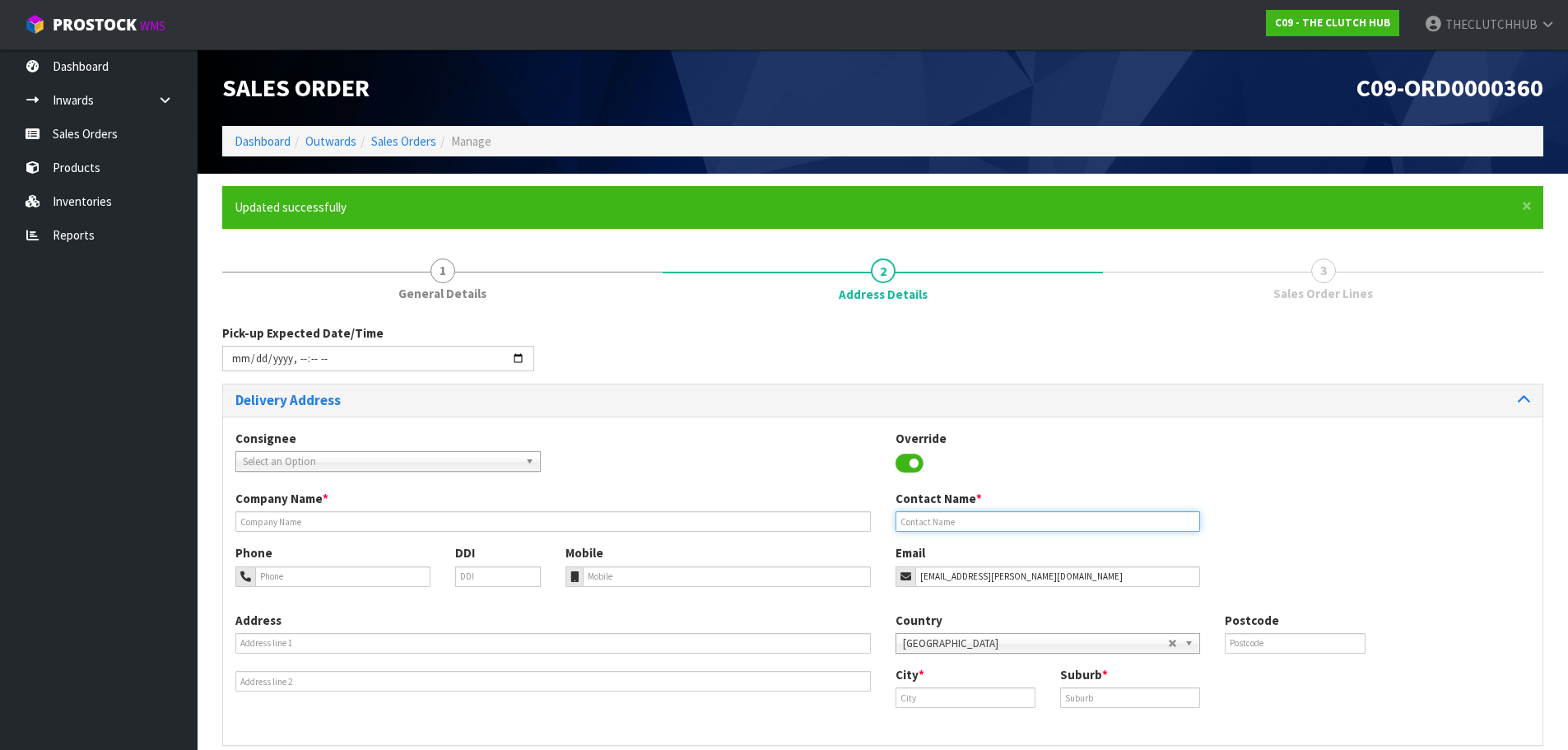
click at [951, 518] on input "text" at bounding box center [1048, 521] width 305 height 21
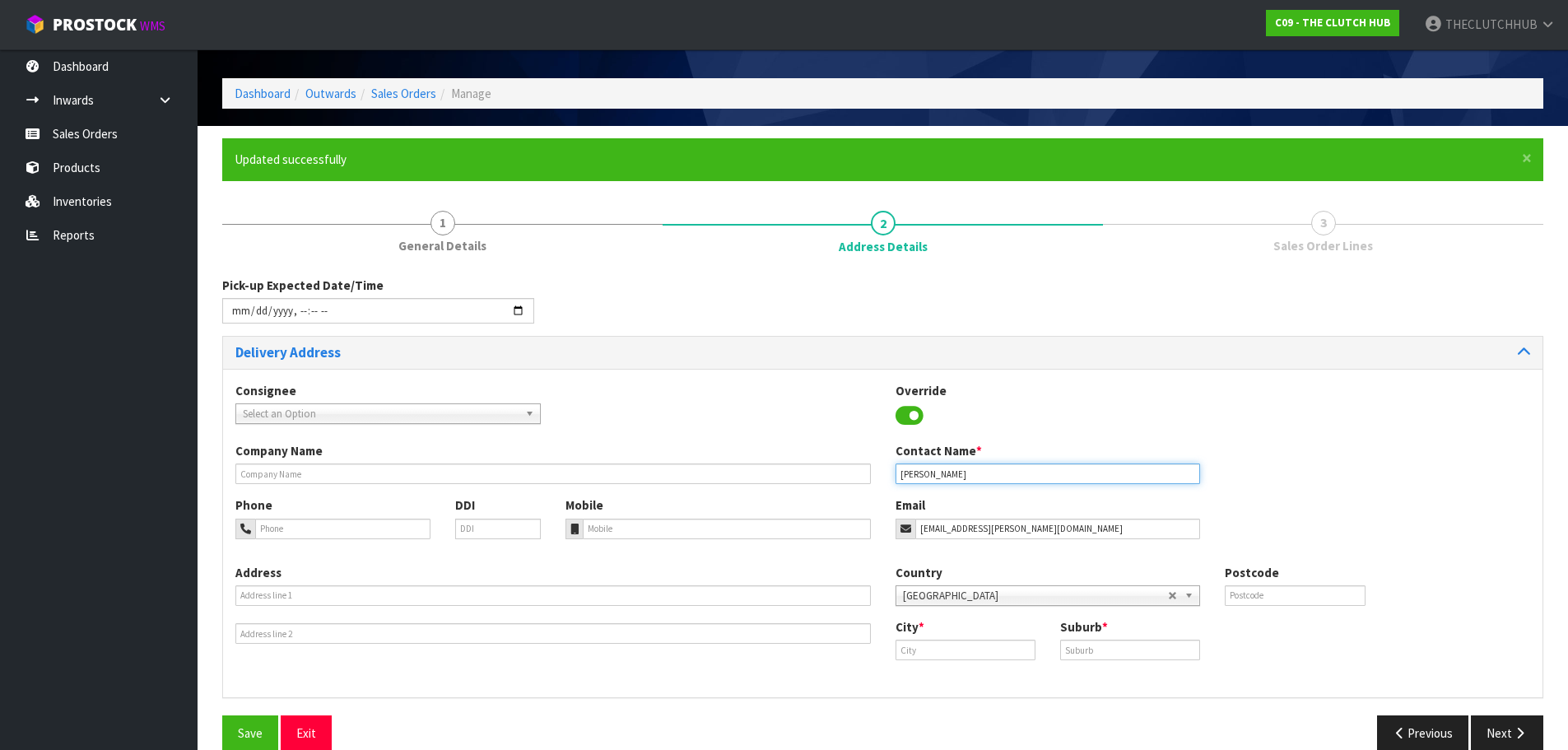
scroll to position [74, 0]
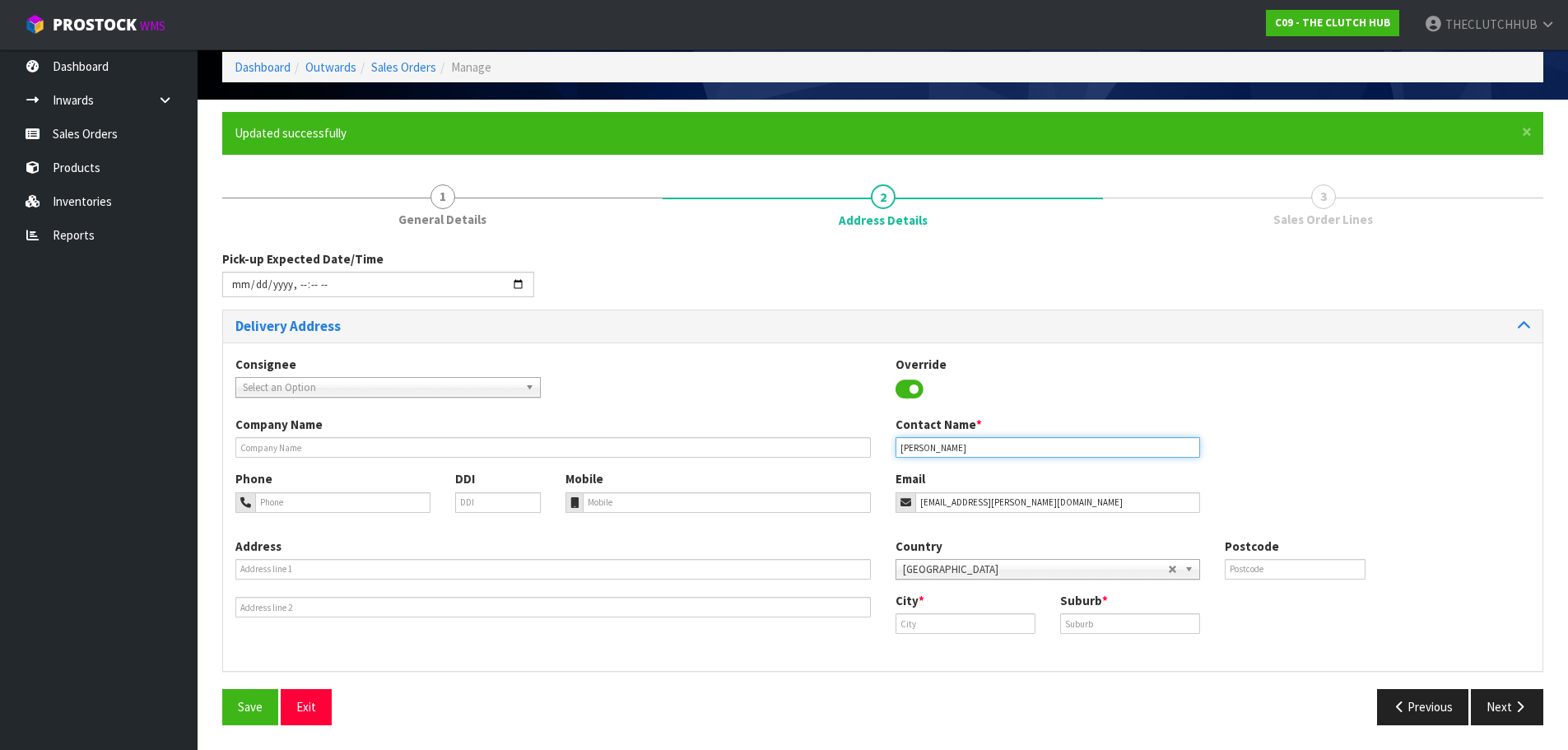
type input "[PERSON_NAME]"
click at [931, 620] on input "text" at bounding box center [965, 623] width 140 height 21
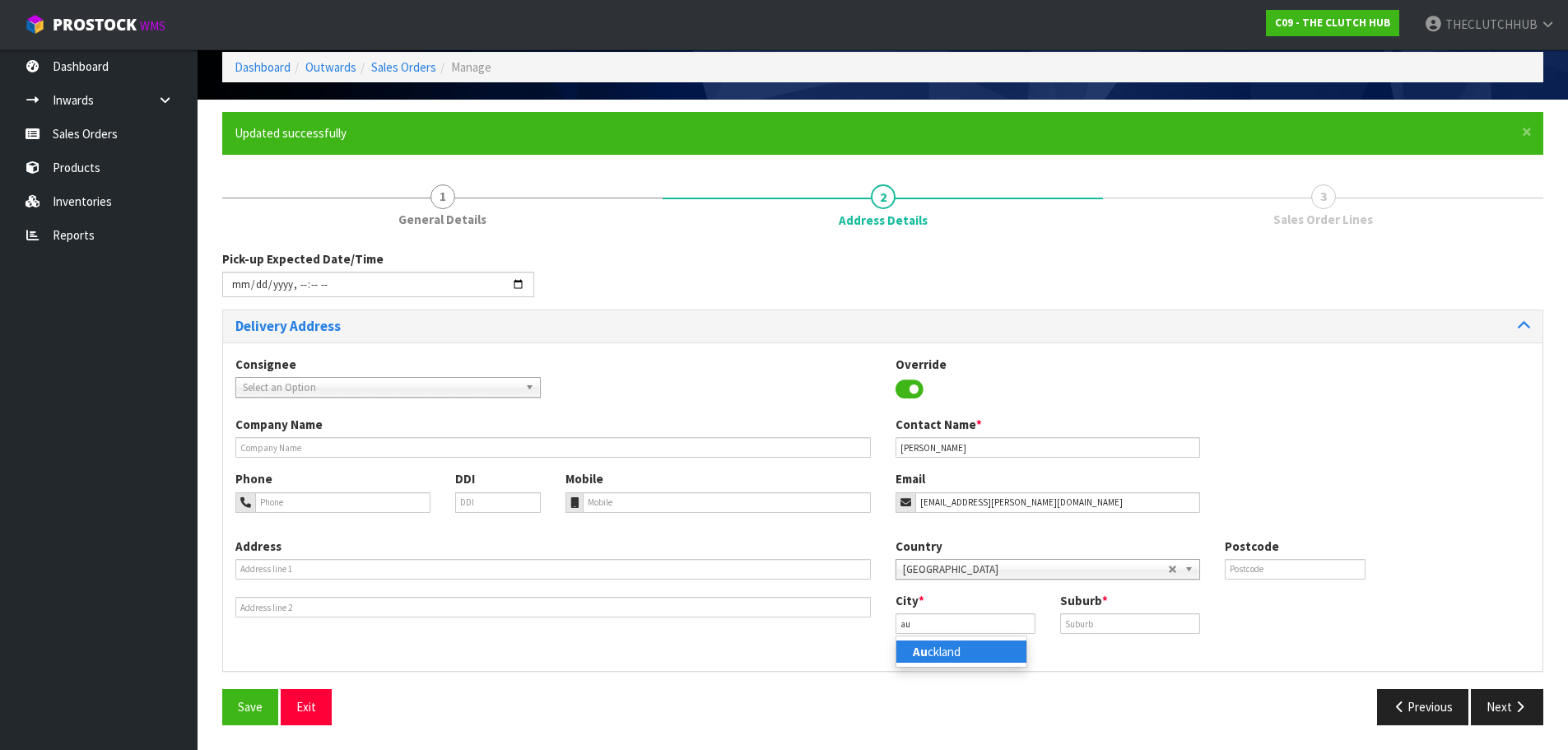
click at [940, 648] on link "Au ckland" at bounding box center [961, 652] width 130 height 22
type input "[GEOGRAPHIC_DATA]"
click at [1104, 631] on input "text" at bounding box center [1130, 623] width 140 height 21
type input "[GEOGRAPHIC_DATA]"
click at [255, 702] on span "Save" at bounding box center [251, 707] width 25 height 16
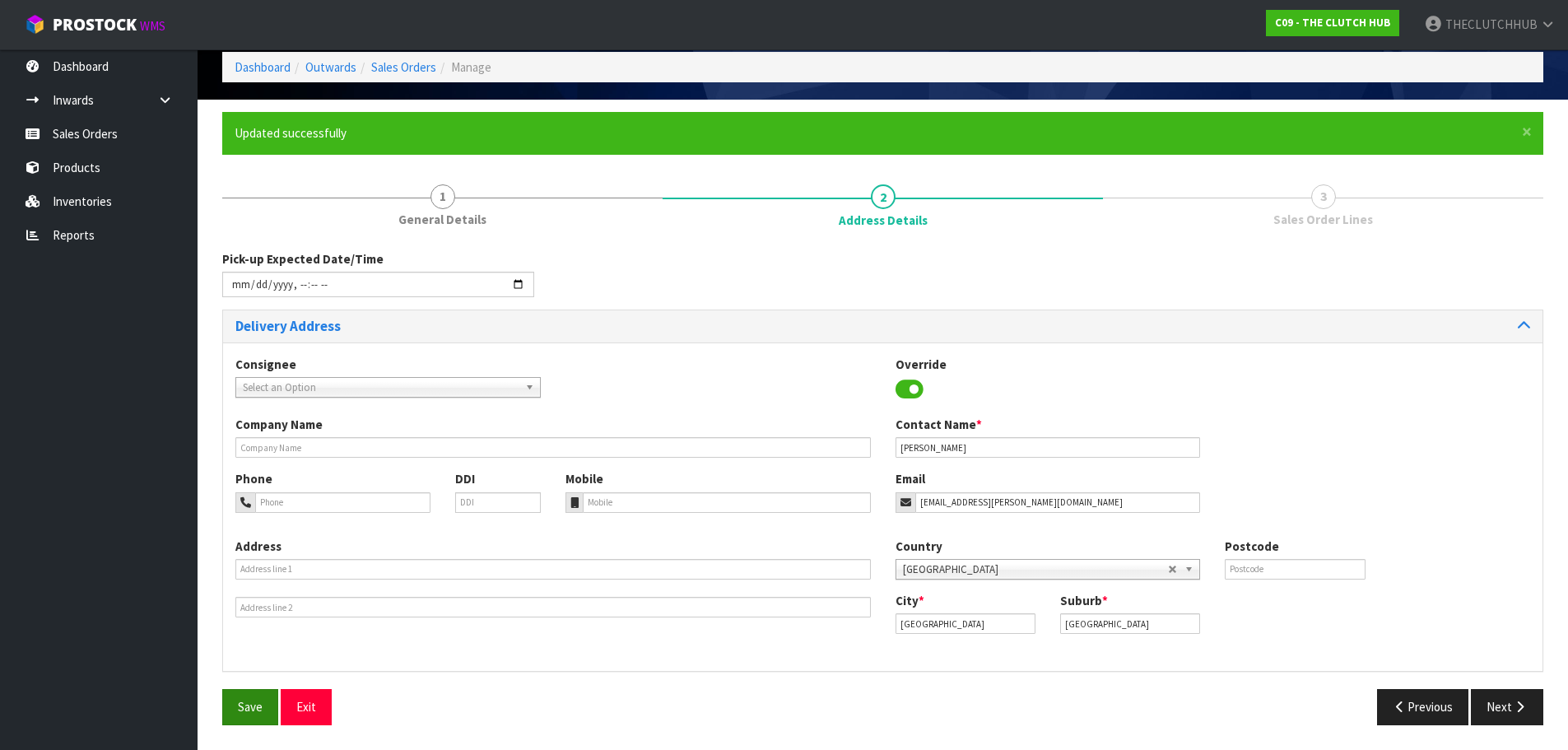
scroll to position [0, 0]
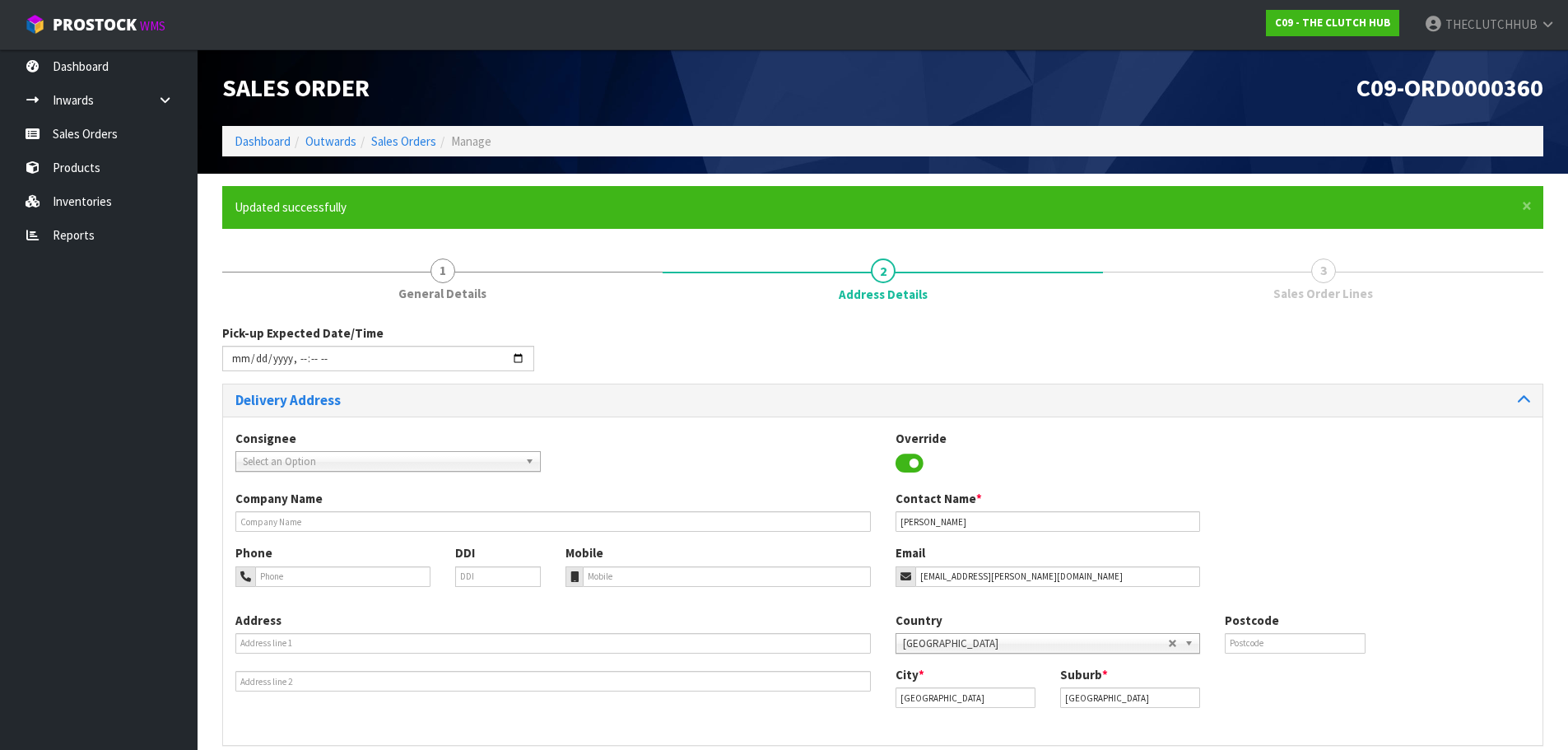
type input "[DATE]T16:00"
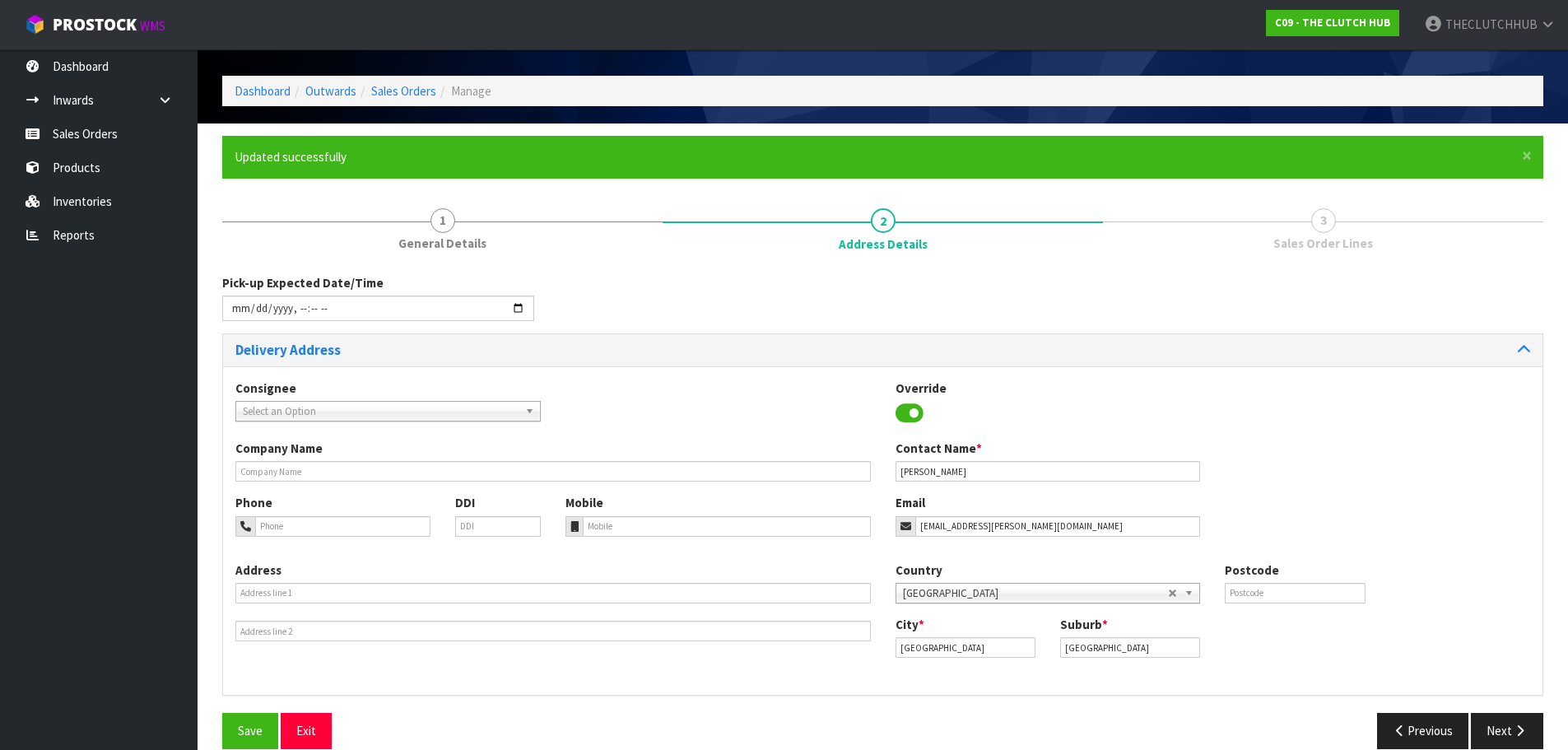
scroll to position [74, 0]
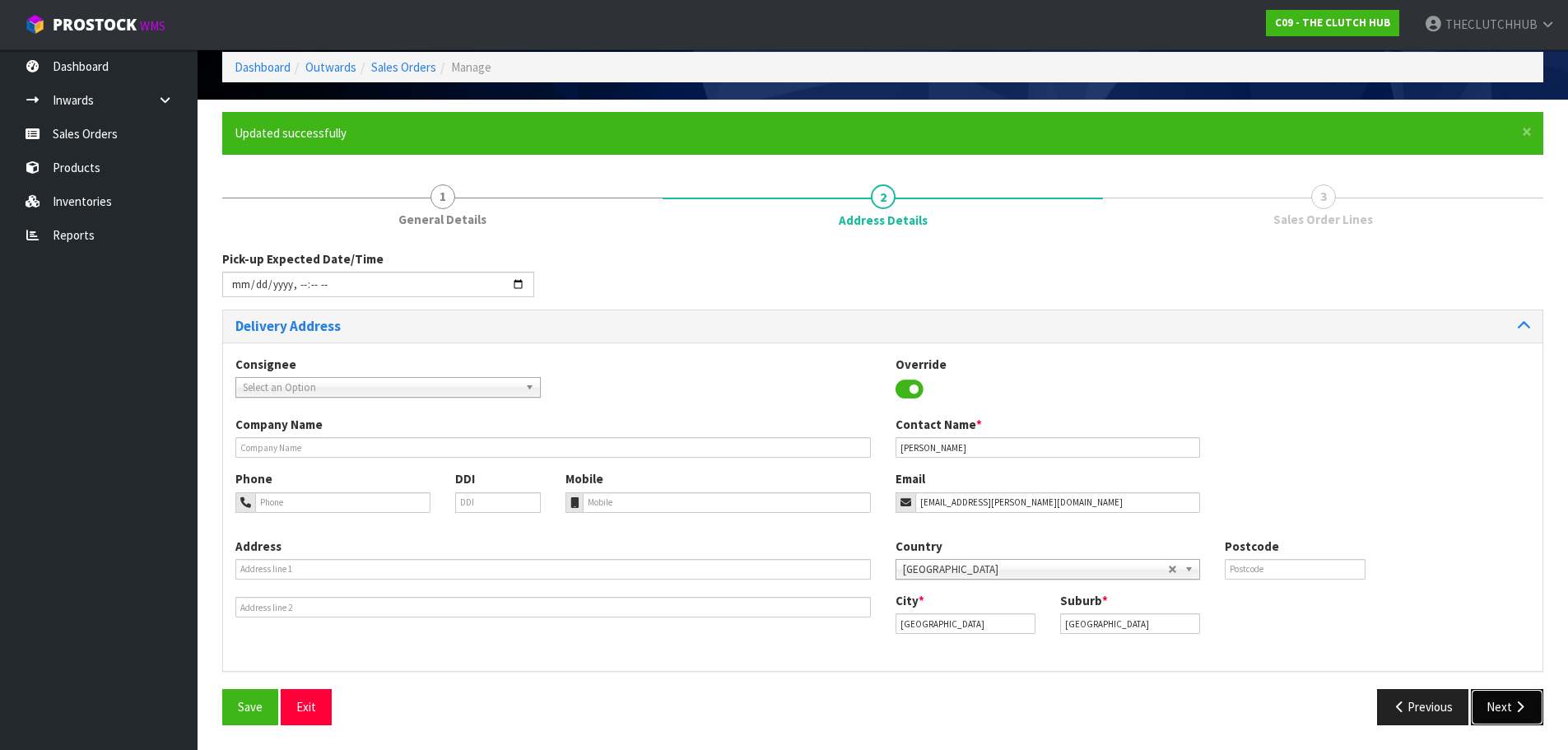
click at [1487, 713] on button "Next" at bounding box center [1507, 707] width 72 height 36
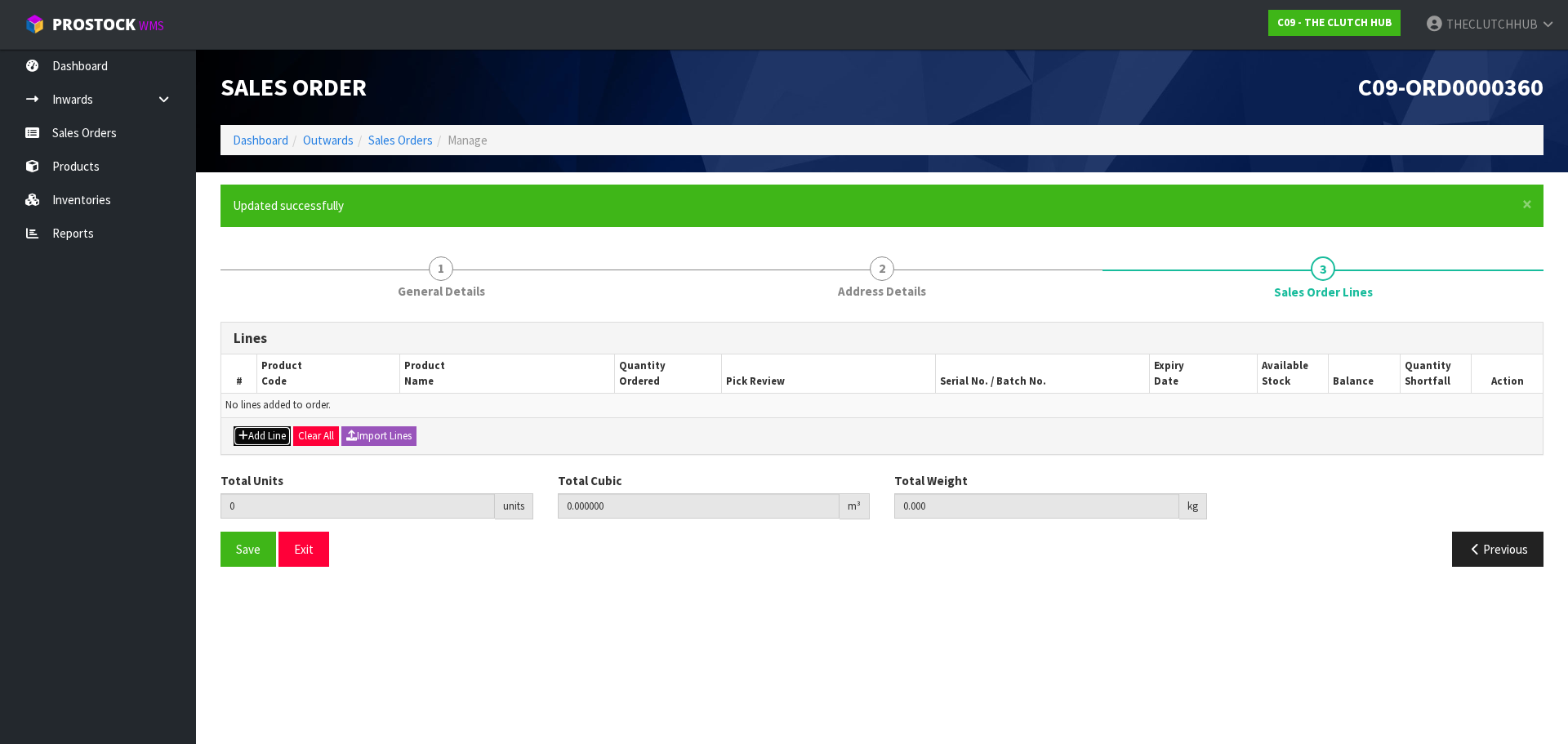
click at [258, 434] on button "Add Line" at bounding box center [262, 436] width 57 height 20
type input "0"
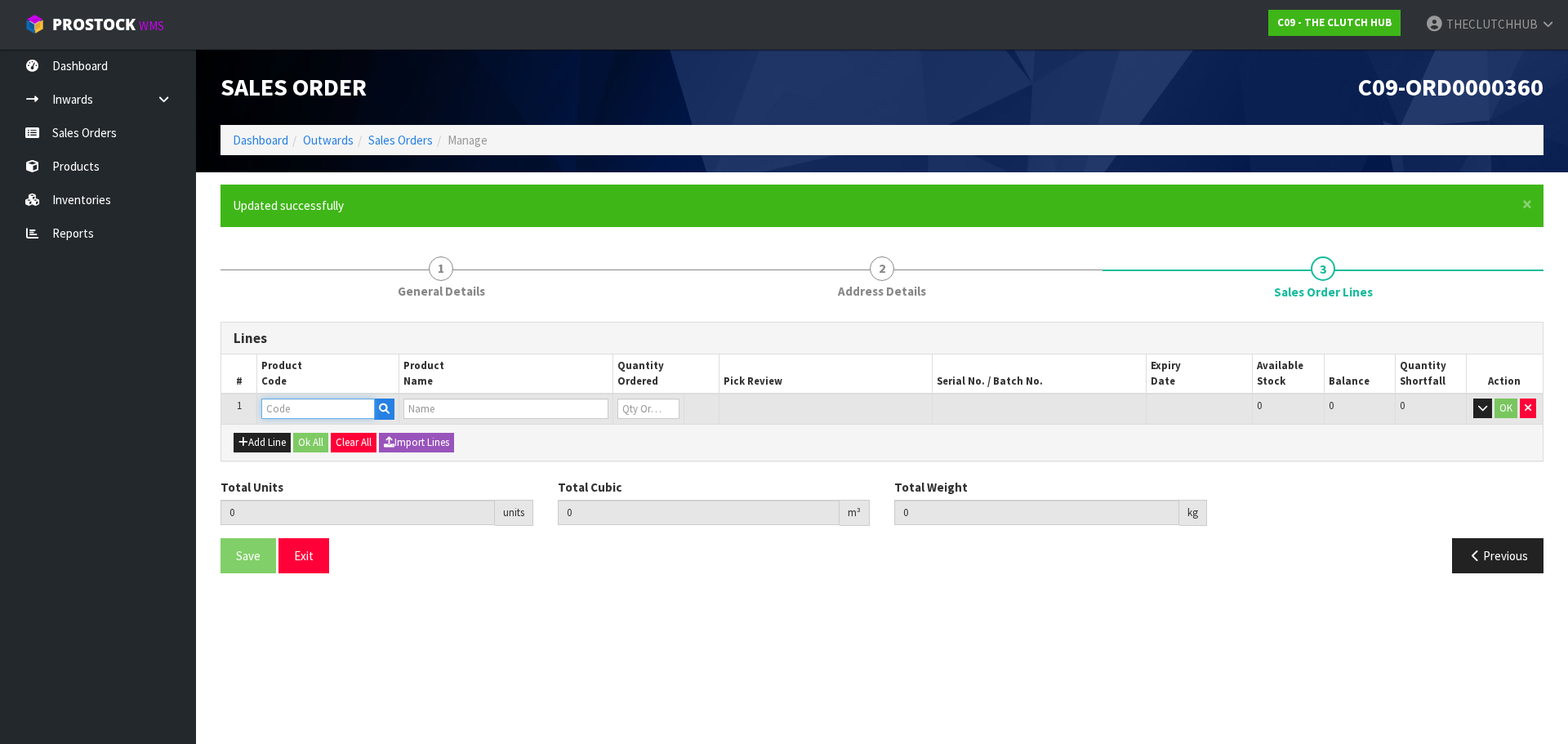
click at [307, 416] on input "text" at bounding box center [318, 409] width 113 height 21
click at [390, 408] on icon "button" at bounding box center [384, 409] width 11 height 11
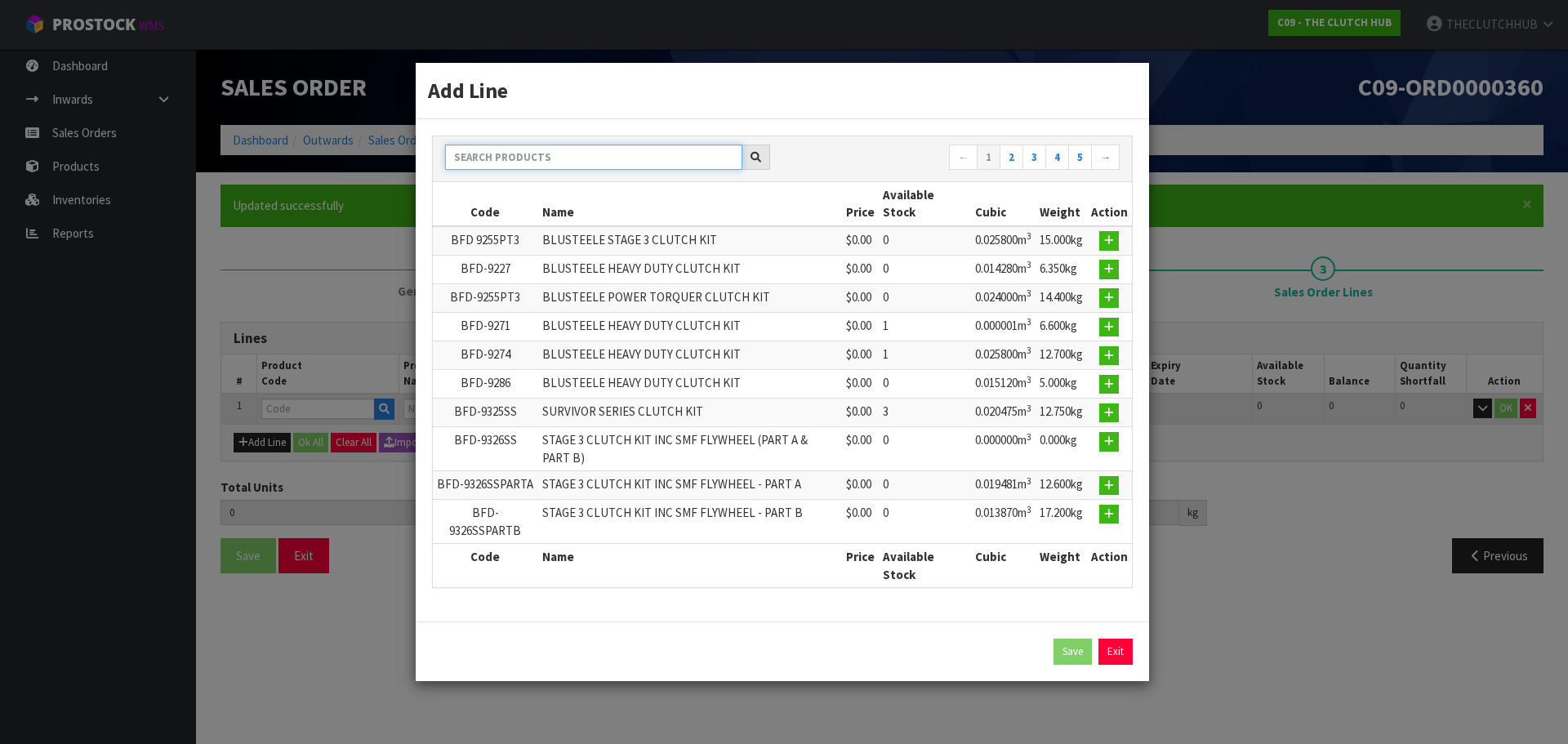
click at [564, 150] on input "text" at bounding box center [594, 157] width 297 height 26
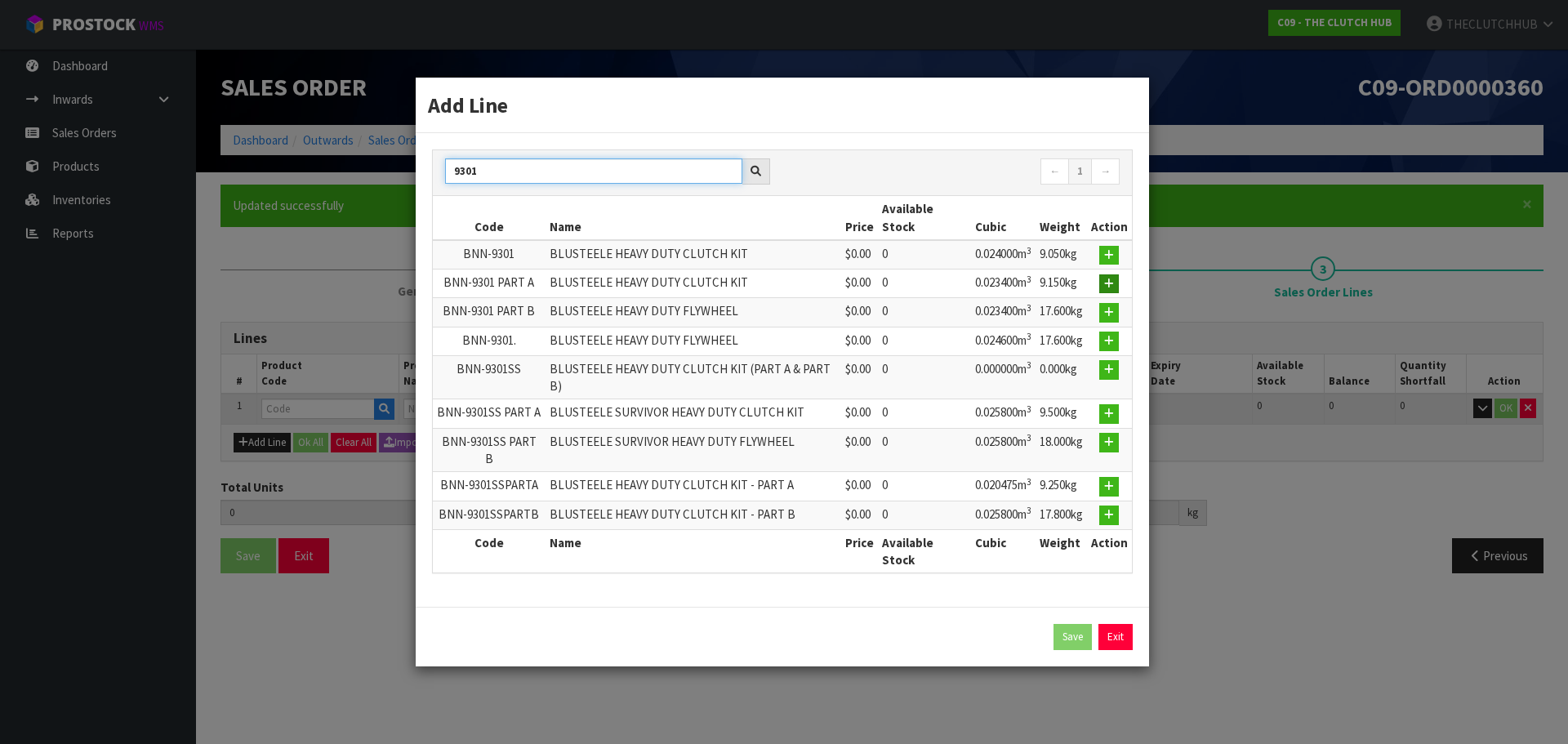
type input "9301"
click at [1104, 294] on button "button" at bounding box center [1109, 284] width 20 height 20
type input "0.000000"
type input "0.000"
type input "BNN-9301 PART A"
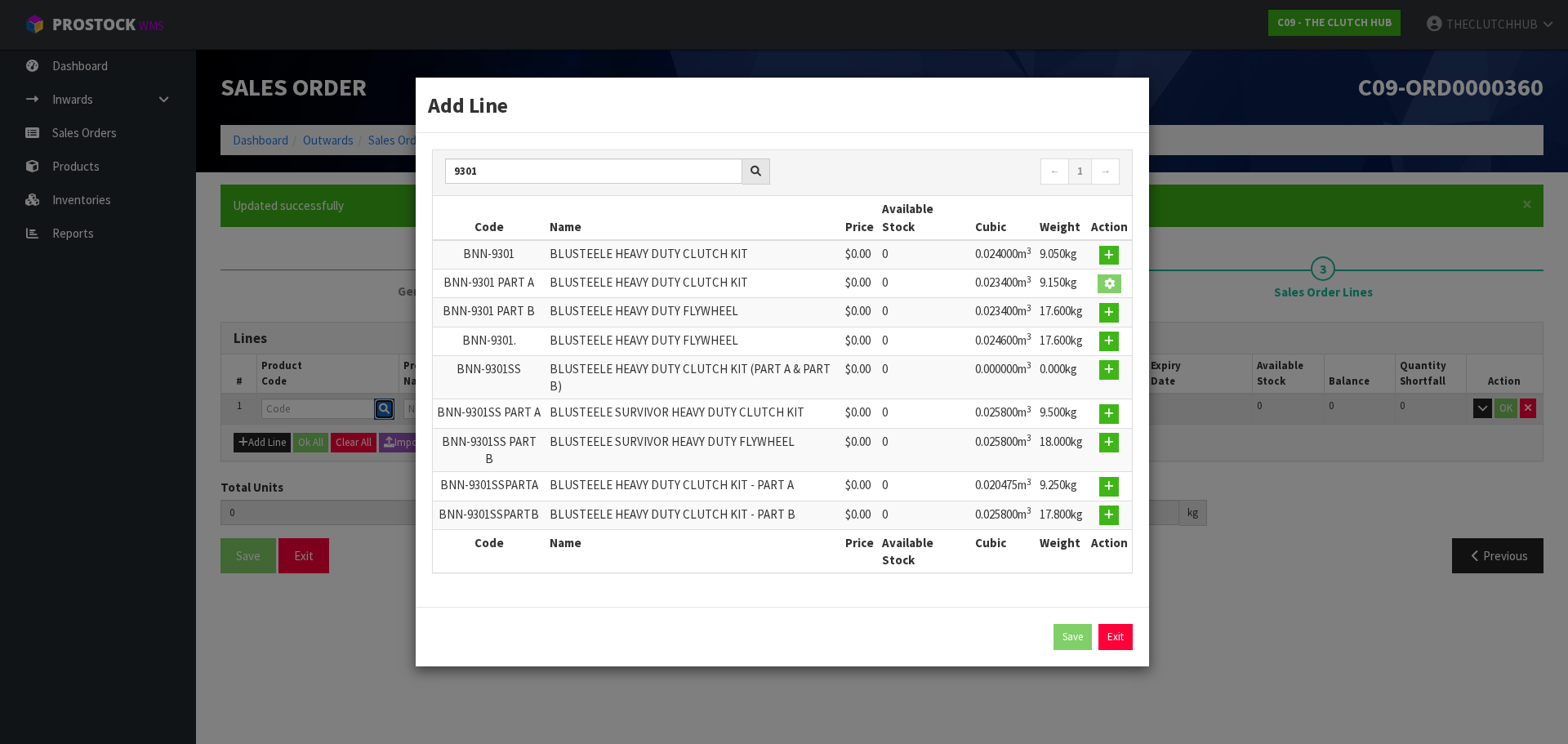
type input "BLUSTEELE HEAVY DUTY CLUTCH KIT"
type input "0"
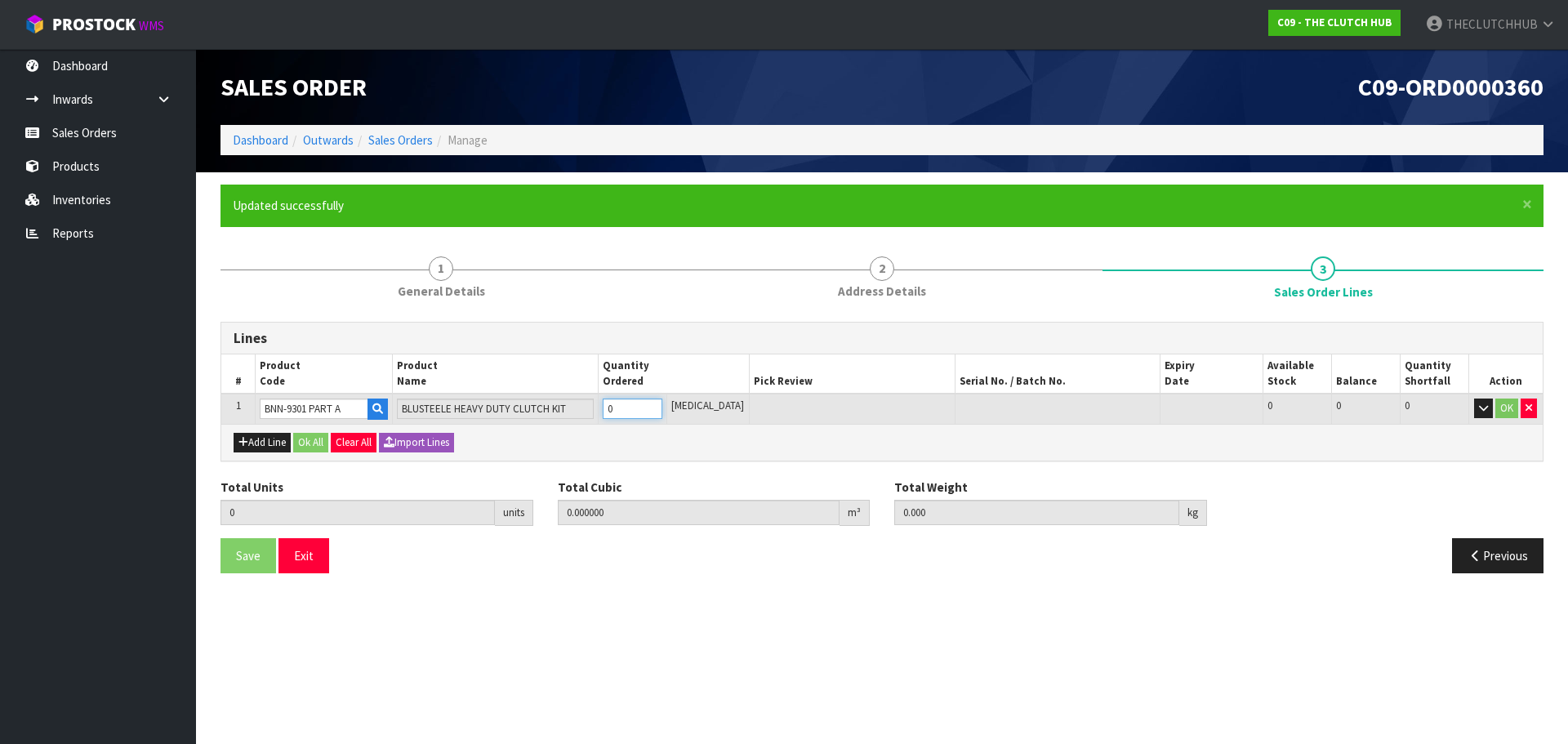
drag, startPoint x: 634, startPoint y: 407, endPoint x: 615, endPoint y: 406, distance: 19.0
click at [615, 406] on td "0" at bounding box center [632, 409] width 69 height 31
type input "1"
type input "0.0234"
type input "9.15"
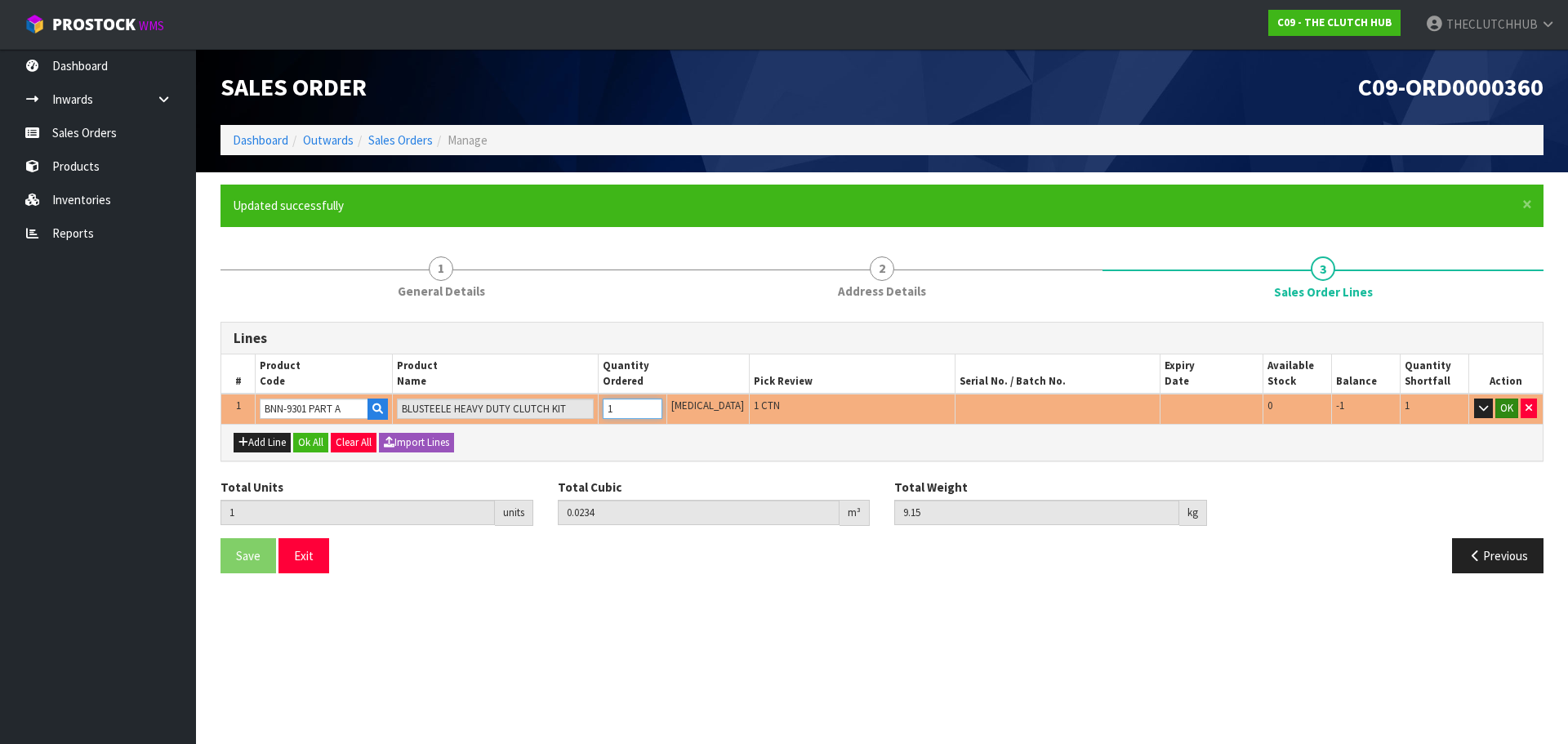
type input "1"
click at [1500, 405] on button "OK" at bounding box center [1507, 409] width 23 height 20
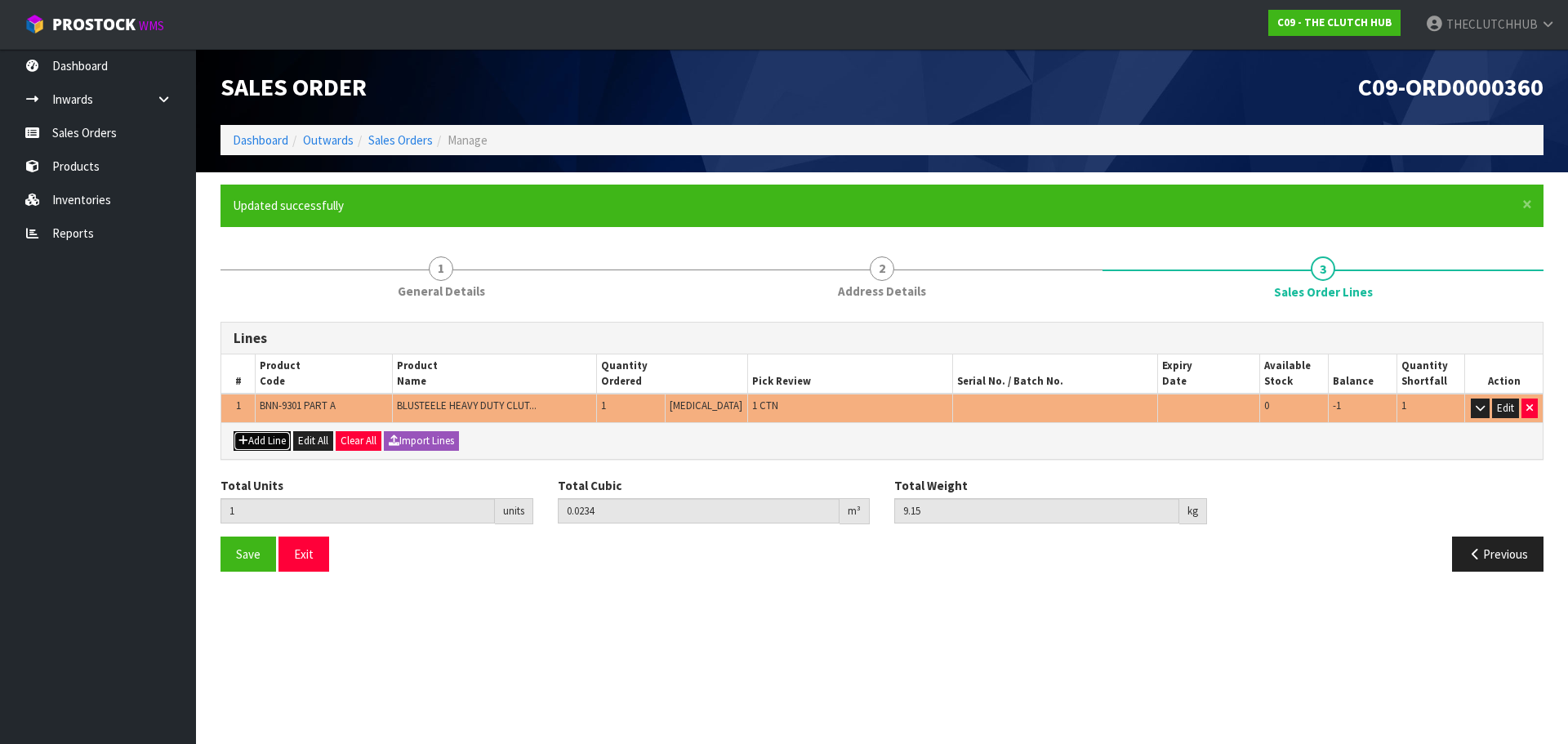
click at [261, 440] on button "Add Line" at bounding box center [262, 441] width 57 height 20
type input "0"
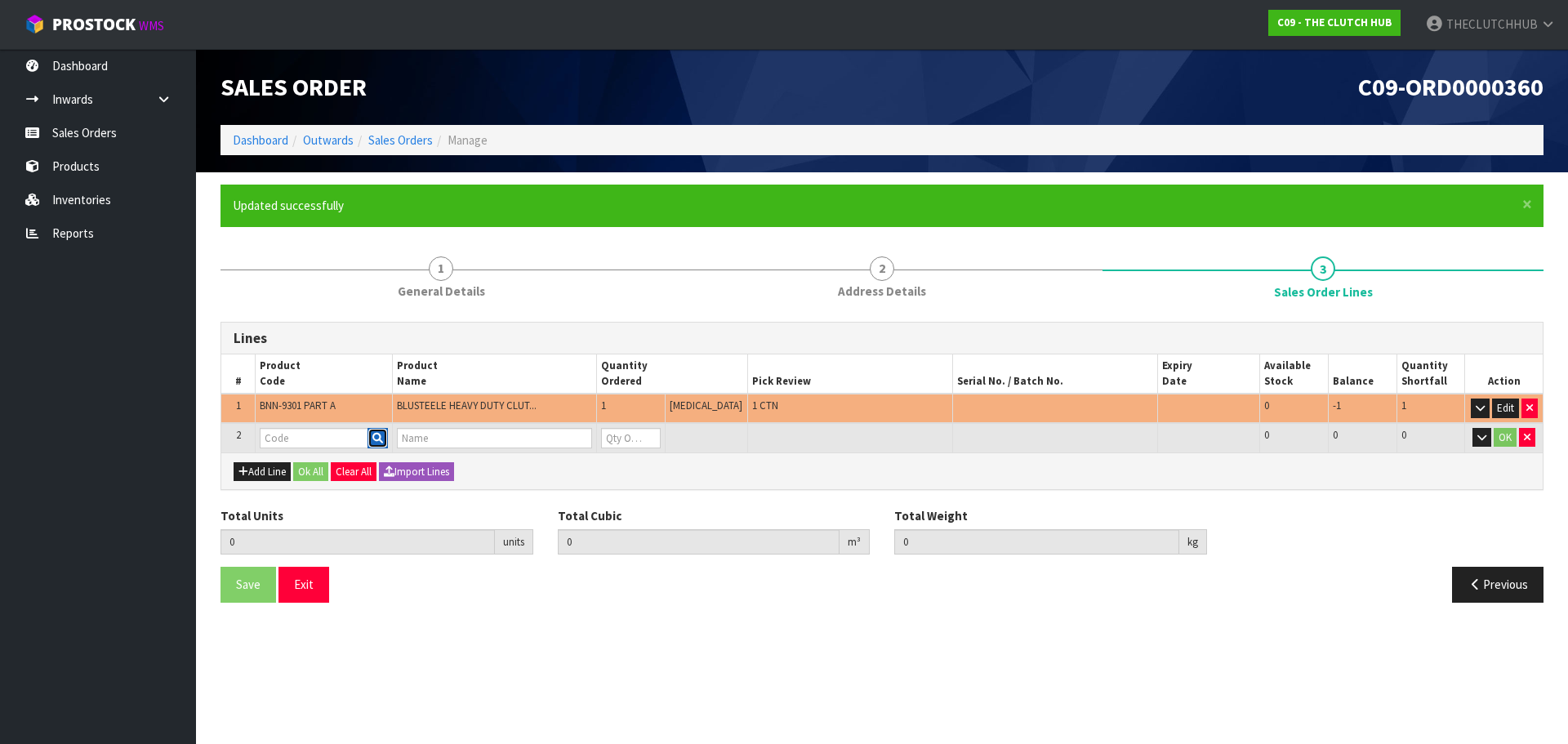
click at [386, 444] on button "button" at bounding box center [377, 438] width 21 height 21
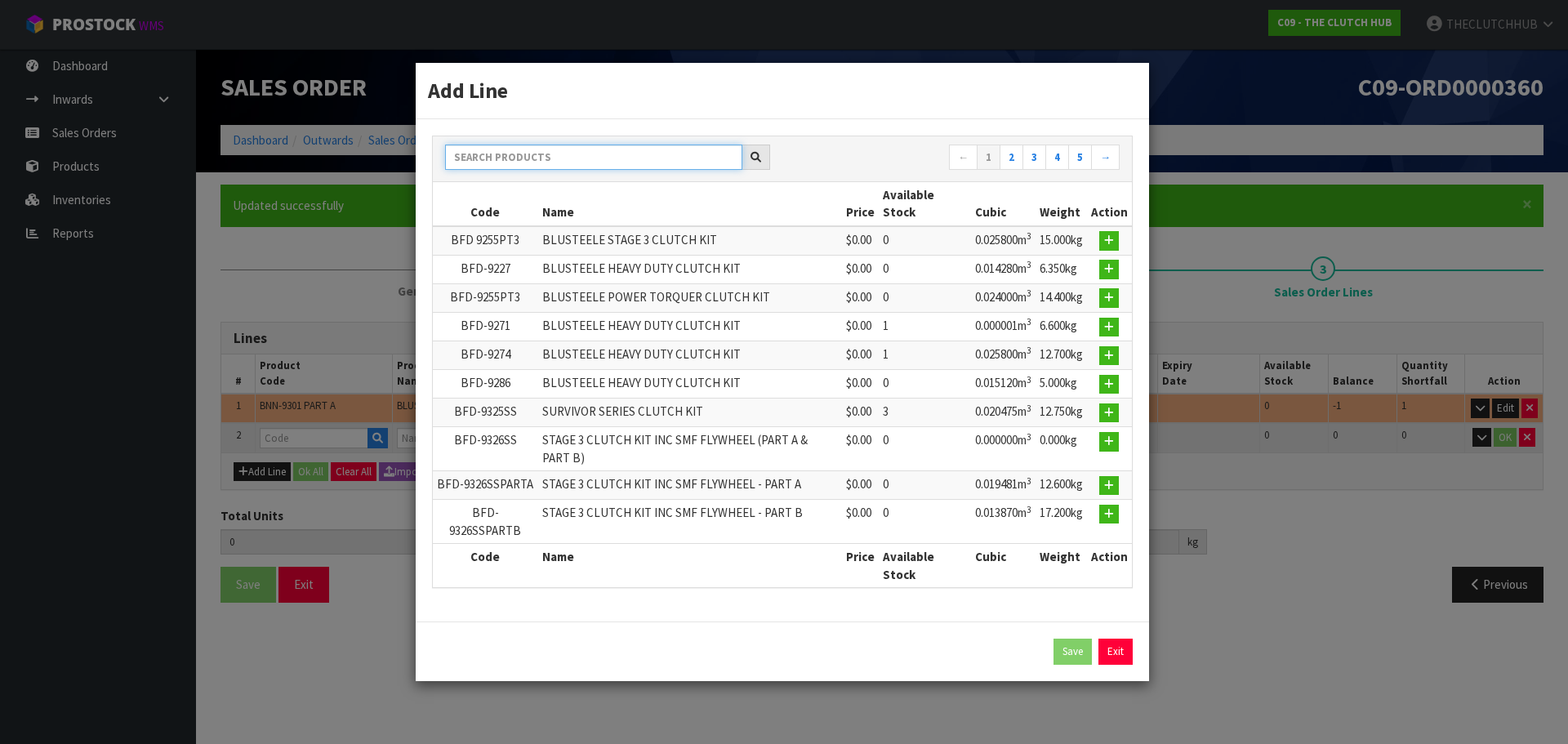
click at [573, 152] on input "text" at bounding box center [594, 157] width 297 height 26
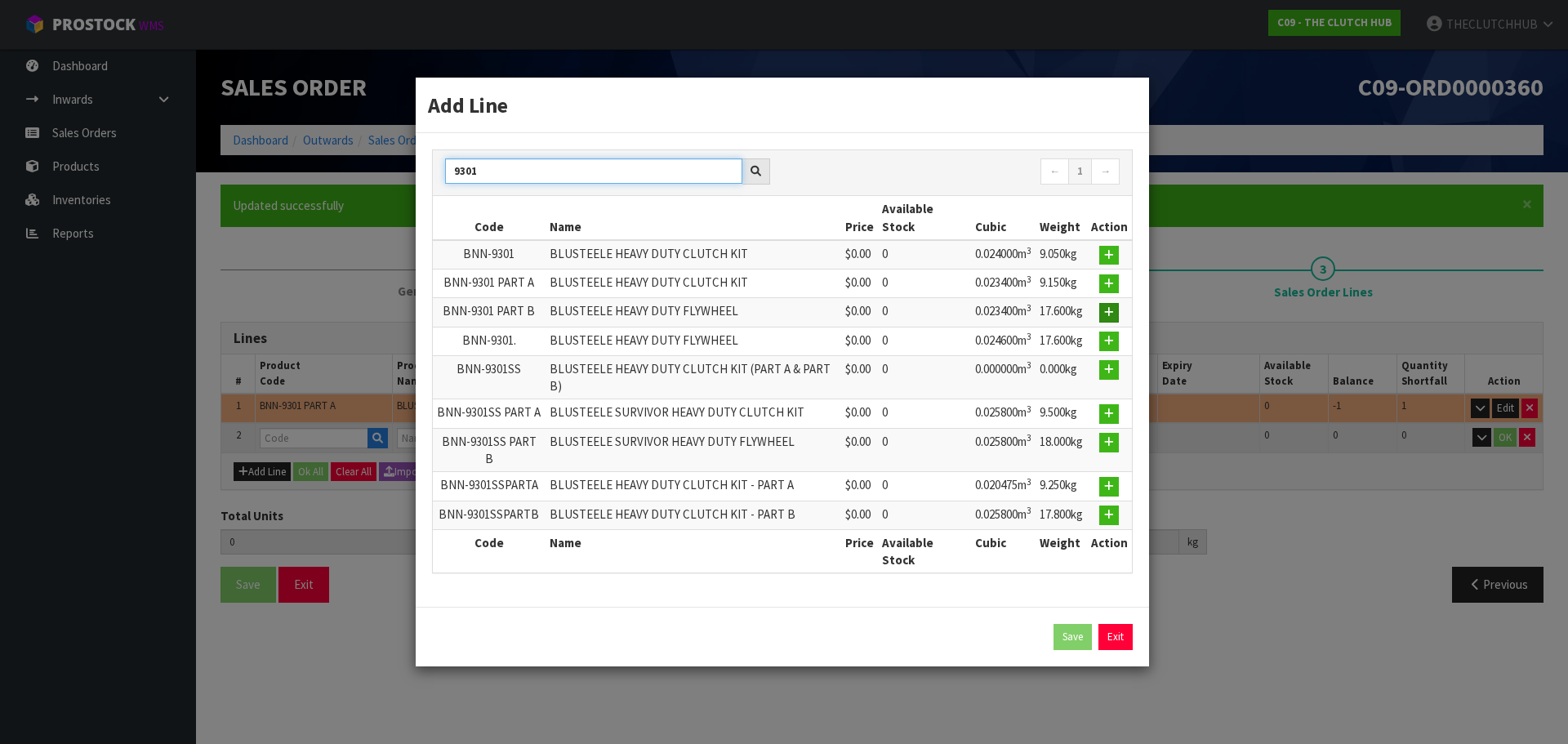
type input "9301"
click at [1103, 323] on button "button" at bounding box center [1109, 313] width 20 height 20
type input "1"
type input "0.0234"
type input "9.15"
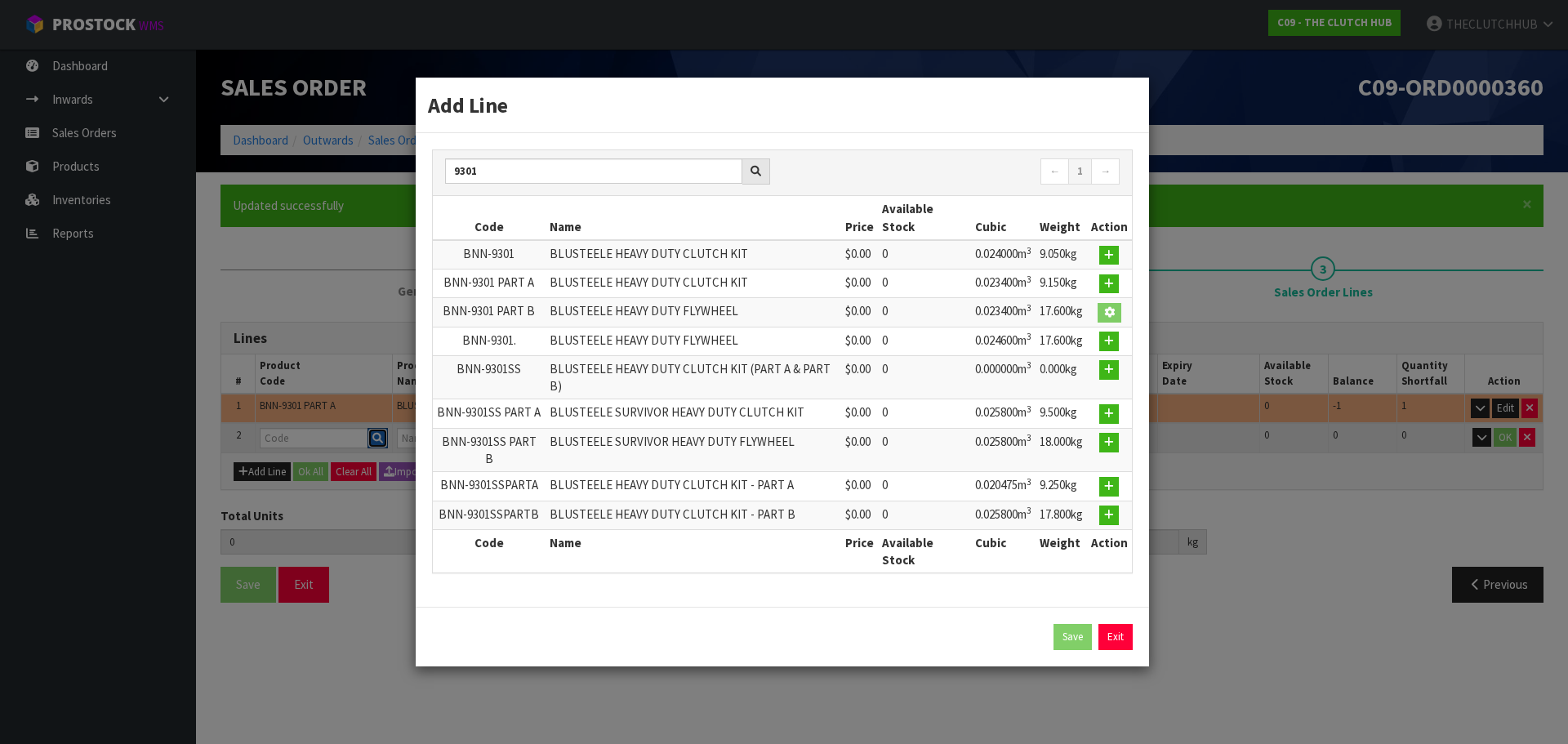
type input "BNN-9301 PART B"
type input "BLUSTEELE HEAVY DUTY FLYWHEEL"
type input "0"
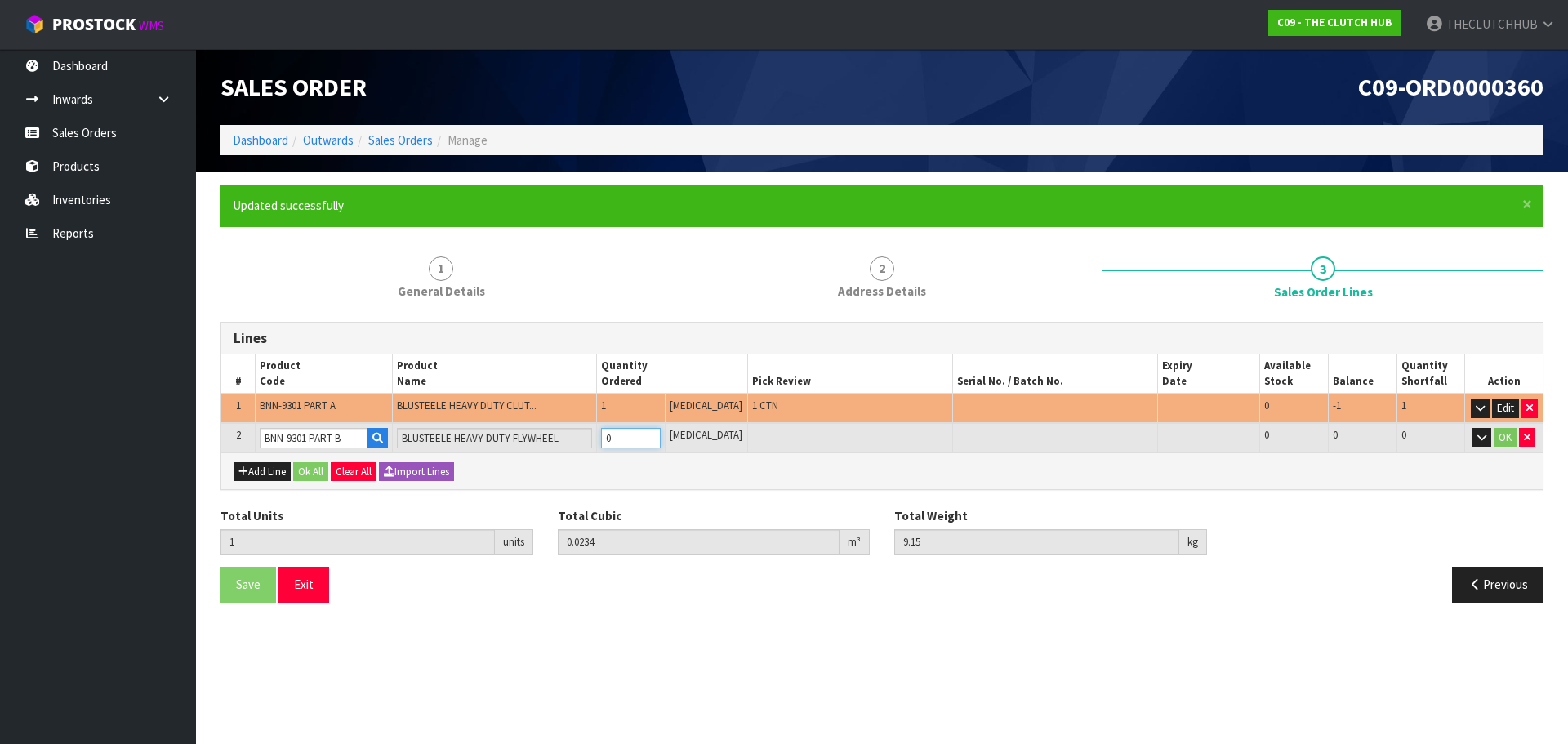
drag, startPoint x: 642, startPoint y: 443, endPoint x: 617, endPoint y: 443, distance: 25.0
click at [617, 443] on input "0" at bounding box center [631, 438] width 59 height 21
type input "2"
type input "0.0468"
type input "26.75"
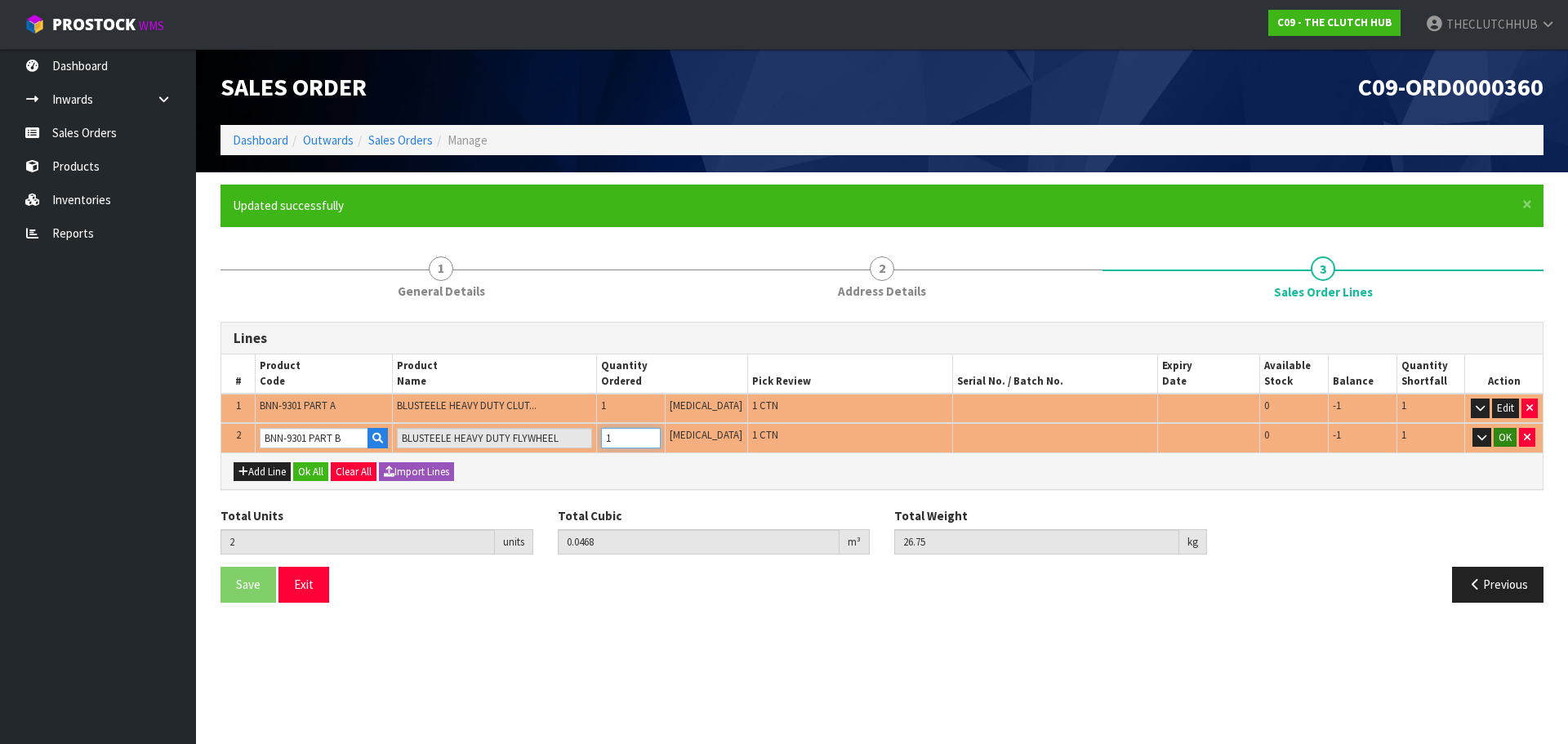
type input "1"
click at [1499, 435] on button "OK" at bounding box center [1505, 438] width 23 height 20
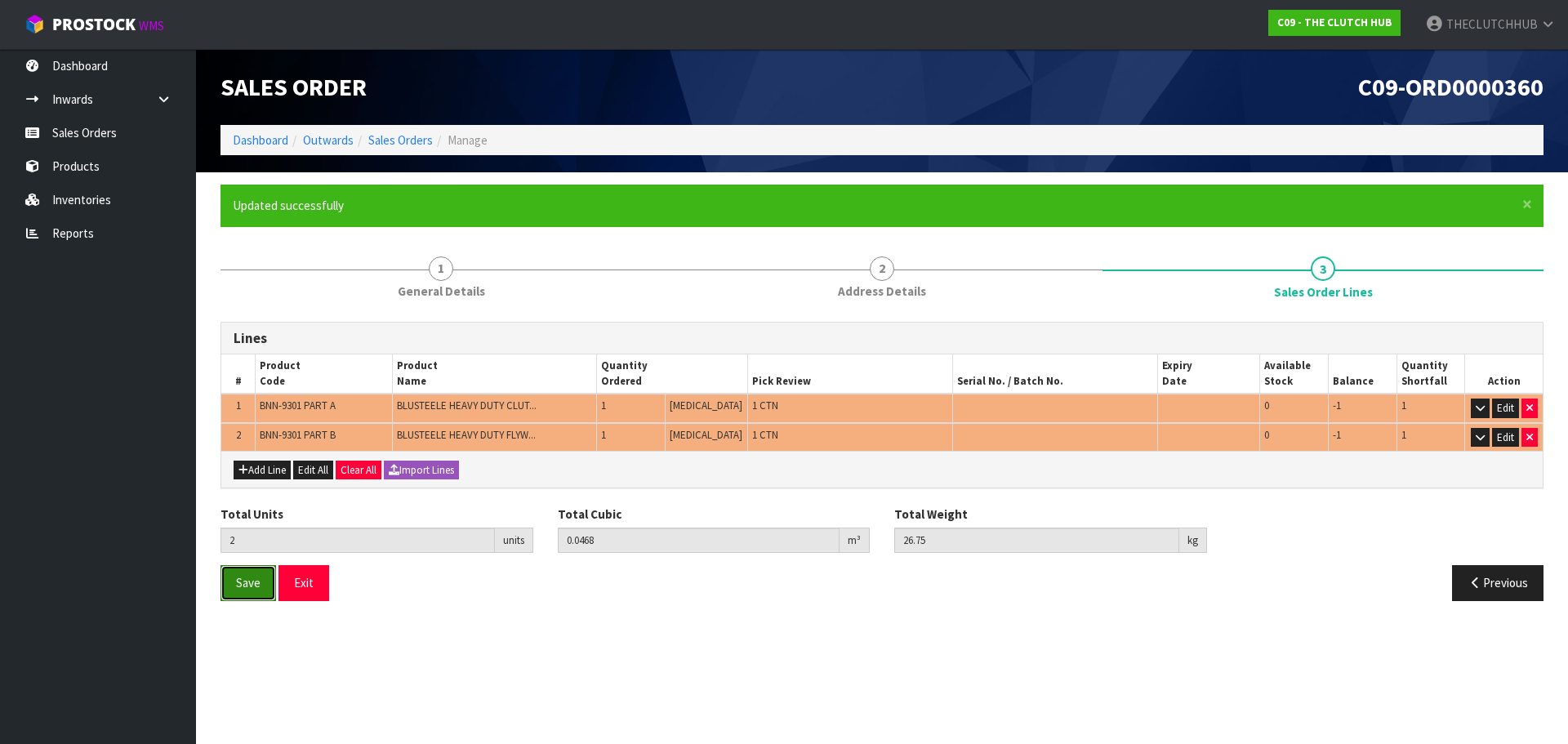
click at [250, 590] on span "Save" at bounding box center [249, 582] width 25 height 16
click at [94, 121] on link "Sales Orders" at bounding box center [97, 132] width 196 height 34
